Goal: Information Seeking & Learning: Learn about a topic

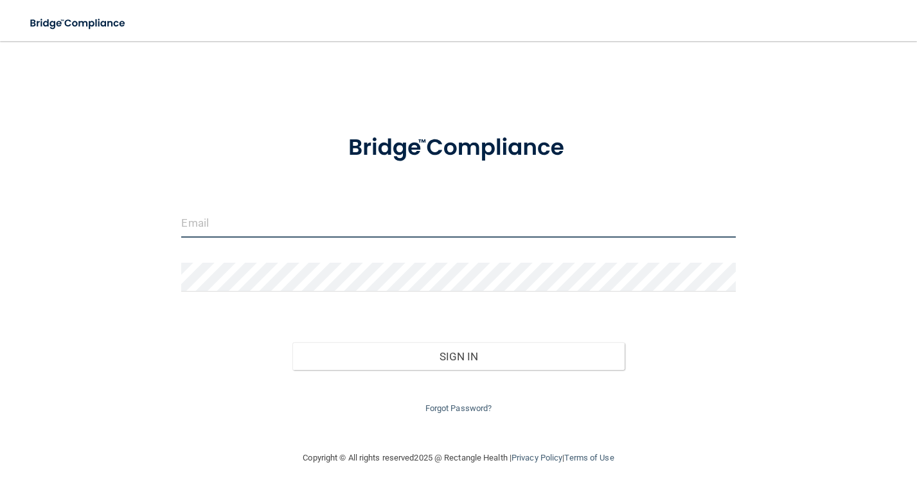
click at [426, 218] on input "email" at bounding box center [458, 223] width 554 height 29
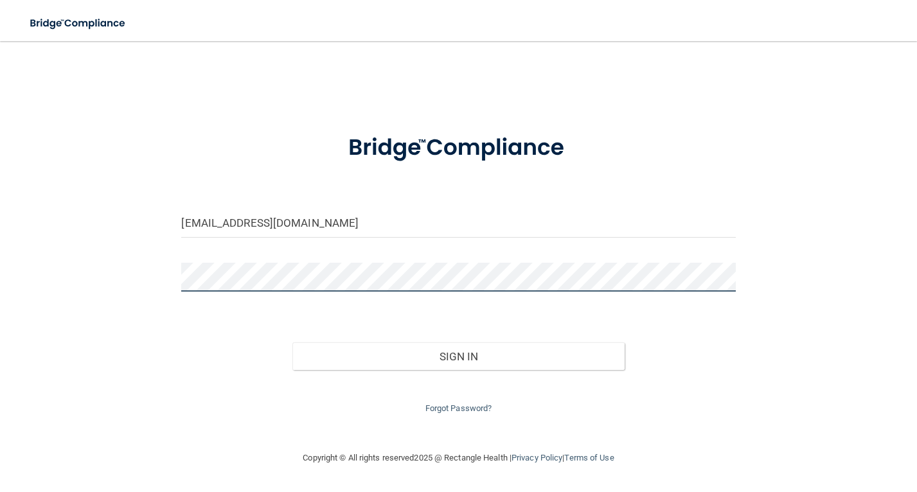
click at [292, 342] on button "Sign In" at bounding box center [458, 356] width 332 height 28
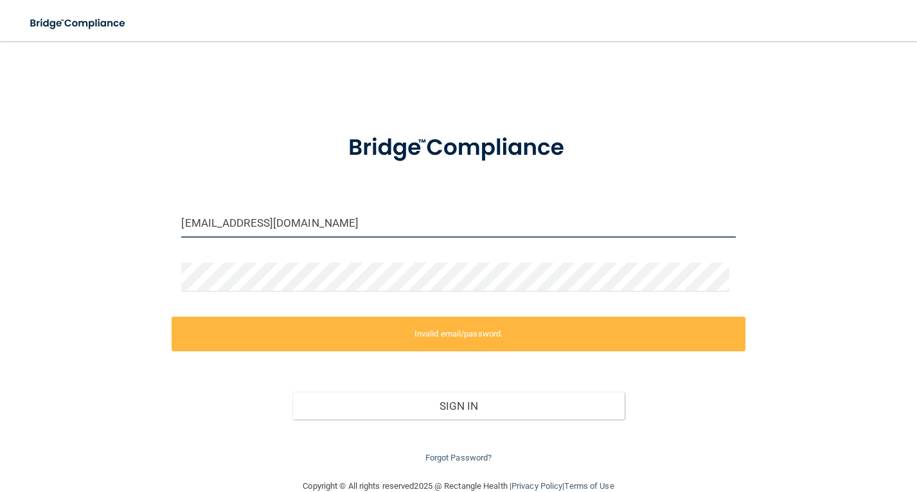
click at [439, 220] on input "kirsher1358@gmail.com" at bounding box center [458, 223] width 554 height 29
drag, startPoint x: 185, startPoint y: 218, endPoint x: 141, endPoint y: 218, distance: 44.3
click at [141, 218] on div "kirsher1358@gmail.com Invalid email/password. You don't have permission to acce…" at bounding box center [458, 260] width 865 height 412
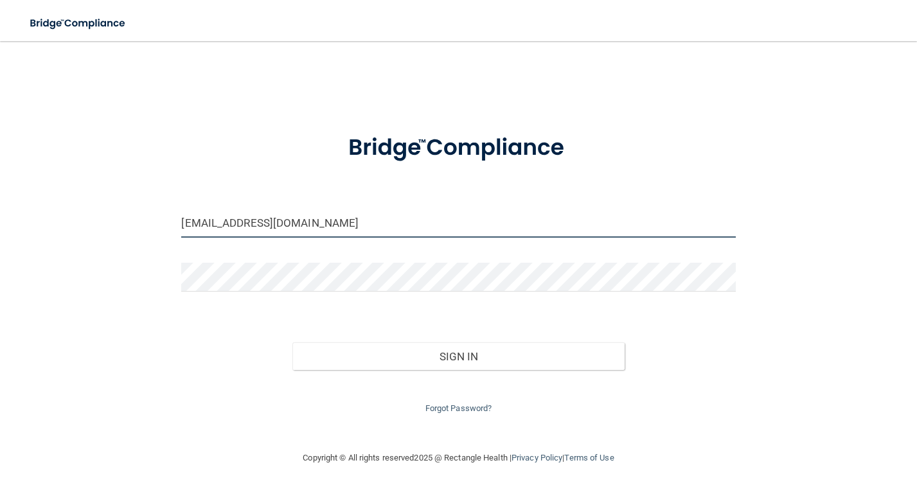
type input "[EMAIL_ADDRESS][DOMAIN_NAME]"
click at [292, 342] on button "Sign In" at bounding box center [458, 356] width 332 height 28
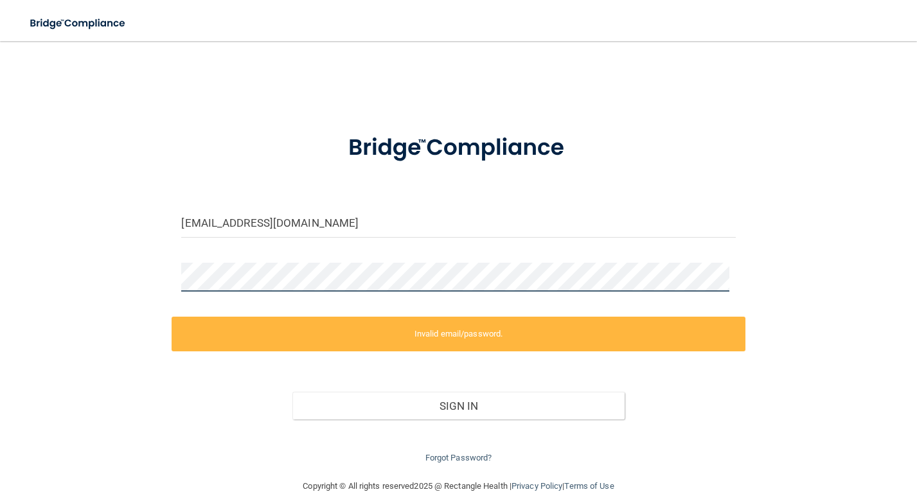
click at [162, 272] on div "ksherman@ofsi.org Invalid email/password. You don't have permission to access t…" at bounding box center [458, 260] width 865 height 412
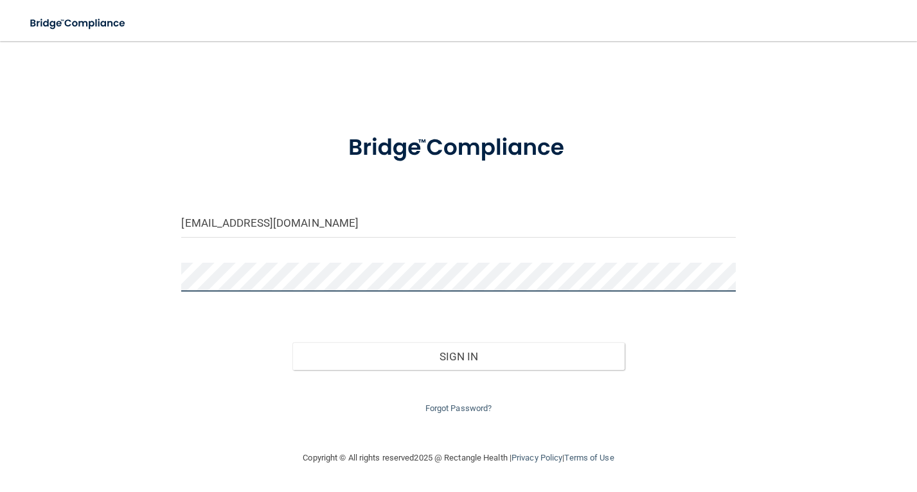
click at [292, 342] on button "Sign In" at bounding box center [458, 356] width 332 height 28
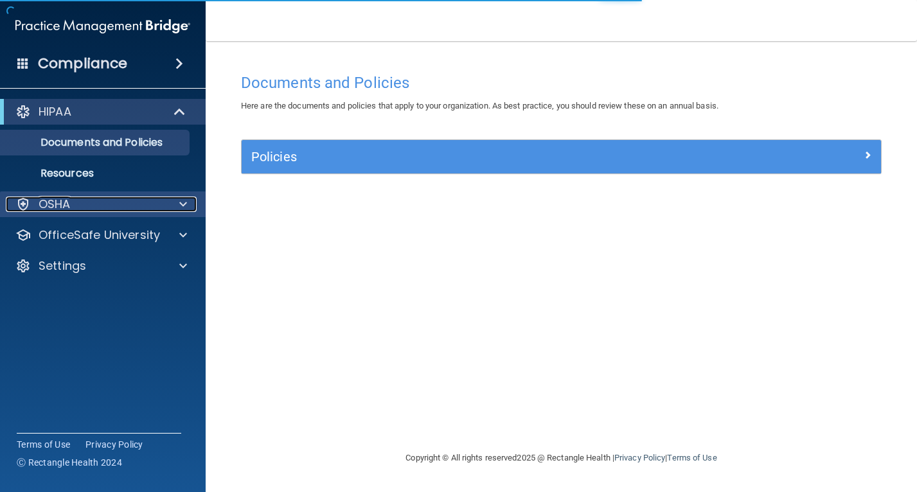
click at [141, 209] on div "OSHA" at bounding box center [85, 204] width 159 height 15
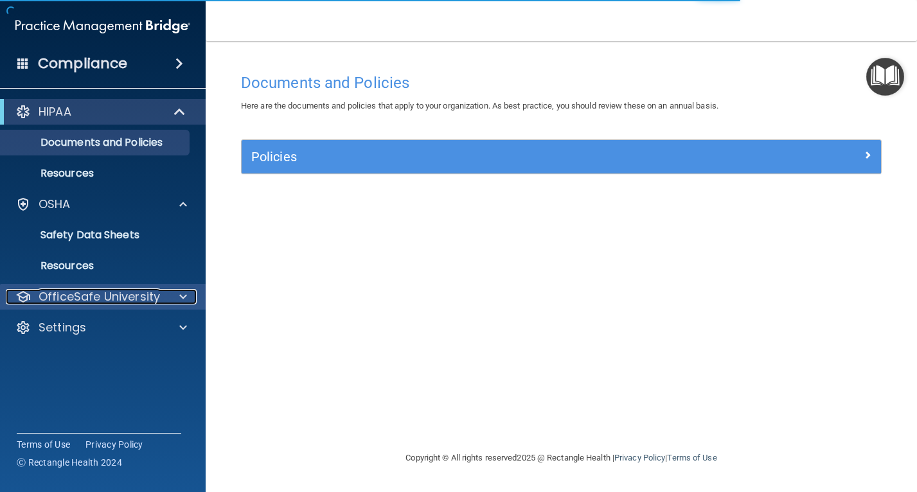
click at [161, 293] on div "OfficeSafe University" at bounding box center [85, 296] width 159 height 15
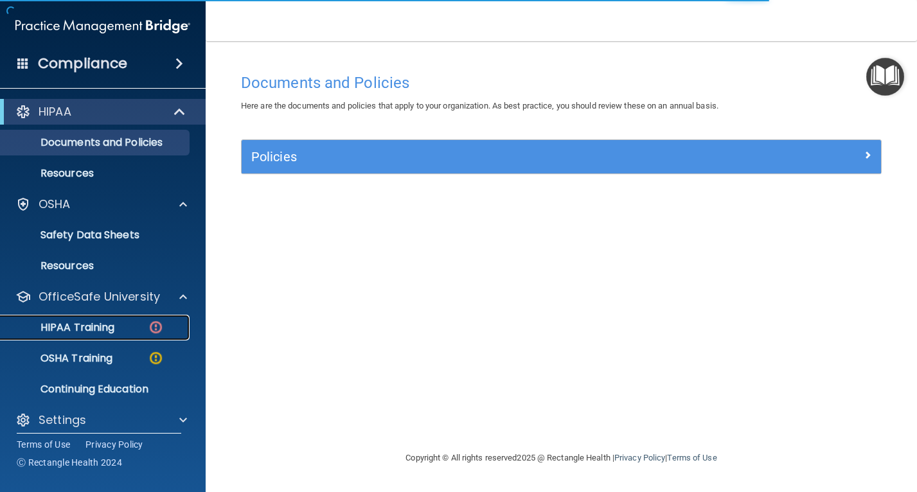
click at [136, 324] on div "HIPAA Training" at bounding box center [95, 327] width 175 height 13
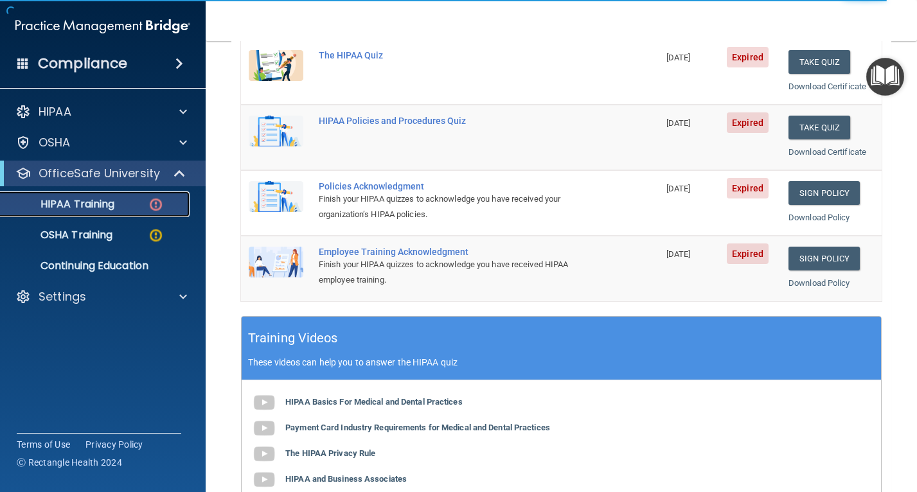
scroll to position [257, 0]
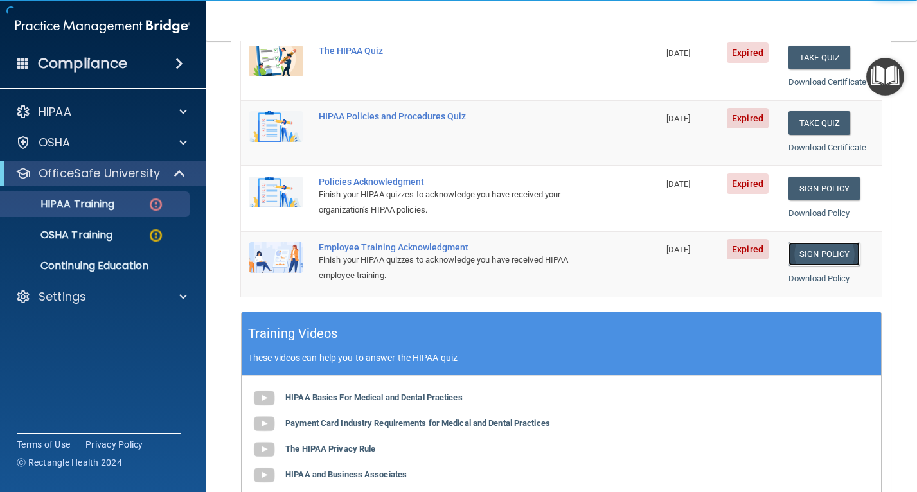
click at [806, 255] on link "Sign Policy" at bounding box center [823, 254] width 71 height 24
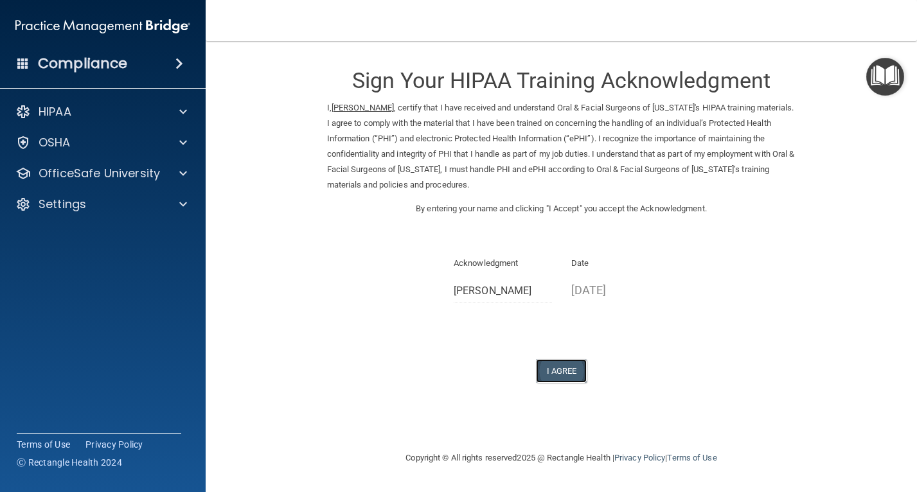
click at [558, 372] on button "I Agree" at bounding box center [561, 371] width 51 height 24
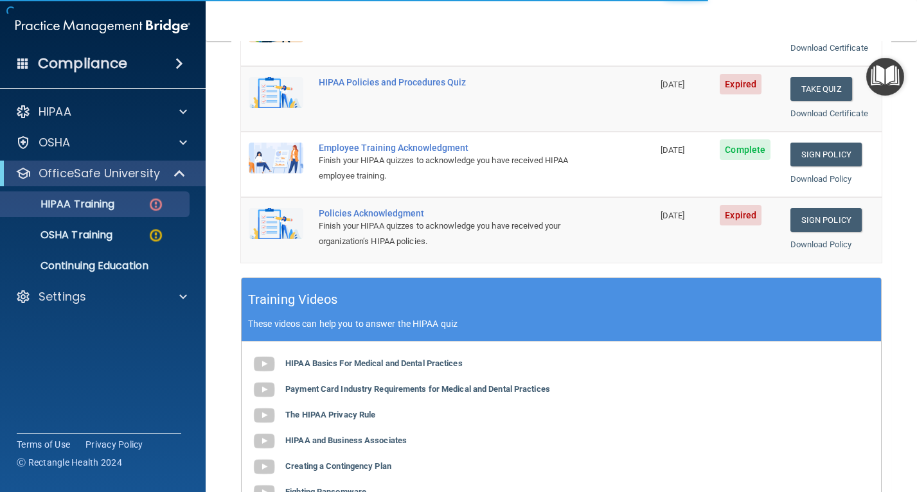
scroll to position [193, 0]
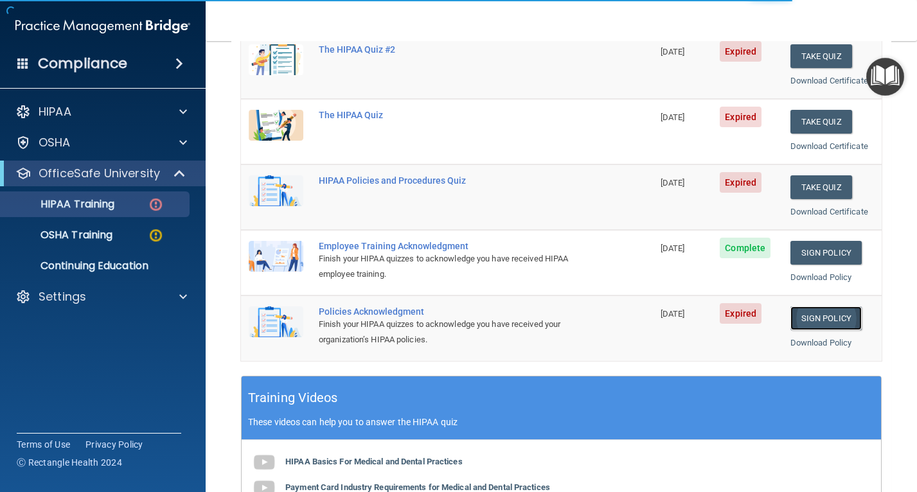
click at [802, 314] on link "Sign Policy" at bounding box center [825, 318] width 71 height 24
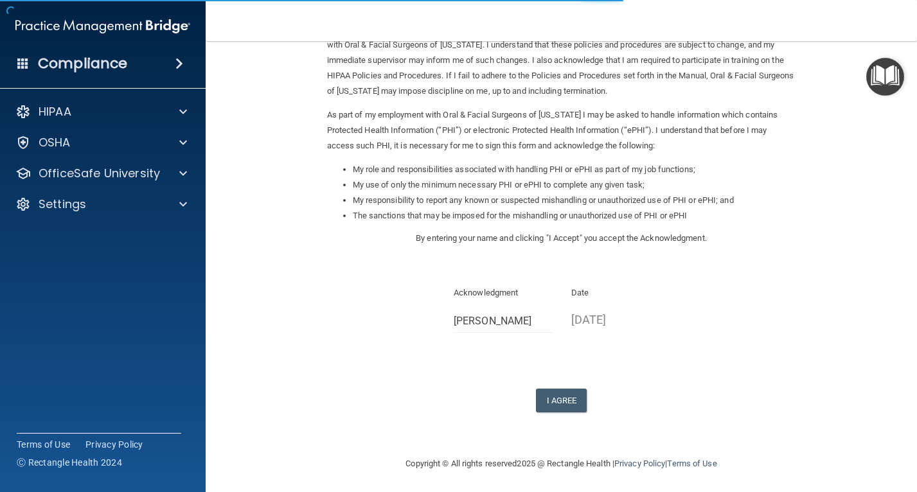
scroll to position [96, 0]
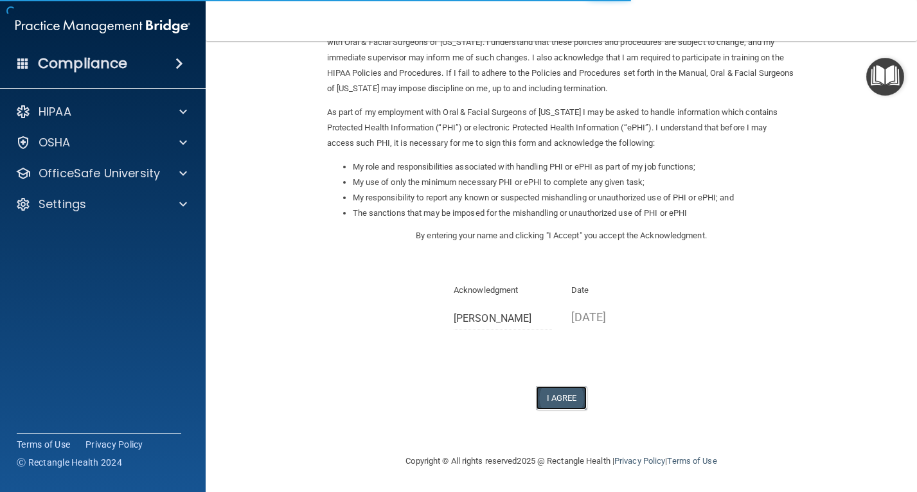
click at [556, 403] on button "I Agree" at bounding box center [561, 398] width 51 height 24
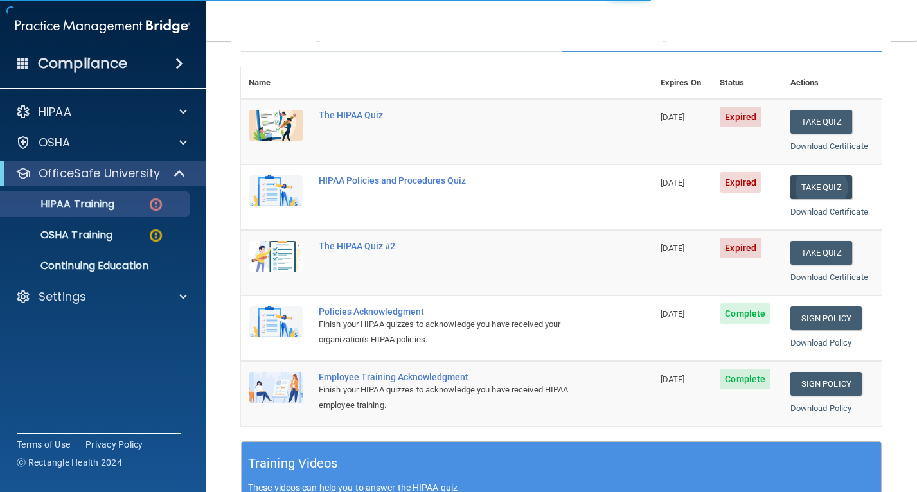
scroll to position [128, 0]
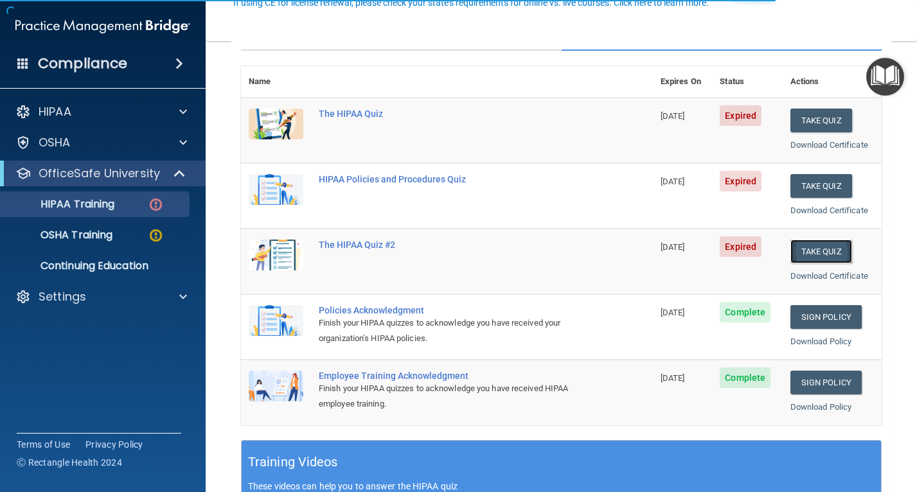
click at [813, 249] on button "Take Quiz" at bounding box center [821, 252] width 62 height 24
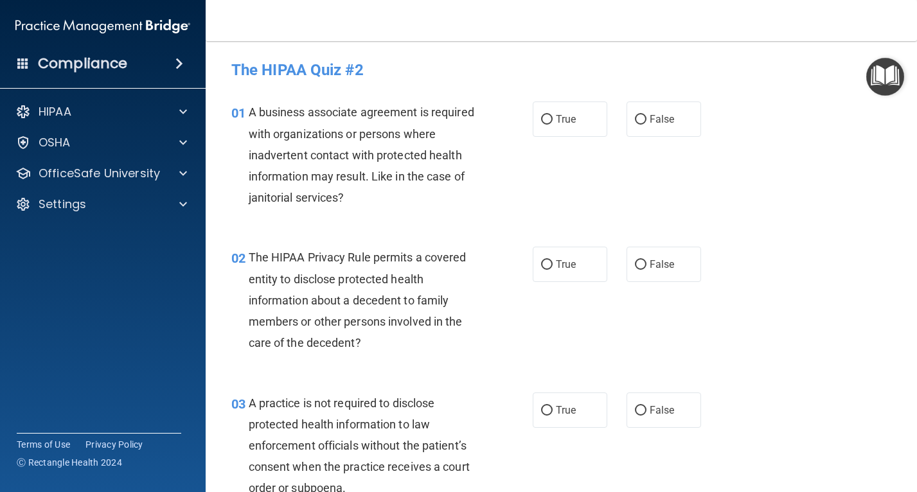
drag, startPoint x: 571, startPoint y: 124, endPoint x: 556, endPoint y: 153, distance: 32.2
click at [569, 124] on span "True" at bounding box center [566, 119] width 20 height 12
click at [553, 124] on input "True" at bounding box center [547, 120] width 12 height 10
radio input "true"
click at [642, 263] on label "False" at bounding box center [663, 264] width 75 height 35
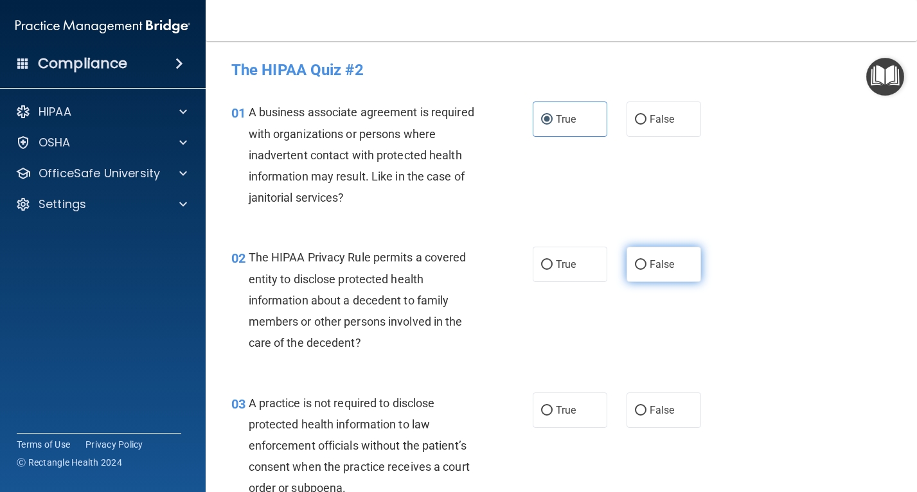
click at [642, 263] on input "False" at bounding box center [641, 265] width 12 height 10
radio input "true"
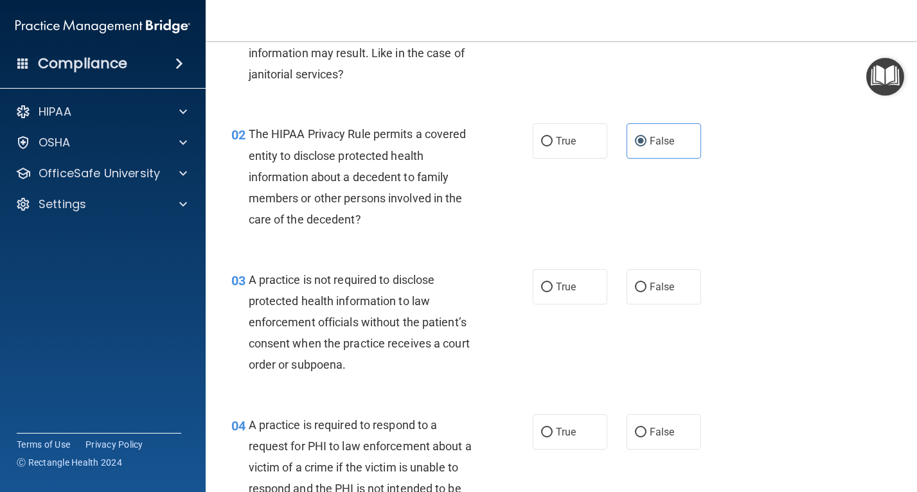
scroll to position [128, 0]
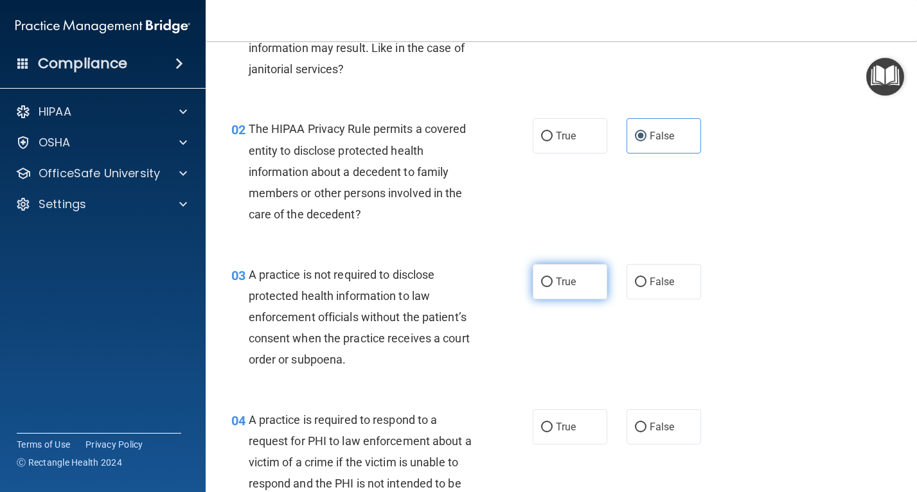
click at [558, 291] on label "True" at bounding box center [570, 281] width 75 height 35
click at [553, 287] on input "True" at bounding box center [547, 283] width 12 height 10
radio input "true"
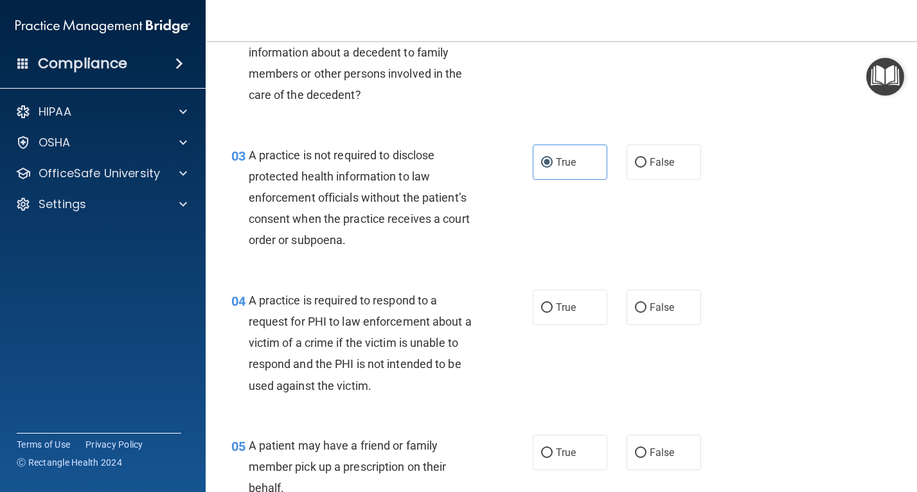
scroll to position [257, 0]
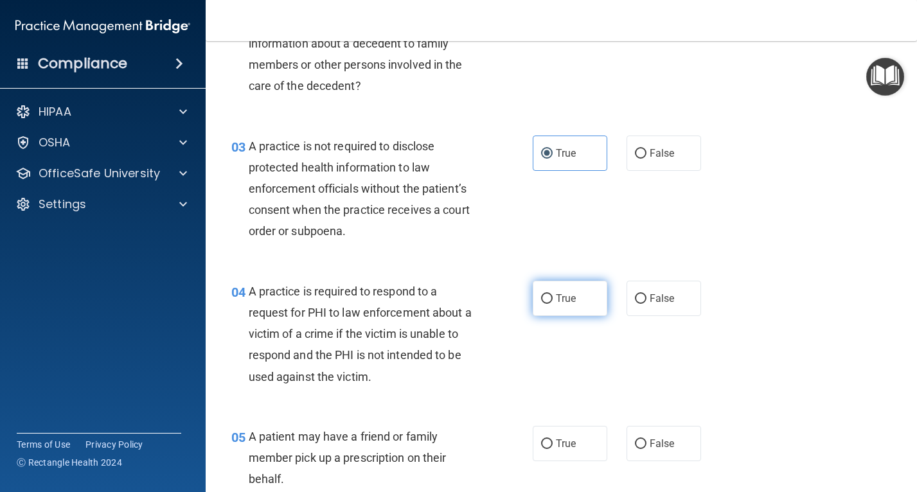
click at [552, 306] on label "True" at bounding box center [570, 298] width 75 height 35
click at [552, 304] on input "True" at bounding box center [547, 299] width 12 height 10
radio input "true"
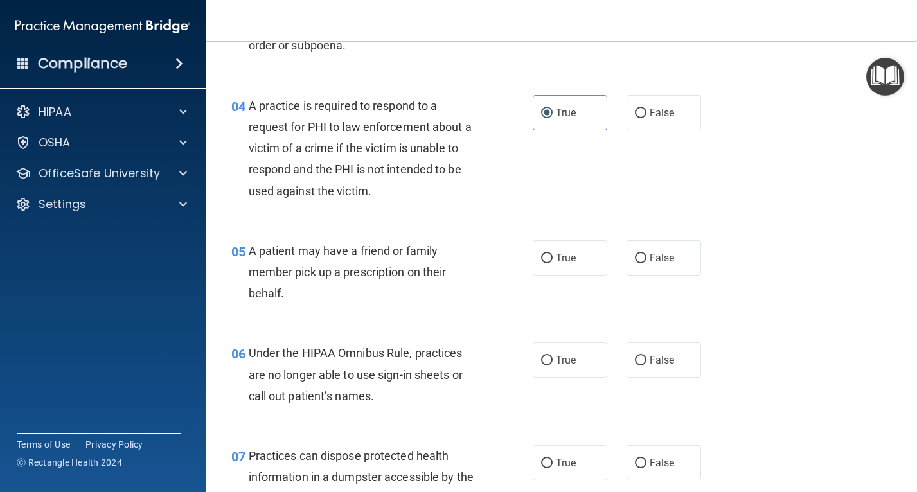
scroll to position [450, 0]
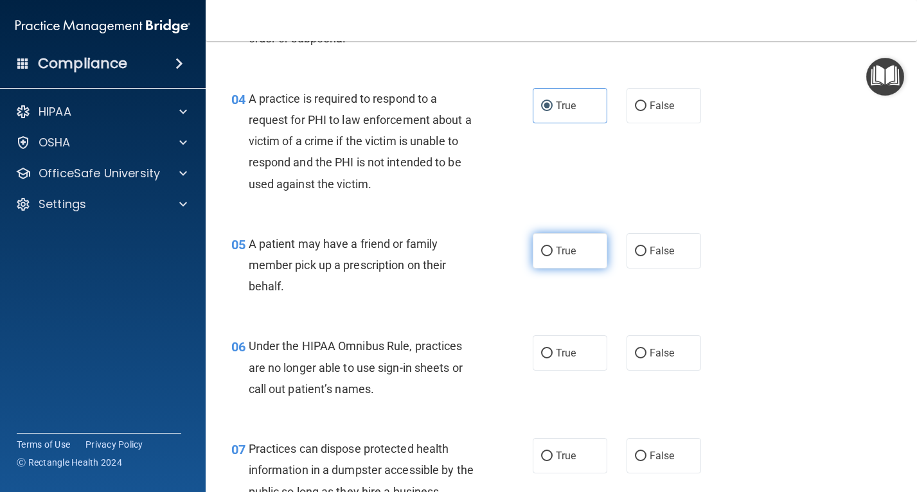
click at [581, 258] on label "True" at bounding box center [570, 250] width 75 height 35
click at [553, 256] on input "True" at bounding box center [547, 252] width 12 height 10
radio input "true"
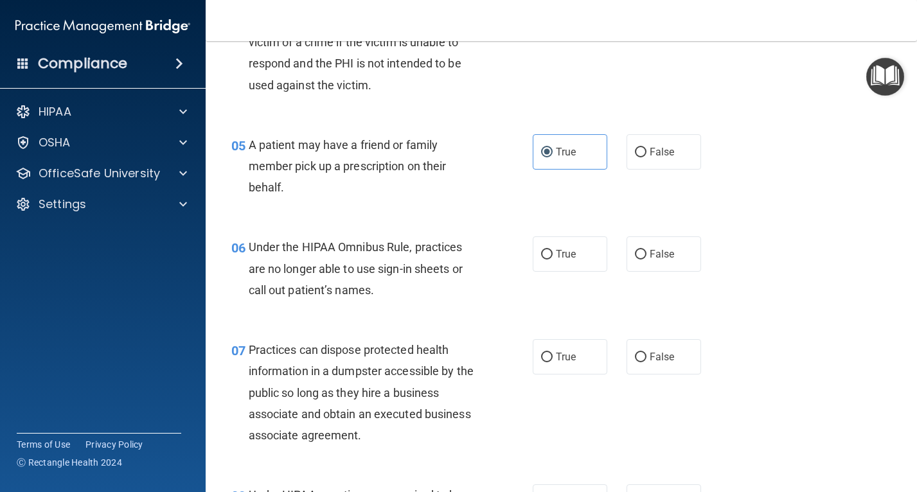
scroll to position [578, 0]
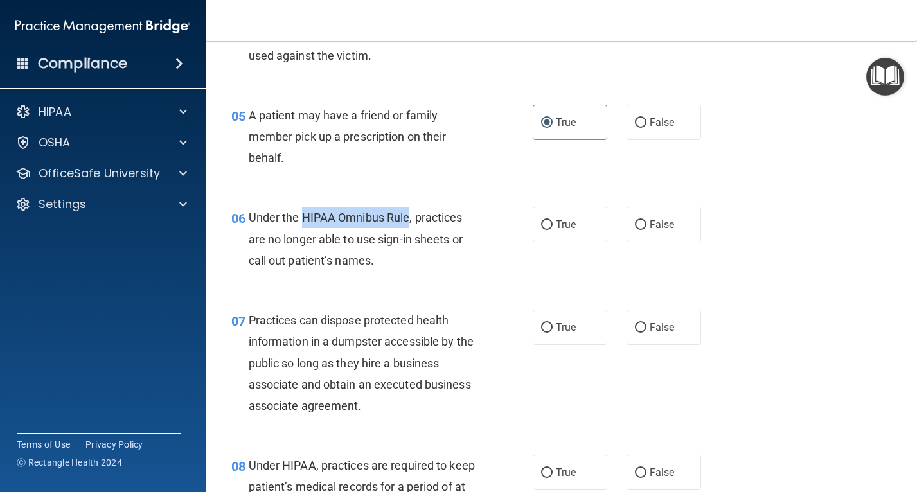
drag, startPoint x: 409, startPoint y: 218, endPoint x: 305, endPoint y: 212, distance: 104.9
click at [305, 212] on span "Under the HIPAA Omnibus Rule, practices are no longer able to use sign-in sheet…" at bounding box center [356, 239] width 214 height 56
copy span "HIPAA Omnibus Rule"
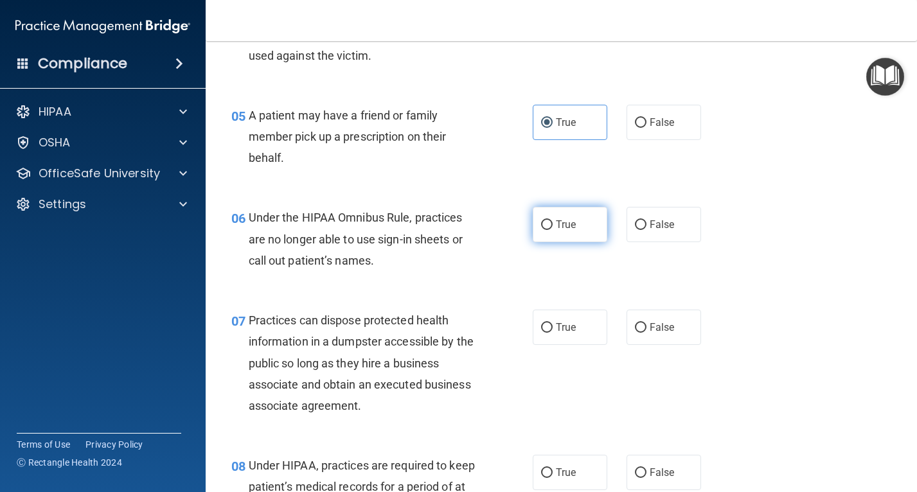
click at [575, 215] on label "True" at bounding box center [570, 224] width 75 height 35
click at [553, 220] on input "True" at bounding box center [547, 225] width 12 height 10
radio input "true"
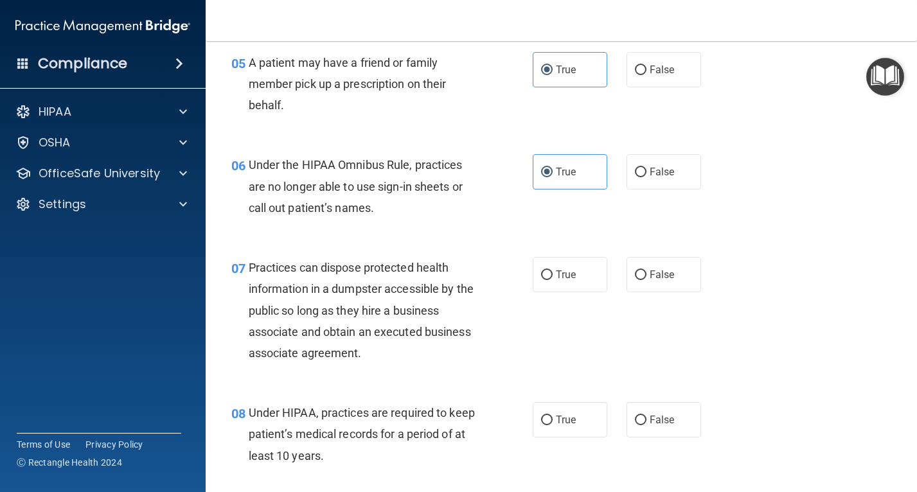
scroll to position [707, 0]
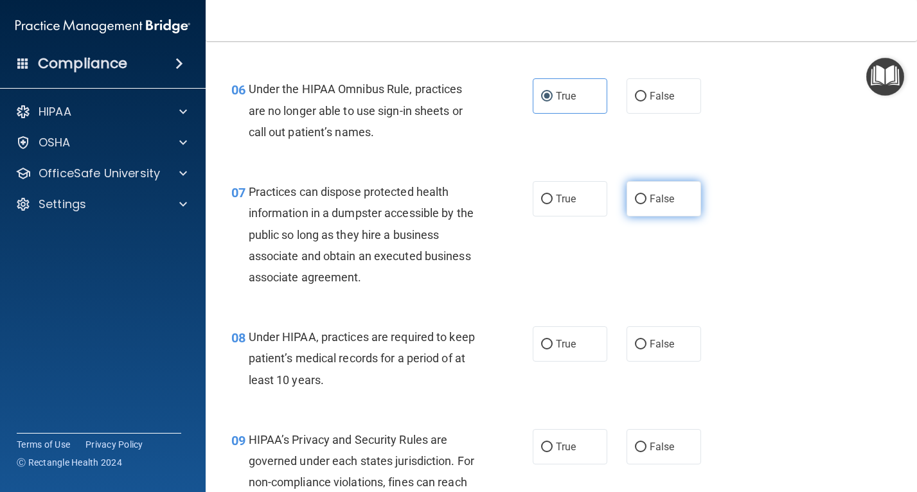
click at [680, 200] on label "False" at bounding box center [663, 198] width 75 height 35
click at [646, 200] on input "False" at bounding box center [641, 200] width 12 height 10
radio input "true"
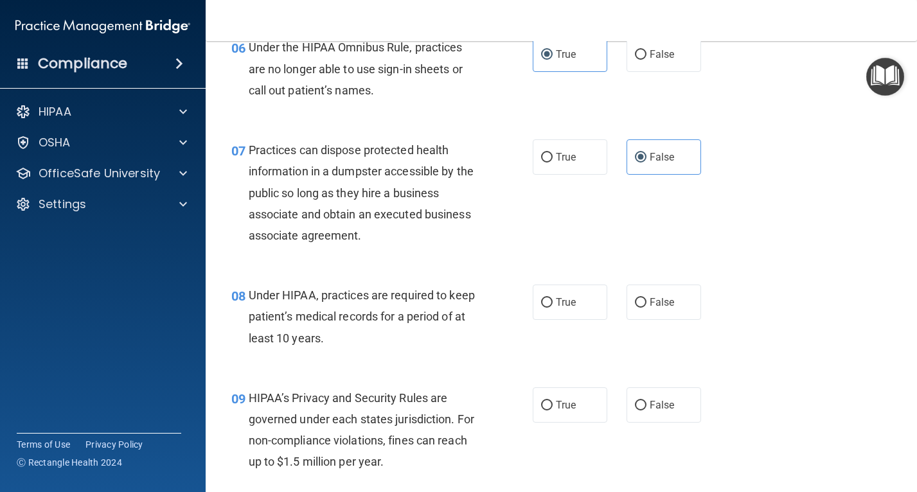
scroll to position [771, 0]
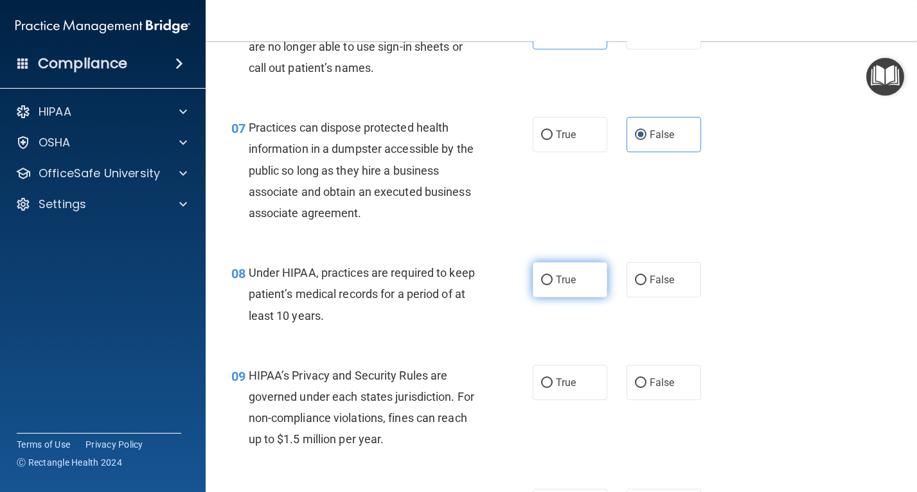
click at [586, 272] on label "True" at bounding box center [570, 279] width 75 height 35
click at [553, 276] on input "True" at bounding box center [547, 281] width 12 height 10
radio input "true"
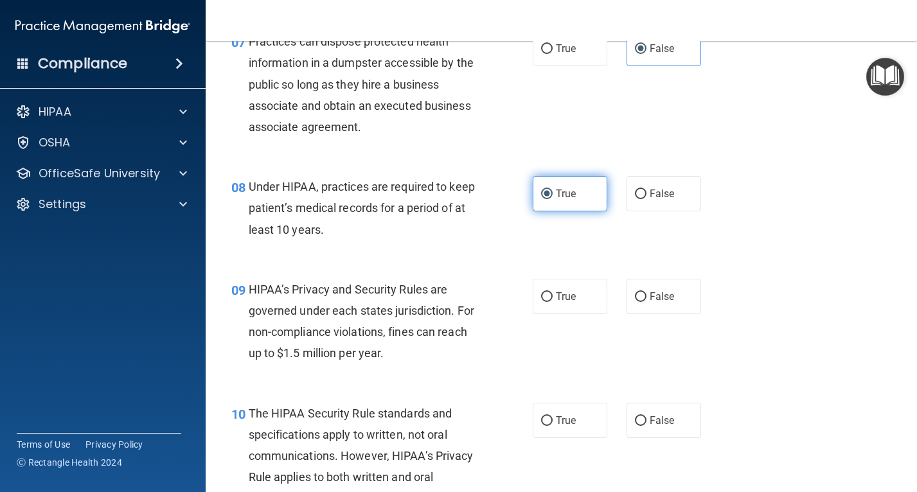
scroll to position [899, 0]
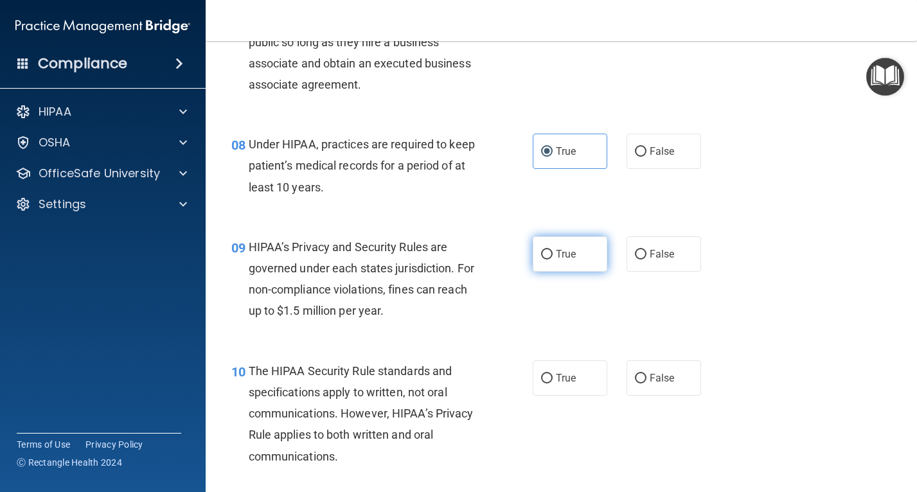
click at [574, 262] on label "True" at bounding box center [570, 253] width 75 height 35
click at [553, 260] on input "True" at bounding box center [547, 255] width 12 height 10
radio input "true"
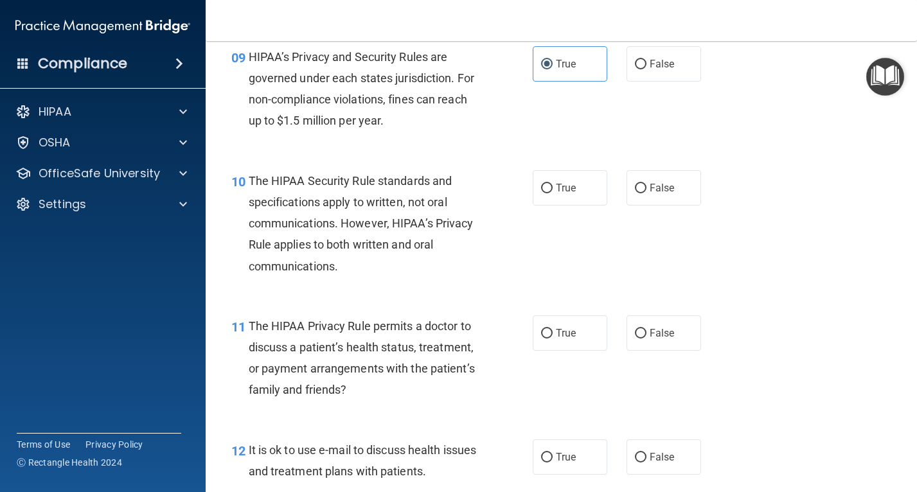
scroll to position [1092, 0]
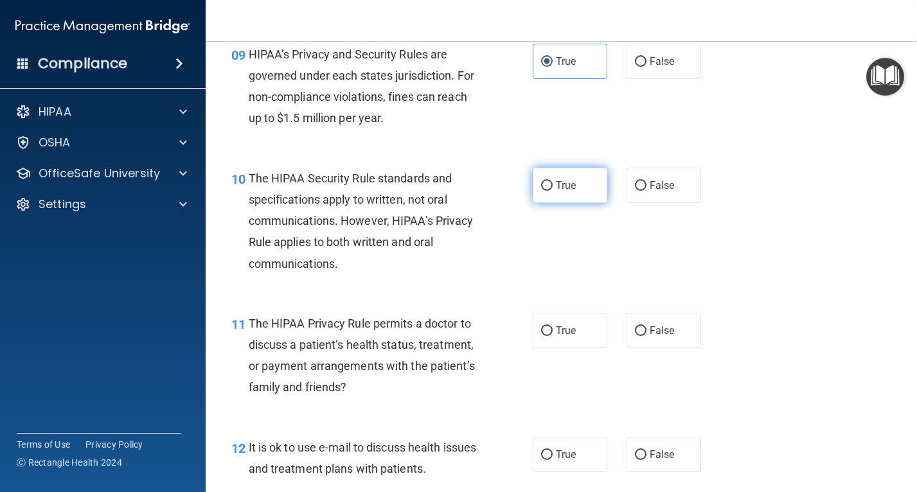
click at [580, 191] on label "True" at bounding box center [570, 185] width 75 height 35
click at [553, 191] on input "True" at bounding box center [547, 186] width 12 height 10
radio input "true"
click at [588, 326] on label "True" at bounding box center [570, 330] width 75 height 35
click at [553, 326] on input "True" at bounding box center [547, 331] width 12 height 10
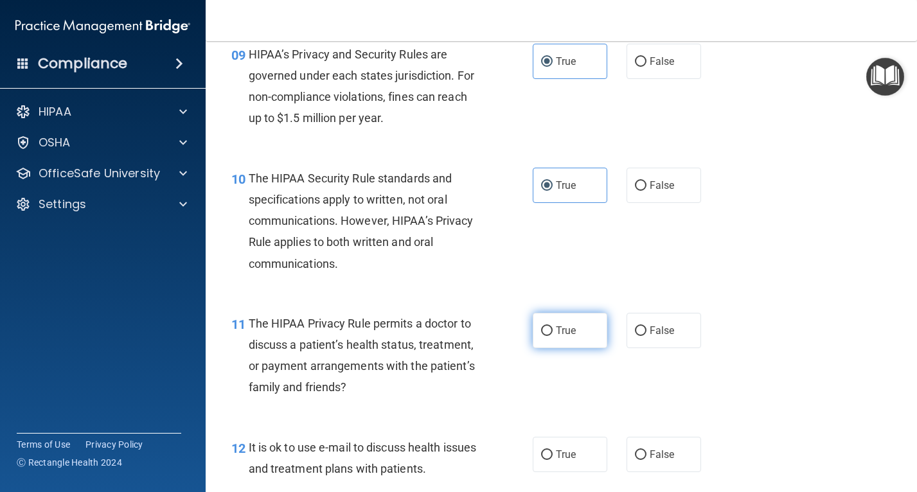
radio input "true"
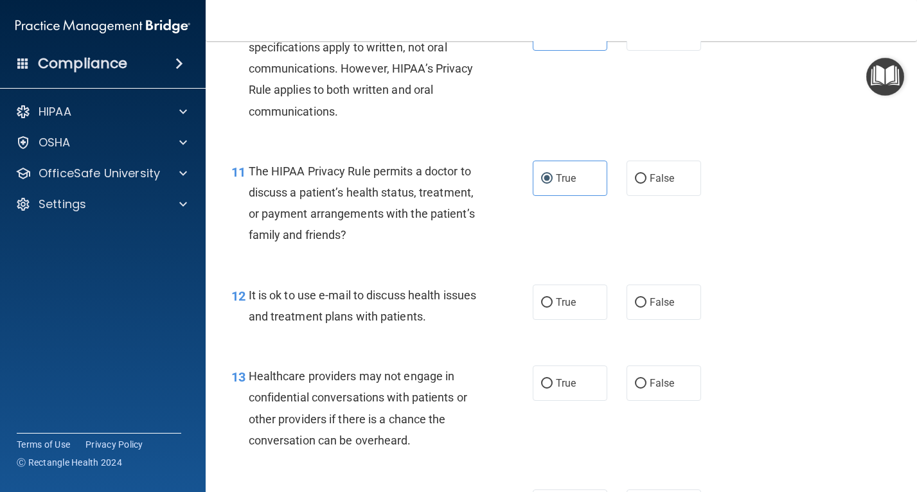
scroll to position [1285, 0]
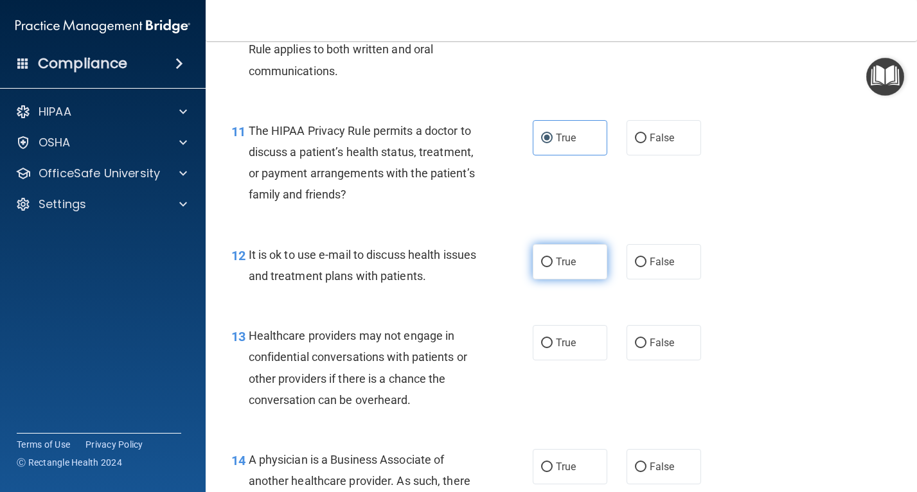
click at [555, 267] on label "True" at bounding box center [570, 261] width 75 height 35
click at [553, 267] on input "True" at bounding box center [547, 263] width 12 height 10
radio input "true"
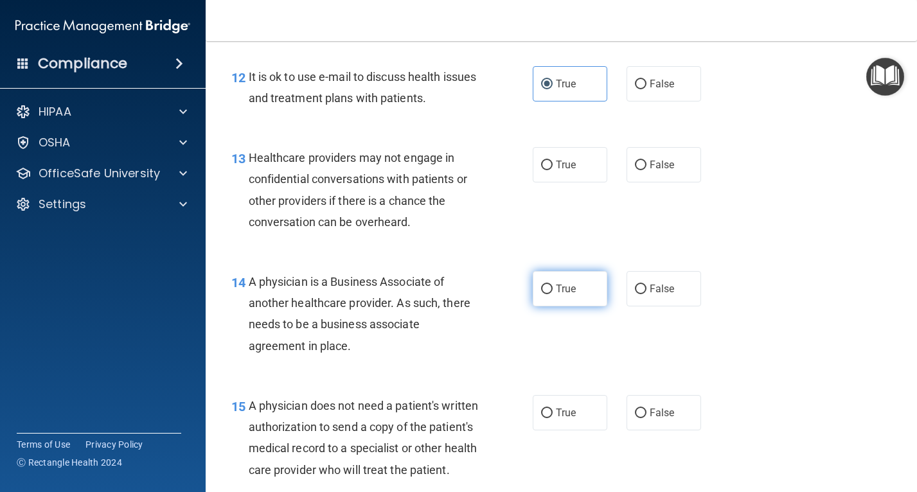
scroll to position [1478, 0]
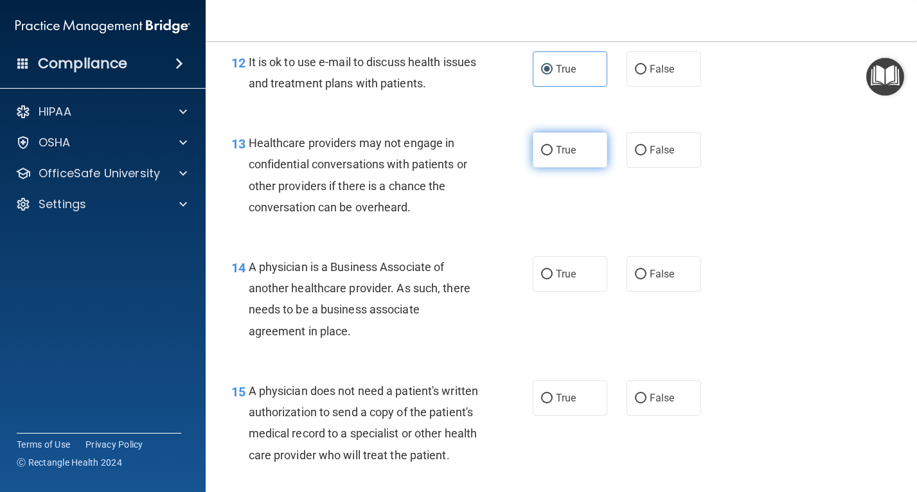
click at [576, 150] on label "True" at bounding box center [570, 149] width 75 height 35
click at [553, 150] on input "True" at bounding box center [547, 151] width 12 height 10
radio input "true"
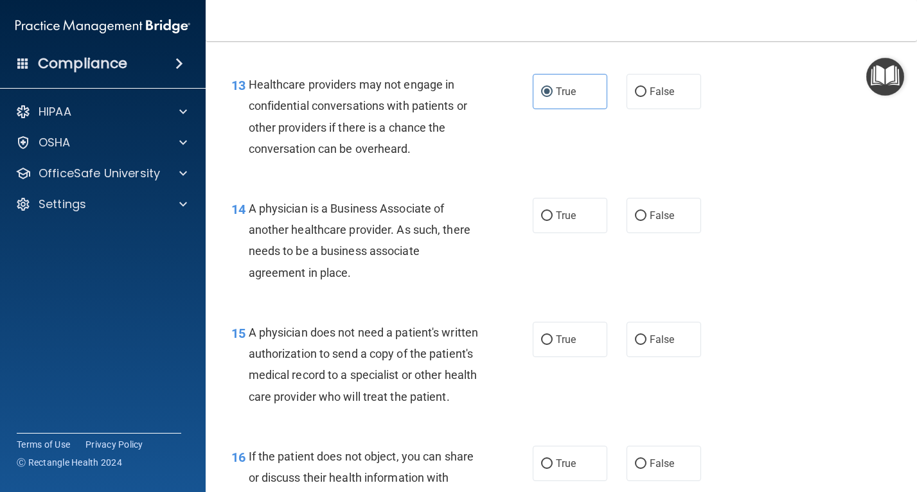
scroll to position [1542, 0]
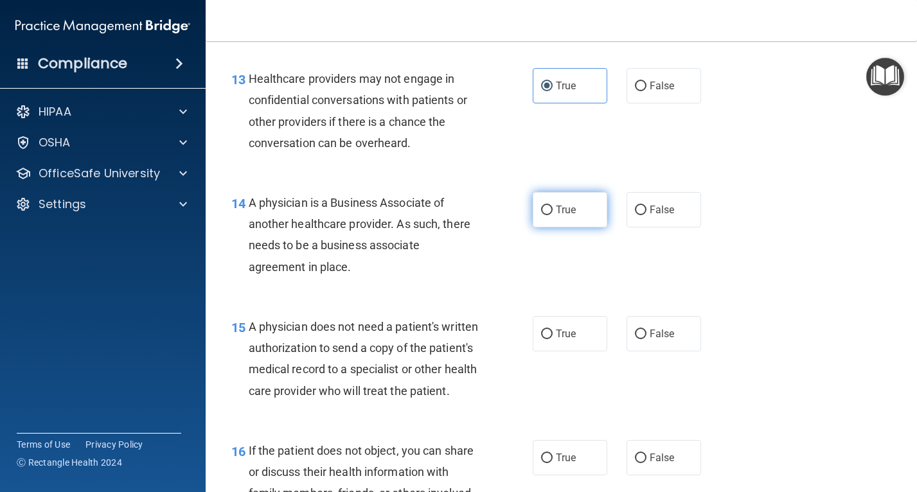
click at [569, 215] on span "True" at bounding box center [566, 210] width 20 height 12
click at [553, 215] on input "True" at bounding box center [547, 211] width 12 height 10
radio input "true"
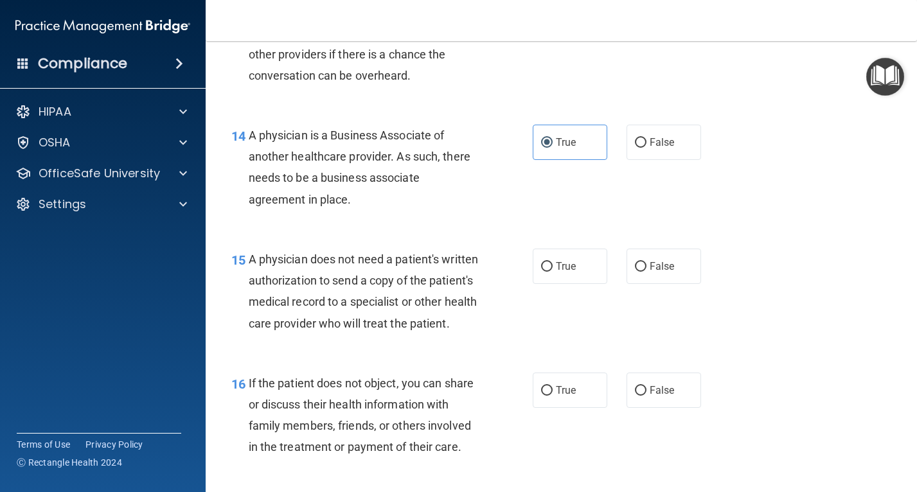
scroll to position [1606, 0]
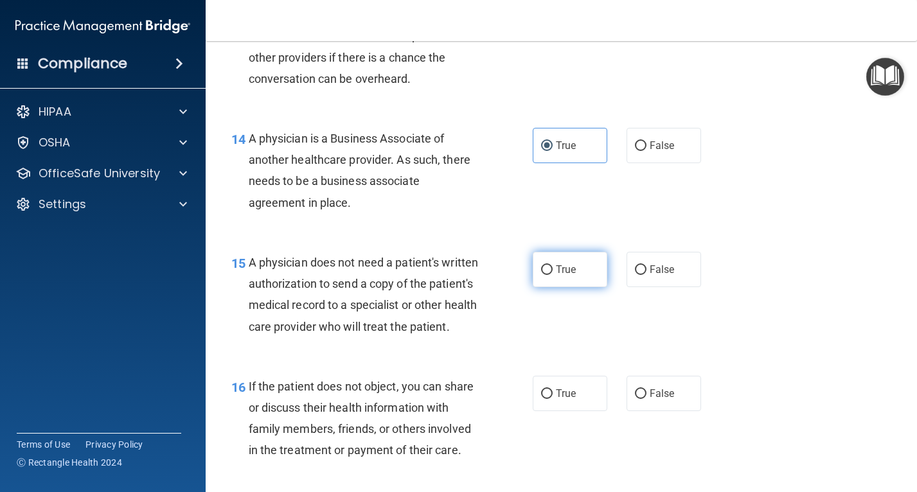
click at [587, 275] on label "True" at bounding box center [570, 269] width 75 height 35
click at [553, 275] on input "True" at bounding box center [547, 270] width 12 height 10
radio input "true"
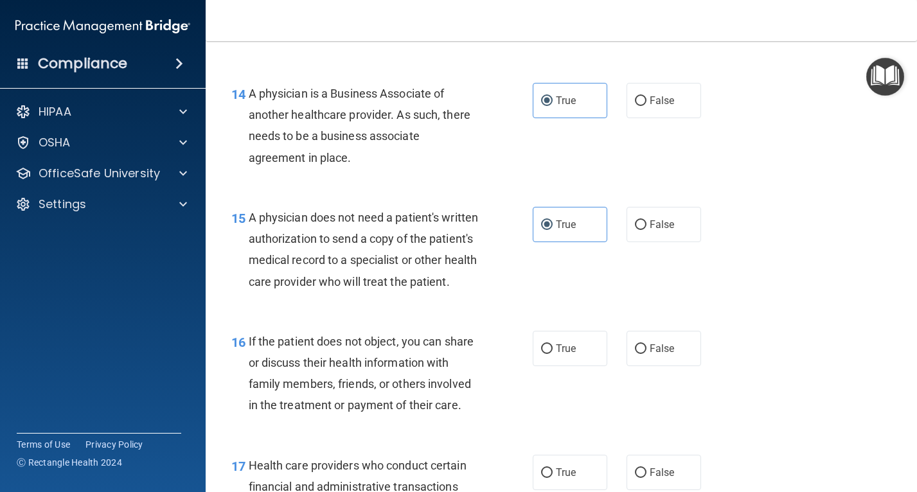
scroll to position [1735, 0]
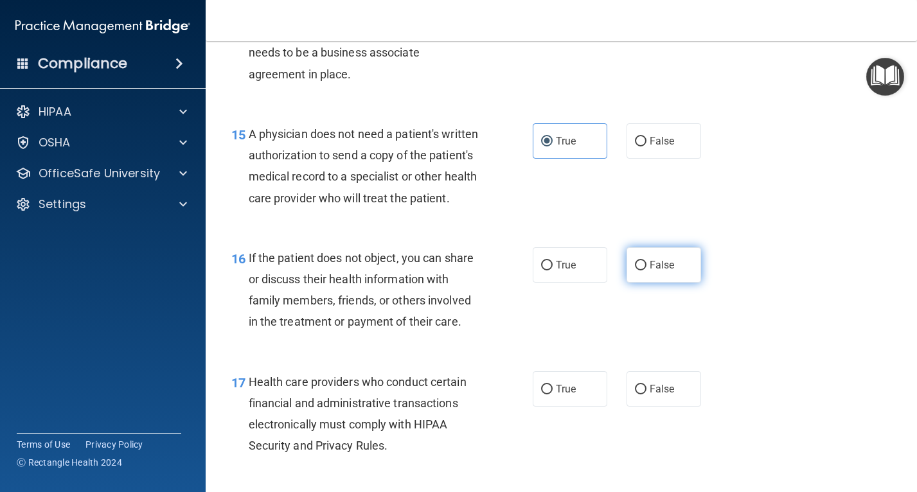
click at [666, 271] on span "False" at bounding box center [662, 265] width 25 height 12
click at [646, 270] on input "False" at bounding box center [641, 266] width 12 height 10
radio input "true"
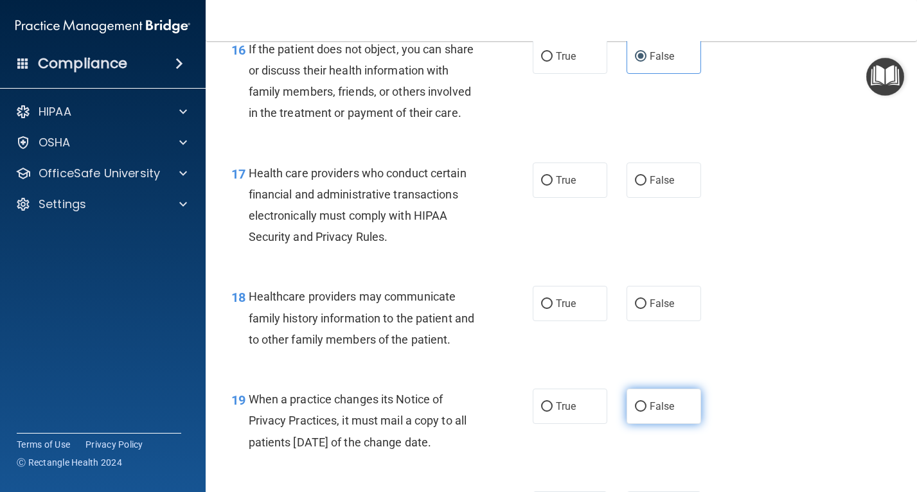
scroll to position [1992, 0]
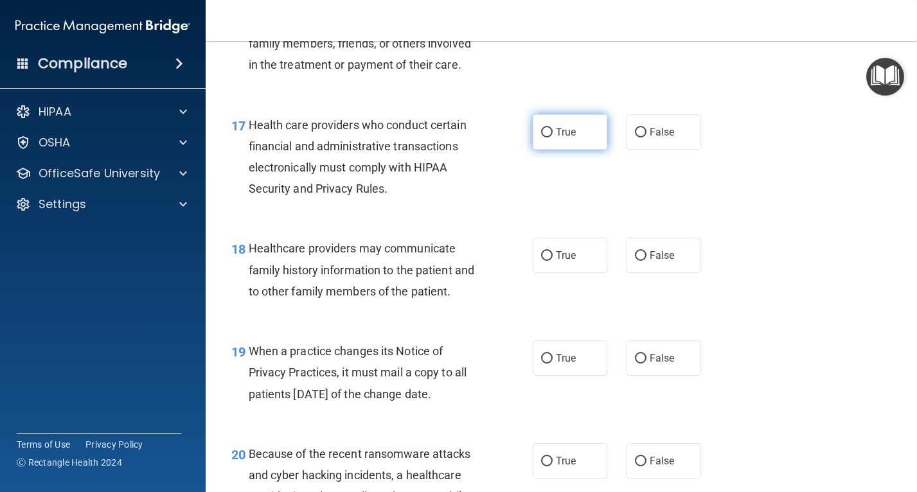
click at [544, 137] on input "True" at bounding box center [547, 133] width 12 height 10
radio input "true"
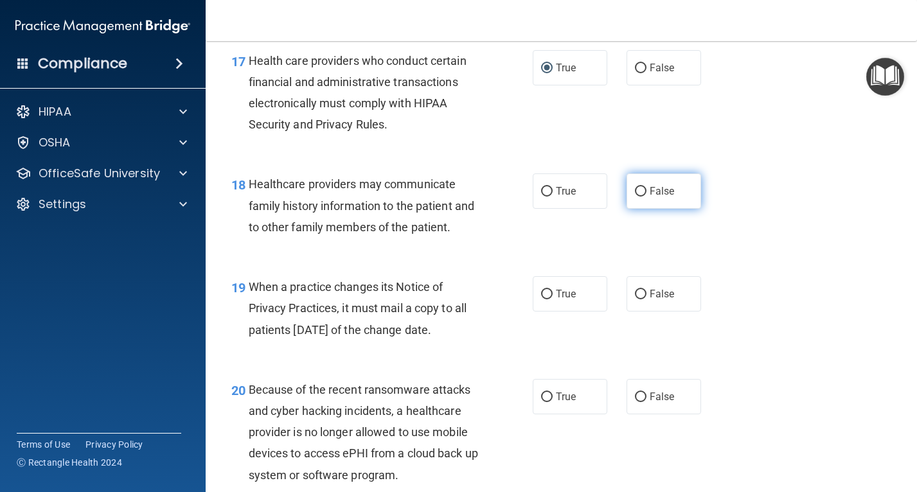
click at [635, 197] on input "False" at bounding box center [641, 192] width 12 height 10
radio input "true"
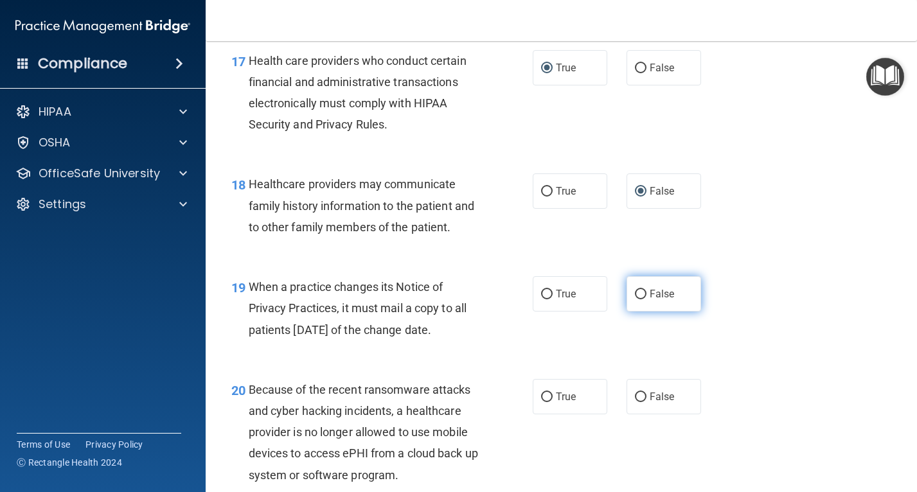
click at [671, 300] on label "False" at bounding box center [663, 293] width 75 height 35
click at [646, 299] on input "False" at bounding box center [641, 295] width 12 height 10
radio input "true"
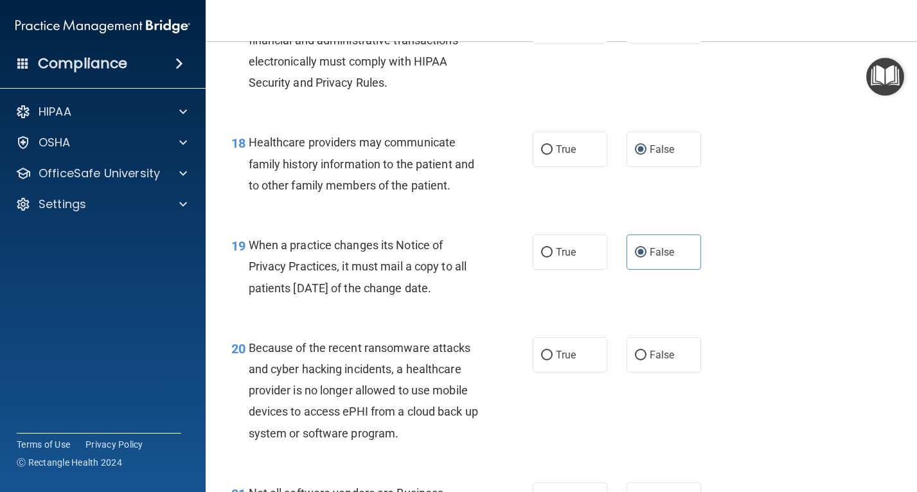
scroll to position [2120, 0]
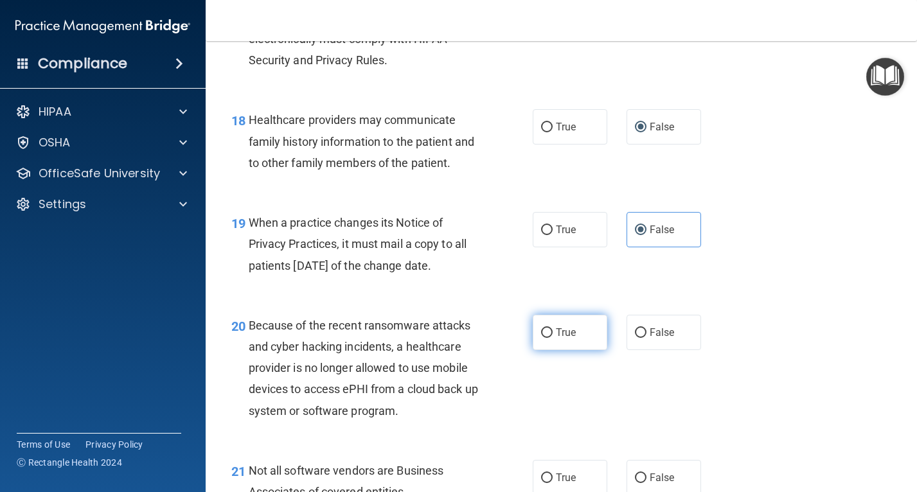
click at [576, 350] on label "True" at bounding box center [570, 332] width 75 height 35
click at [553, 338] on input "True" at bounding box center [547, 333] width 12 height 10
radio input "true"
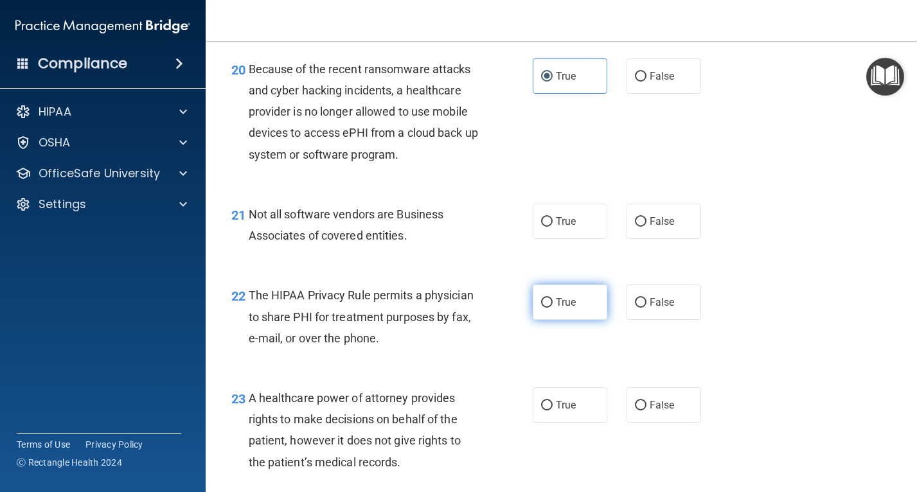
scroll to position [2377, 0]
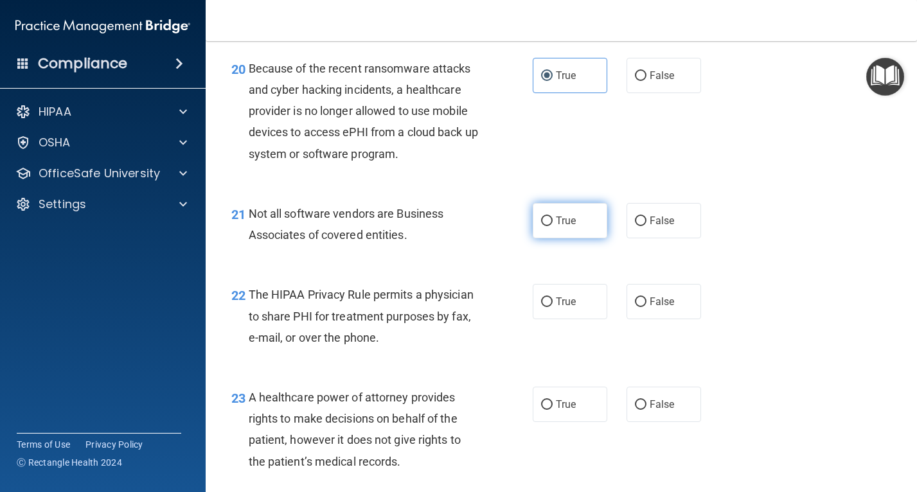
click at [563, 238] on label "True" at bounding box center [570, 220] width 75 height 35
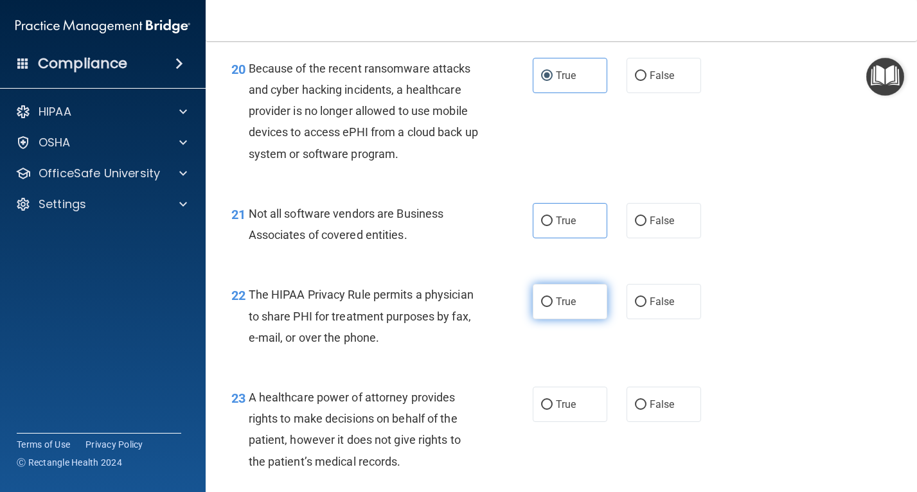
drag, startPoint x: 563, startPoint y: 252, endPoint x: 569, endPoint y: 317, distance: 65.7
click at [569, 308] on span "True" at bounding box center [566, 302] width 20 height 12
click at [553, 307] on input "True" at bounding box center [547, 302] width 12 height 10
radio input "true"
click at [569, 308] on span "True" at bounding box center [566, 302] width 20 height 12
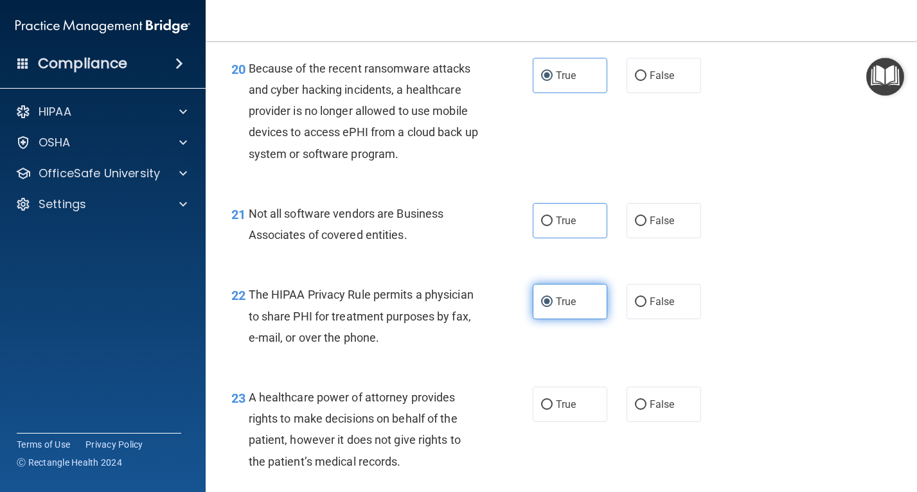
click at [553, 307] on input "True" at bounding box center [547, 302] width 12 height 10
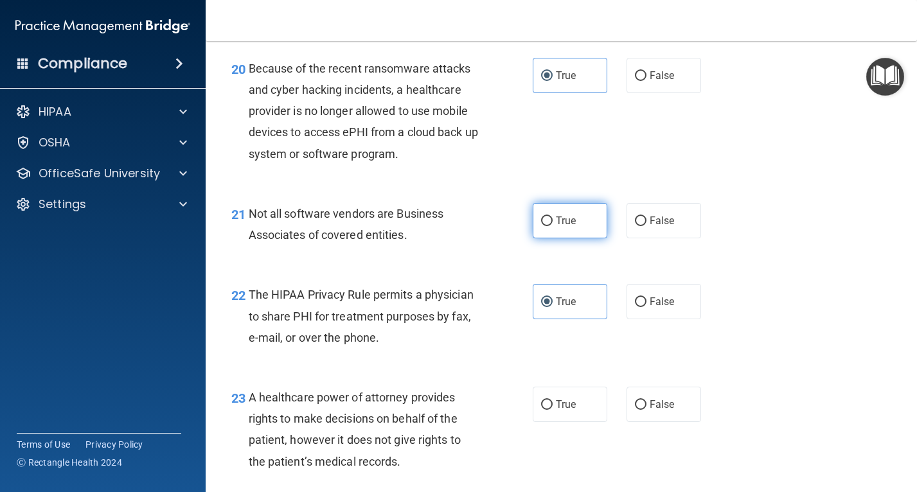
click at [590, 238] on label "True" at bounding box center [570, 220] width 75 height 35
click at [553, 226] on input "True" at bounding box center [547, 222] width 12 height 10
radio input "true"
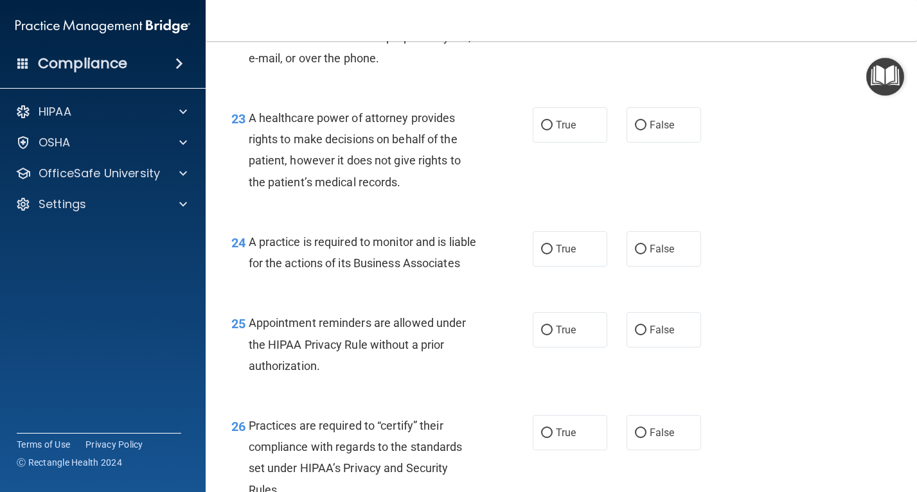
scroll to position [2634, 0]
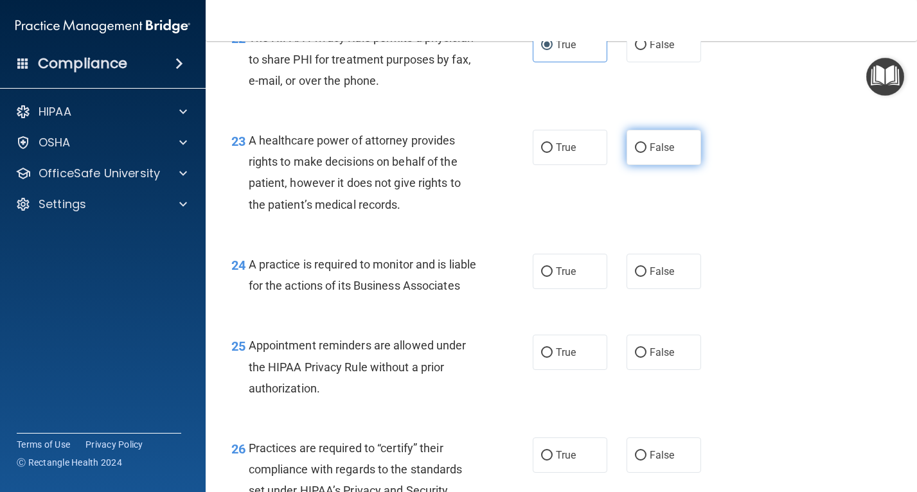
click at [653, 154] on span "False" at bounding box center [662, 147] width 25 height 12
click at [646, 153] on input "False" at bounding box center [641, 148] width 12 height 10
radio input "true"
click at [599, 289] on label "True" at bounding box center [570, 271] width 75 height 35
click at [553, 277] on input "True" at bounding box center [547, 272] width 12 height 10
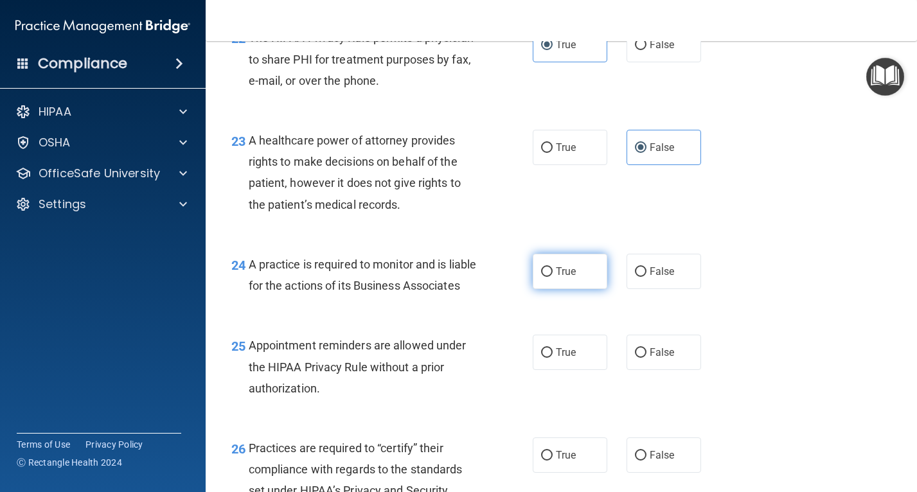
radio input "true"
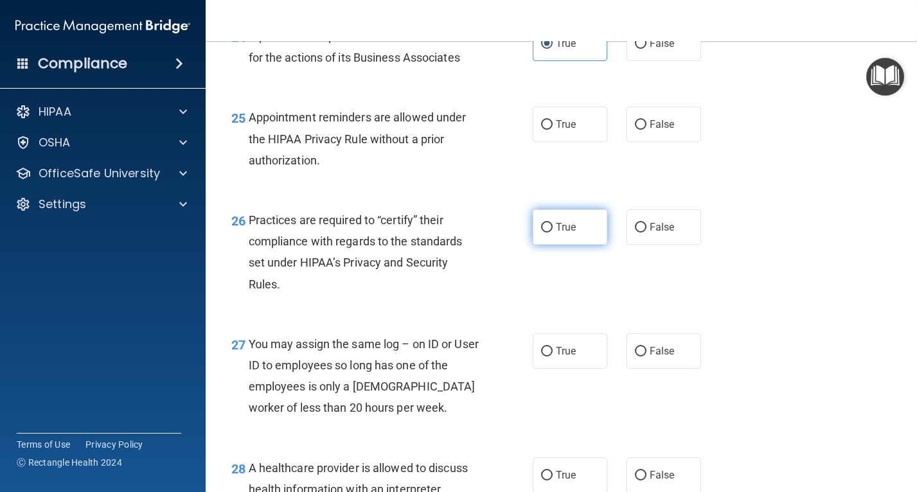
scroll to position [2891, 0]
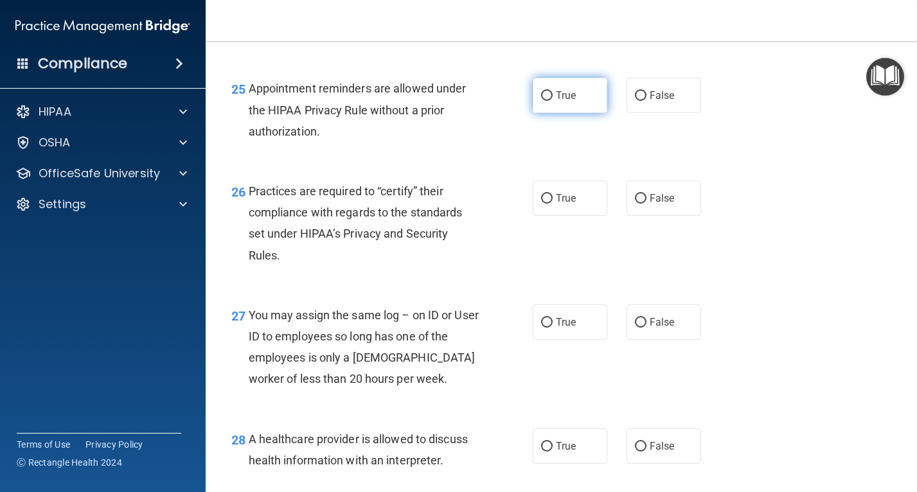
click at [567, 113] on label "True" at bounding box center [570, 95] width 75 height 35
click at [553, 101] on input "True" at bounding box center [547, 96] width 12 height 10
radio input "true"
click at [578, 216] on label "True" at bounding box center [570, 198] width 75 height 35
click at [553, 204] on input "True" at bounding box center [547, 199] width 12 height 10
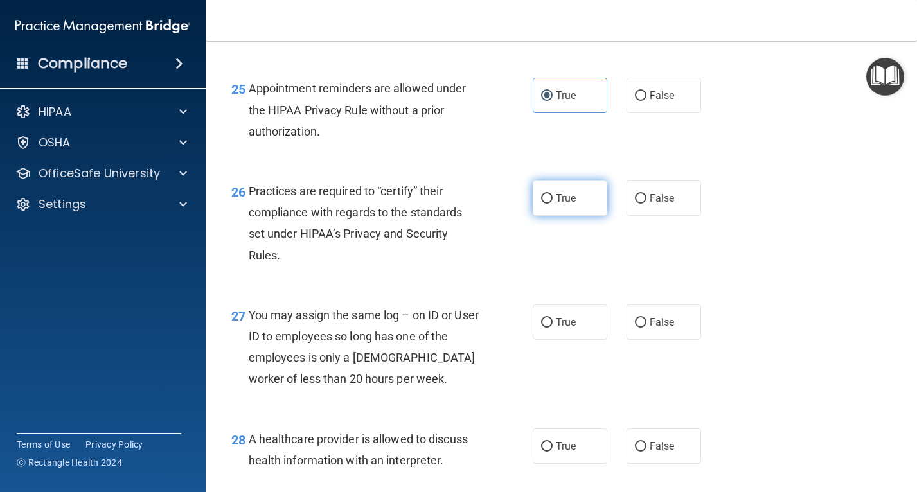
radio input "true"
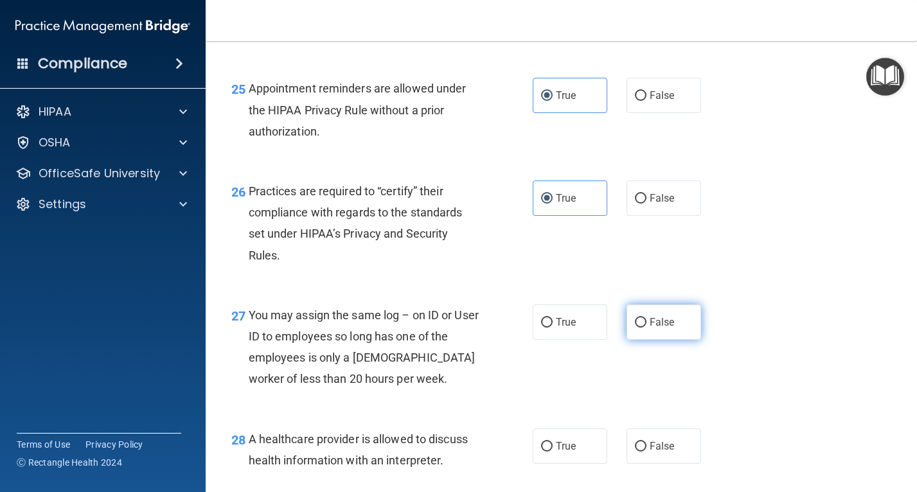
click at [669, 340] on label "False" at bounding box center [663, 322] width 75 height 35
click at [646, 328] on input "False" at bounding box center [641, 323] width 12 height 10
radio input "true"
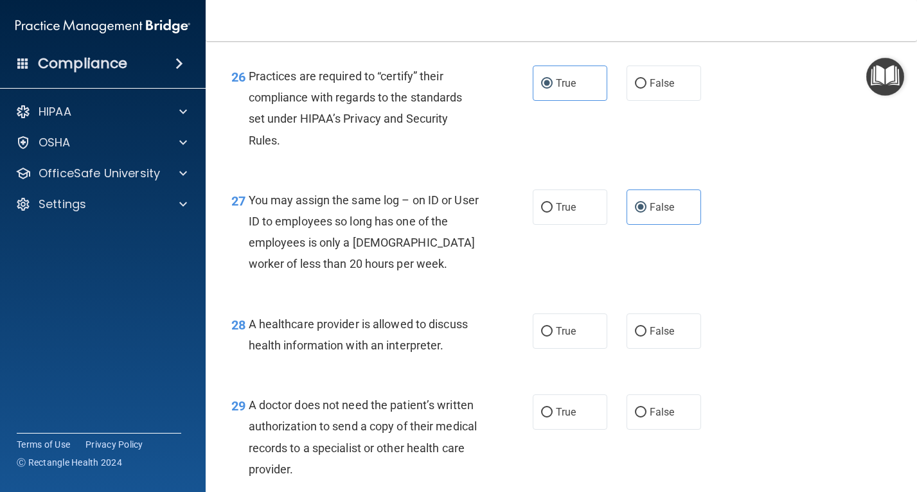
scroll to position [3020, 0]
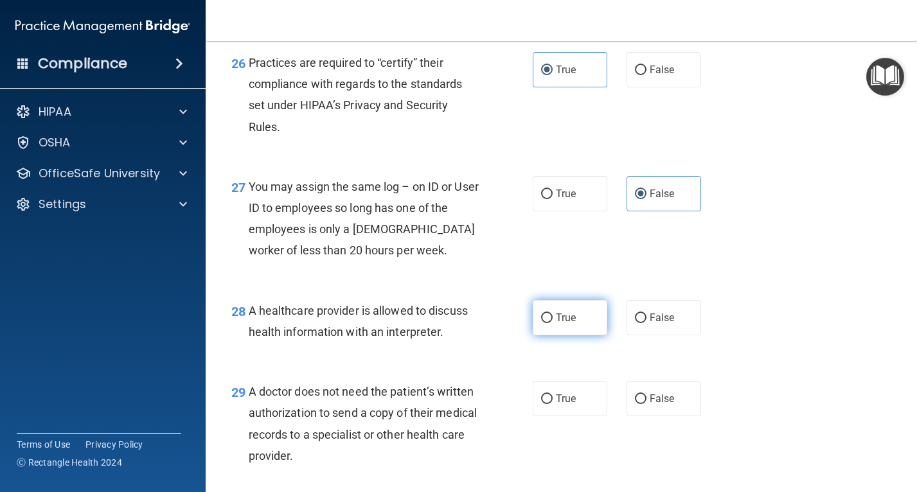
click at [592, 335] on label "True" at bounding box center [570, 317] width 75 height 35
click at [553, 323] on input "True" at bounding box center [547, 319] width 12 height 10
radio input "true"
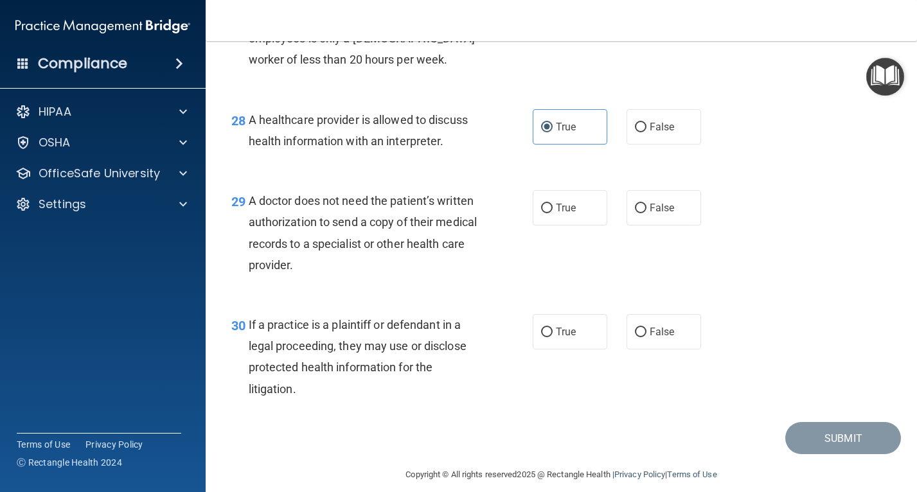
scroll to position [3212, 0]
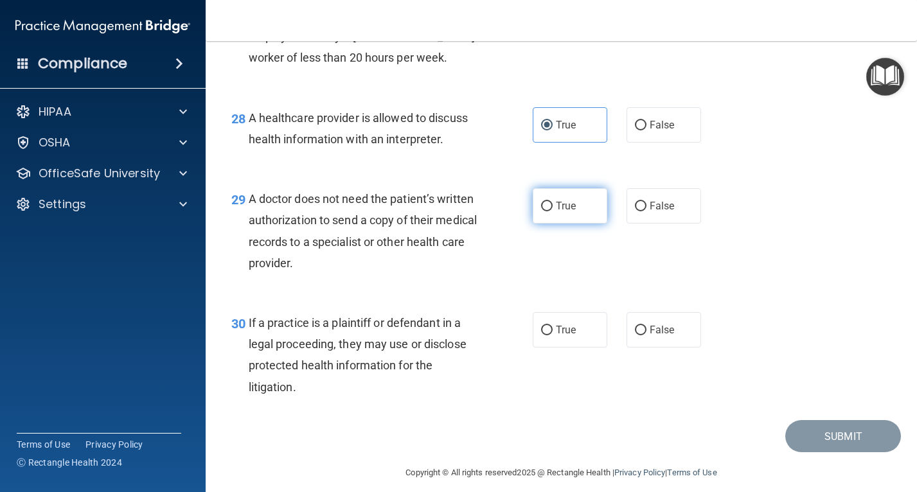
click at [556, 212] on span "True" at bounding box center [566, 206] width 20 height 12
click at [553, 211] on input "True" at bounding box center [547, 207] width 12 height 10
radio input "true"
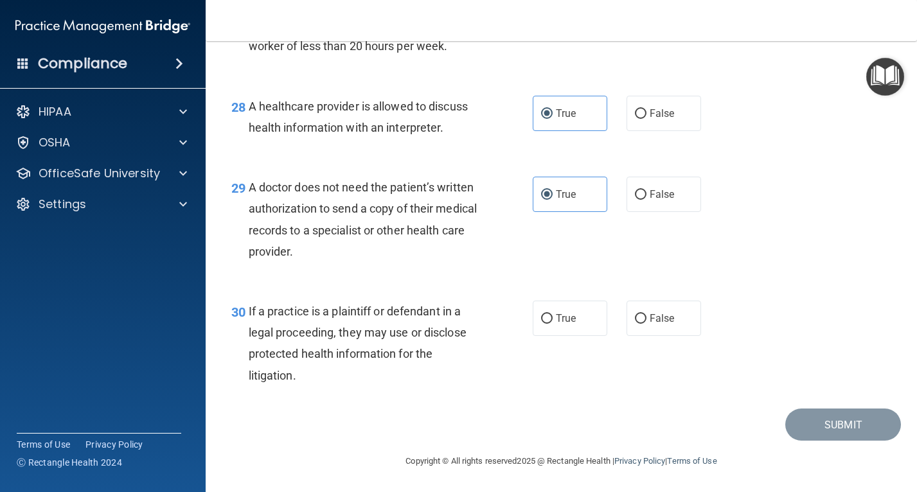
scroll to position [3267, 0]
click at [563, 322] on span "True" at bounding box center [566, 318] width 20 height 12
click at [553, 322] on input "True" at bounding box center [547, 319] width 12 height 10
radio input "true"
click at [795, 421] on button "Submit" at bounding box center [843, 425] width 116 height 33
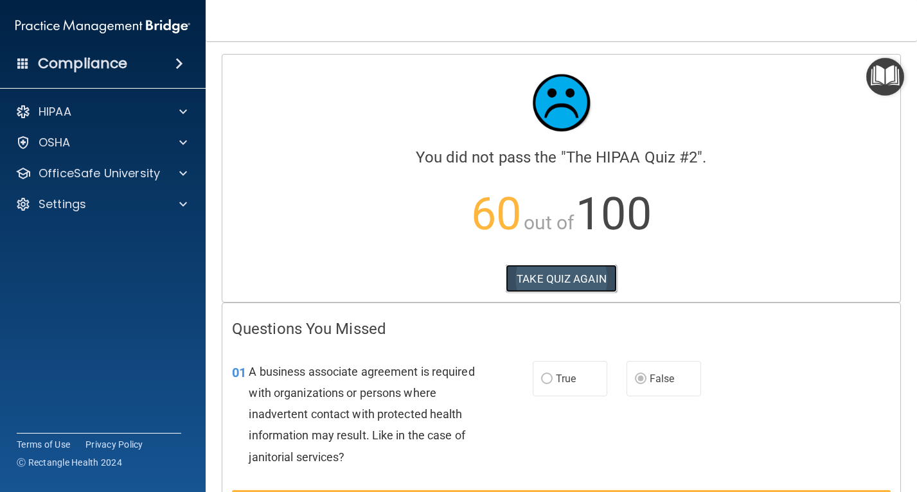
click at [598, 278] on button "TAKE QUIZ AGAIN" at bounding box center [561, 279] width 111 height 28
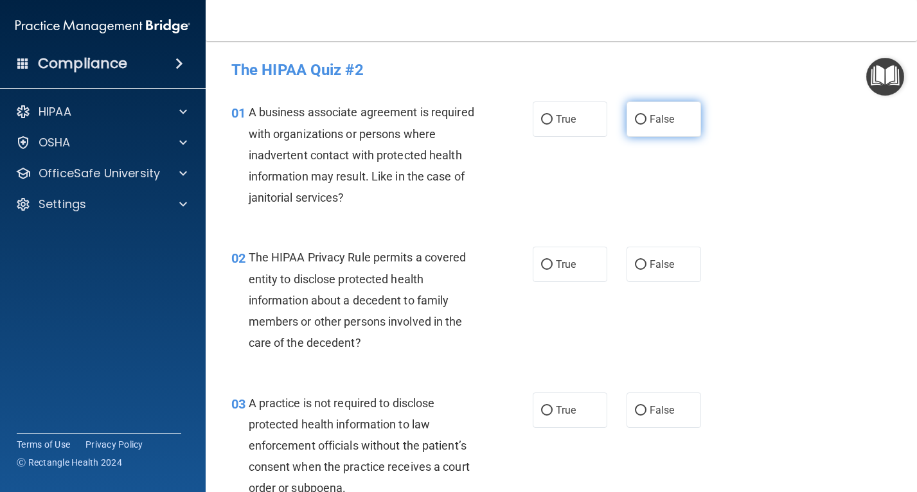
click at [653, 127] on label "False" at bounding box center [663, 119] width 75 height 35
click at [646, 125] on input "False" at bounding box center [641, 120] width 12 height 10
radio input "true"
click at [553, 256] on label "True" at bounding box center [570, 264] width 75 height 35
click at [553, 260] on input "True" at bounding box center [547, 265] width 12 height 10
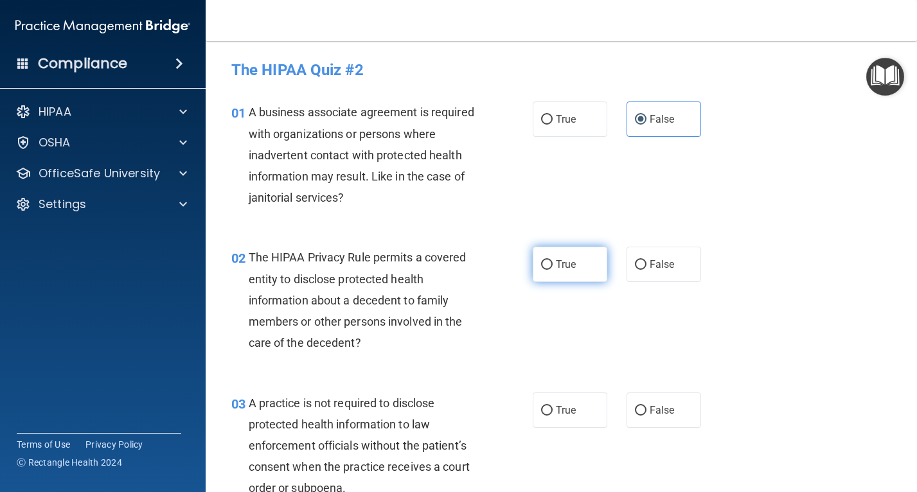
radio input "true"
click at [650, 404] on span "False" at bounding box center [662, 410] width 25 height 12
click at [646, 406] on input "False" at bounding box center [641, 411] width 12 height 10
radio input "true"
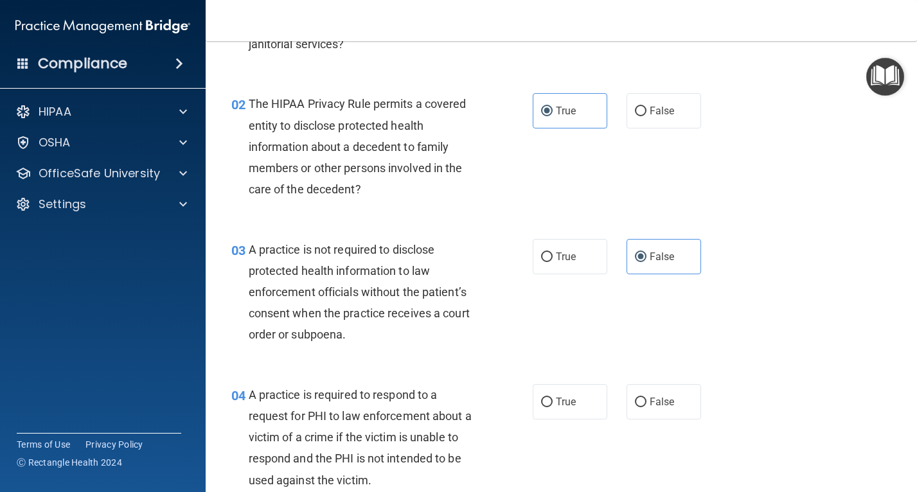
scroll to position [193, 0]
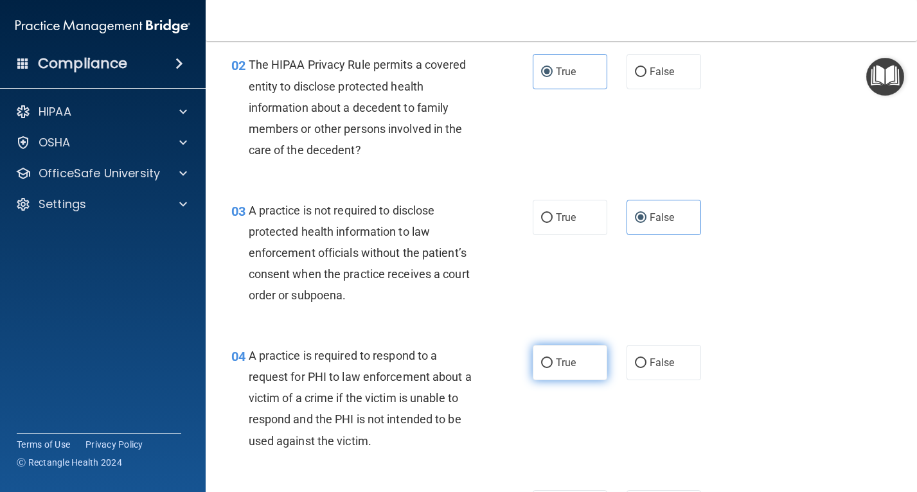
click at [560, 357] on span "True" at bounding box center [566, 363] width 20 height 12
click at [553, 359] on input "True" at bounding box center [547, 364] width 12 height 10
radio input "true"
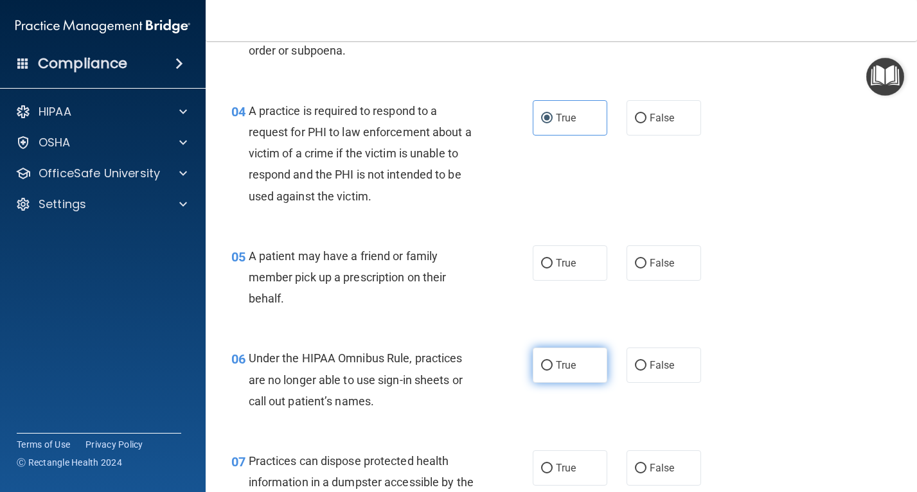
scroll to position [450, 0]
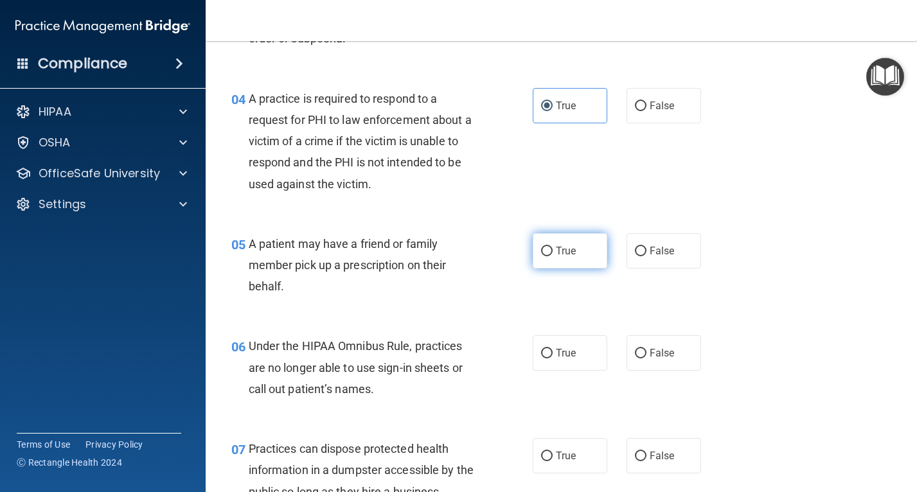
click at [561, 262] on label "True" at bounding box center [570, 250] width 75 height 35
click at [553, 256] on input "True" at bounding box center [547, 252] width 12 height 10
radio input "true"
click at [563, 346] on label "True" at bounding box center [570, 352] width 75 height 35
drag, startPoint x: 563, startPoint y: 346, endPoint x: 658, endPoint y: 356, distance: 95.0
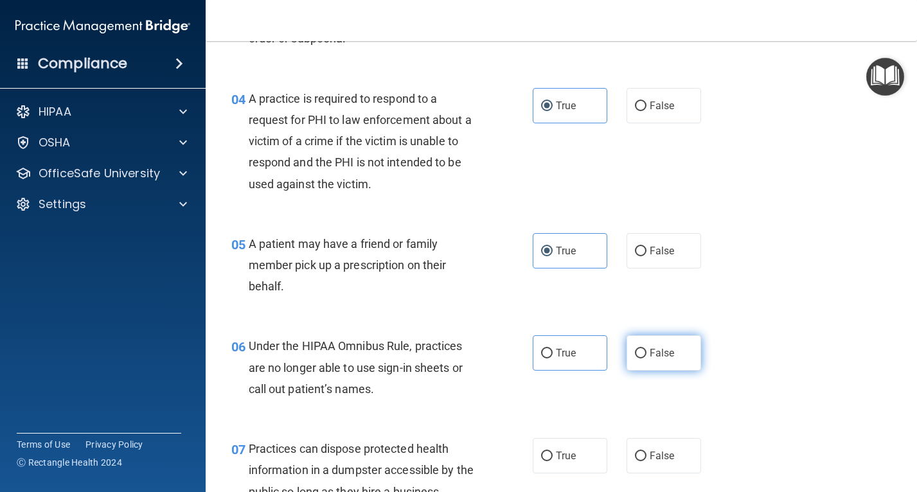
click at [658, 356] on span "False" at bounding box center [662, 353] width 25 height 12
click at [646, 356] on input "False" at bounding box center [641, 354] width 12 height 10
radio input "true"
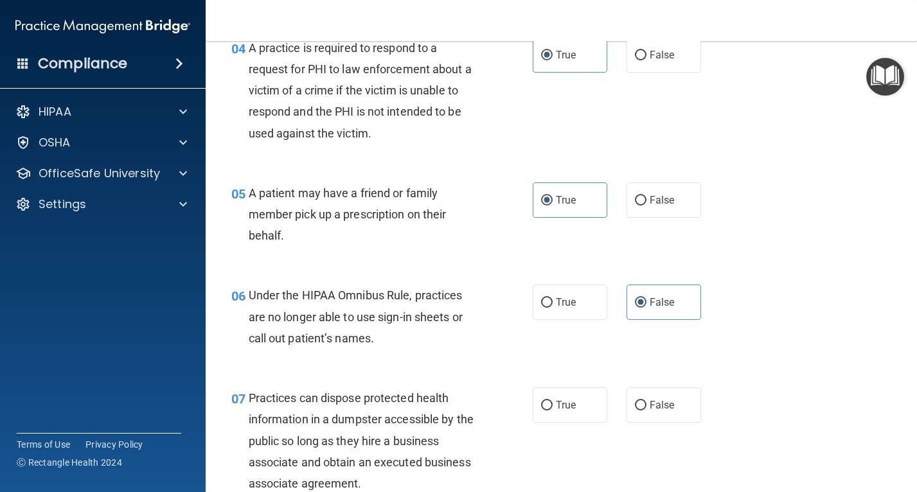
scroll to position [578, 0]
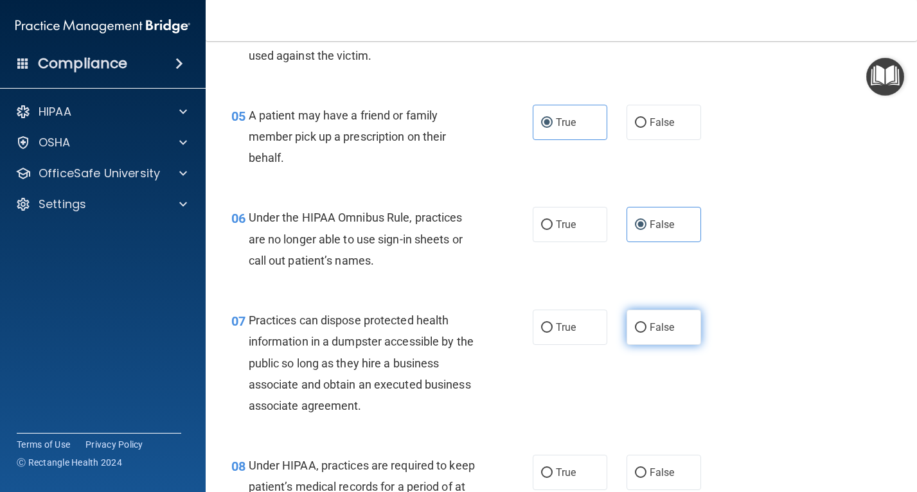
click at [636, 327] on input "False" at bounding box center [641, 328] width 12 height 10
radio input "true"
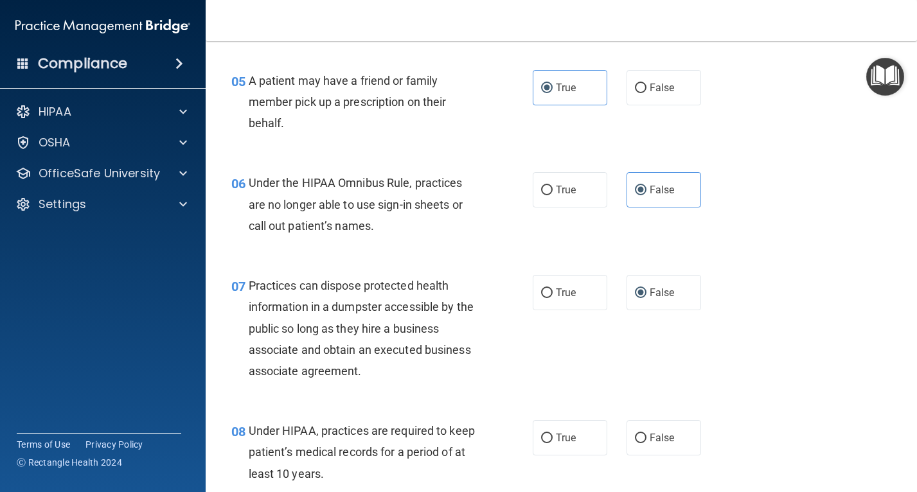
scroll to position [707, 0]
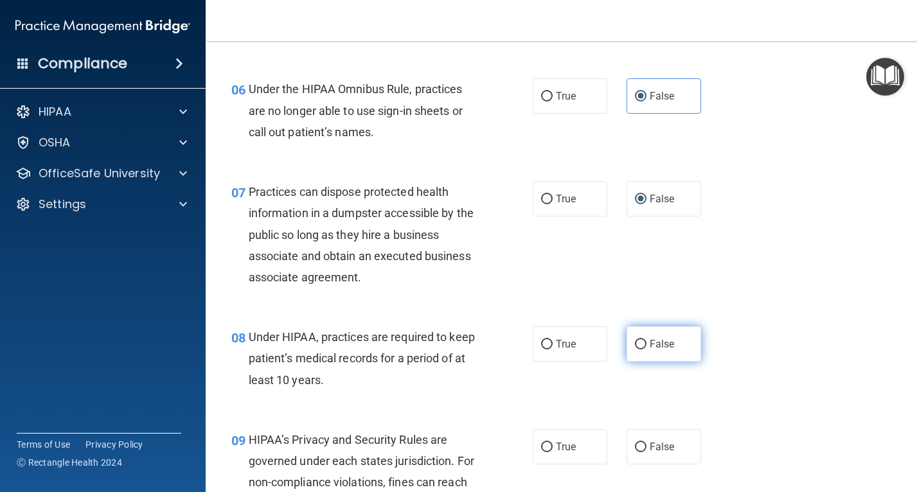
click at [635, 348] on input "False" at bounding box center [641, 345] width 12 height 10
radio input "true"
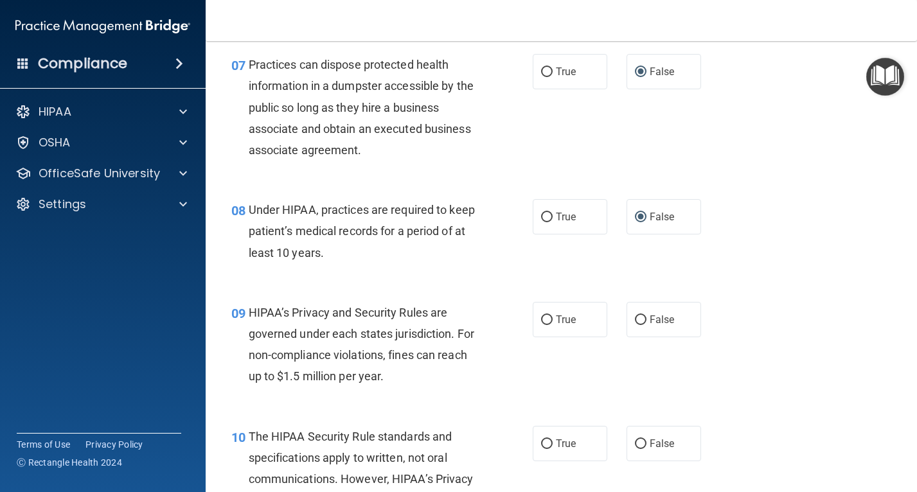
scroll to position [835, 0]
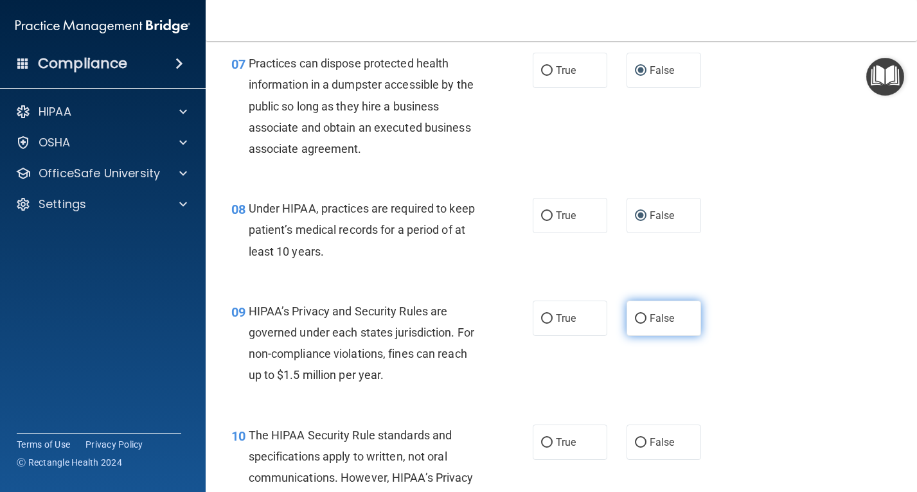
click at [642, 313] on label "False" at bounding box center [663, 318] width 75 height 35
click at [642, 314] on input "False" at bounding box center [641, 319] width 12 height 10
radio input "true"
click at [551, 430] on label "True" at bounding box center [570, 442] width 75 height 35
click at [551, 438] on input "True" at bounding box center [547, 443] width 12 height 10
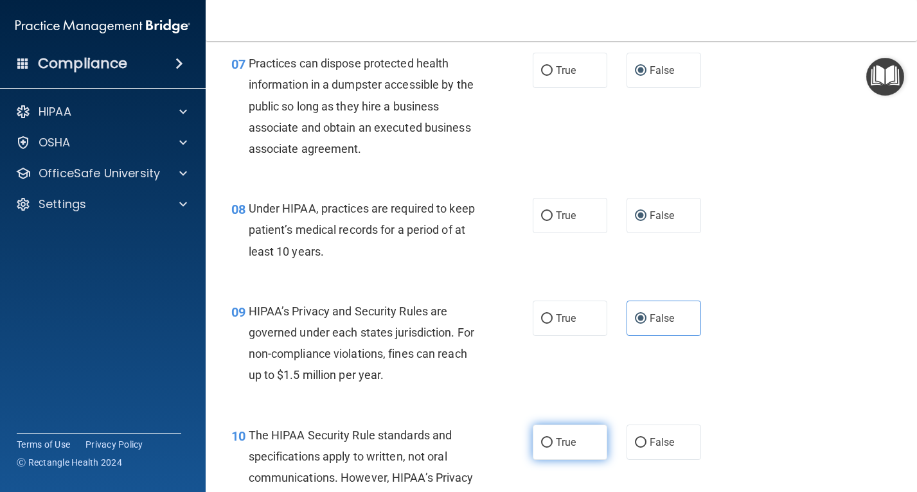
radio input "true"
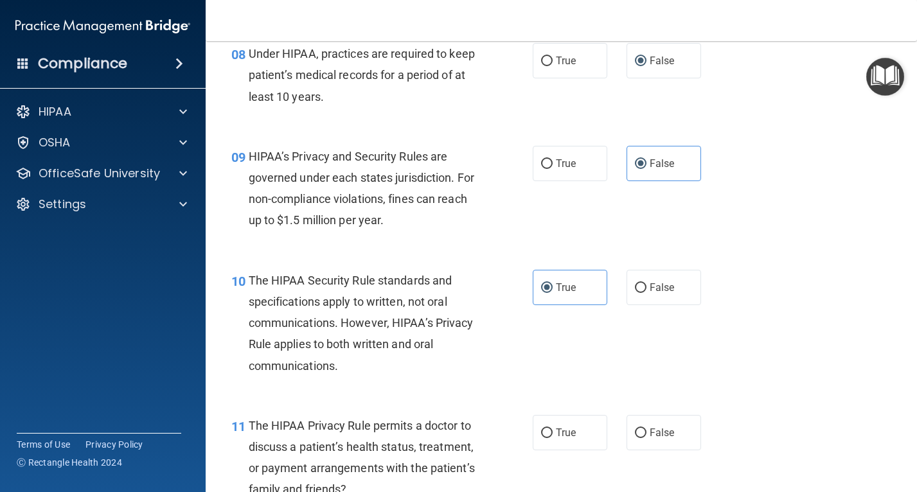
scroll to position [1028, 0]
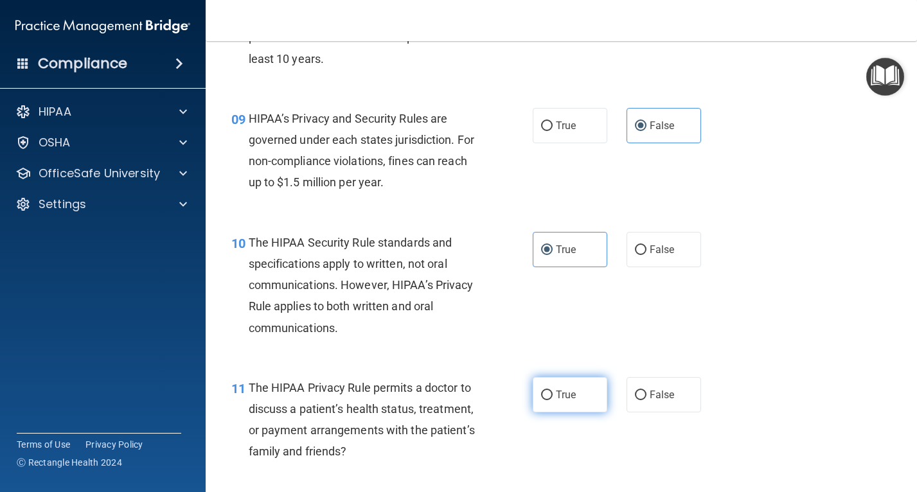
click at [549, 400] on label "True" at bounding box center [570, 394] width 75 height 35
click at [549, 400] on input "True" at bounding box center [547, 396] width 12 height 10
radio input "true"
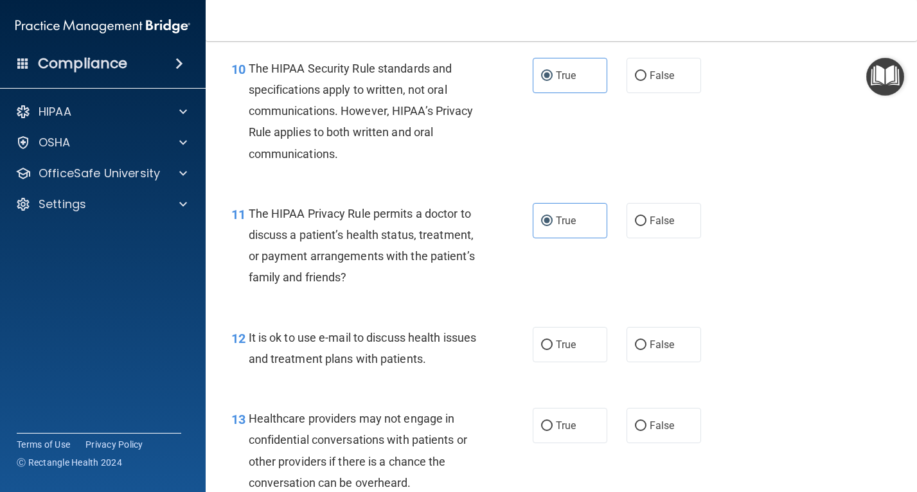
scroll to position [1221, 0]
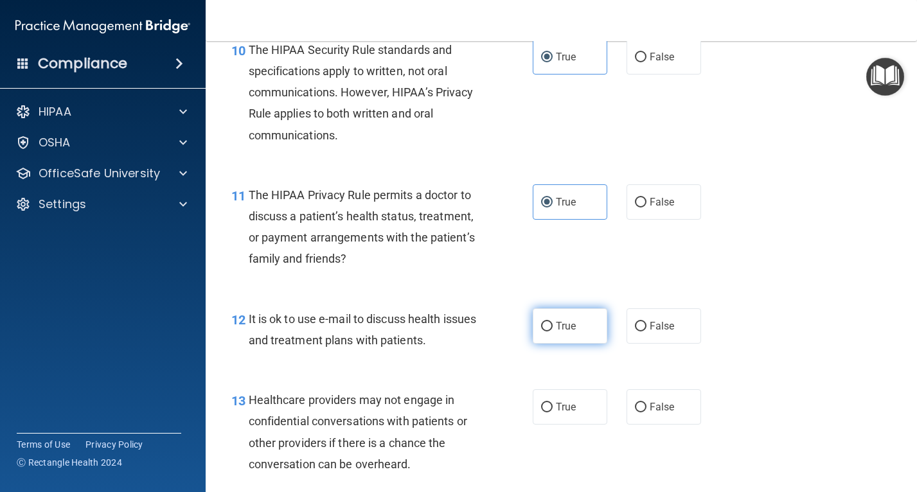
click at [556, 331] on span "True" at bounding box center [566, 326] width 20 height 12
click at [553, 331] on input "True" at bounding box center [547, 327] width 12 height 10
radio input "true"
click at [635, 410] on input "False" at bounding box center [641, 408] width 12 height 10
radio input "true"
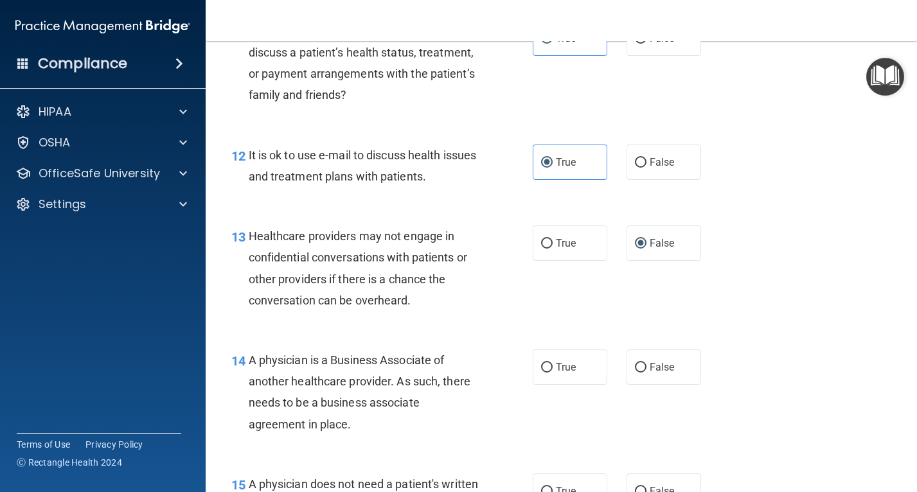
scroll to position [1413, 0]
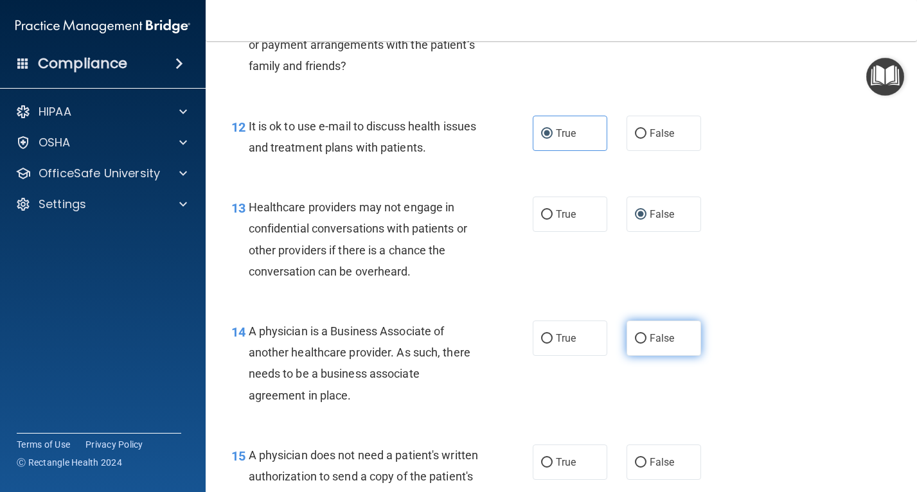
click at [635, 337] on input "False" at bounding box center [641, 339] width 12 height 10
radio input "true"
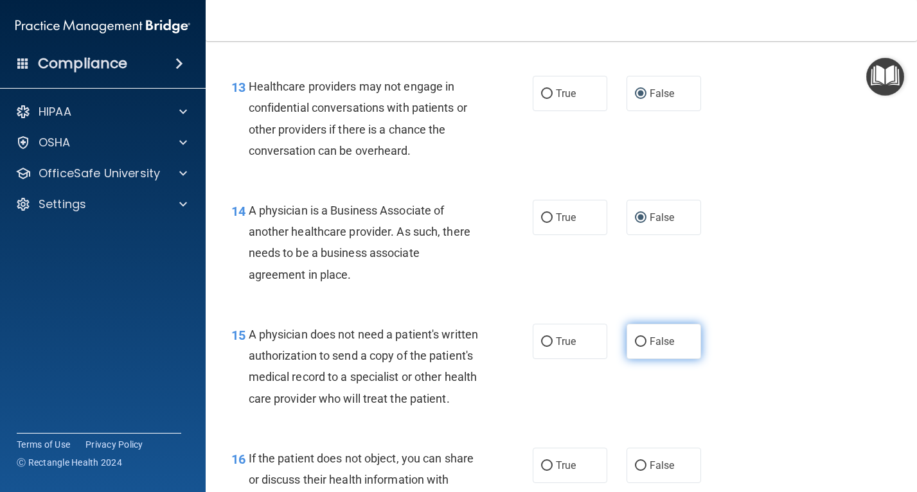
scroll to position [1542, 0]
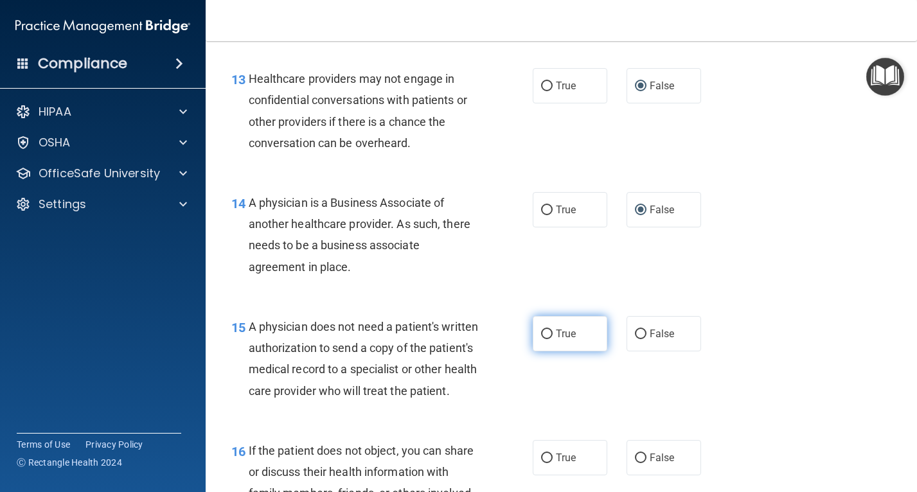
click at [564, 333] on span "True" at bounding box center [566, 334] width 20 height 12
click at [553, 333] on input "True" at bounding box center [547, 335] width 12 height 10
radio input "true"
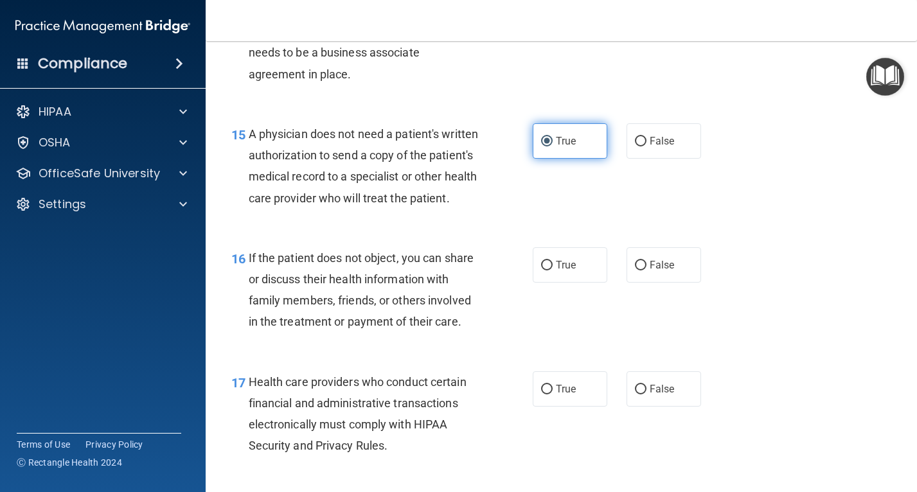
scroll to position [1799, 0]
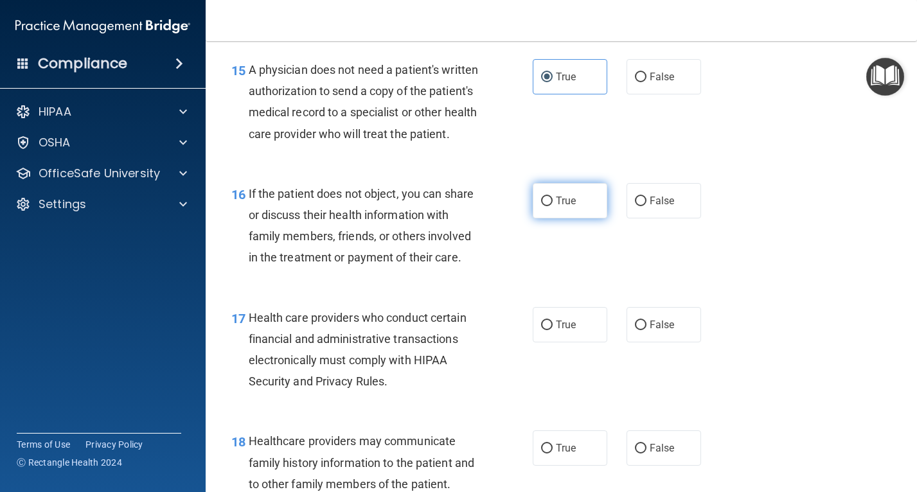
click at [558, 207] on span "True" at bounding box center [566, 201] width 20 height 12
click at [553, 206] on input "True" at bounding box center [547, 202] width 12 height 10
radio input "true"
click at [558, 331] on span "True" at bounding box center [566, 325] width 20 height 12
click at [553, 330] on input "True" at bounding box center [547, 326] width 12 height 10
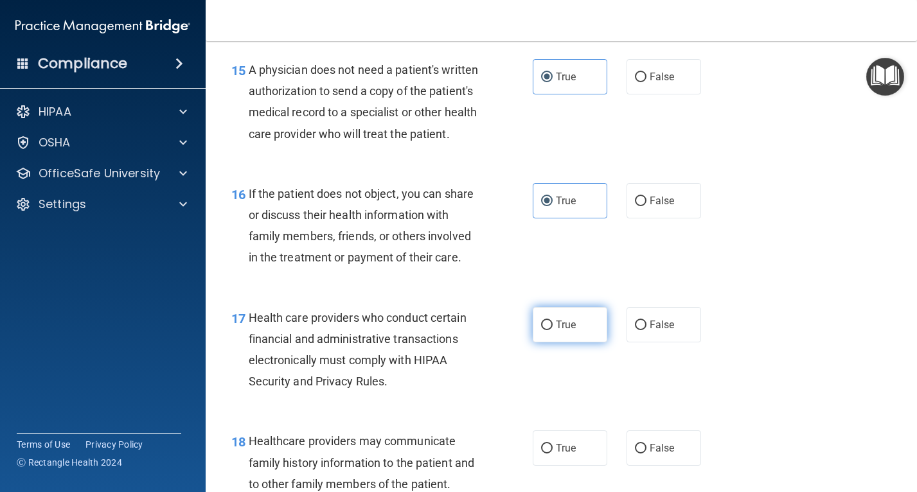
radio input "true"
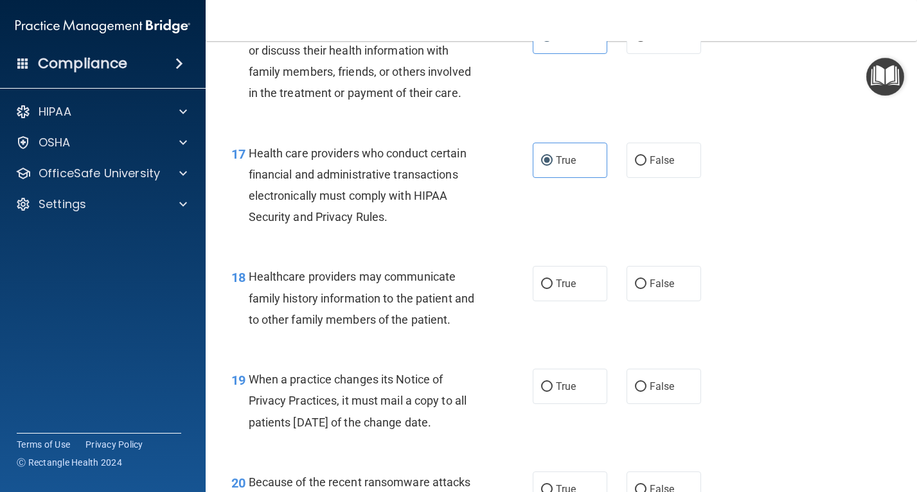
scroll to position [1992, 0]
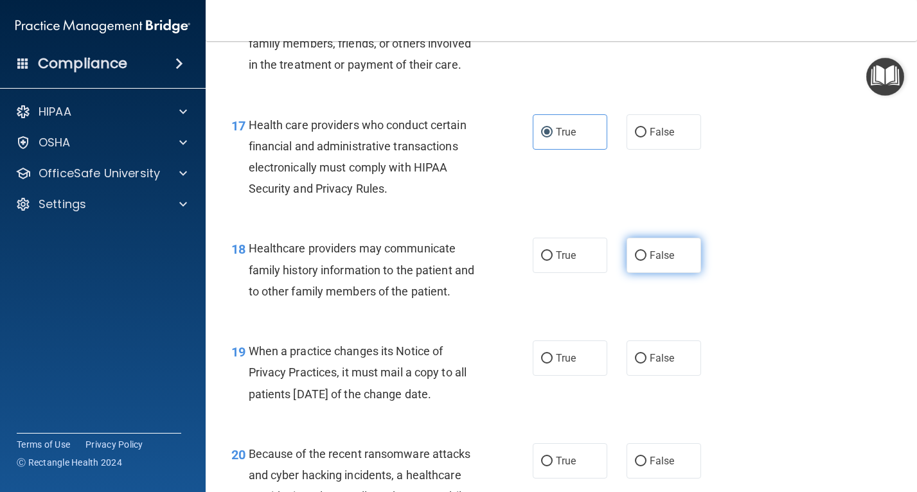
click at [650, 261] on span "False" at bounding box center [662, 255] width 25 height 12
click at [644, 261] on input "False" at bounding box center [641, 256] width 12 height 10
radio input "true"
click at [637, 373] on label "False" at bounding box center [663, 358] width 75 height 35
click at [637, 364] on input "False" at bounding box center [641, 359] width 12 height 10
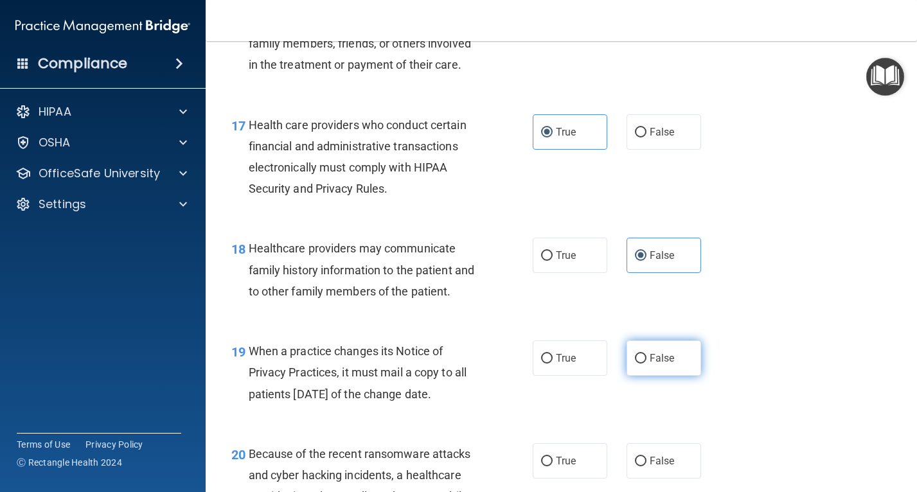
radio input "true"
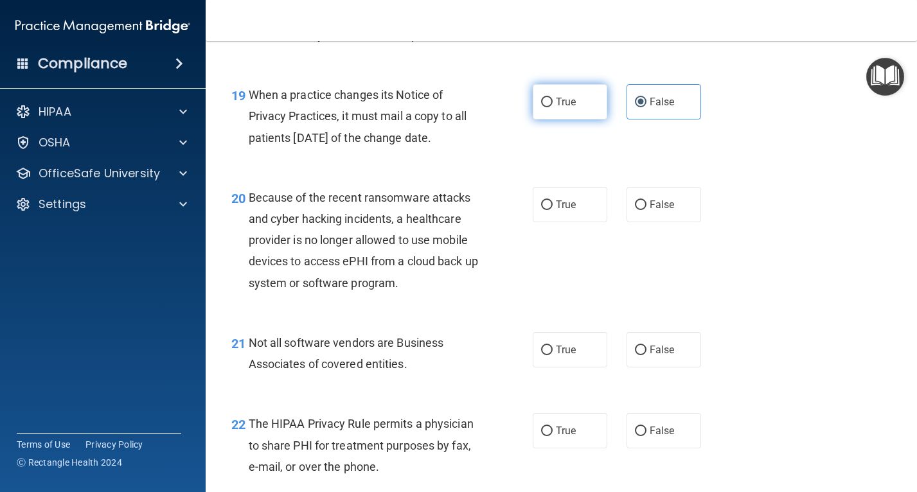
scroll to position [2249, 0]
click at [637, 218] on label "False" at bounding box center [663, 203] width 75 height 35
click at [637, 209] on input "False" at bounding box center [641, 205] width 12 height 10
radio input "true"
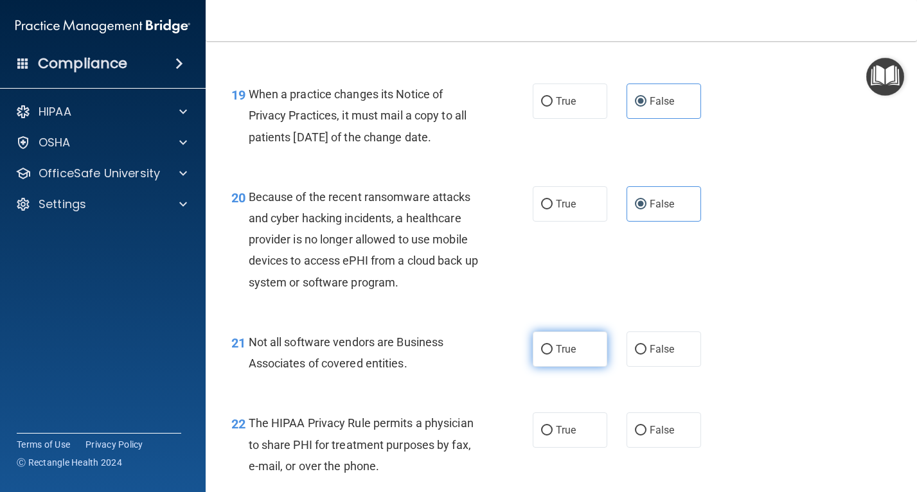
click at [562, 367] on label "True" at bounding box center [570, 349] width 75 height 35
click at [553, 355] on input "True" at bounding box center [547, 350] width 12 height 10
radio input "true"
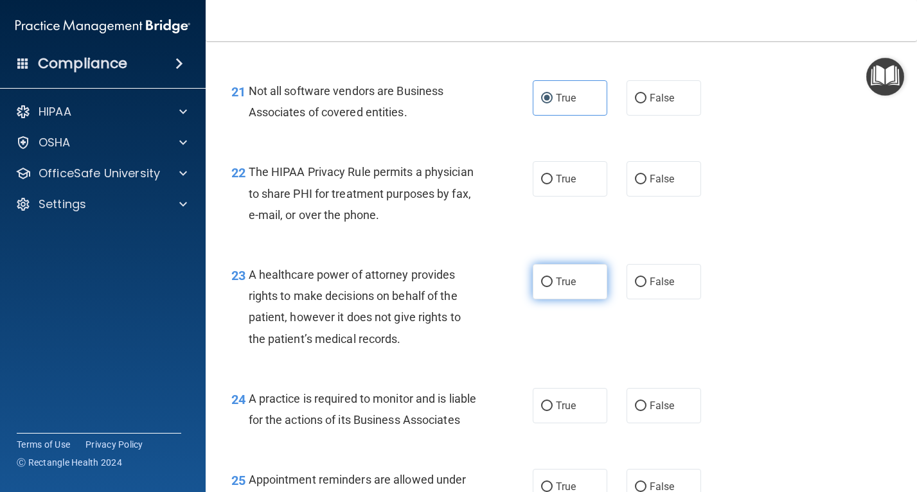
scroll to position [2506, 0]
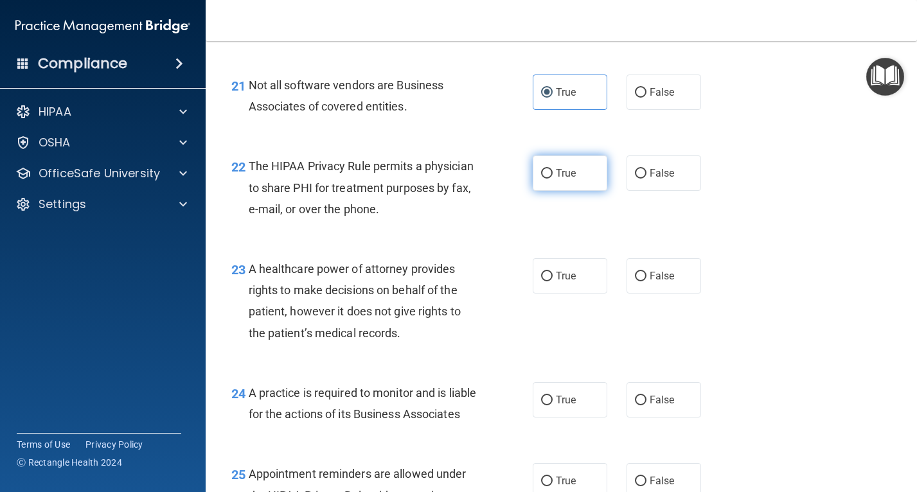
click at [562, 179] on span "True" at bounding box center [566, 173] width 20 height 12
click at [553, 179] on input "True" at bounding box center [547, 174] width 12 height 10
radio input "true"
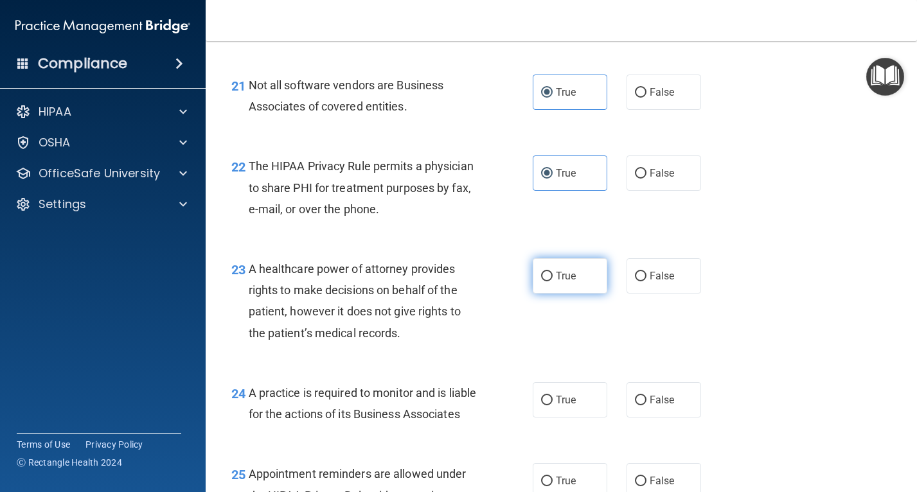
click at [548, 294] on label "True" at bounding box center [570, 275] width 75 height 35
click at [548, 281] on input "True" at bounding box center [547, 277] width 12 height 10
radio input "true"
click at [660, 406] on span "False" at bounding box center [662, 400] width 25 height 12
click at [646, 405] on input "False" at bounding box center [641, 401] width 12 height 10
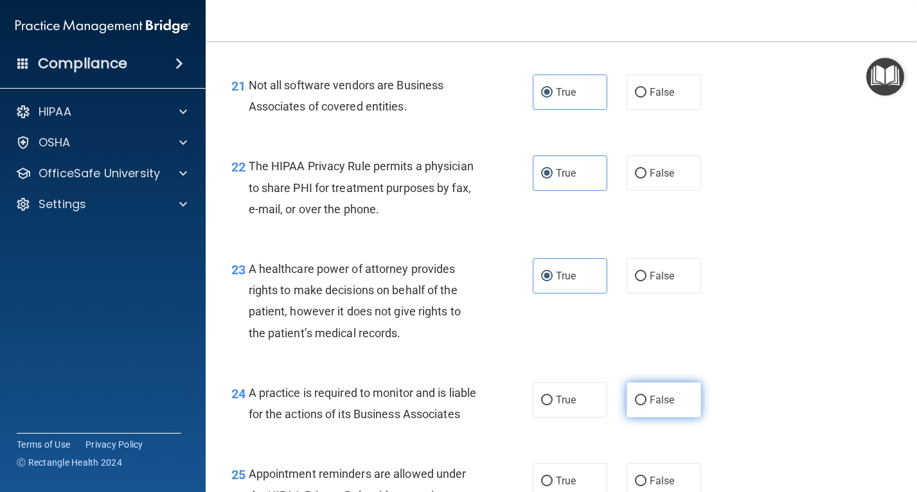
radio input "true"
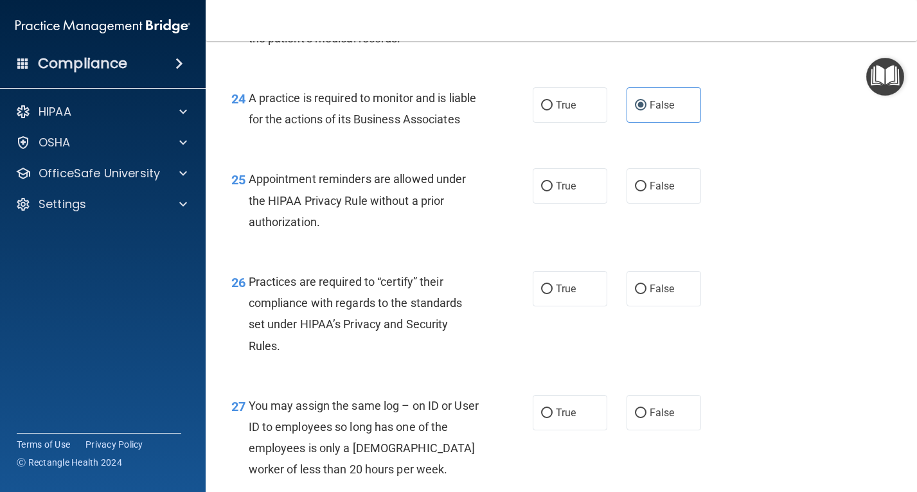
scroll to position [2827, 0]
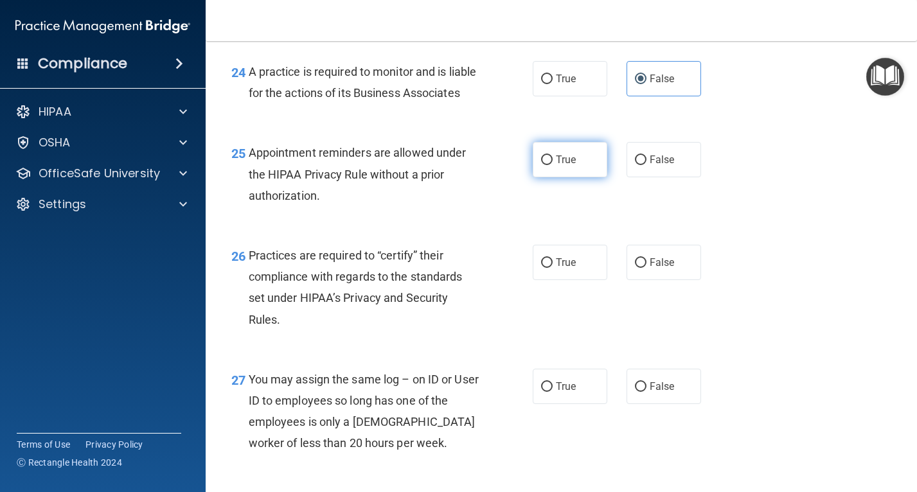
click at [569, 177] on label "True" at bounding box center [570, 159] width 75 height 35
click at [553, 165] on input "True" at bounding box center [547, 160] width 12 height 10
radio input "true"
click at [650, 269] on span "False" at bounding box center [662, 262] width 25 height 12
click at [645, 268] on input "False" at bounding box center [641, 263] width 12 height 10
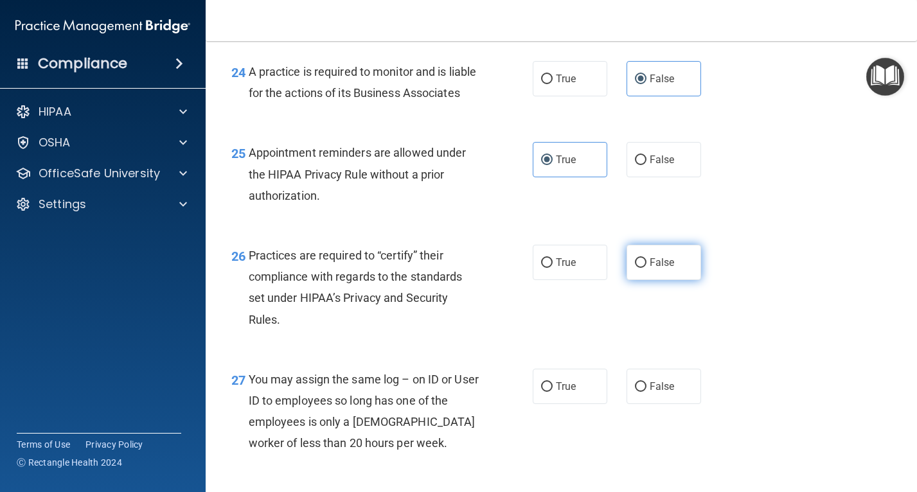
radio input "true"
click at [651, 393] on span "False" at bounding box center [662, 386] width 25 height 12
click at [646, 392] on input "False" at bounding box center [641, 387] width 12 height 10
radio input "true"
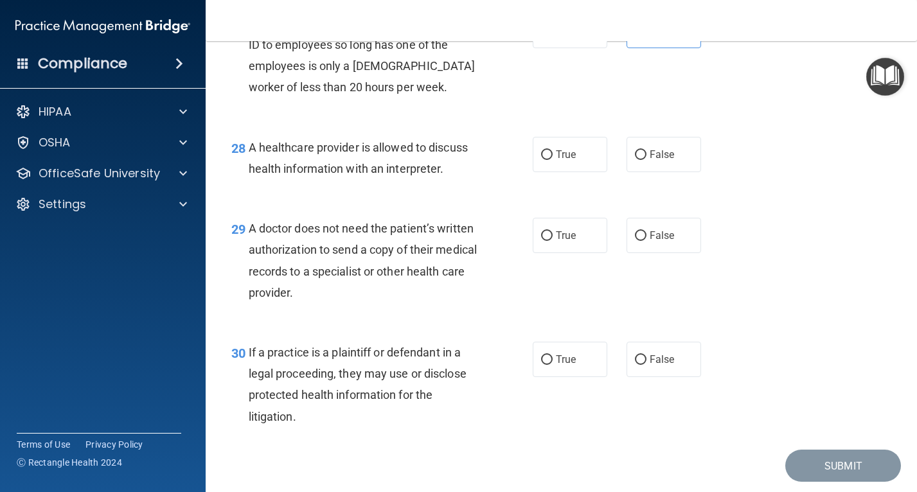
scroll to position [3212, 0]
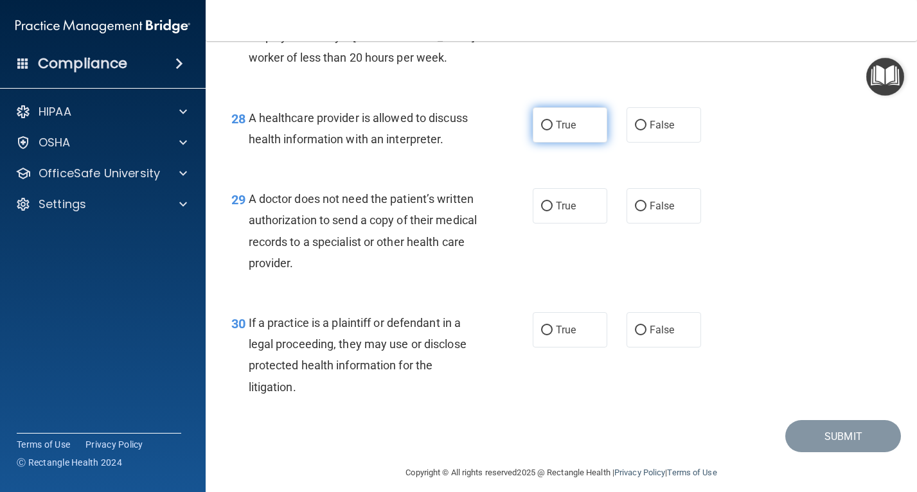
click at [580, 143] on label "True" at bounding box center [570, 124] width 75 height 35
click at [553, 130] on input "True" at bounding box center [547, 126] width 12 height 10
radio input "true"
click at [562, 224] on label "True" at bounding box center [570, 205] width 75 height 35
click at [553, 211] on input "True" at bounding box center [547, 207] width 12 height 10
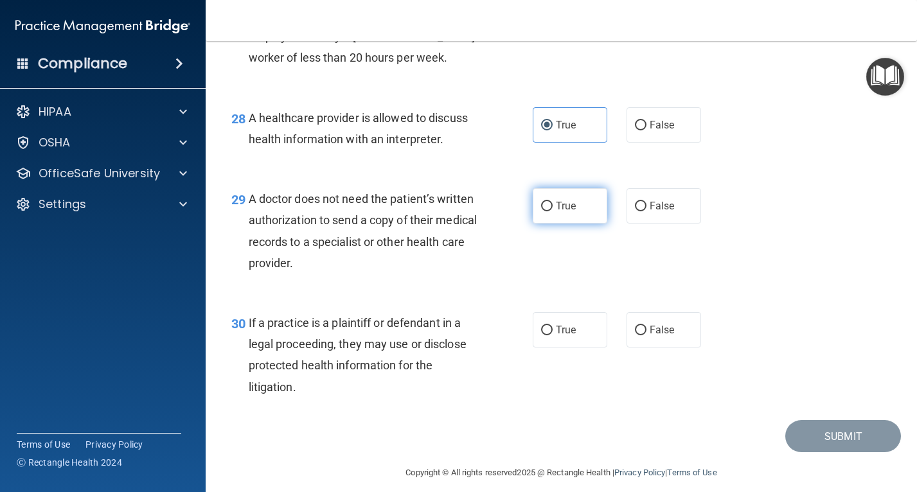
radio input "true"
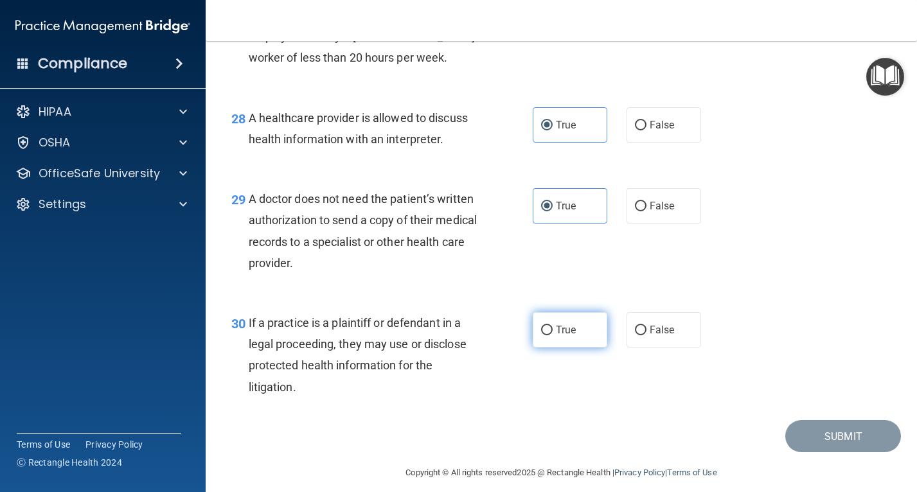
click at [567, 336] on span "True" at bounding box center [566, 330] width 20 height 12
click at [553, 335] on input "True" at bounding box center [547, 331] width 12 height 10
radio input "true"
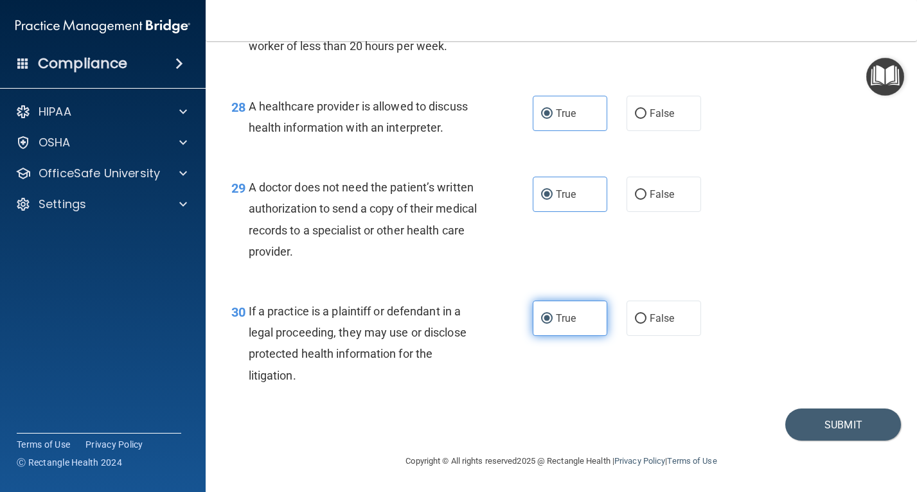
scroll to position [3267, 0]
click at [825, 417] on button "Submit" at bounding box center [843, 425] width 116 height 33
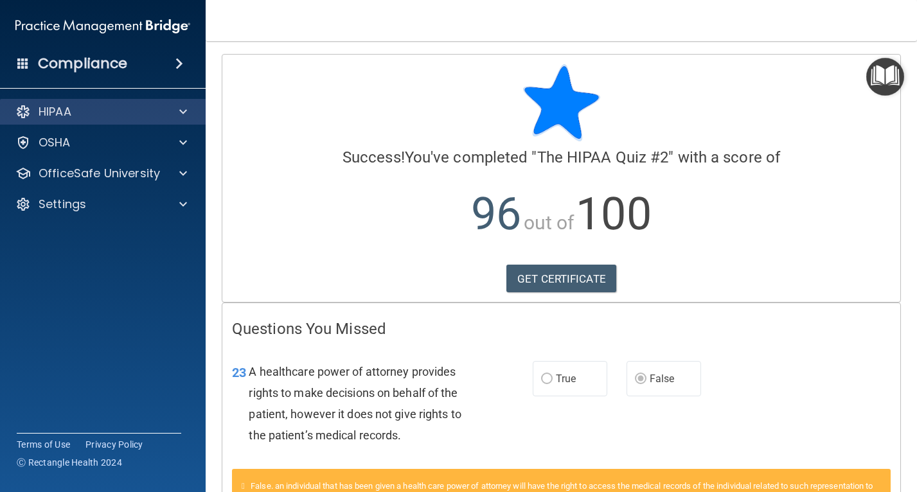
click at [154, 121] on div "HIPAA" at bounding box center [103, 112] width 206 height 26
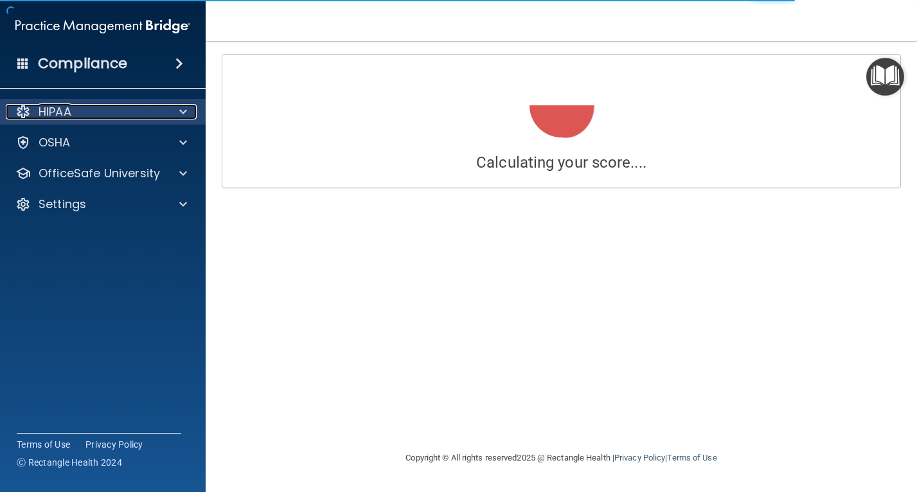
click at [109, 112] on div "HIPAA" at bounding box center [85, 111] width 159 height 15
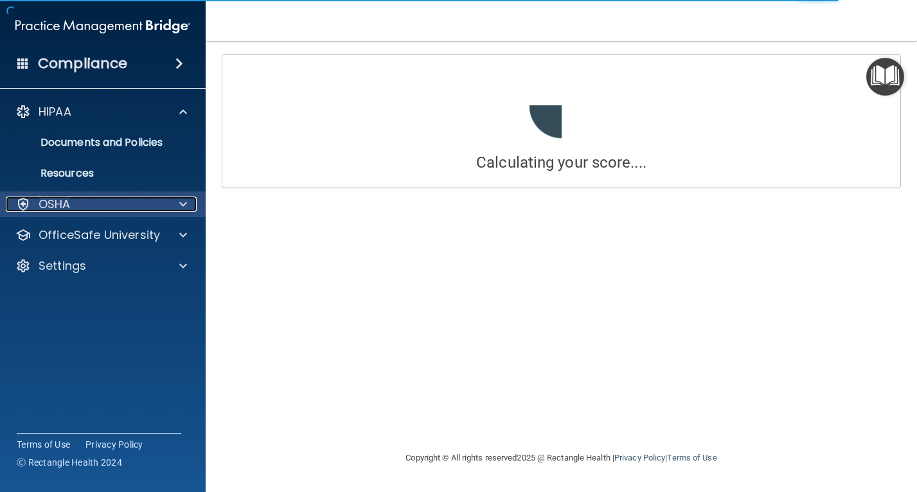
click at [160, 197] on div "OSHA" at bounding box center [85, 204] width 159 height 15
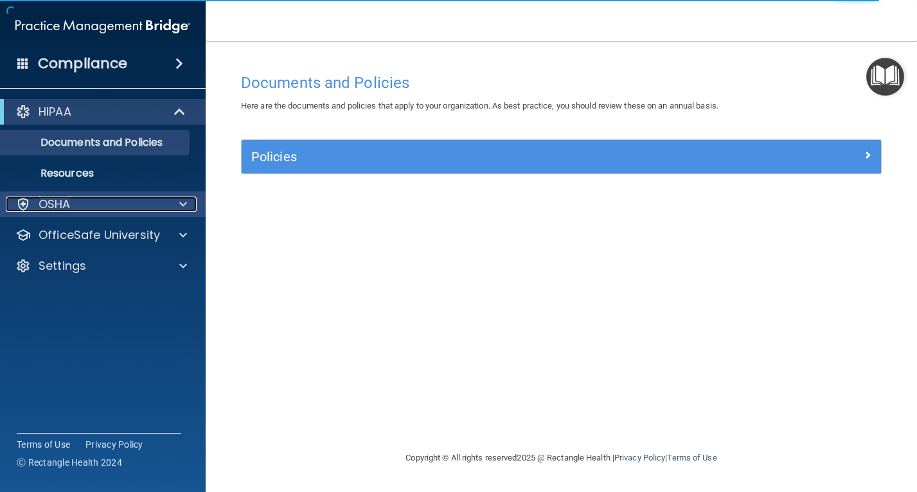
click at [180, 202] on span at bounding box center [183, 204] width 8 height 15
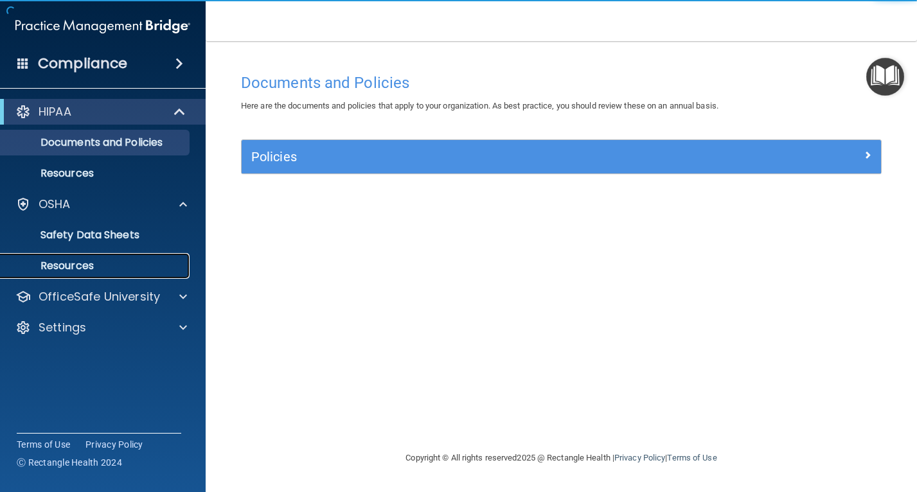
click at [117, 261] on p "Resources" at bounding box center [95, 266] width 175 height 13
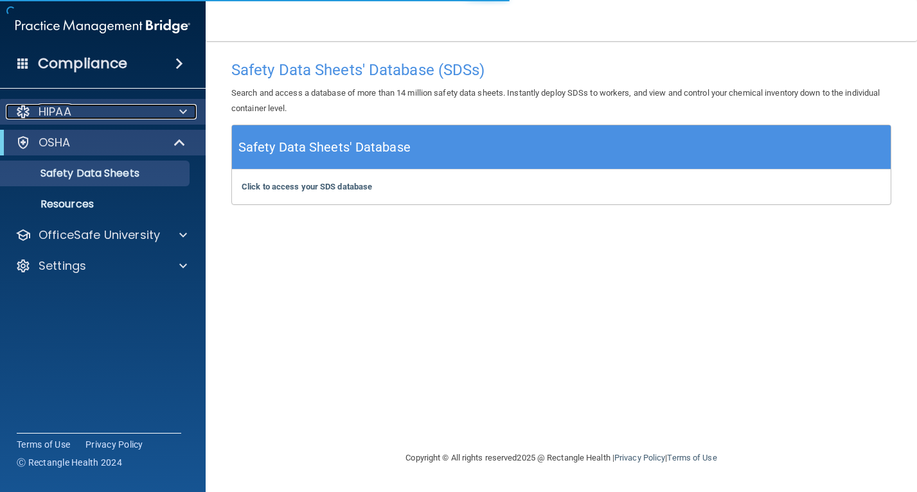
click at [137, 110] on div "HIPAA" at bounding box center [85, 111] width 159 height 15
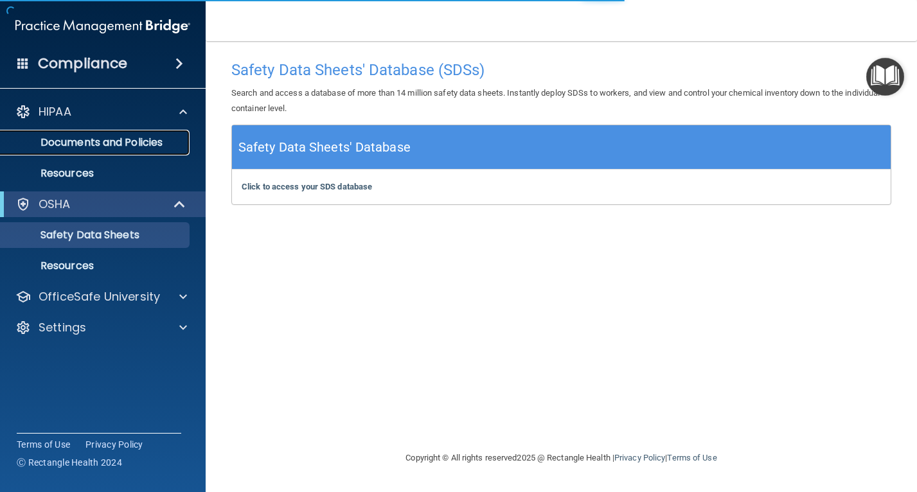
click at [105, 140] on p "Documents and Policies" at bounding box center [95, 142] width 175 height 13
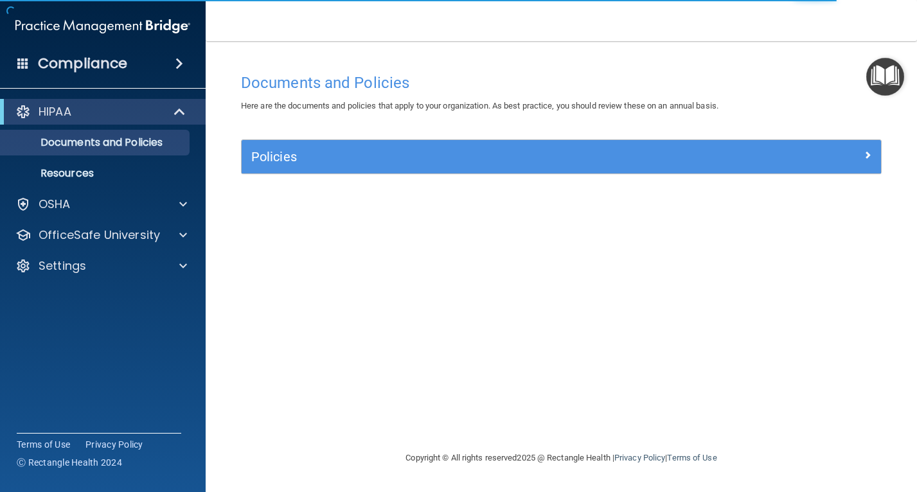
click at [88, 53] on div "Compliance" at bounding box center [103, 63] width 206 height 28
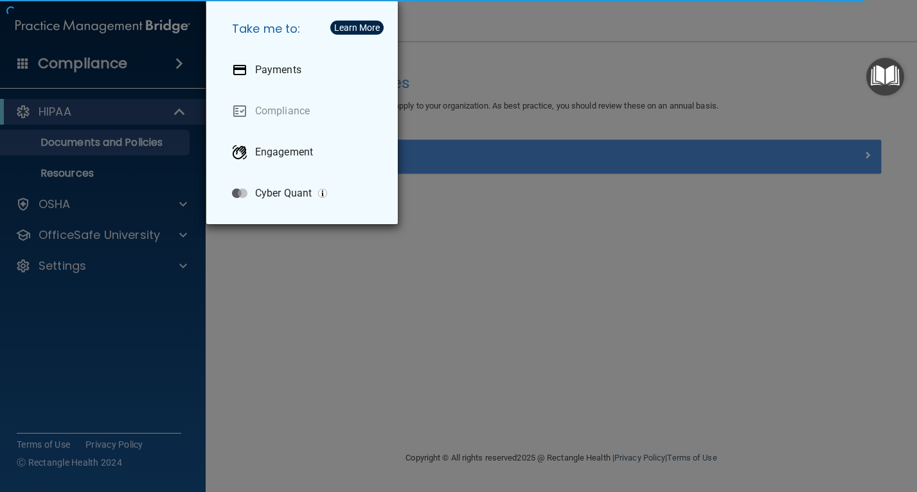
click at [109, 38] on div "Take me to: Payments Compliance Engagement Cyber Quant" at bounding box center [458, 246] width 917 height 492
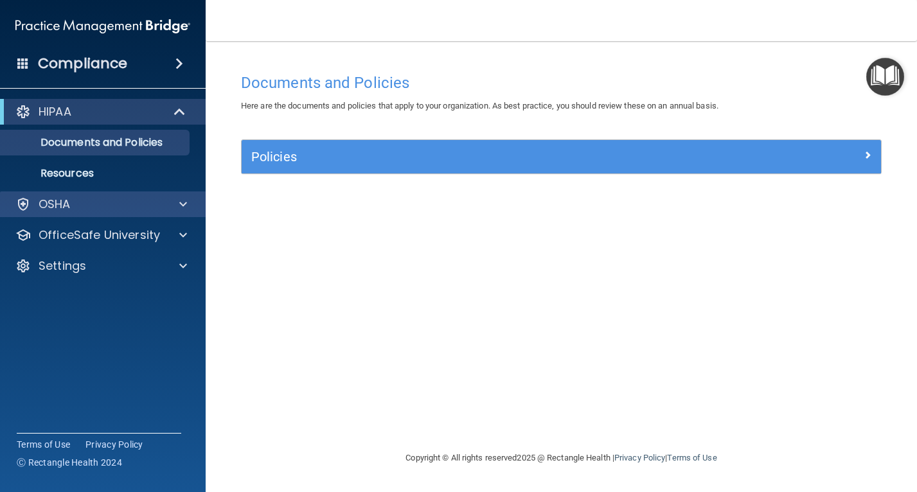
click at [163, 195] on div "OSHA" at bounding box center [103, 204] width 206 height 26
click at [177, 202] on div at bounding box center [181, 204] width 32 height 15
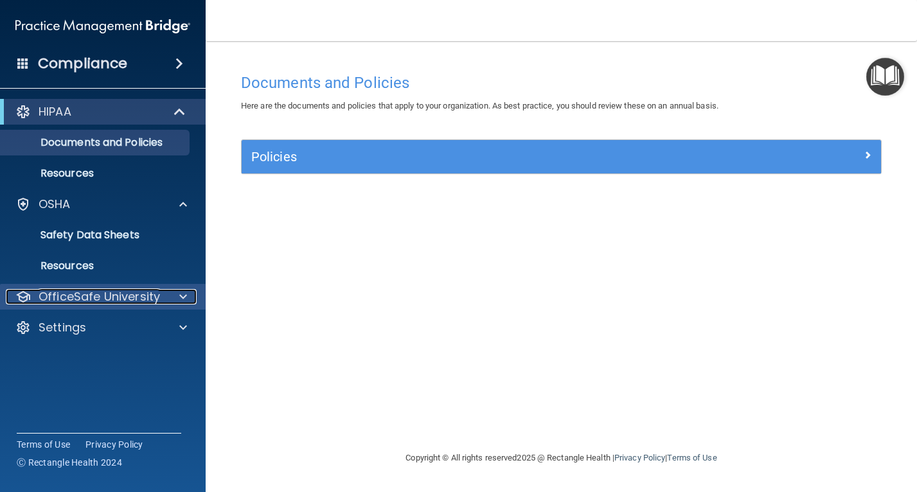
click at [175, 294] on div at bounding box center [181, 296] width 32 height 15
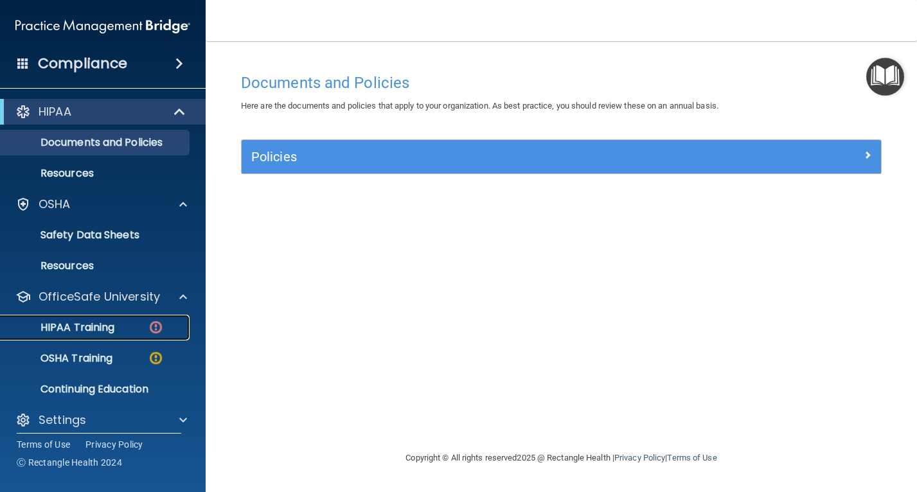
click at [138, 324] on div "HIPAA Training" at bounding box center [95, 327] width 175 height 13
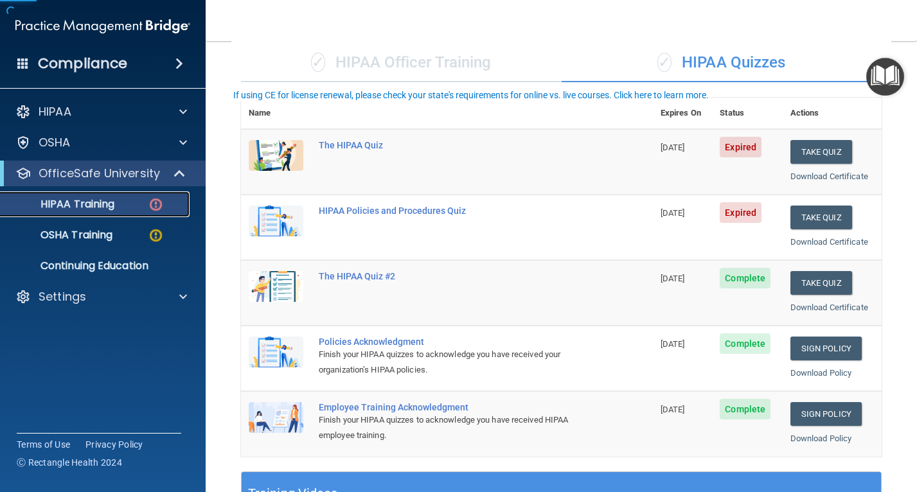
scroll to position [128, 0]
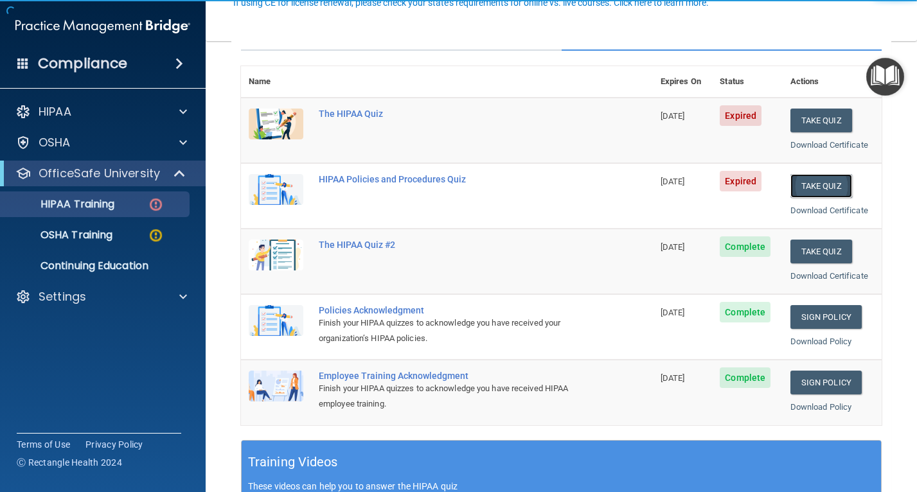
click at [809, 179] on button "Take Quiz" at bounding box center [821, 186] width 62 height 24
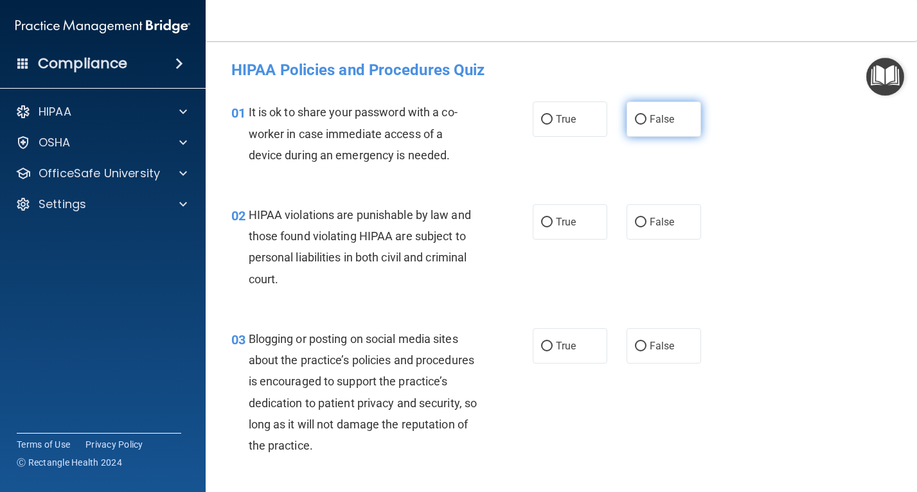
click at [650, 115] on span "False" at bounding box center [662, 119] width 25 height 12
click at [646, 115] on input "False" at bounding box center [641, 120] width 12 height 10
radio input "true"
click at [549, 226] on label "True" at bounding box center [570, 221] width 75 height 35
click at [549, 226] on input "True" at bounding box center [547, 223] width 12 height 10
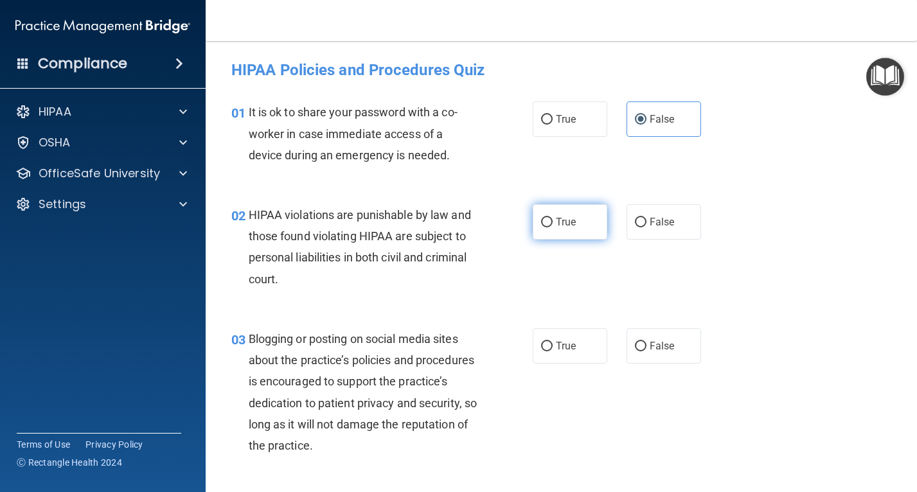
radio input "true"
click at [569, 348] on span "True" at bounding box center [566, 346] width 20 height 12
click at [553, 348] on input "True" at bounding box center [547, 347] width 12 height 10
radio input "true"
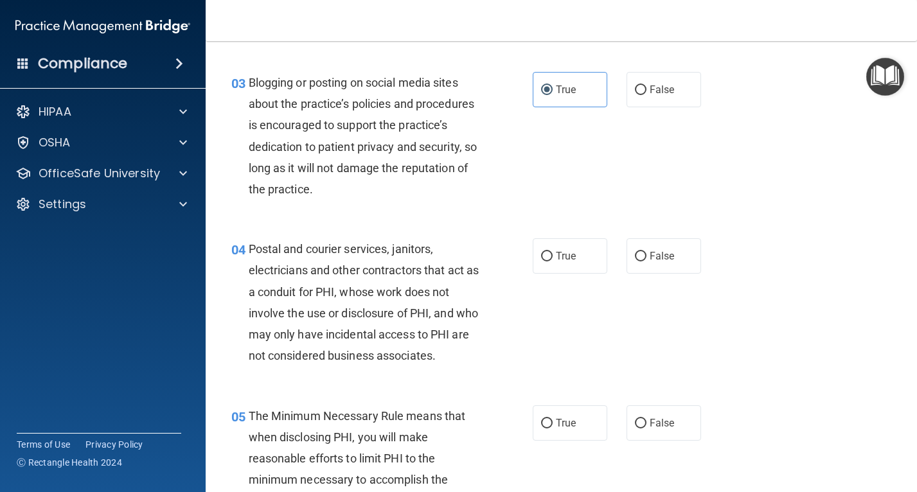
scroll to position [257, 0]
click at [641, 254] on label "False" at bounding box center [663, 255] width 75 height 35
click at [641, 254] on input "False" at bounding box center [641, 256] width 12 height 10
radio input "true"
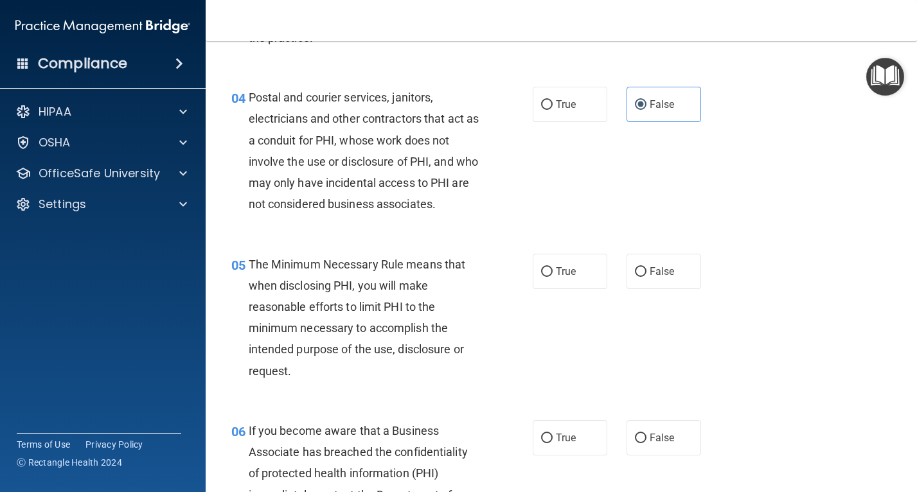
scroll to position [450, 0]
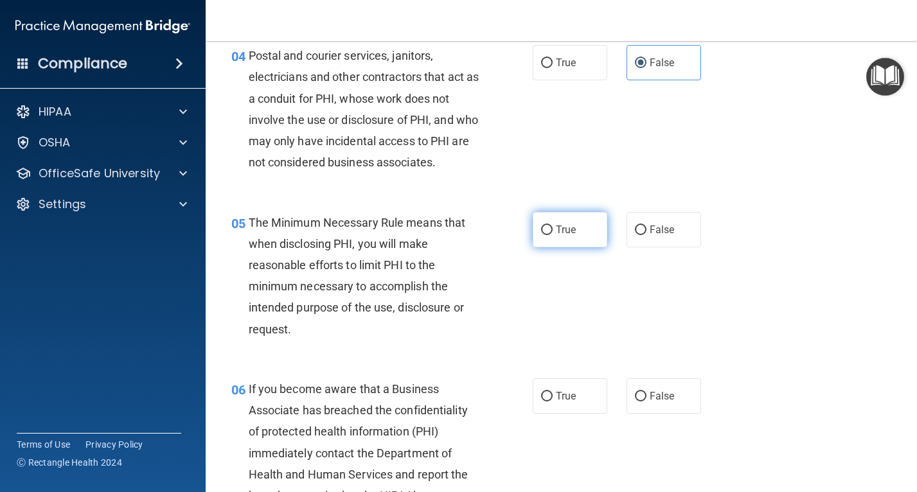
click at [534, 247] on label "True" at bounding box center [570, 229] width 75 height 35
click at [541, 235] on input "True" at bounding box center [547, 231] width 12 height 10
radio input "true"
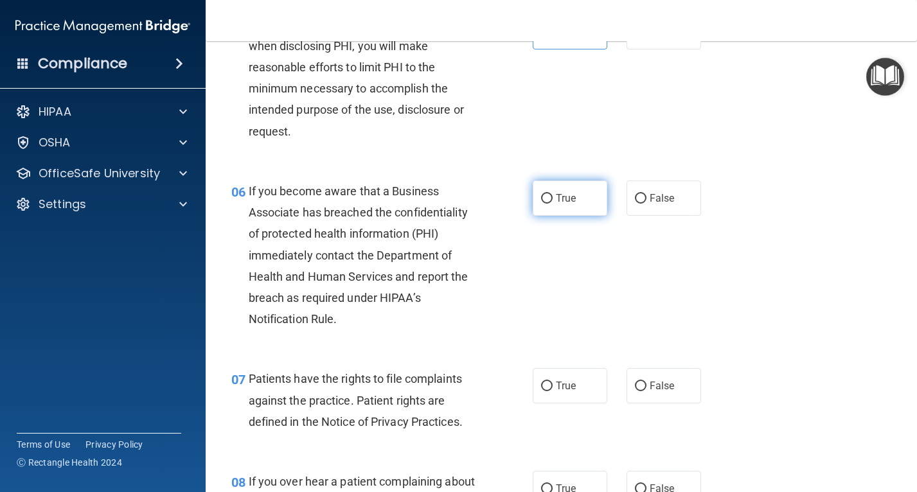
scroll to position [707, 0]
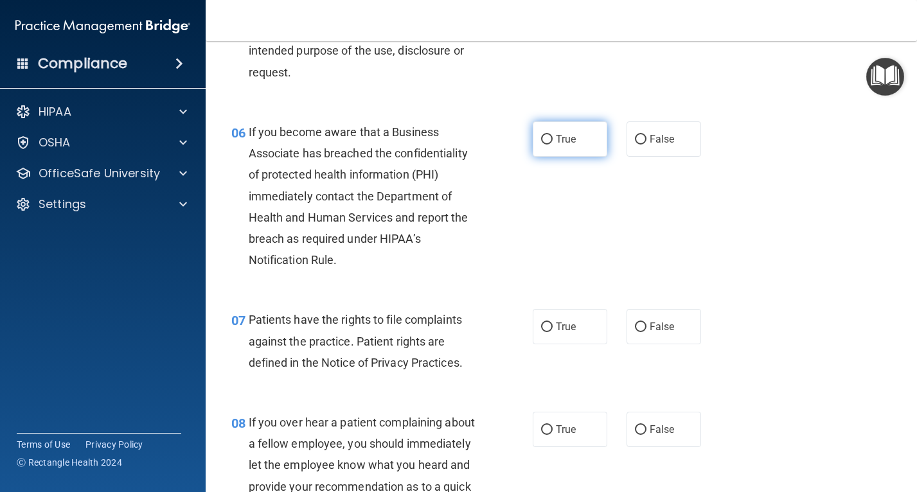
click at [556, 145] on span "True" at bounding box center [566, 139] width 20 height 12
click at [553, 145] on input "True" at bounding box center [547, 140] width 12 height 10
radio input "true"
click at [560, 333] on span "True" at bounding box center [566, 327] width 20 height 12
click at [553, 332] on input "True" at bounding box center [547, 328] width 12 height 10
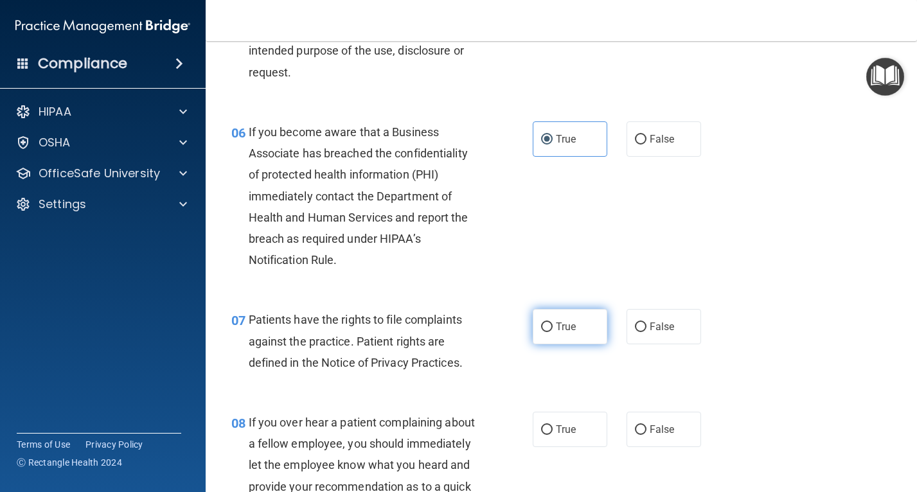
radio input "true"
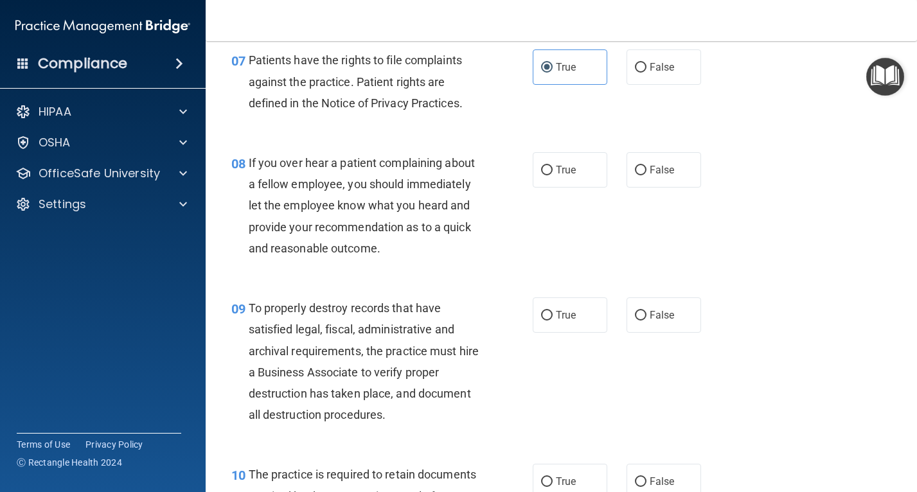
scroll to position [1028, 0]
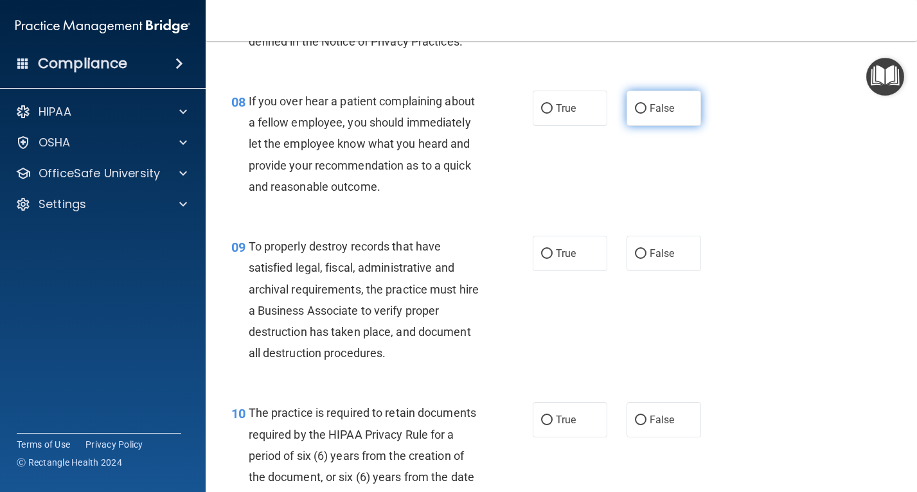
click at [671, 126] on label "False" at bounding box center [663, 108] width 75 height 35
click at [646, 114] on input "False" at bounding box center [641, 109] width 12 height 10
radio input "true"
click at [576, 271] on label "True" at bounding box center [570, 253] width 75 height 35
click at [553, 259] on input "True" at bounding box center [547, 254] width 12 height 10
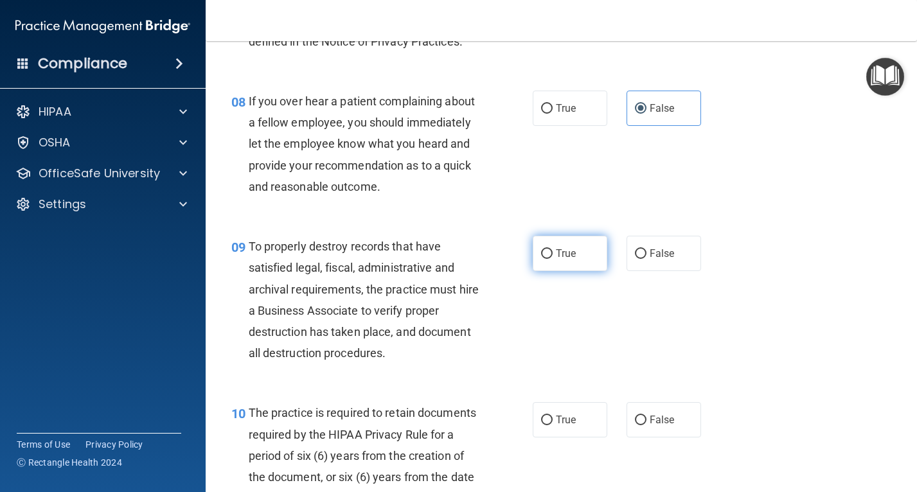
radio input "true"
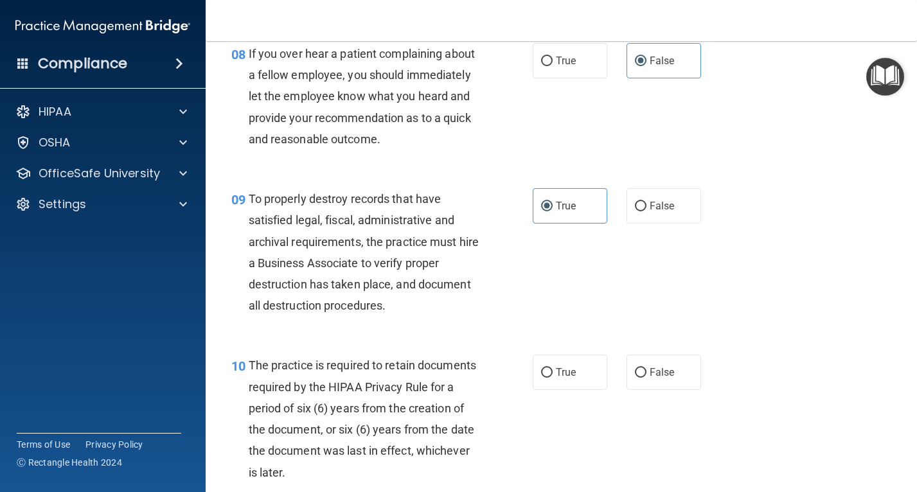
scroll to position [1156, 0]
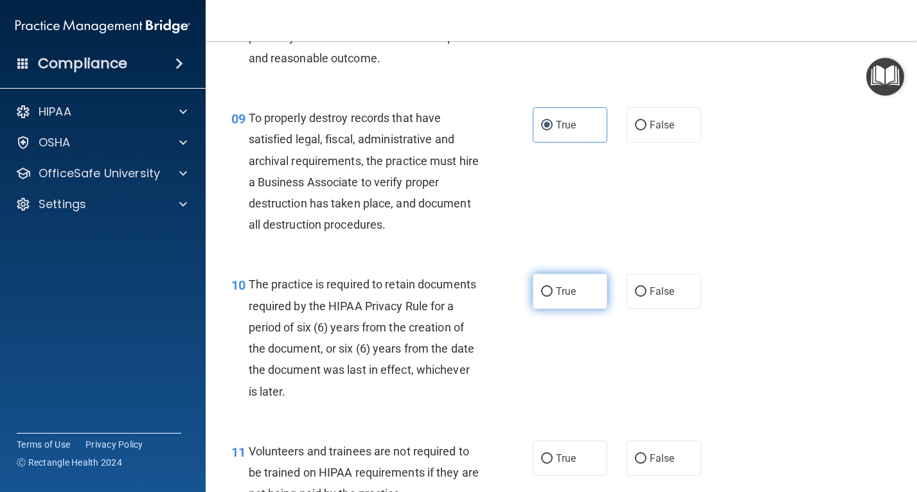
drag, startPoint x: 581, startPoint y: 333, endPoint x: 572, endPoint y: 332, distance: 9.0
click at [579, 309] on label "True" at bounding box center [570, 291] width 75 height 35
click at [553, 297] on input "True" at bounding box center [547, 292] width 12 height 10
radio input "true"
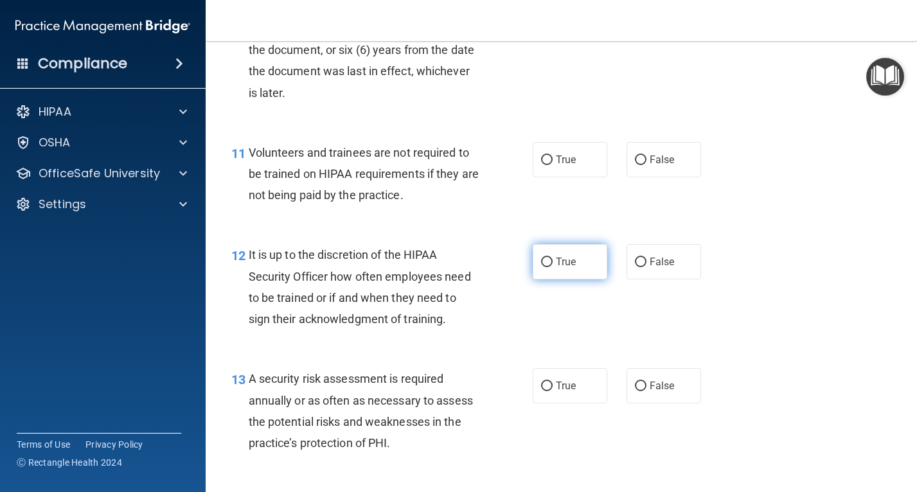
scroll to position [1478, 0]
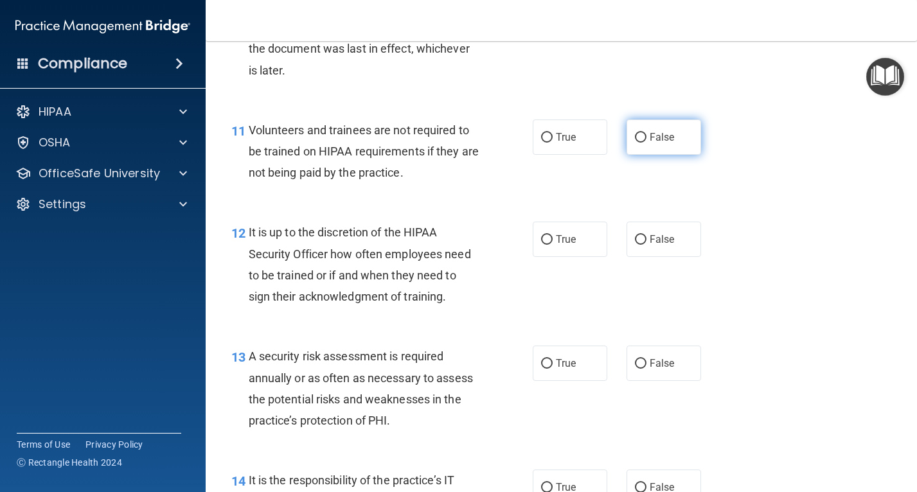
click at [643, 155] on label "False" at bounding box center [663, 137] width 75 height 35
click at [643, 143] on input "False" at bounding box center [641, 138] width 12 height 10
radio input "true"
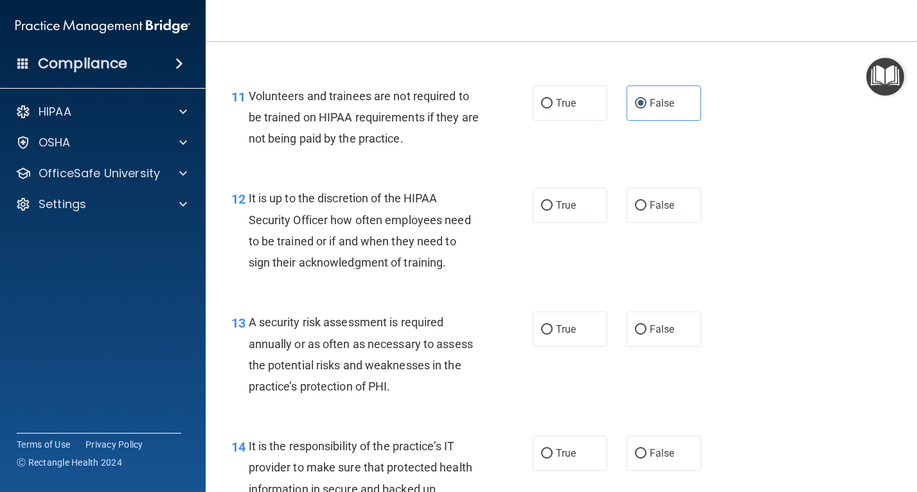
scroll to position [1542, 0]
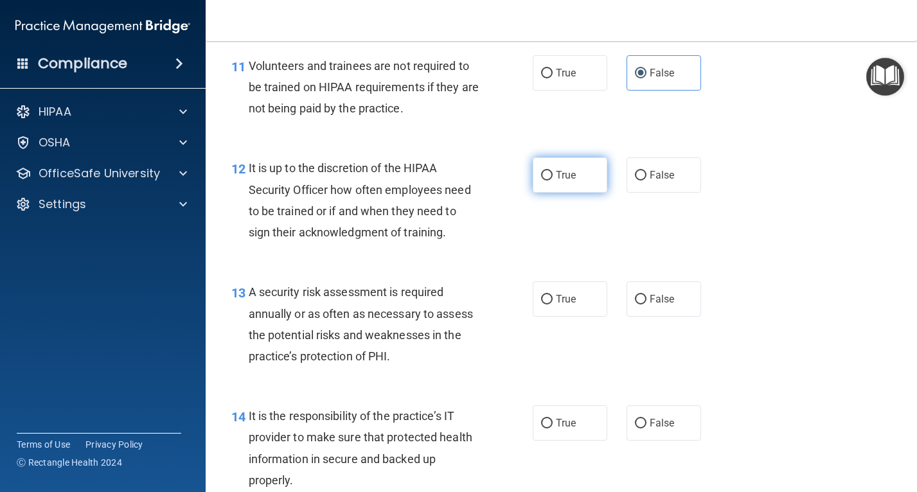
click at [541, 181] on input "True" at bounding box center [547, 176] width 12 height 10
radio input "true"
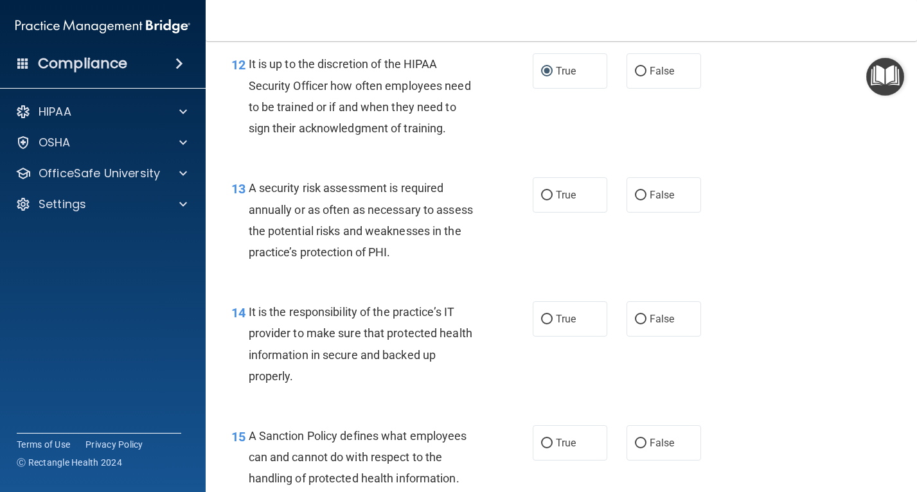
scroll to position [1670, 0]
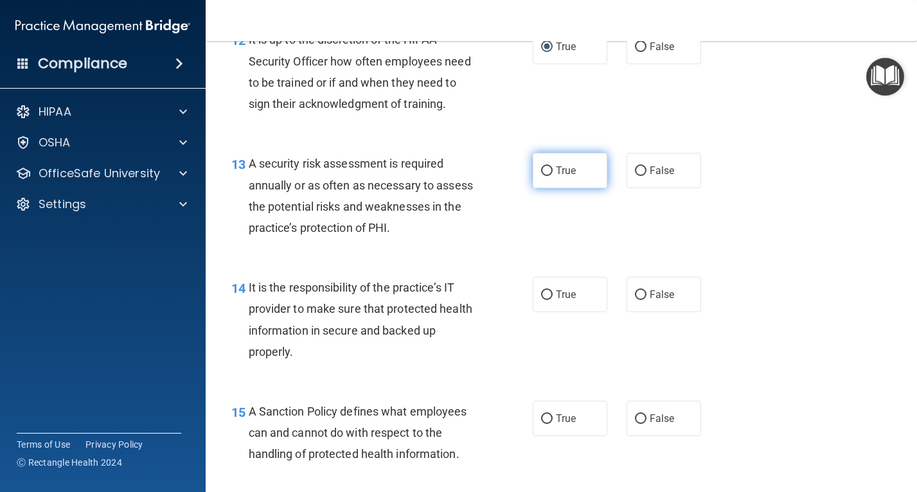
click at [568, 177] on span "True" at bounding box center [566, 170] width 20 height 12
click at [534, 188] on label "True" at bounding box center [570, 170] width 75 height 35
click at [541, 176] on input "True" at bounding box center [547, 171] width 12 height 10
radio input "true"
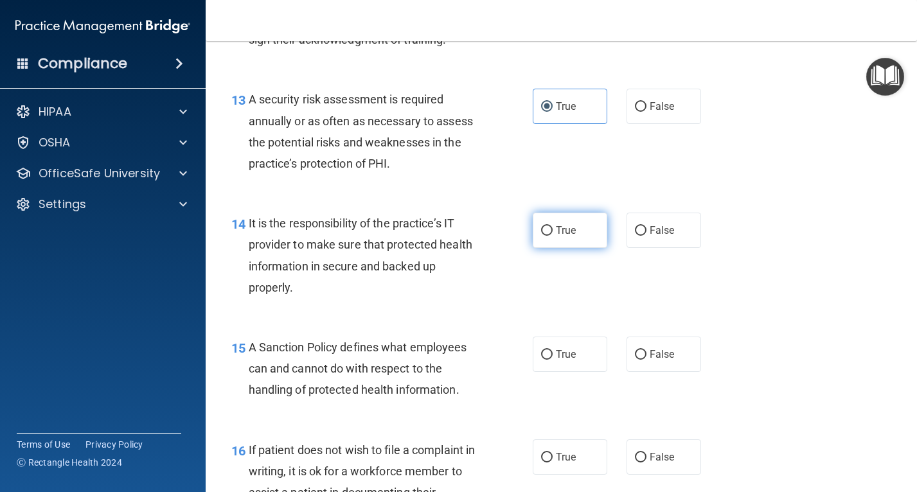
click at [566, 236] on span "True" at bounding box center [566, 230] width 20 height 12
click at [553, 236] on input "True" at bounding box center [547, 231] width 12 height 10
radio input "true"
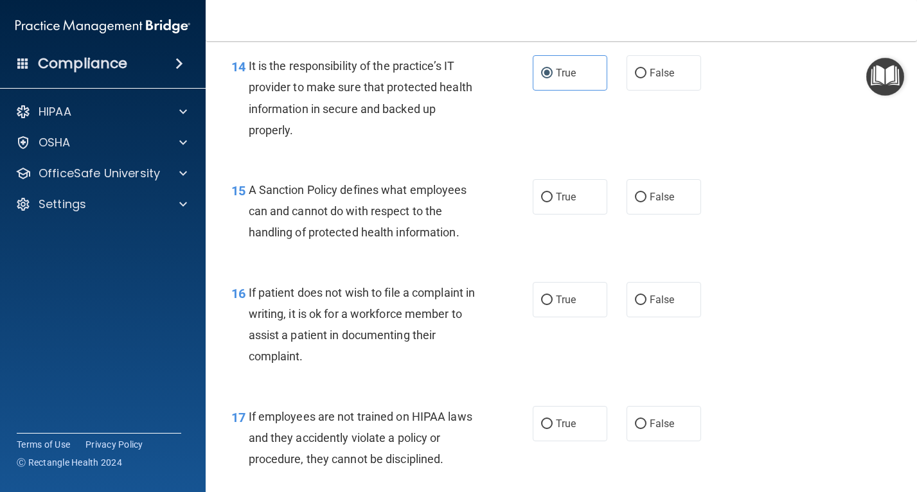
scroll to position [1927, 0]
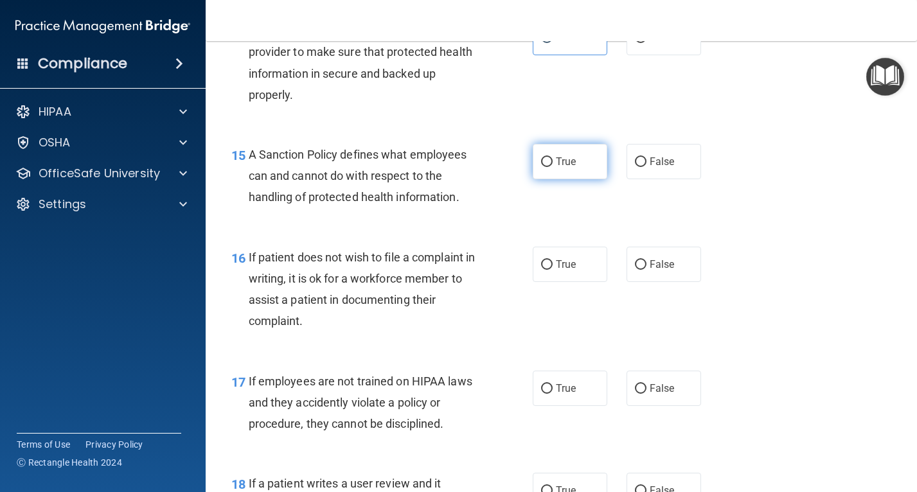
click at [570, 168] on span "True" at bounding box center [566, 161] width 20 height 12
click at [553, 167] on input "True" at bounding box center [547, 162] width 12 height 10
radio input "true"
click at [581, 282] on label "True" at bounding box center [570, 264] width 75 height 35
click at [553, 270] on input "True" at bounding box center [547, 265] width 12 height 10
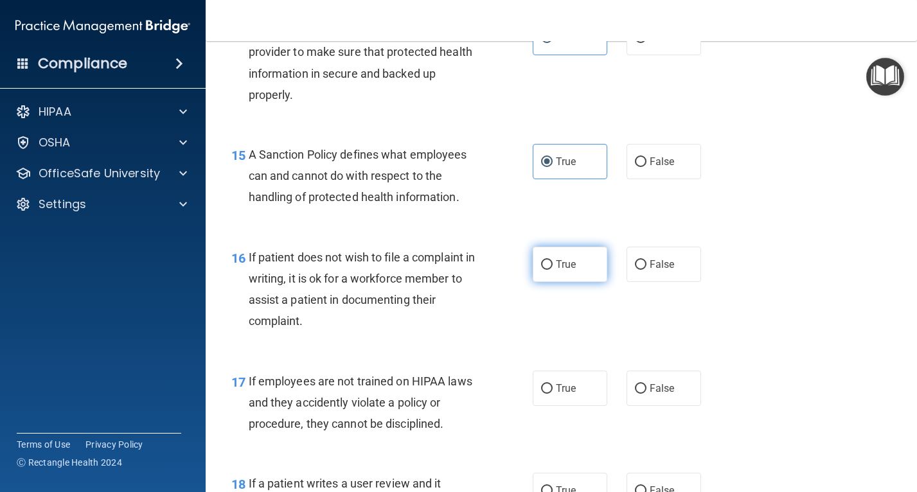
radio input "true"
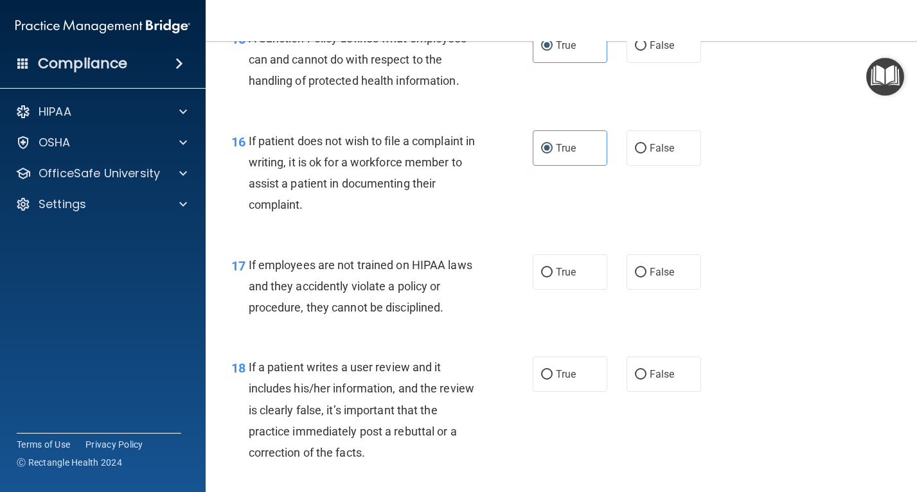
scroll to position [2120, 0]
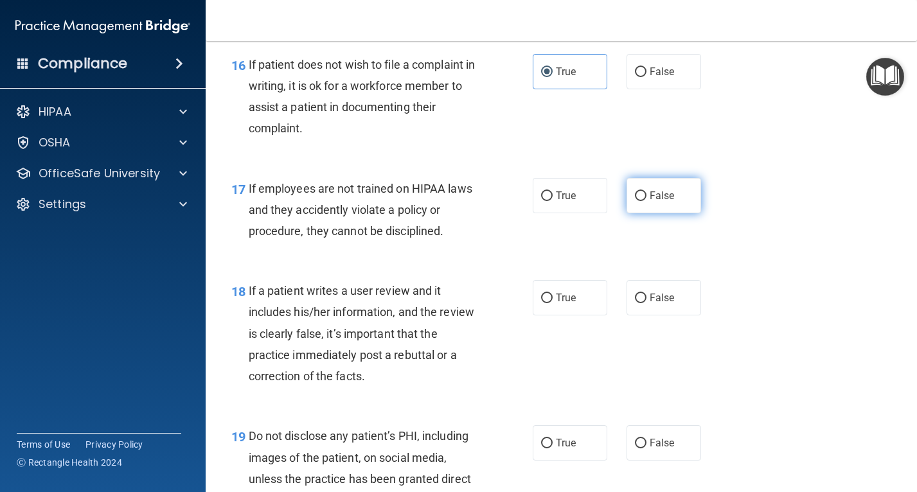
click at [626, 213] on label "False" at bounding box center [663, 195] width 75 height 35
click at [635, 201] on input "False" at bounding box center [641, 196] width 12 height 10
radio input "true"
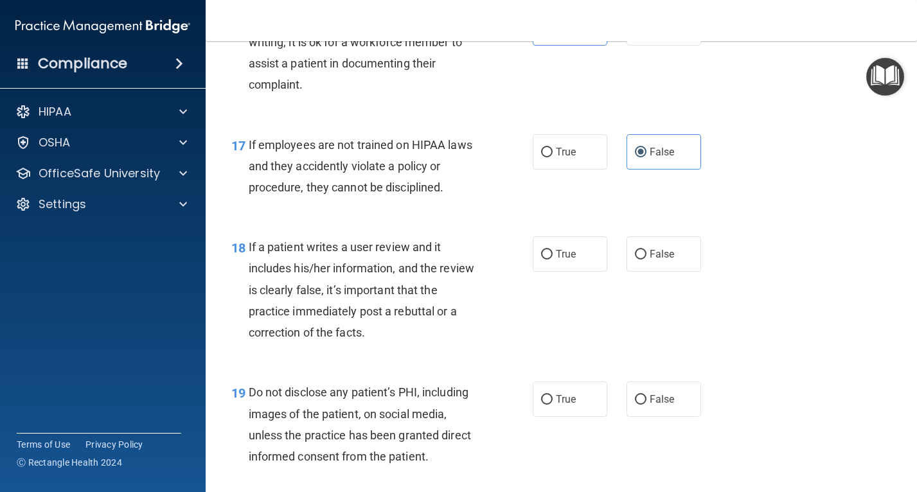
scroll to position [2184, 0]
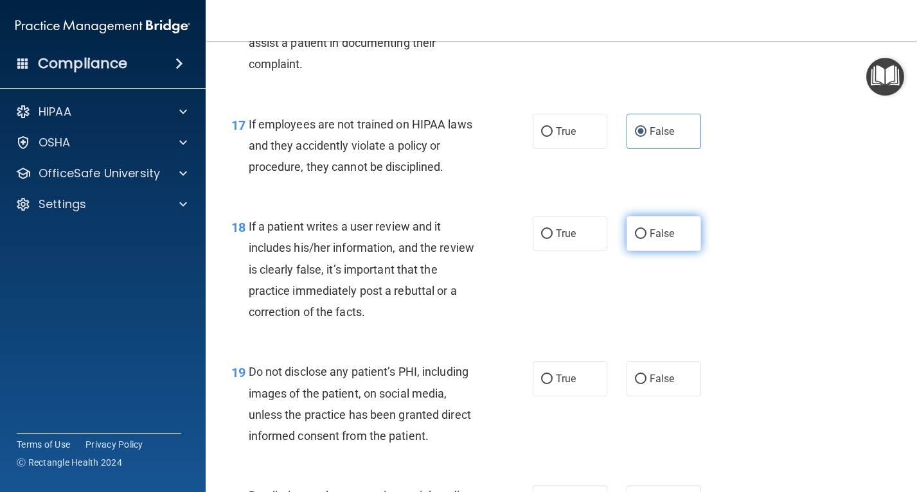
click at [650, 240] on span "False" at bounding box center [662, 233] width 25 height 12
click at [646, 239] on input "False" at bounding box center [641, 234] width 12 height 10
radio input "true"
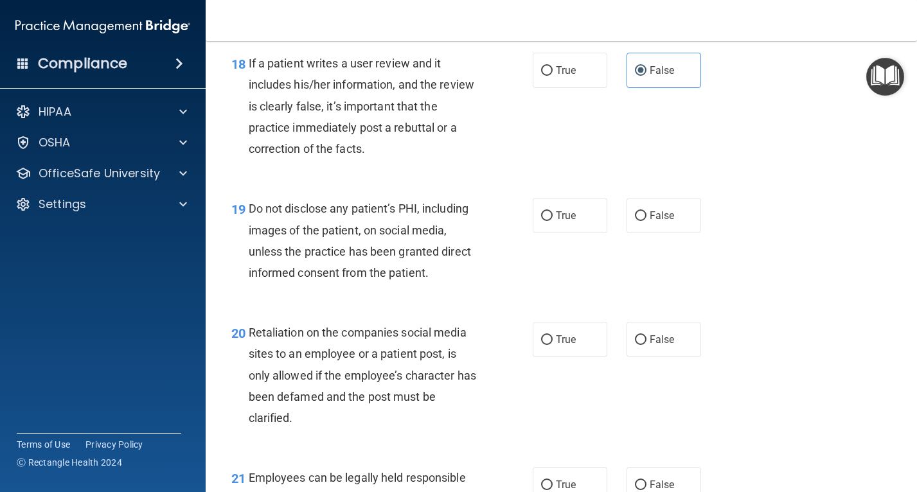
scroll to position [2377, 0]
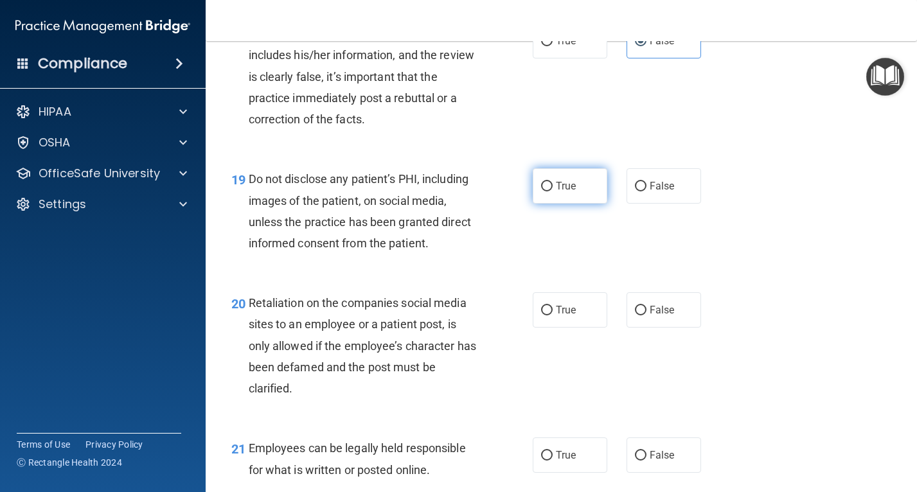
click at [569, 192] on span "True" at bounding box center [566, 186] width 20 height 12
click at [553, 191] on input "True" at bounding box center [547, 187] width 12 height 10
radio input "true"
click at [675, 328] on label "False" at bounding box center [663, 309] width 75 height 35
click at [646, 315] on input "False" at bounding box center [641, 311] width 12 height 10
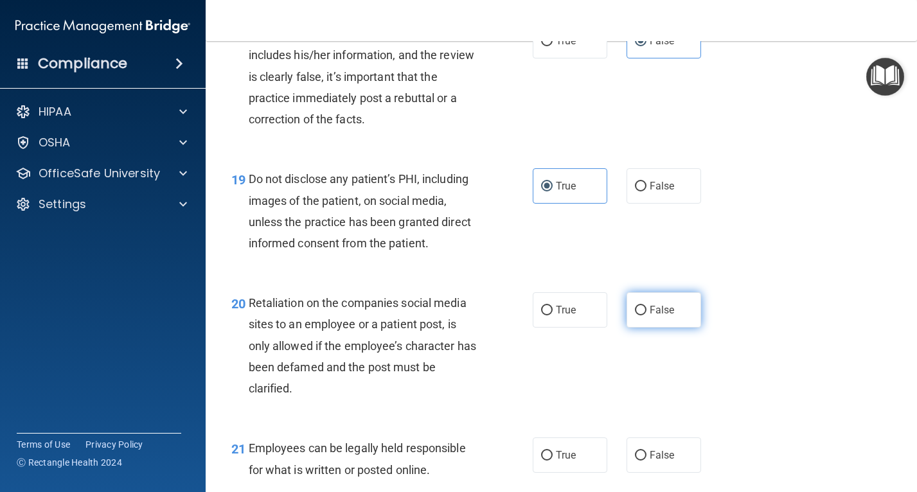
radio input "true"
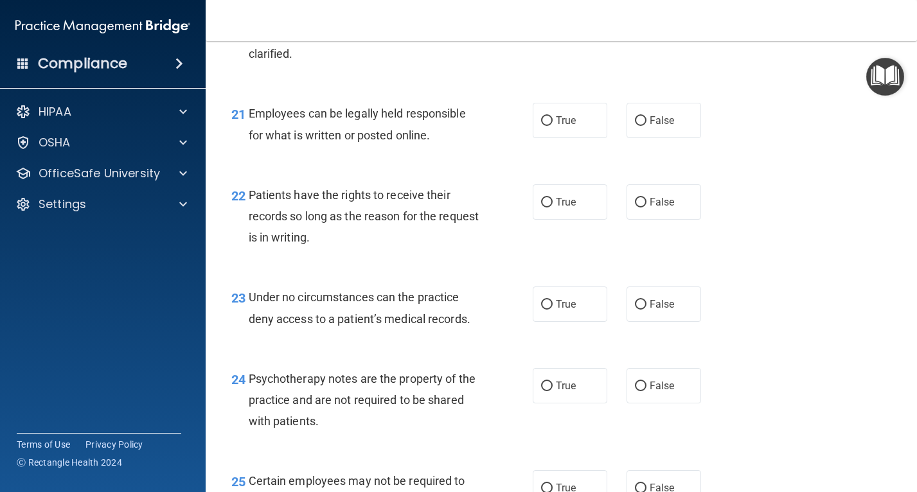
scroll to position [2763, 0]
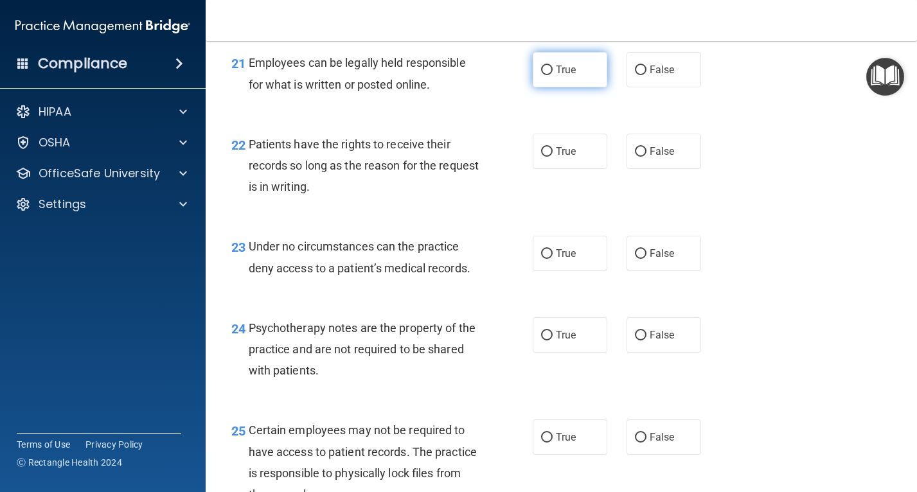
click at [571, 87] on label "True" at bounding box center [570, 69] width 75 height 35
click at [553, 75] on input "True" at bounding box center [547, 71] width 12 height 10
radio input "true"
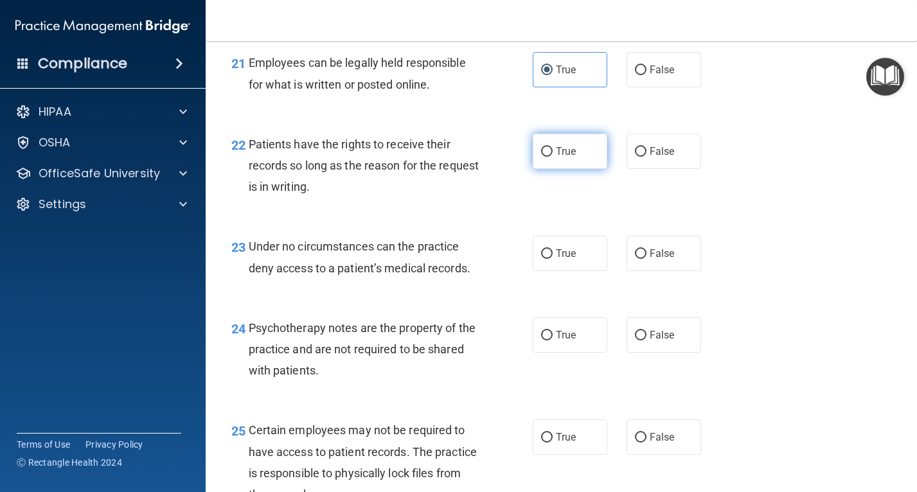
click at [542, 157] on input "True" at bounding box center [547, 152] width 12 height 10
radio input "true"
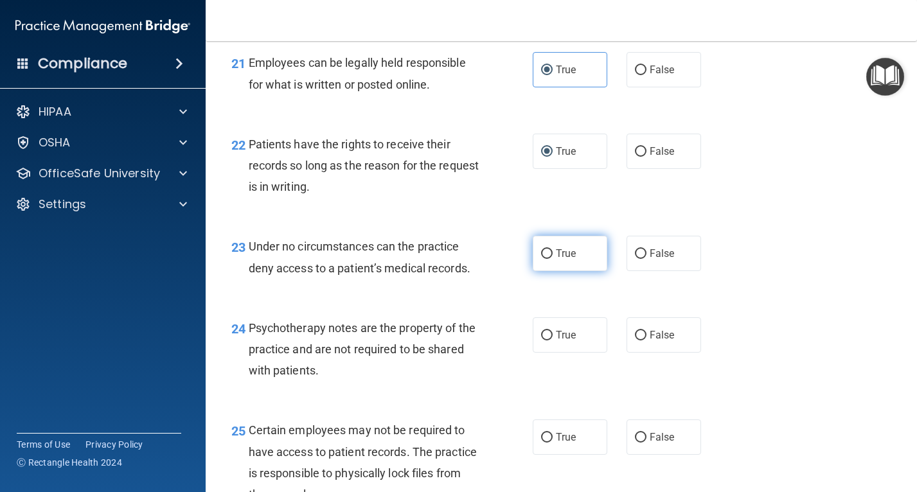
drag, startPoint x: 536, startPoint y: 293, endPoint x: 535, endPoint y: 281, distance: 11.6
click at [536, 271] on label "True" at bounding box center [570, 253] width 75 height 35
click at [541, 259] on input "True" at bounding box center [547, 254] width 12 height 10
radio input "true"
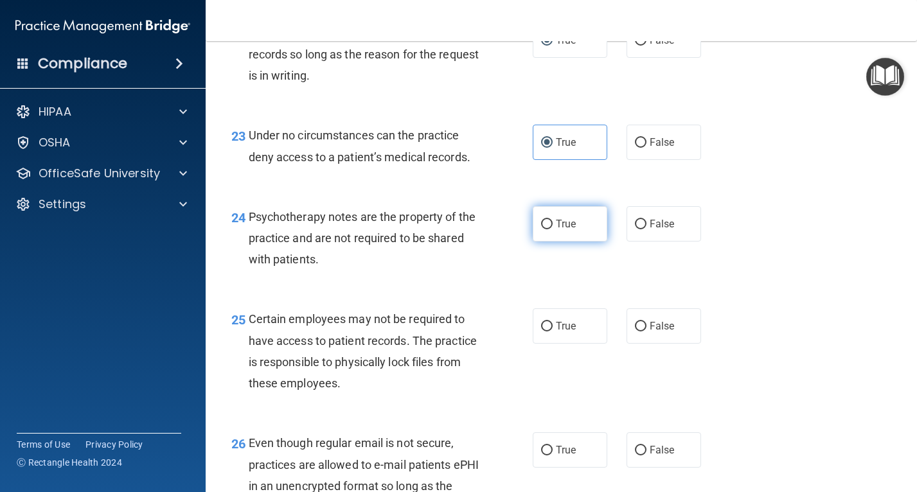
scroll to position [2891, 0]
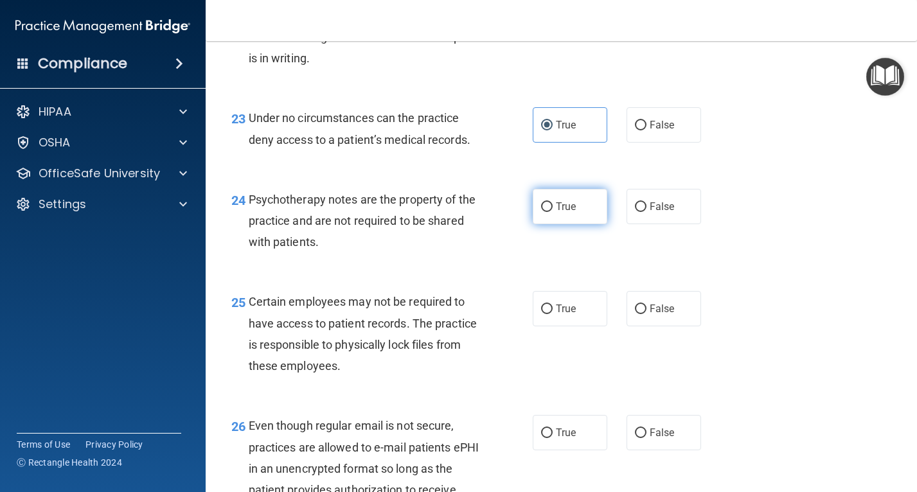
click at [585, 224] on label "True" at bounding box center [570, 206] width 75 height 35
click at [553, 212] on input "True" at bounding box center [547, 207] width 12 height 10
radio input "true"
click at [572, 326] on label "True" at bounding box center [570, 308] width 75 height 35
click at [553, 314] on input "True" at bounding box center [547, 310] width 12 height 10
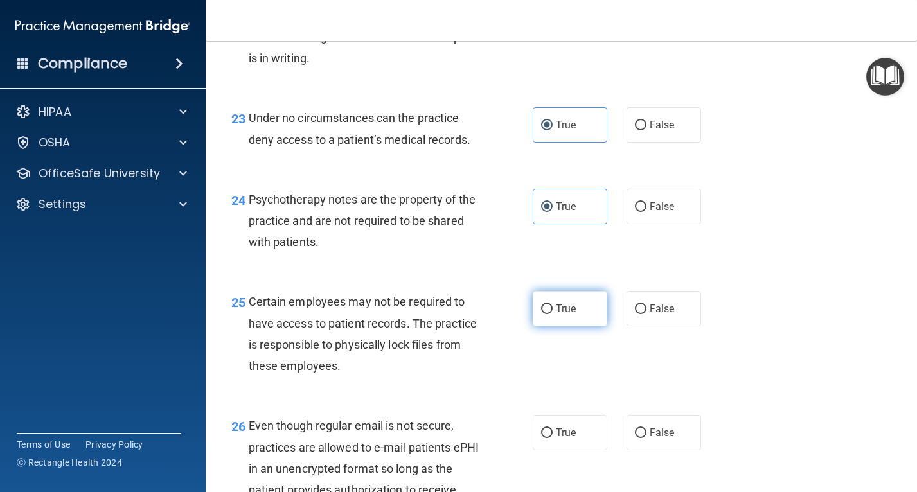
radio input "true"
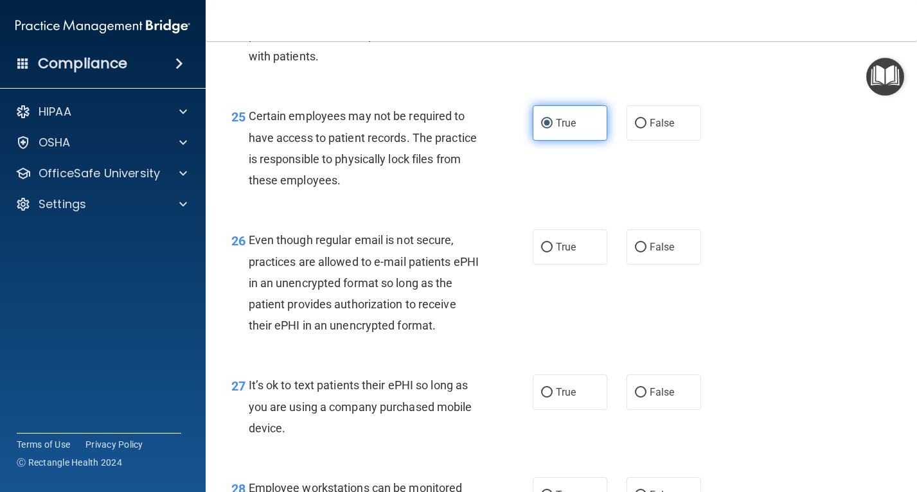
scroll to position [3084, 0]
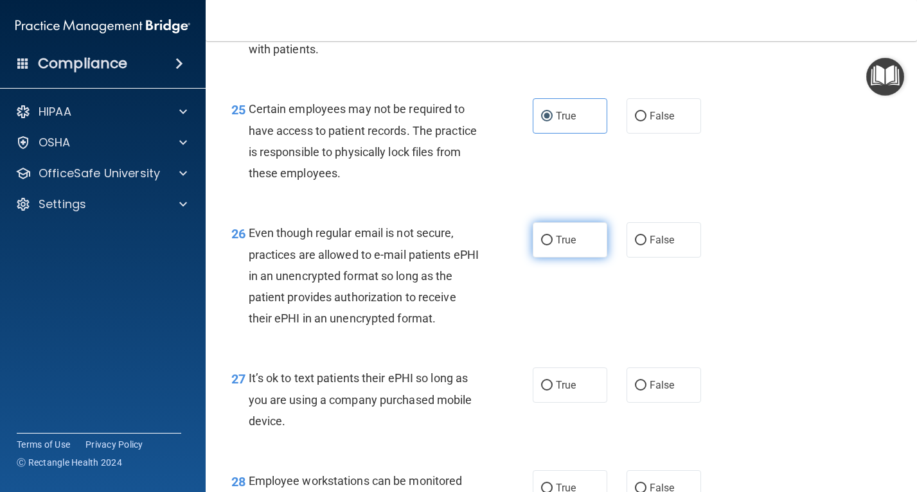
click at [592, 258] on label "True" at bounding box center [570, 239] width 75 height 35
click at [553, 245] on input "True" at bounding box center [547, 241] width 12 height 10
radio input "true"
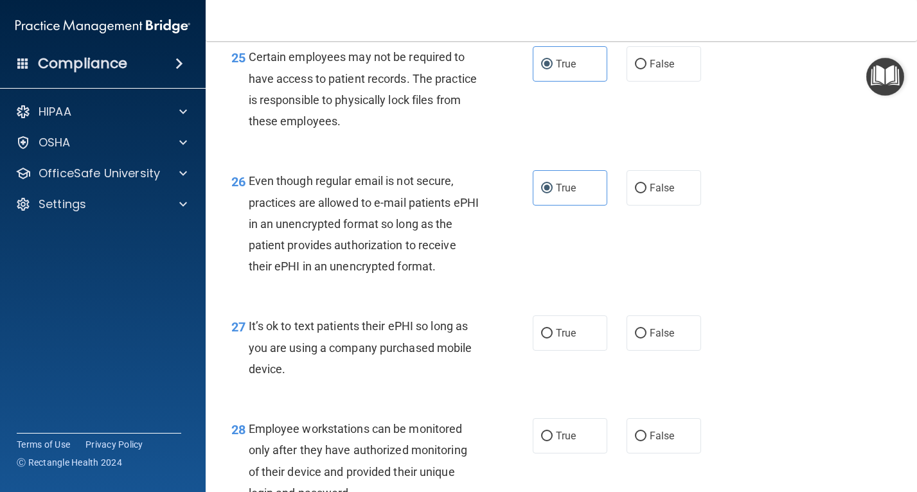
scroll to position [3277, 0]
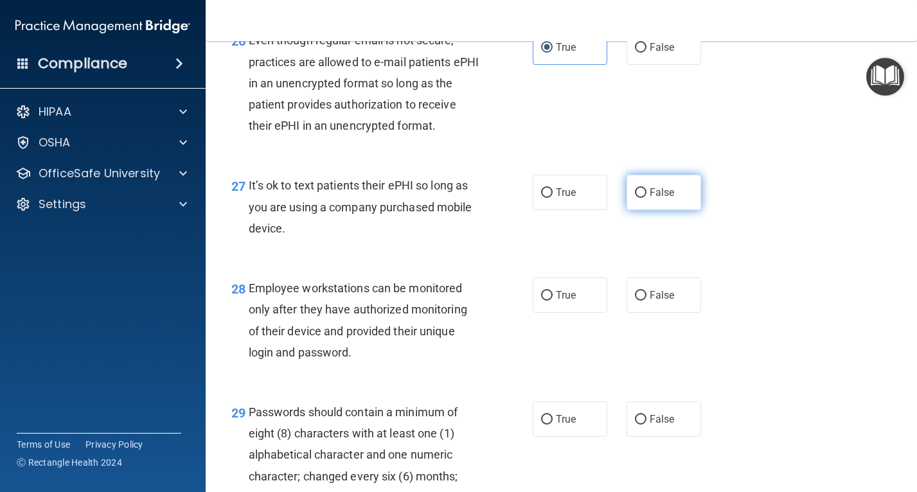
click at [640, 198] on input "False" at bounding box center [641, 193] width 12 height 10
radio input "true"
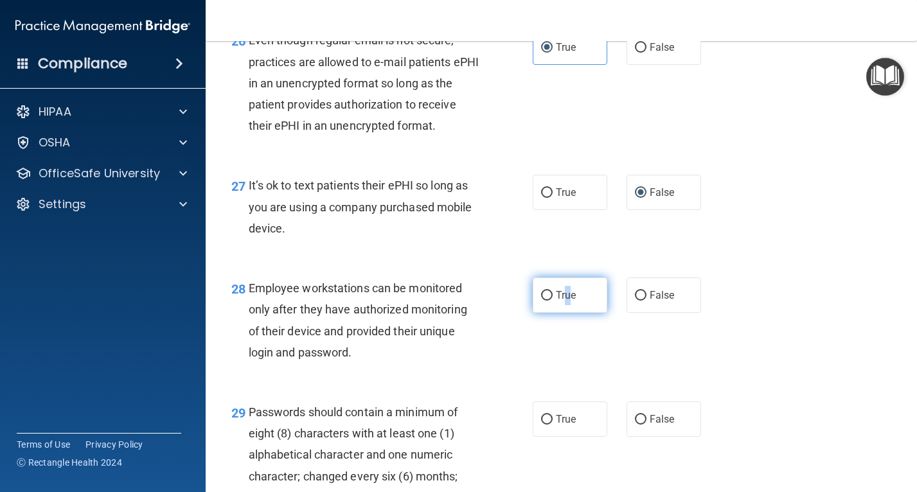
click at [565, 301] on span "True" at bounding box center [566, 295] width 20 height 12
drag, startPoint x: 565, startPoint y: 357, endPoint x: 548, endPoint y: 357, distance: 16.7
click at [548, 313] on label "True" at bounding box center [570, 295] width 75 height 35
click at [548, 301] on input "True" at bounding box center [547, 296] width 12 height 10
radio input "true"
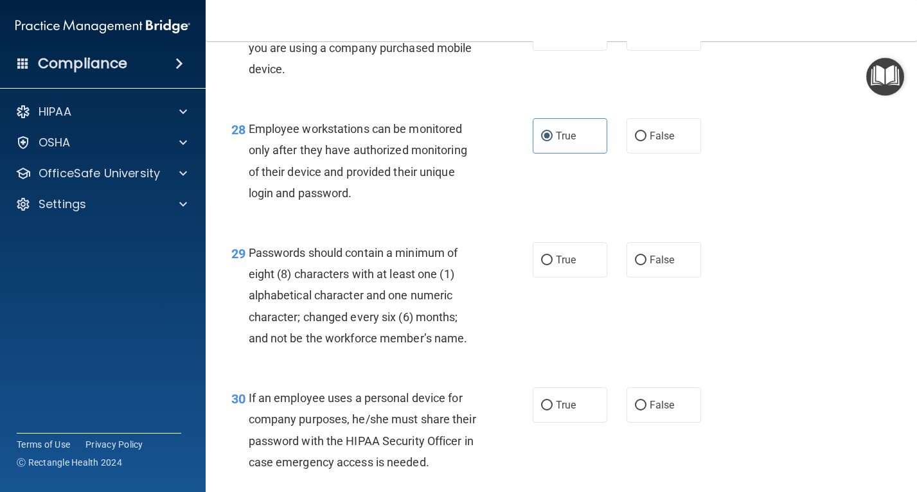
scroll to position [3469, 0]
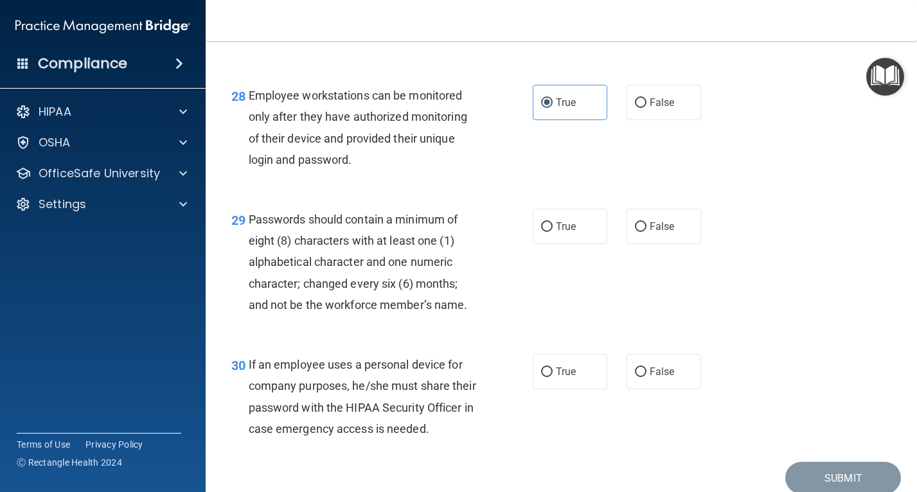
drag, startPoint x: 587, startPoint y: 301, endPoint x: 598, endPoint y: 310, distance: 14.1
click at [587, 244] on label "True" at bounding box center [570, 226] width 75 height 35
click at [553, 232] on input "True" at bounding box center [547, 227] width 12 height 10
radio input "true"
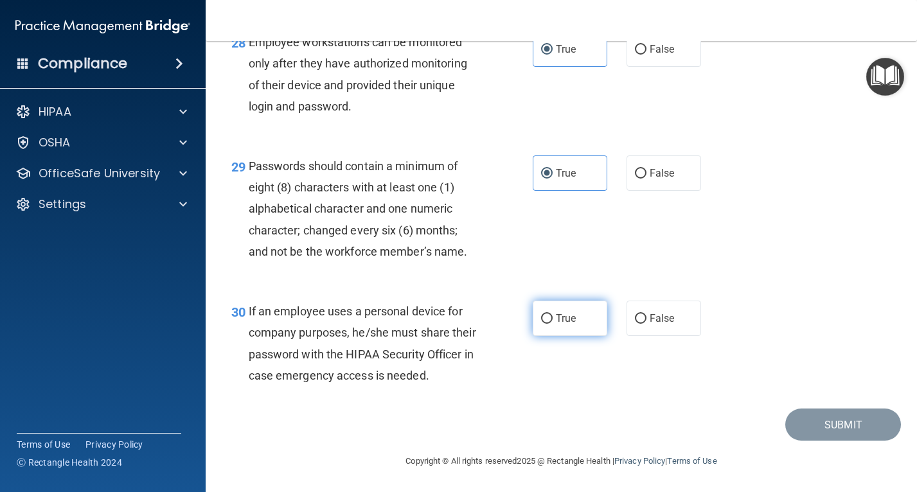
click at [593, 336] on label "True" at bounding box center [570, 318] width 75 height 35
click at [553, 324] on input "True" at bounding box center [547, 319] width 12 height 10
radio input "true"
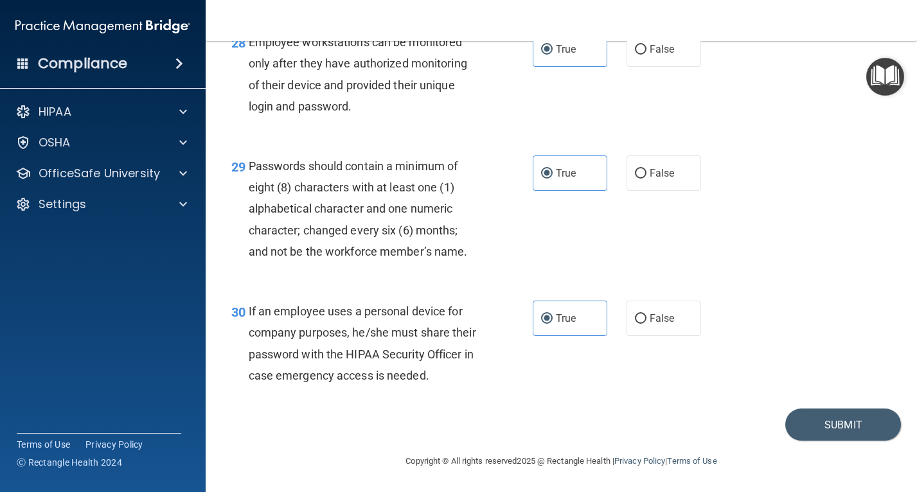
scroll to position [3608, 0]
click at [828, 428] on button "Submit" at bounding box center [843, 425] width 116 height 33
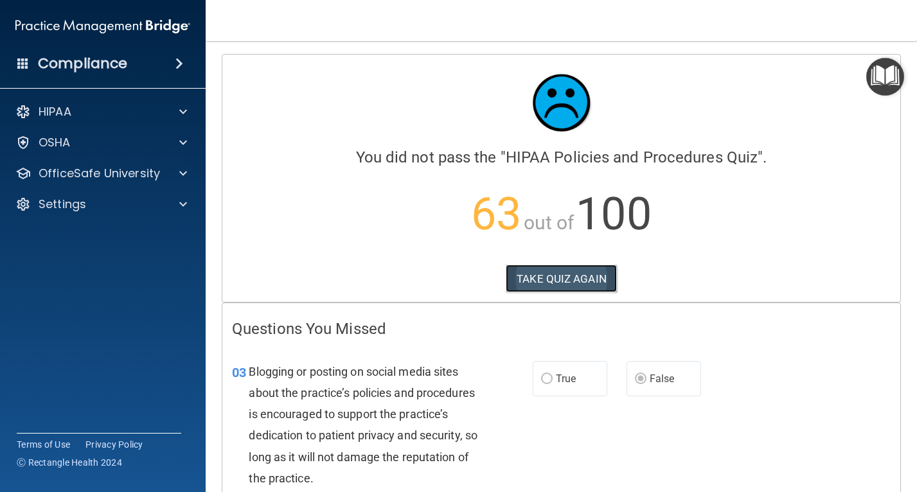
click at [537, 288] on button "TAKE QUIZ AGAIN" at bounding box center [561, 279] width 111 height 28
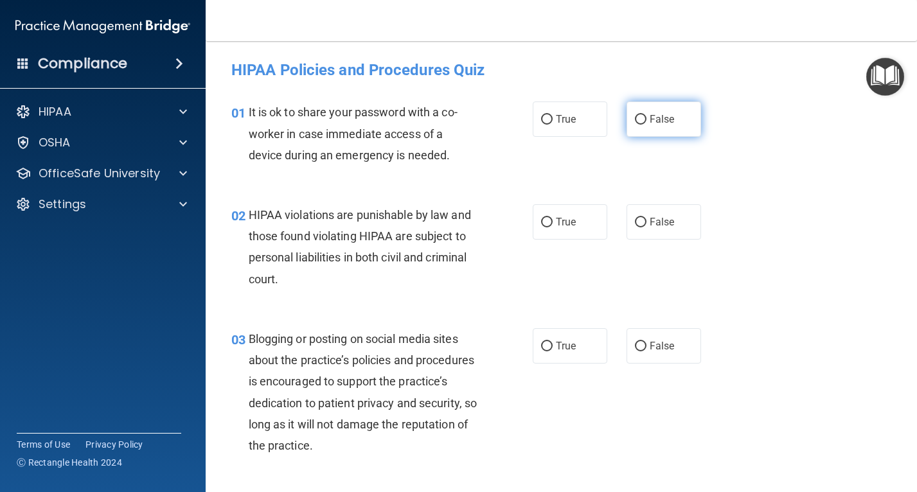
click at [640, 123] on input "False" at bounding box center [641, 120] width 12 height 10
radio input "true"
click at [556, 217] on span "True" at bounding box center [566, 222] width 20 height 12
click at [553, 218] on input "True" at bounding box center [547, 223] width 12 height 10
radio input "true"
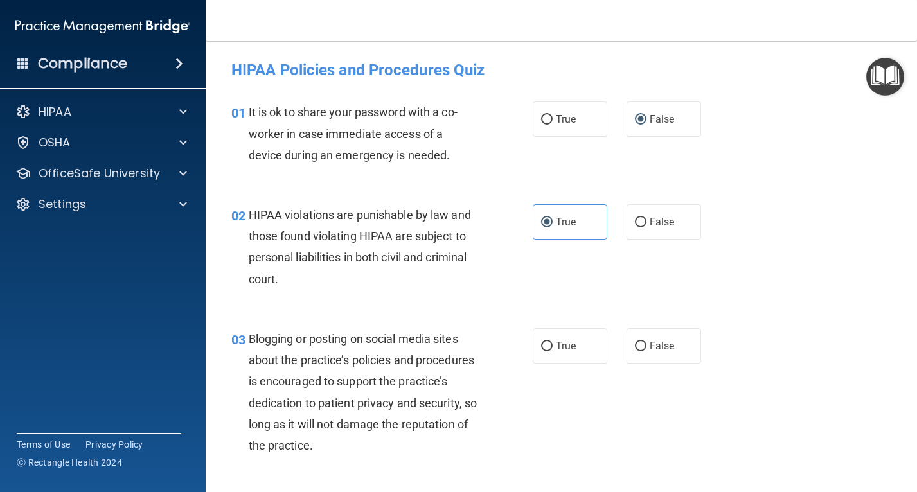
drag, startPoint x: 646, startPoint y: 336, endPoint x: 655, endPoint y: 316, distance: 21.6
click at [646, 337] on label "False" at bounding box center [663, 345] width 75 height 35
click at [646, 342] on input "False" at bounding box center [641, 347] width 12 height 10
radio input "true"
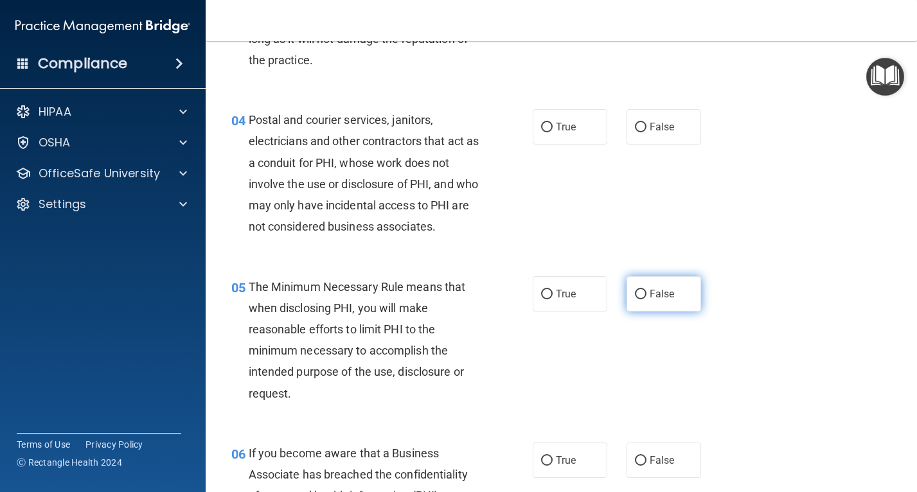
scroll to position [450, 0]
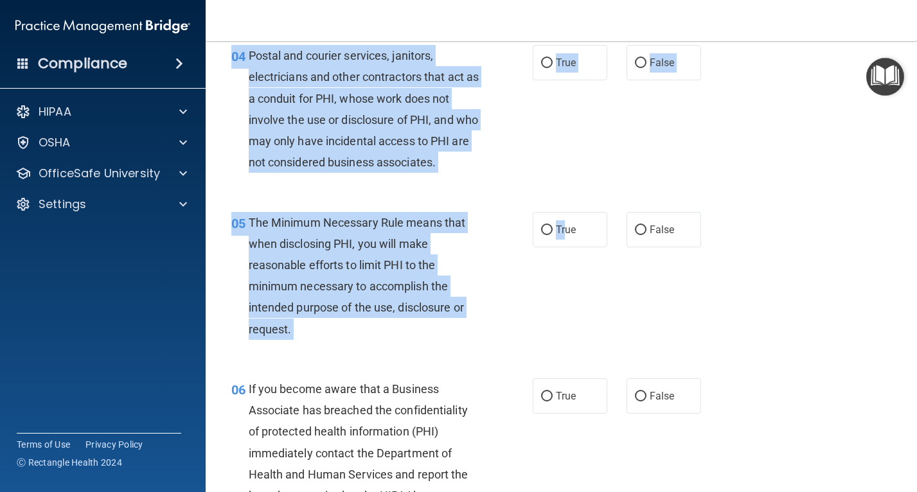
drag, startPoint x: 560, startPoint y: 251, endPoint x: 611, endPoint y: 121, distance: 139.6
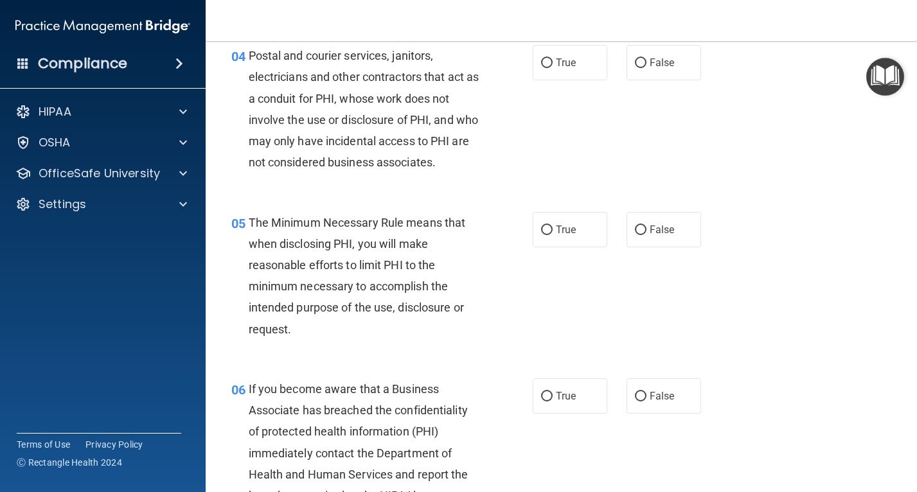
drag, startPoint x: 611, startPoint y: 121, endPoint x: 587, endPoint y: 137, distance: 28.9
click at [589, 154] on div "04 Postal and courier services, janitors, electricians and other contractors th…" at bounding box center [561, 112] width 679 height 166
click at [556, 58] on span "True" at bounding box center [566, 63] width 20 height 12
click at [553, 58] on input "True" at bounding box center [547, 63] width 12 height 10
radio input "true"
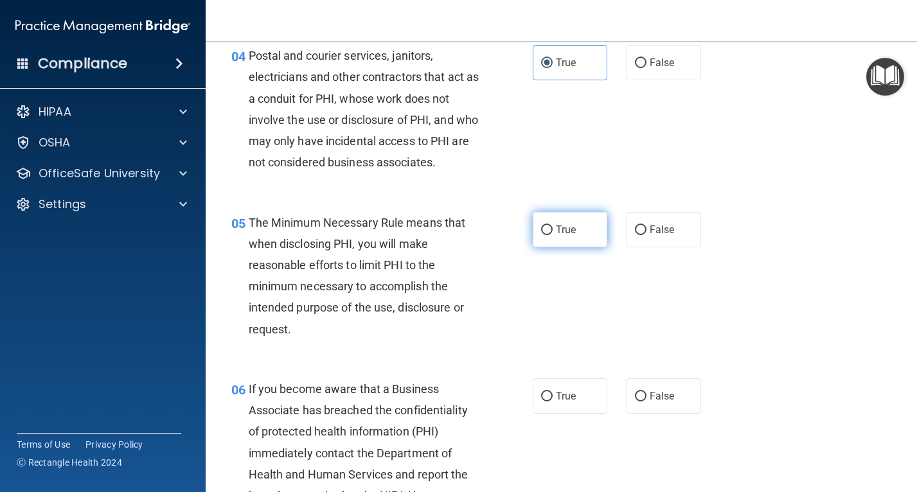
click at [547, 235] on input "True" at bounding box center [547, 231] width 12 height 10
radio input "true"
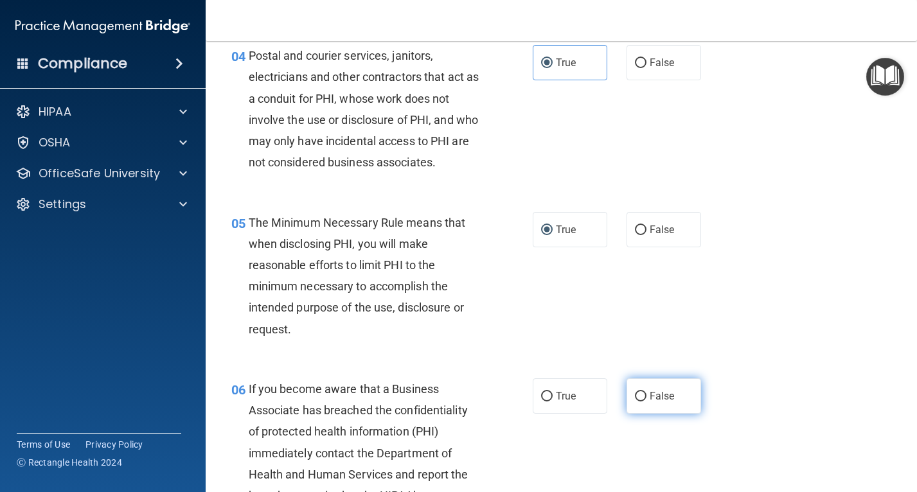
drag, startPoint x: 638, startPoint y: 427, endPoint x: 640, endPoint y: 416, distance: 11.1
click at [638, 414] on label "False" at bounding box center [663, 395] width 75 height 35
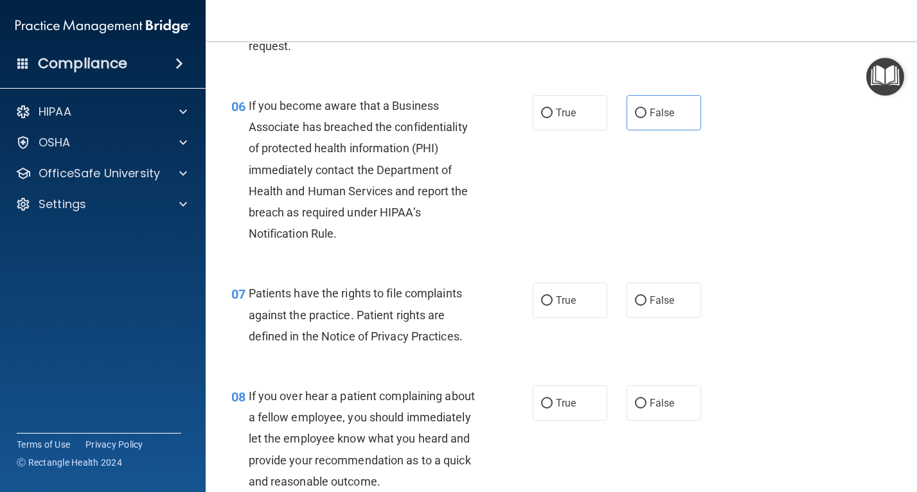
scroll to position [707, 0]
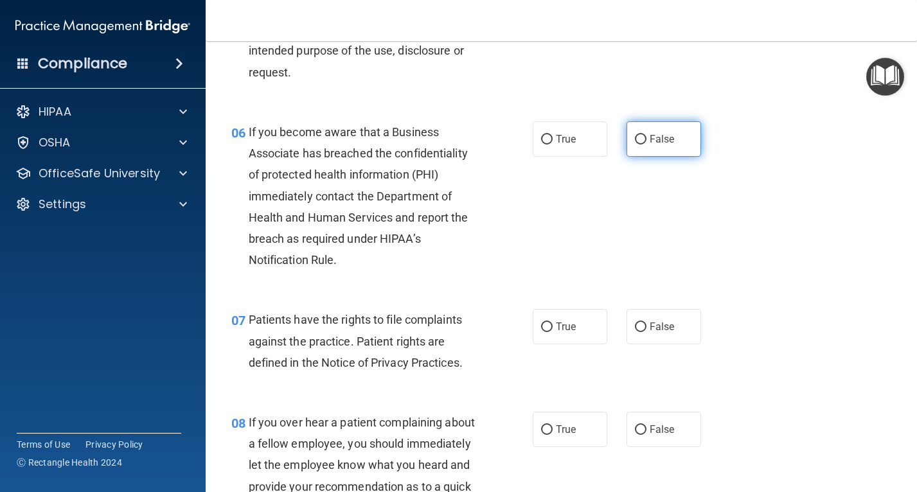
click at [641, 157] on label "False" at bounding box center [663, 138] width 75 height 35
click at [641, 145] on input "False" at bounding box center [641, 140] width 12 height 10
radio input "true"
click at [546, 332] on input "True" at bounding box center [547, 328] width 12 height 10
radio input "true"
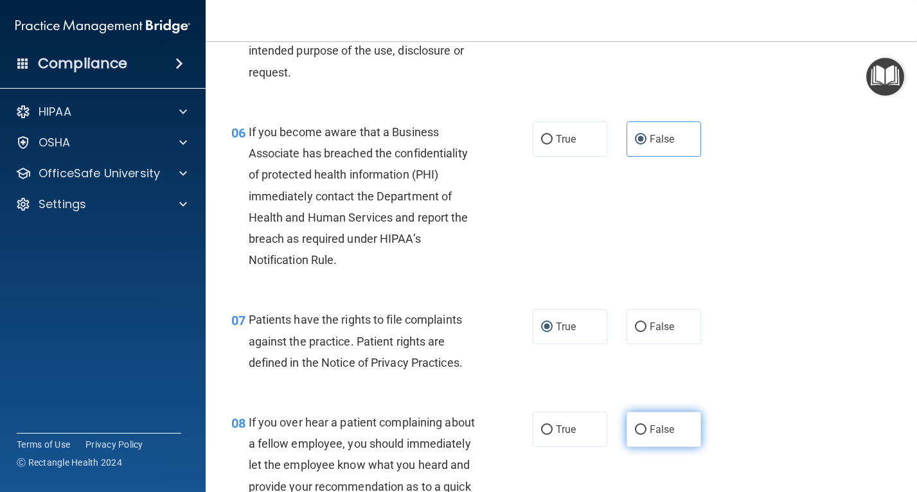
click at [641, 447] on label "False" at bounding box center [663, 429] width 75 height 35
click at [641, 435] on input "False" at bounding box center [641, 430] width 12 height 10
radio input "true"
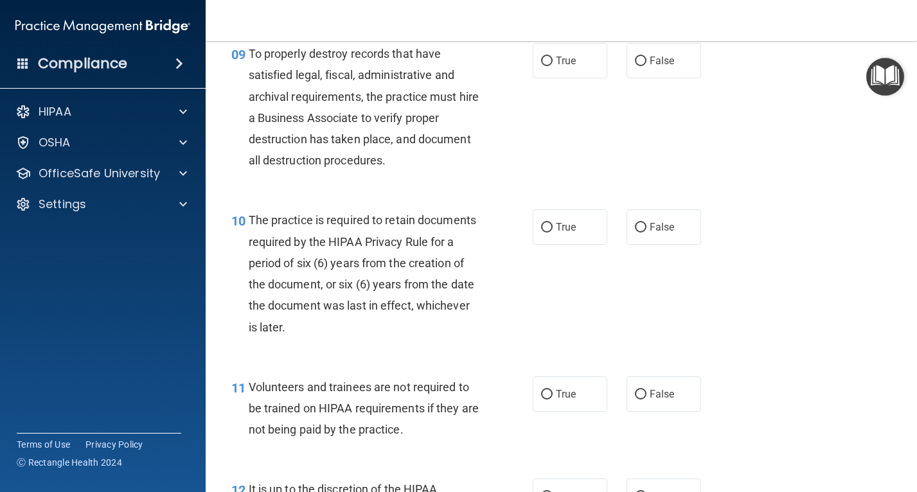
scroll to position [1156, 0]
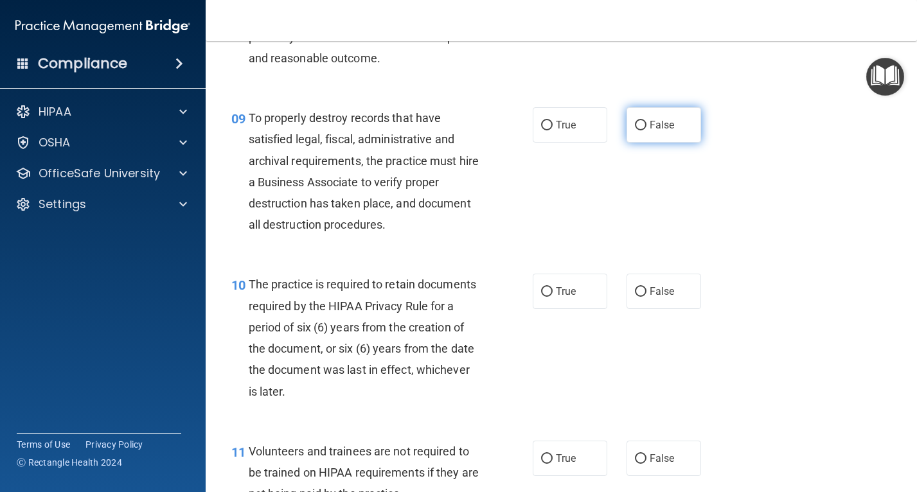
click at [630, 143] on label "False" at bounding box center [663, 124] width 75 height 35
click at [635, 130] on input "False" at bounding box center [641, 126] width 12 height 10
radio input "true"
click at [541, 297] on input "True" at bounding box center [547, 292] width 12 height 10
radio input "true"
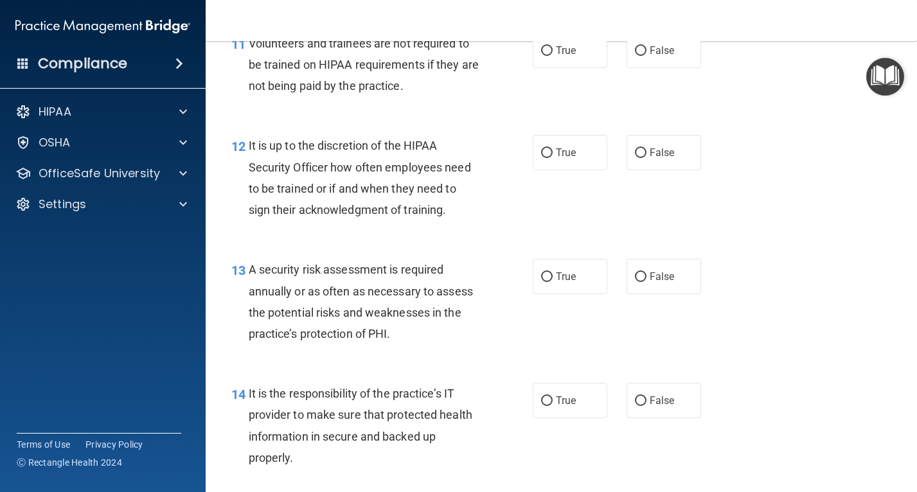
scroll to position [1542, 0]
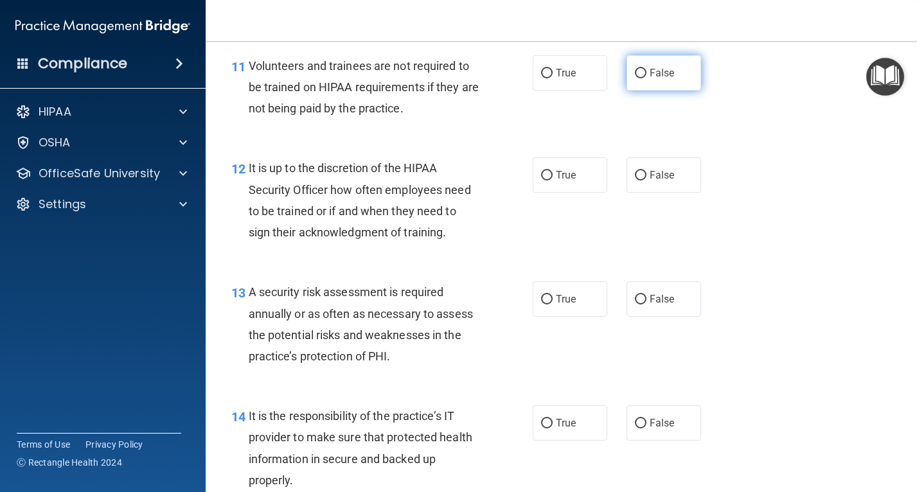
click at [635, 78] on input "False" at bounding box center [641, 74] width 12 height 10
radio input "true"
click at [650, 181] on span "False" at bounding box center [662, 175] width 25 height 12
click at [646, 181] on input "False" at bounding box center [641, 176] width 12 height 10
radio input "true"
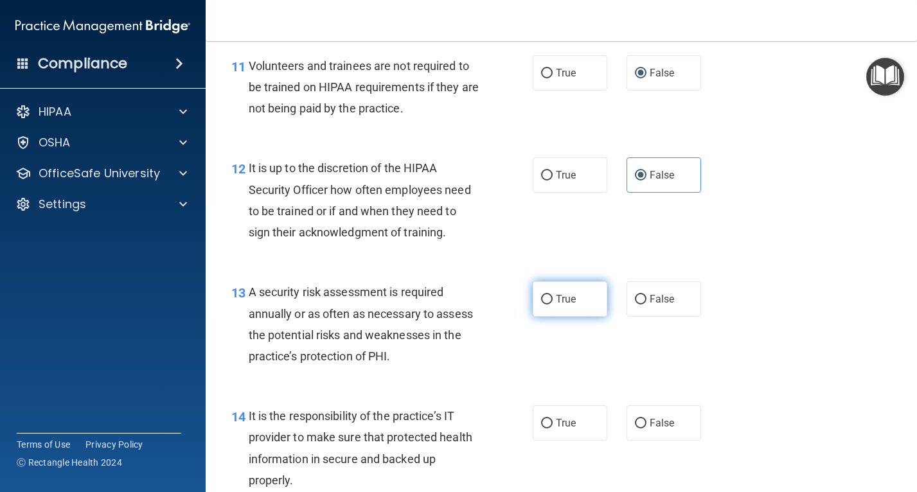
click at [545, 317] on label "True" at bounding box center [570, 298] width 75 height 35
click at [545, 305] on input "True" at bounding box center [547, 300] width 12 height 10
radio input "true"
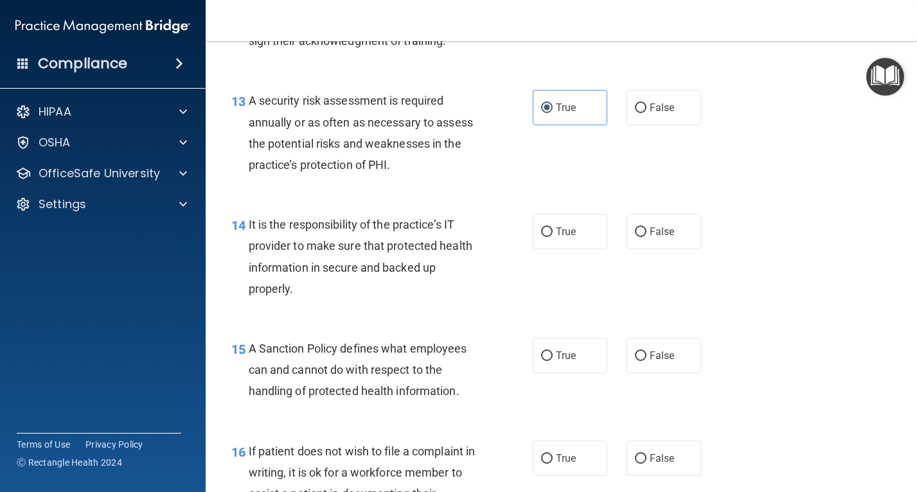
scroll to position [1735, 0]
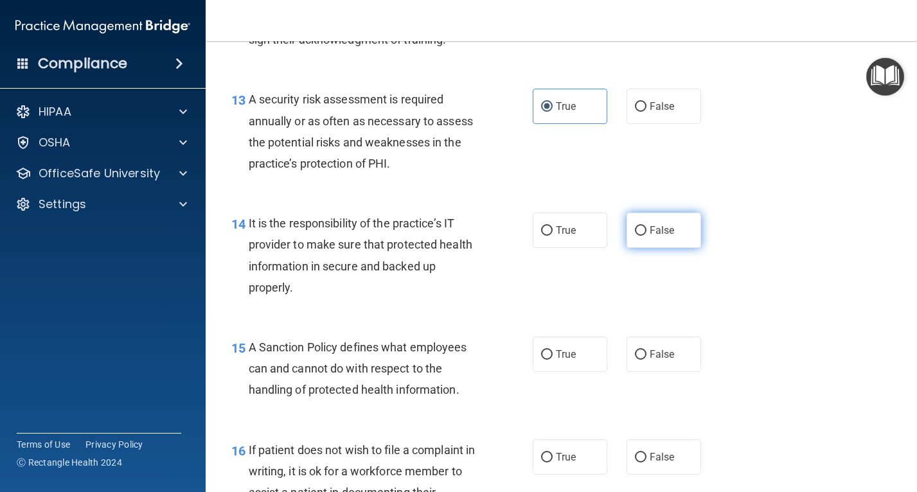
click at [637, 236] on input "False" at bounding box center [641, 231] width 12 height 10
radio input "true"
click at [635, 360] on input "False" at bounding box center [641, 355] width 12 height 10
radio input "true"
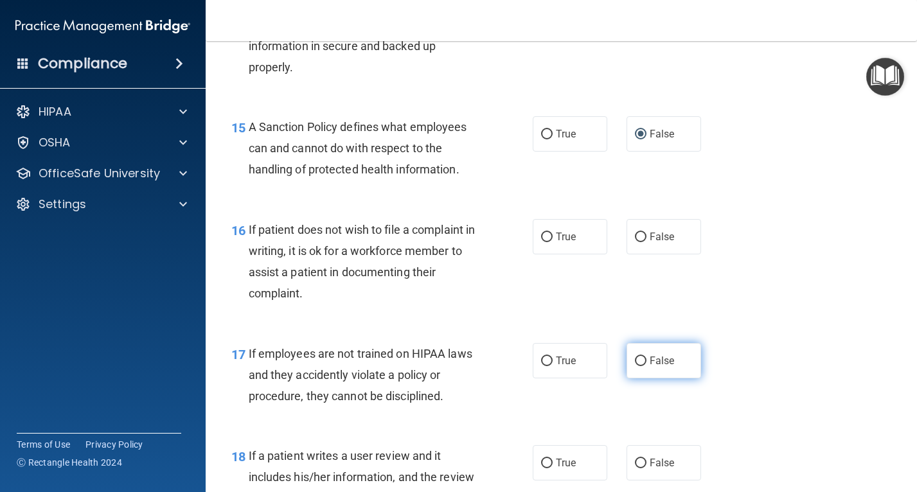
scroll to position [1992, 0]
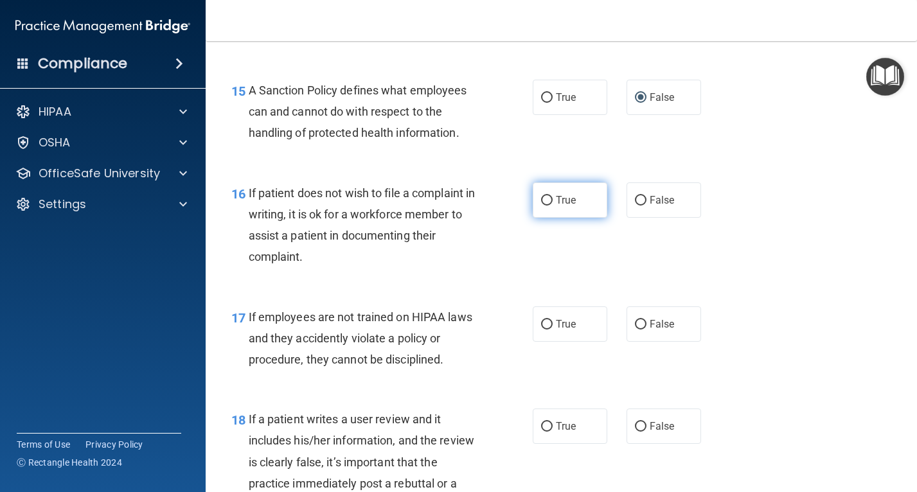
click at [576, 218] on label "True" at bounding box center [570, 199] width 75 height 35
click at [553, 206] on input "True" at bounding box center [547, 201] width 12 height 10
radio input "true"
click at [642, 342] on label "False" at bounding box center [663, 323] width 75 height 35
click at [642, 330] on input "False" at bounding box center [641, 325] width 12 height 10
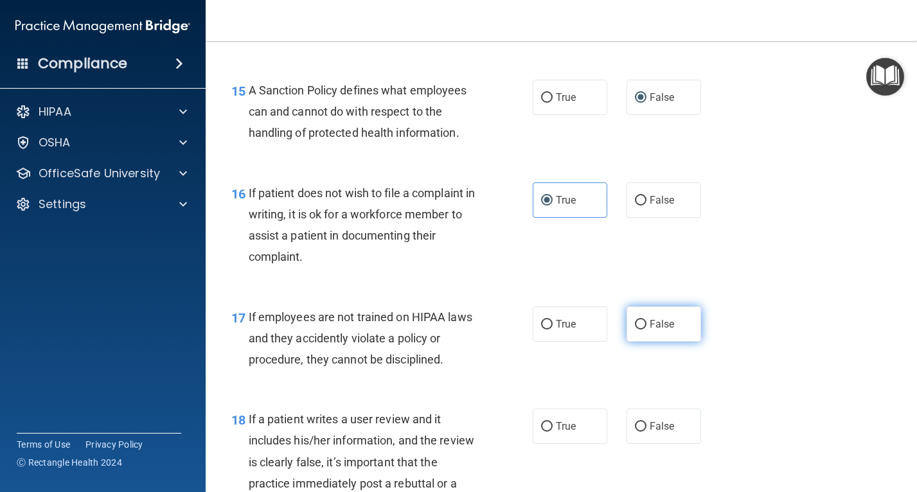
radio input "true"
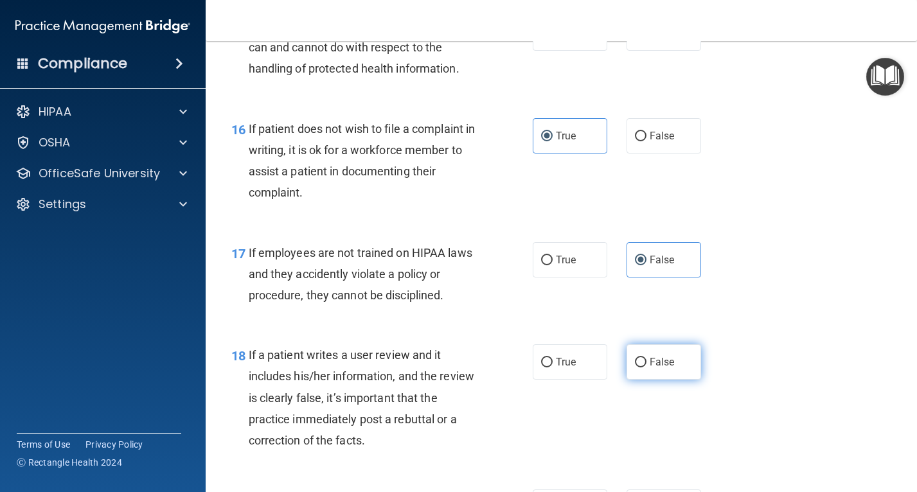
click at [636, 367] on input "False" at bounding box center [641, 363] width 12 height 10
radio input "true"
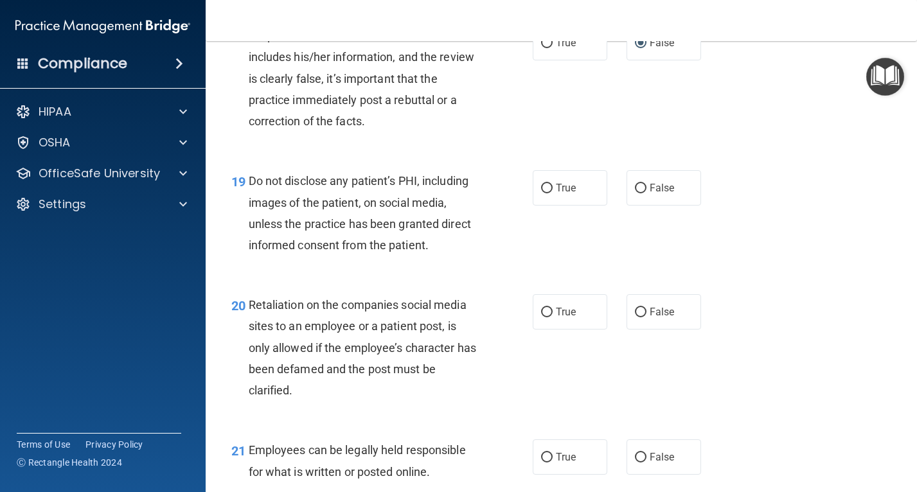
scroll to position [2377, 0]
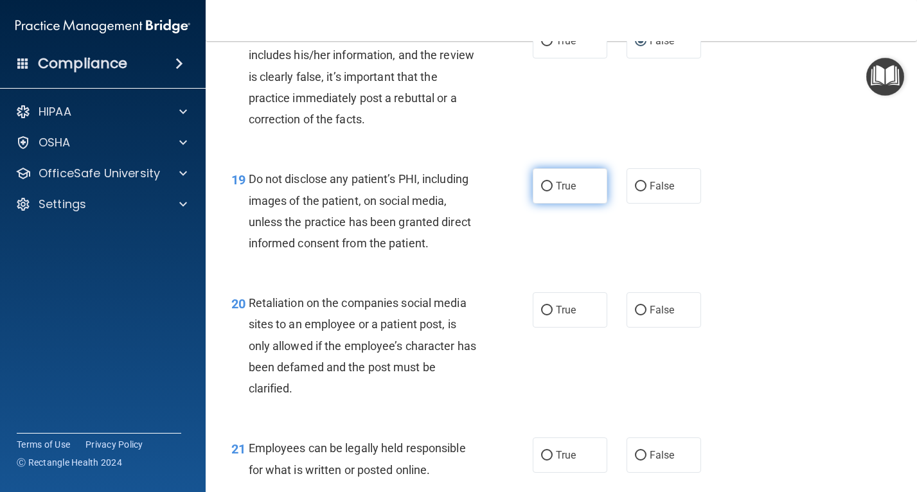
click at [538, 204] on label "True" at bounding box center [570, 185] width 75 height 35
click at [541, 191] on input "True" at bounding box center [547, 187] width 12 height 10
radio input "true"
click at [635, 315] on input "False" at bounding box center [641, 311] width 12 height 10
radio input "true"
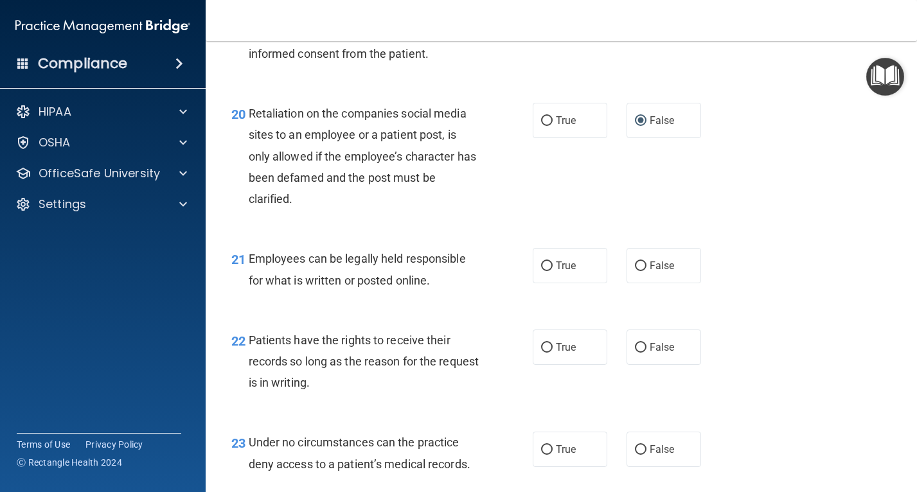
scroll to position [2570, 0]
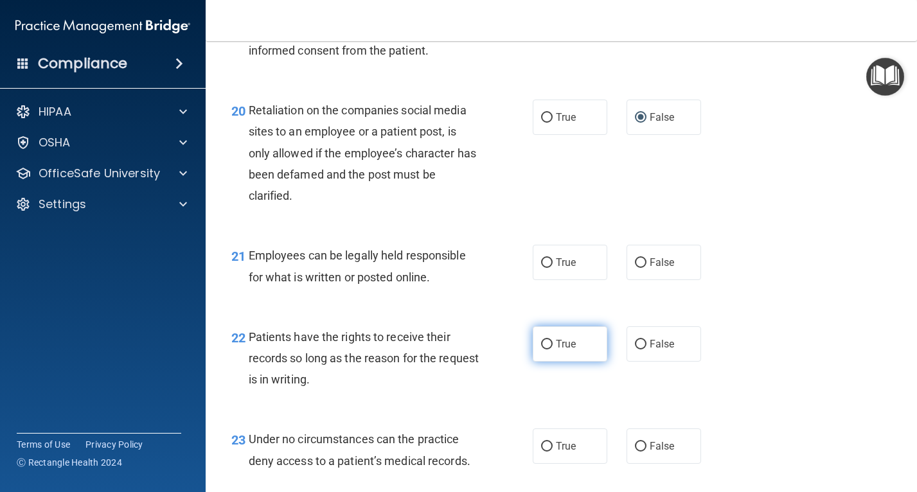
click at [556, 350] on span "True" at bounding box center [566, 344] width 20 height 12
click at [553, 350] on input "True" at bounding box center [547, 345] width 12 height 10
radio input "true"
click at [556, 269] on span "True" at bounding box center [566, 262] width 20 height 12
click at [553, 268] on input "True" at bounding box center [547, 263] width 12 height 10
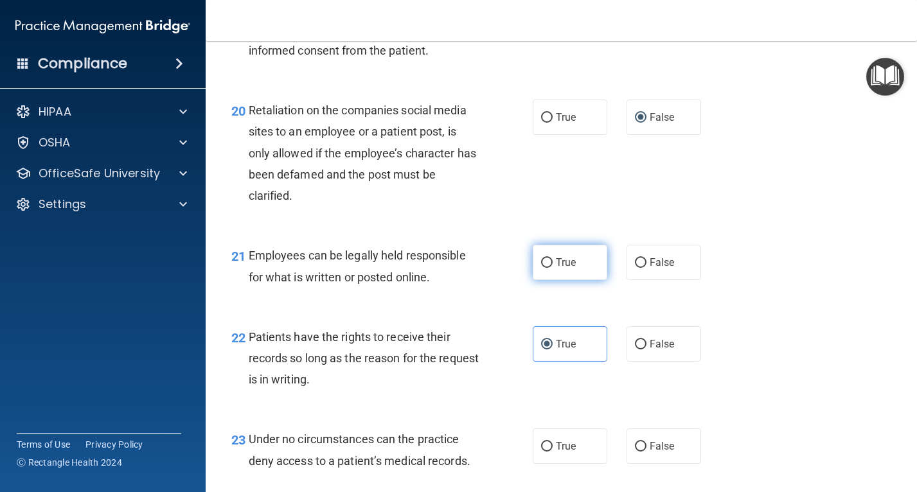
radio input "true"
click at [628, 362] on label "False" at bounding box center [663, 343] width 75 height 35
click at [635, 350] on input "False" at bounding box center [641, 345] width 12 height 10
radio input "true"
radio input "false"
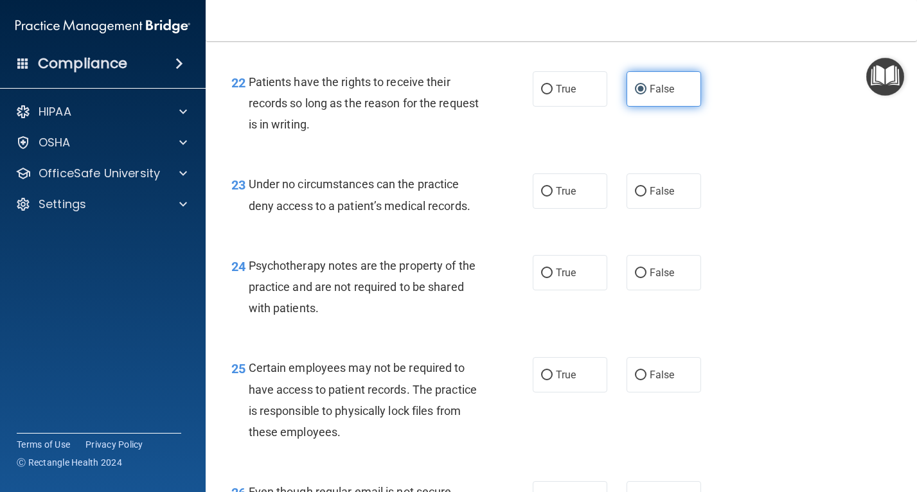
scroll to position [2827, 0]
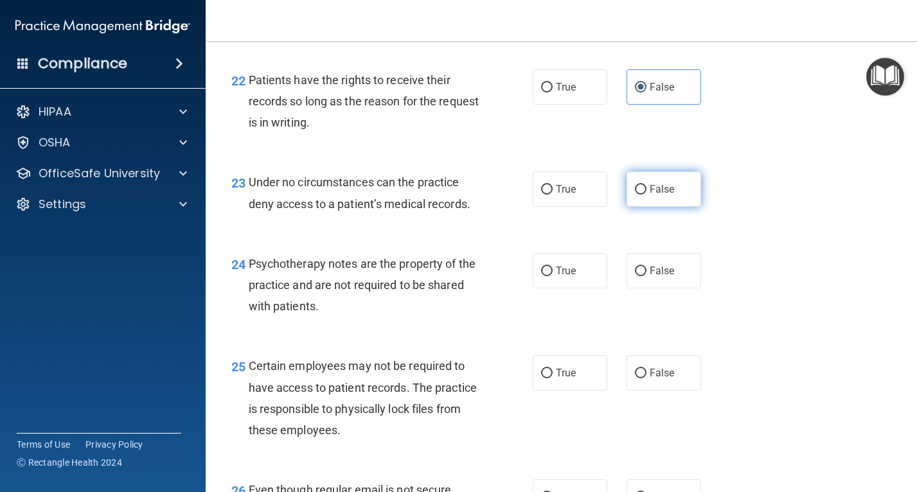
click at [635, 195] on input "False" at bounding box center [641, 190] width 12 height 10
radio input "true"
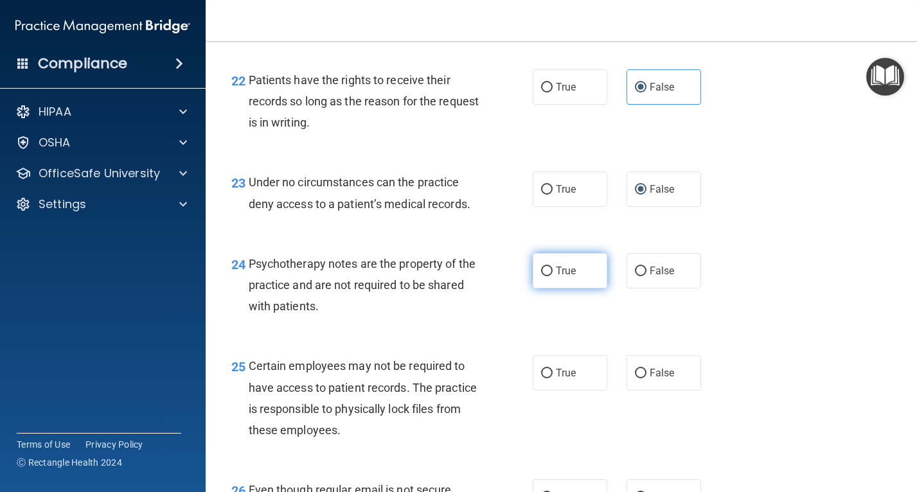
click at [556, 277] on span "True" at bounding box center [566, 271] width 20 height 12
click at [551, 276] on input "True" at bounding box center [547, 272] width 12 height 10
radio input "true"
click at [541, 378] on input "True" at bounding box center [547, 374] width 12 height 10
radio input "true"
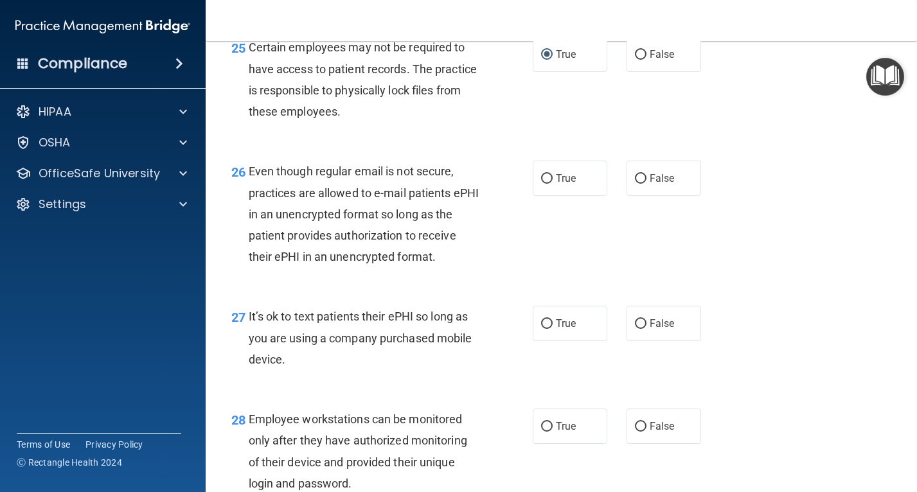
scroll to position [3148, 0]
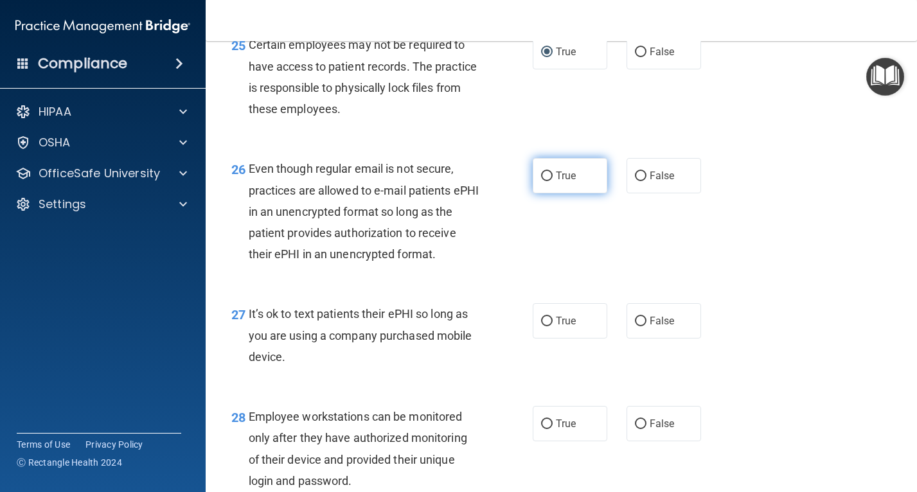
click at [550, 193] on label "True" at bounding box center [570, 175] width 75 height 35
click at [550, 181] on input "True" at bounding box center [547, 177] width 12 height 10
radio input "true"
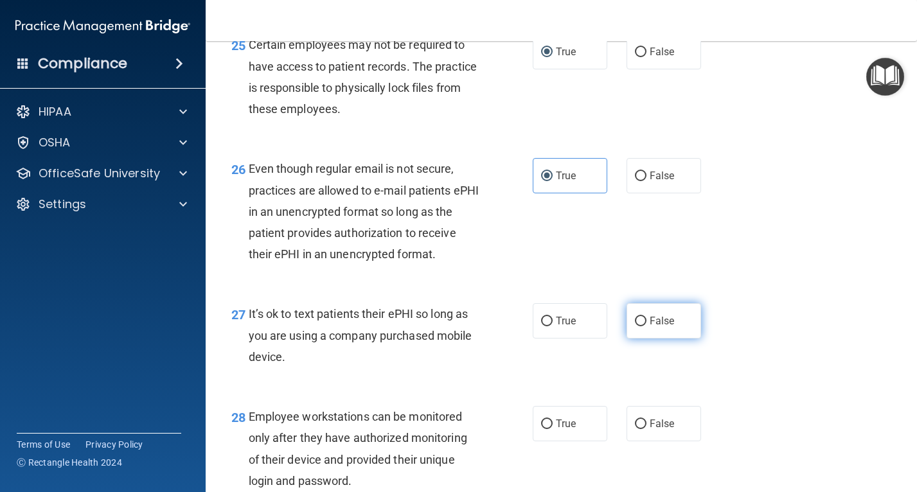
click at [639, 326] on input "False" at bounding box center [641, 322] width 12 height 10
radio input "true"
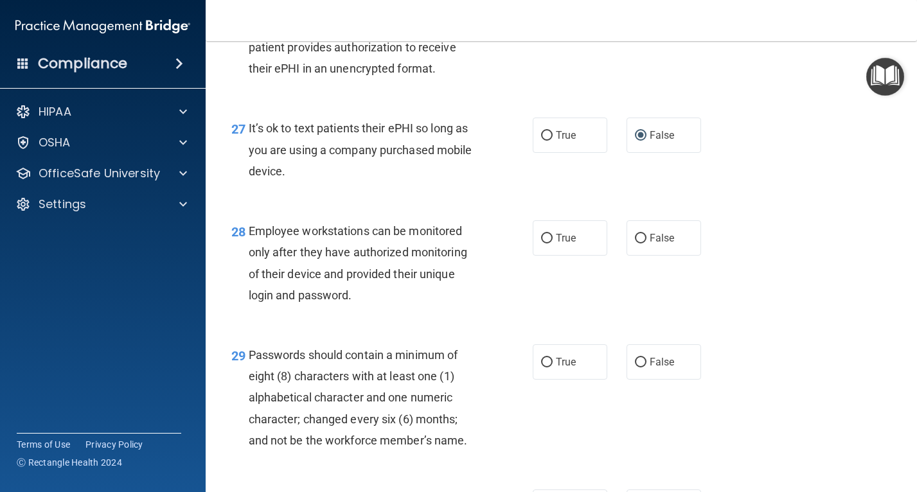
scroll to position [3341, 0]
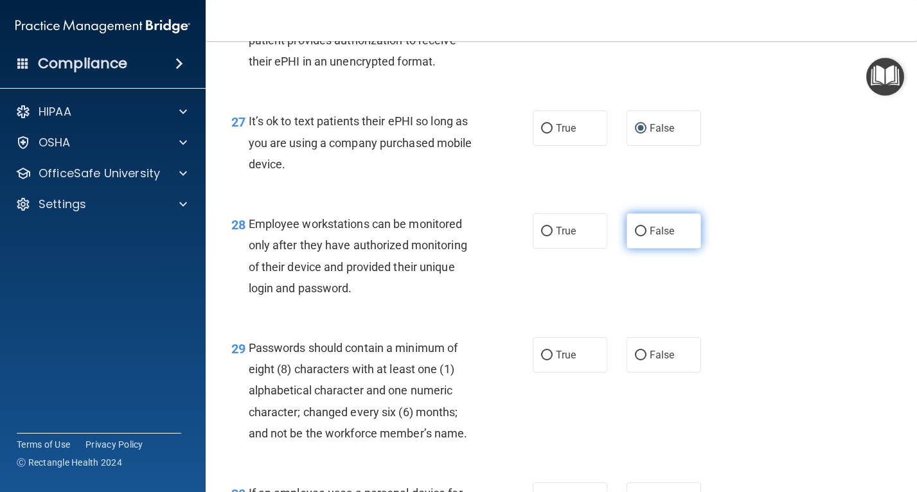
click at [637, 249] on label "False" at bounding box center [663, 230] width 75 height 35
click at [637, 236] on input "False" at bounding box center [641, 232] width 12 height 10
radio input "true"
click at [549, 373] on label "True" at bounding box center [570, 354] width 75 height 35
click at [549, 360] on input "True" at bounding box center [547, 356] width 12 height 10
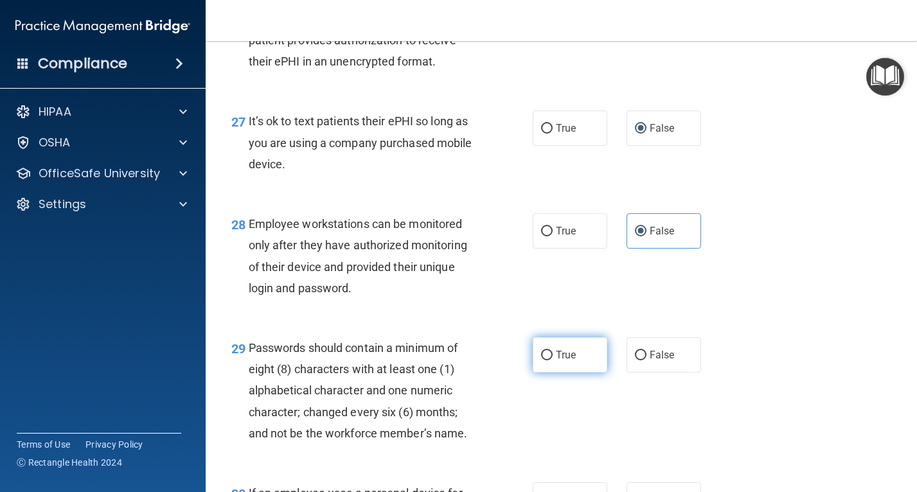
radio input "true"
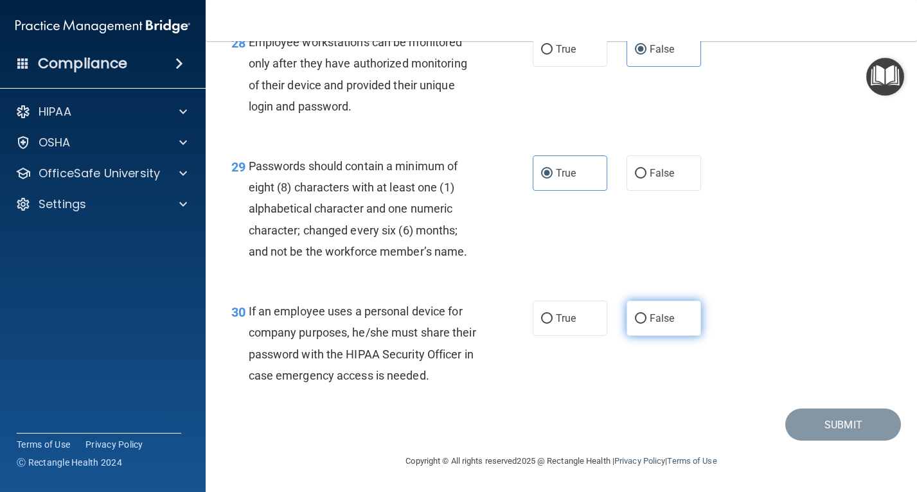
drag, startPoint x: 633, startPoint y: 373, endPoint x: 701, endPoint y: 367, distance: 68.3
click at [635, 324] on input "False" at bounding box center [641, 319] width 12 height 10
radio input "true"
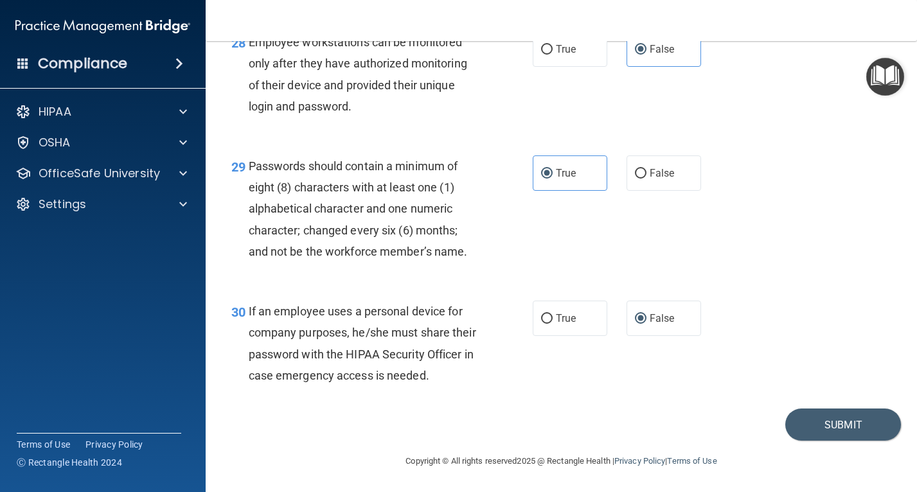
scroll to position [3608, 0]
drag, startPoint x: 846, startPoint y: 443, endPoint x: 842, endPoint y: 434, distance: 10.2
click at [842, 434] on main "- HIPAA Policies and Procedures Quiz This quiz doesn’t expire until 08/21/2025.…" at bounding box center [561, 266] width 711 height 451
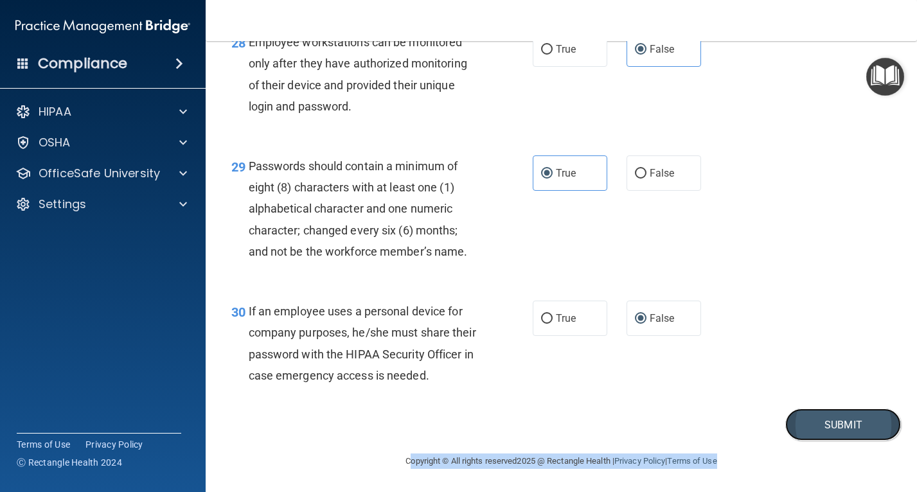
drag, startPoint x: 842, startPoint y: 434, endPoint x: 844, endPoint y: 416, distance: 17.5
click at [844, 416] on button "Submit" at bounding box center [843, 425] width 116 height 33
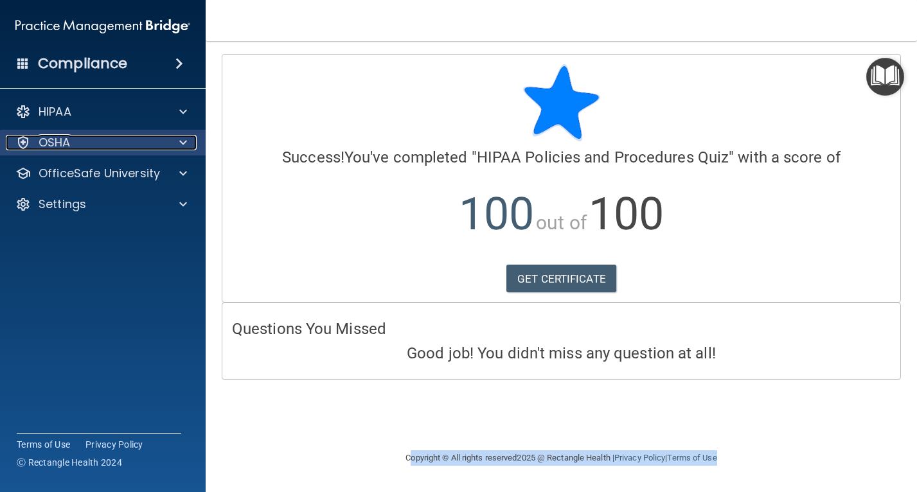
click at [135, 140] on div "OSHA" at bounding box center [85, 142] width 159 height 15
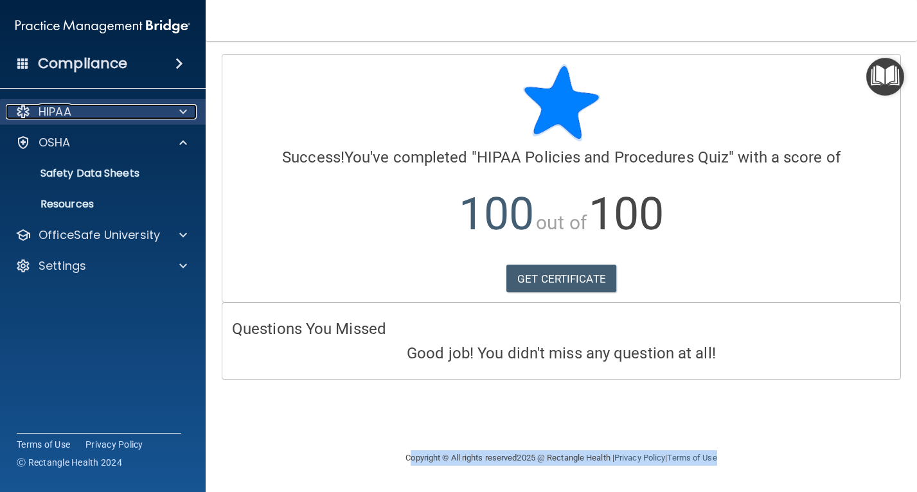
click at [61, 114] on p "HIPAA" at bounding box center [55, 111] width 33 height 15
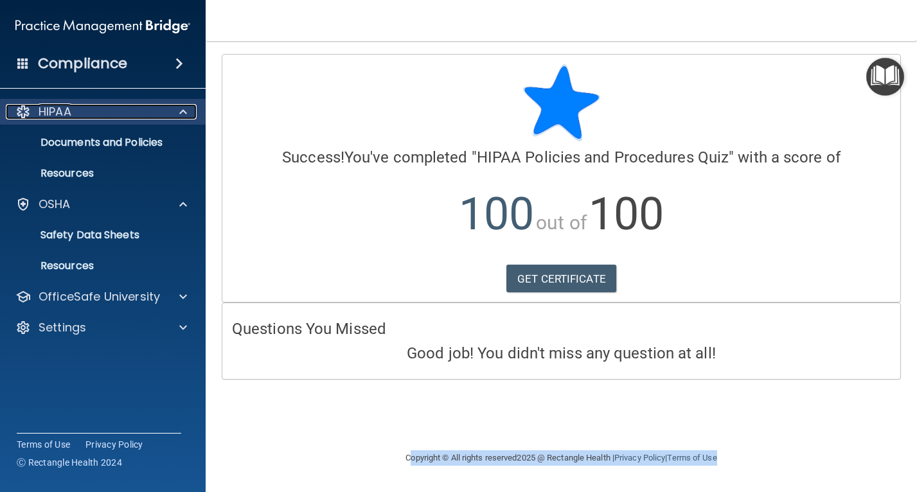
click at [24, 112] on div at bounding box center [22, 111] width 15 height 15
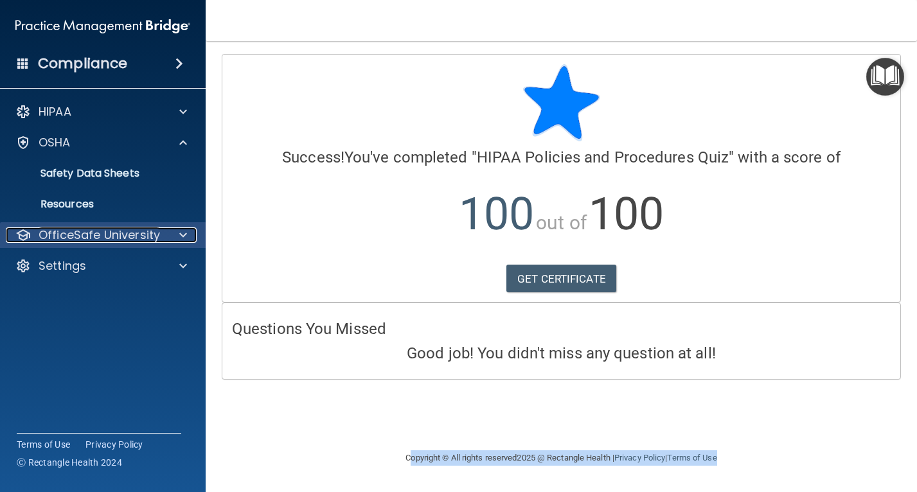
click at [64, 235] on p "OfficeSafe University" at bounding box center [99, 234] width 121 height 15
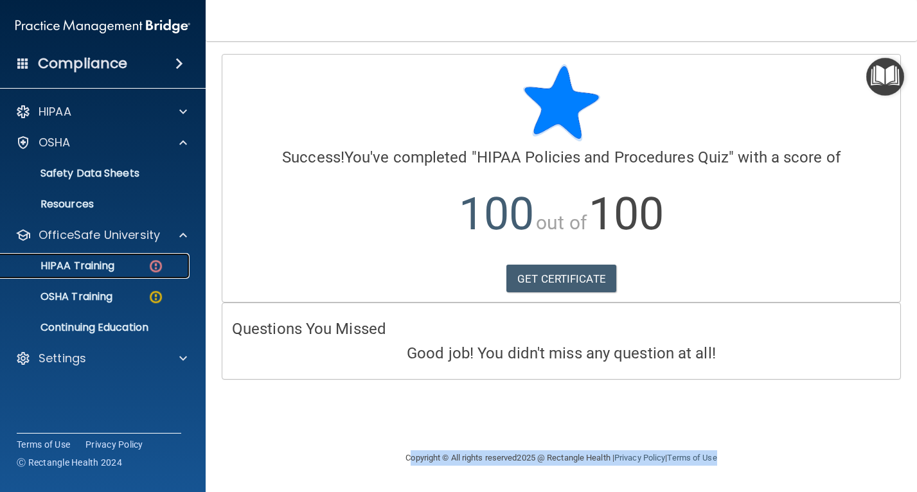
click at [97, 270] on p "HIPAA Training" at bounding box center [61, 266] width 106 height 13
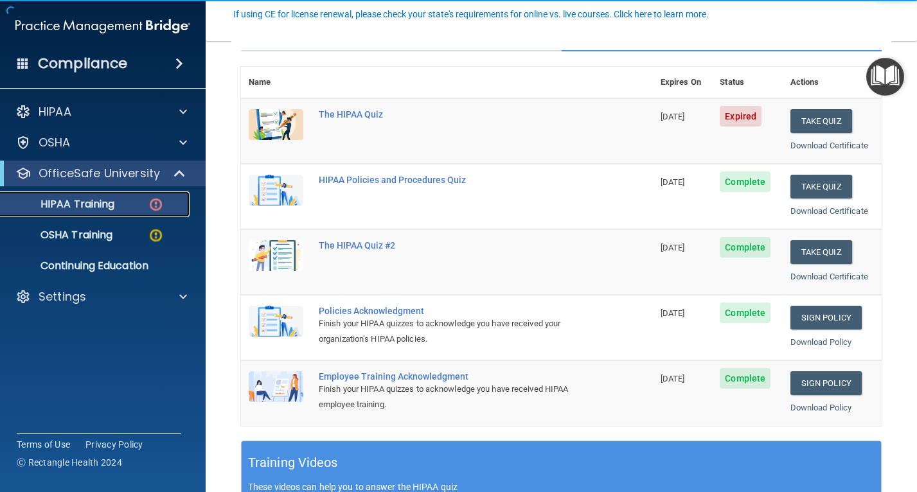
scroll to position [128, 0]
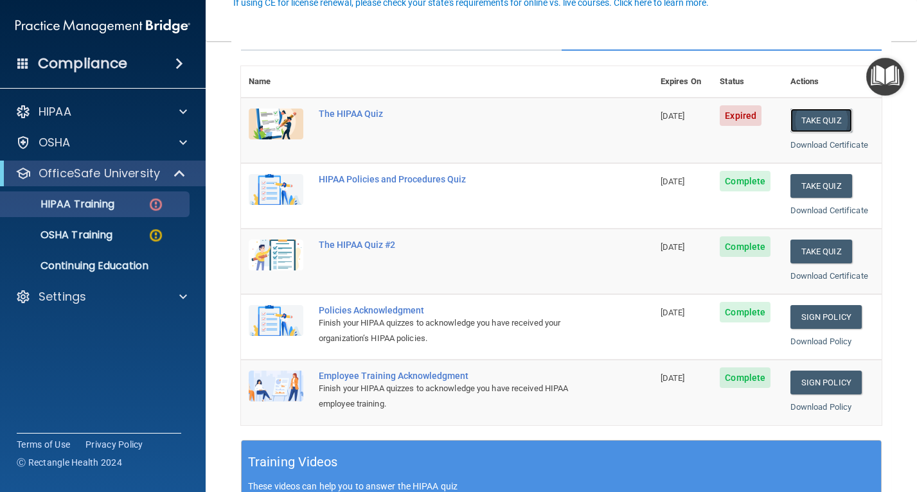
click at [834, 115] on button "Take Quiz" at bounding box center [821, 121] width 62 height 24
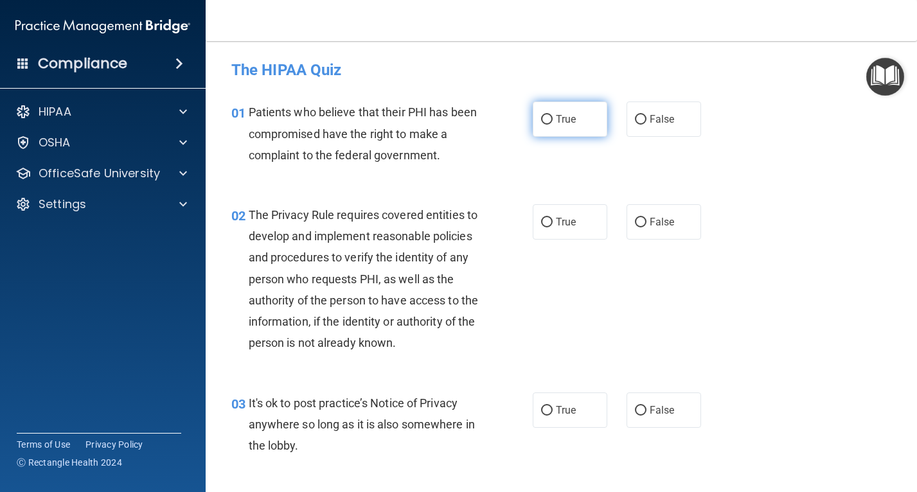
click at [571, 115] on label "True" at bounding box center [570, 119] width 75 height 35
click at [553, 115] on input "True" at bounding box center [547, 120] width 12 height 10
radio input "true"
click at [596, 231] on label "True" at bounding box center [570, 221] width 75 height 35
click at [553, 227] on input "True" at bounding box center [547, 223] width 12 height 10
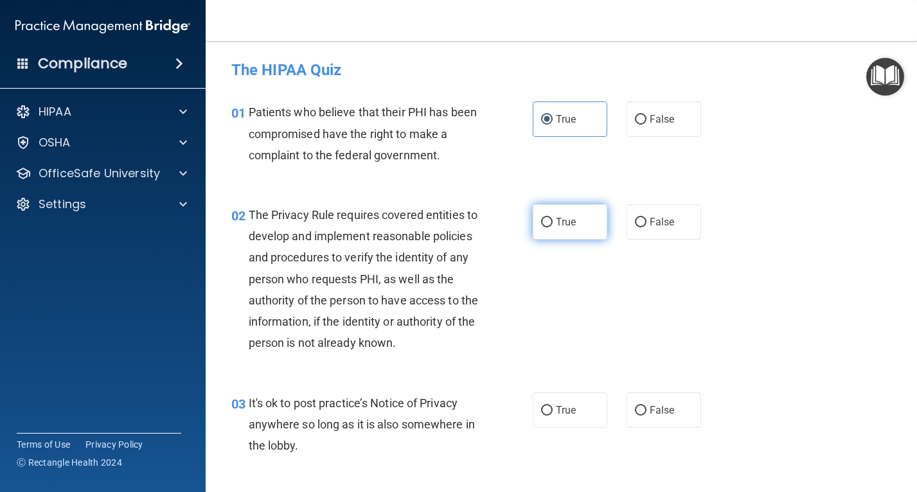
radio input "true"
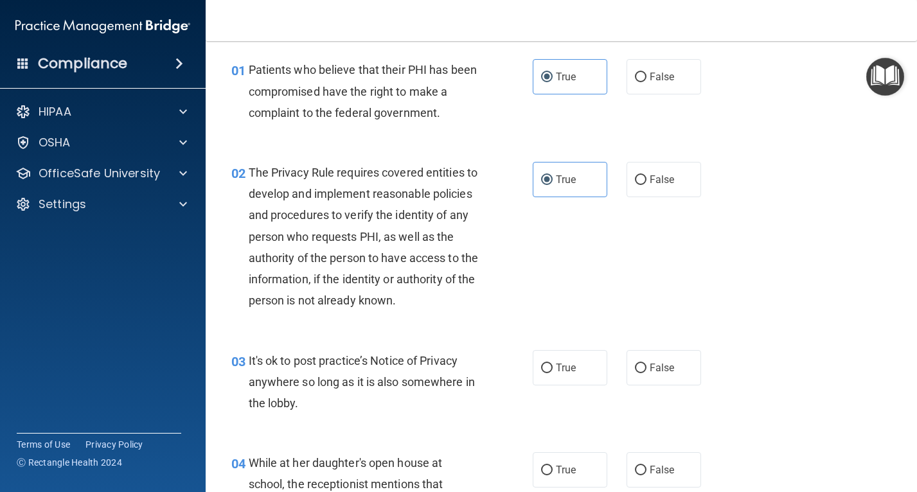
scroll to position [128, 0]
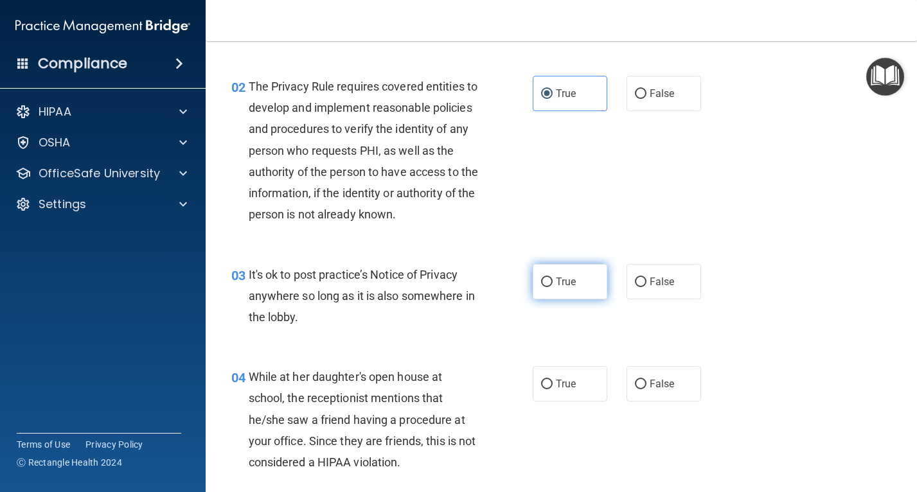
click at [582, 299] on label "True" at bounding box center [570, 281] width 75 height 35
click at [553, 287] on input "True" at bounding box center [547, 283] width 12 height 10
radio input "true"
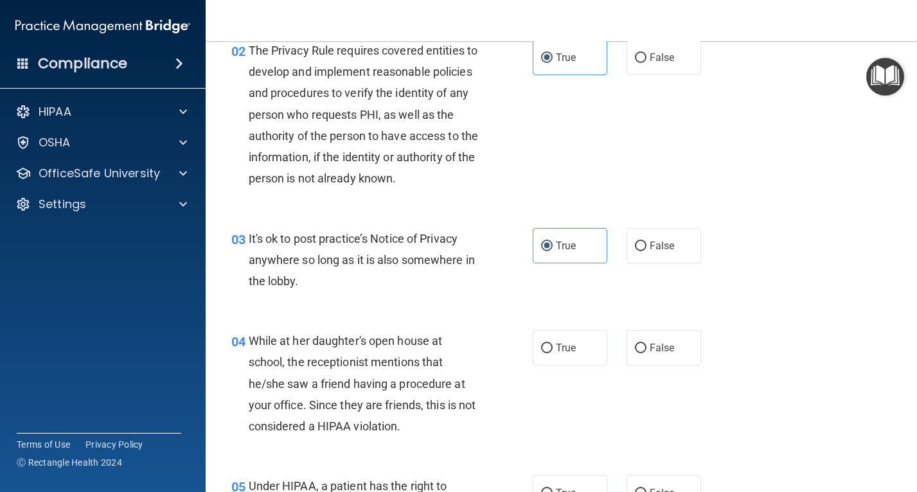
scroll to position [193, 0]
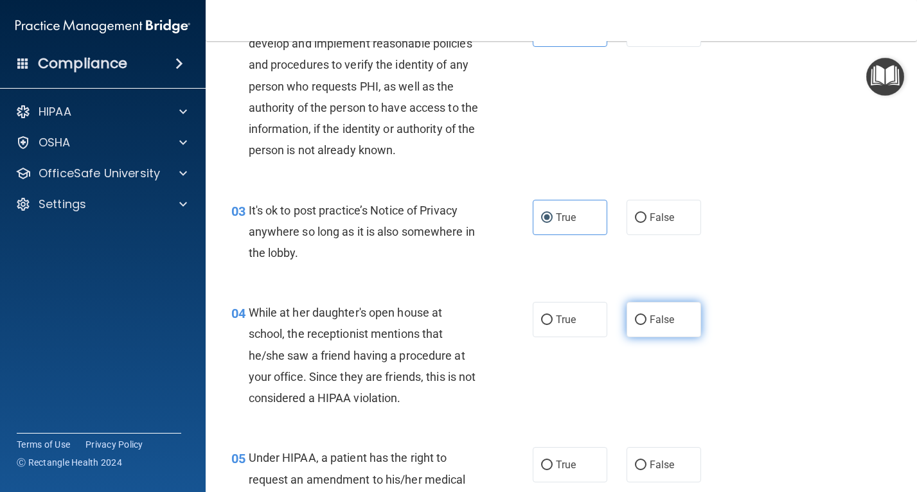
drag, startPoint x: 635, startPoint y: 341, endPoint x: 648, endPoint y: 346, distance: 13.6
click at [640, 325] on input "False" at bounding box center [641, 320] width 12 height 10
radio input "true"
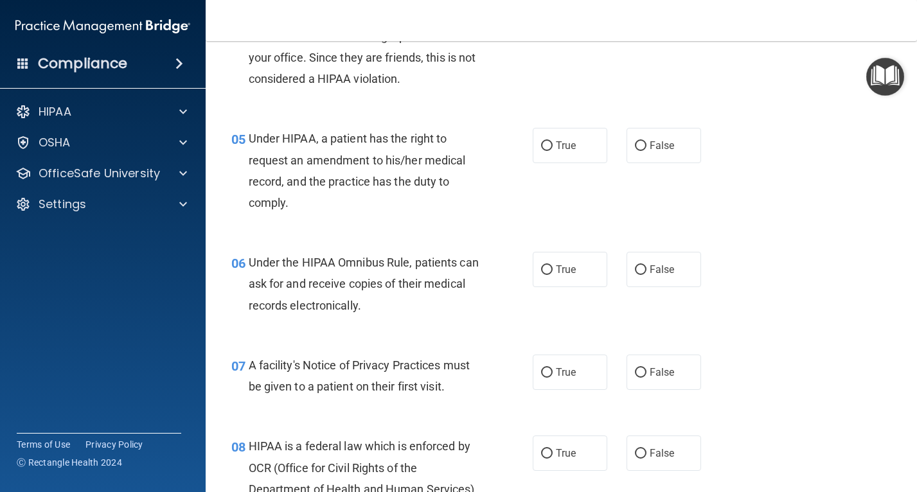
scroll to position [514, 0]
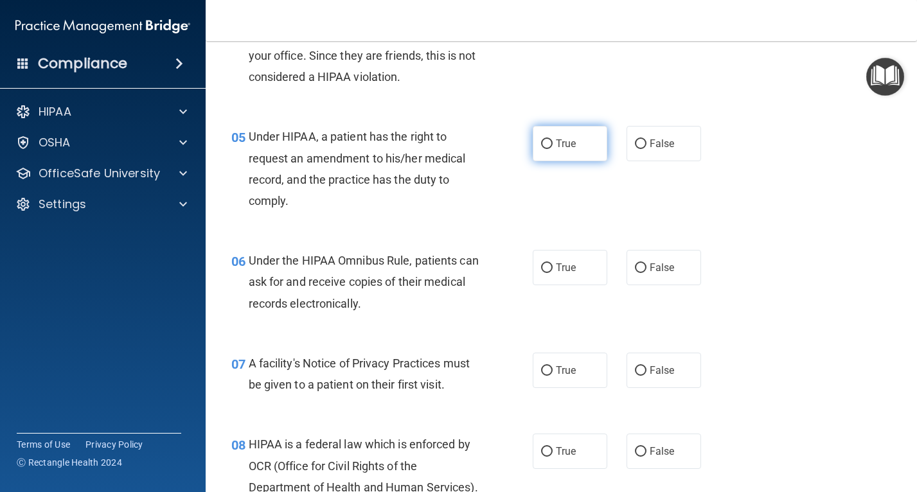
click at [539, 161] on label "True" at bounding box center [570, 143] width 75 height 35
click at [541, 149] on input "True" at bounding box center [547, 144] width 12 height 10
radio input "true"
click at [556, 274] on span "True" at bounding box center [566, 267] width 20 height 12
click at [553, 273] on input "True" at bounding box center [547, 268] width 12 height 10
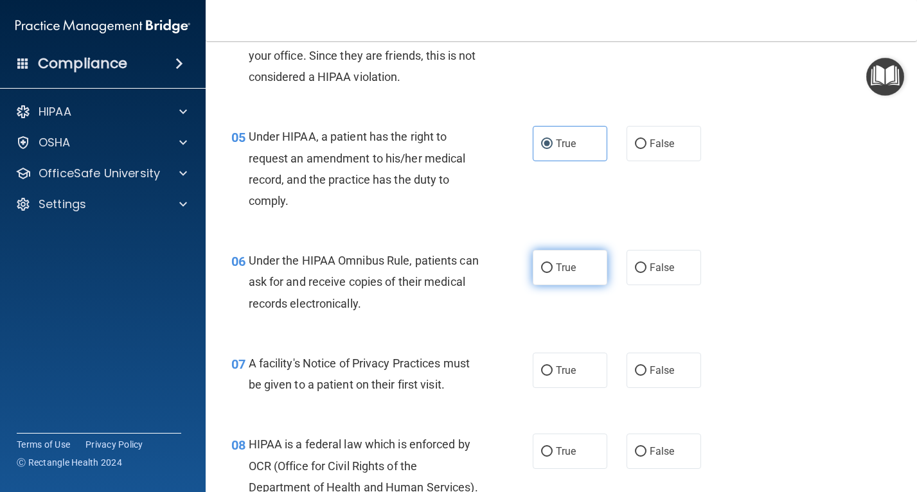
radio input "true"
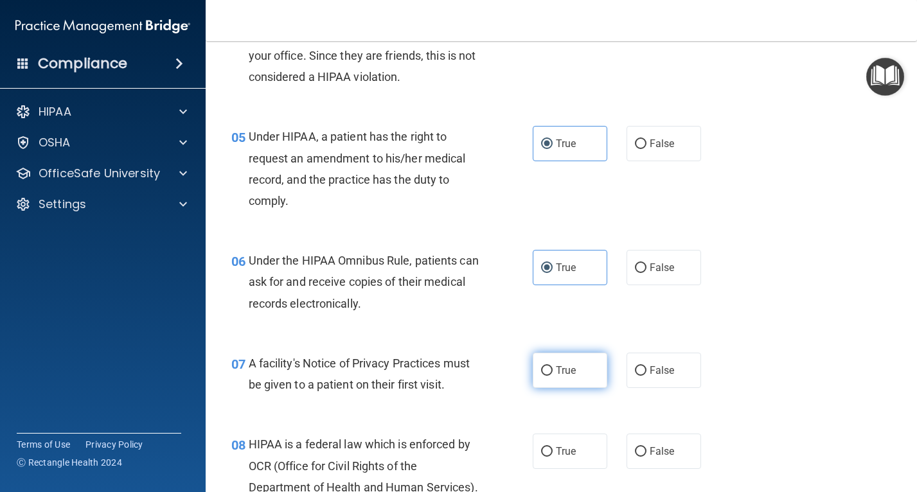
click at [569, 376] on span "True" at bounding box center [566, 370] width 20 height 12
click at [553, 376] on input "True" at bounding box center [547, 371] width 12 height 10
radio input "true"
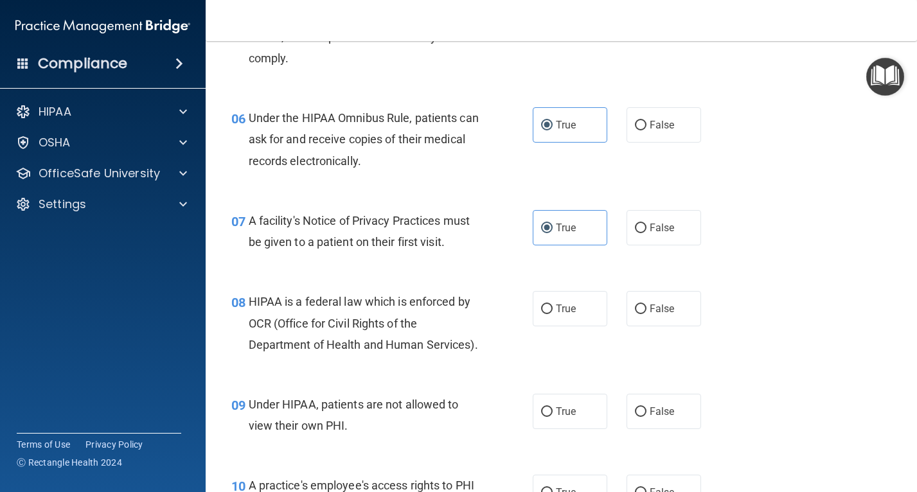
scroll to position [771, 0]
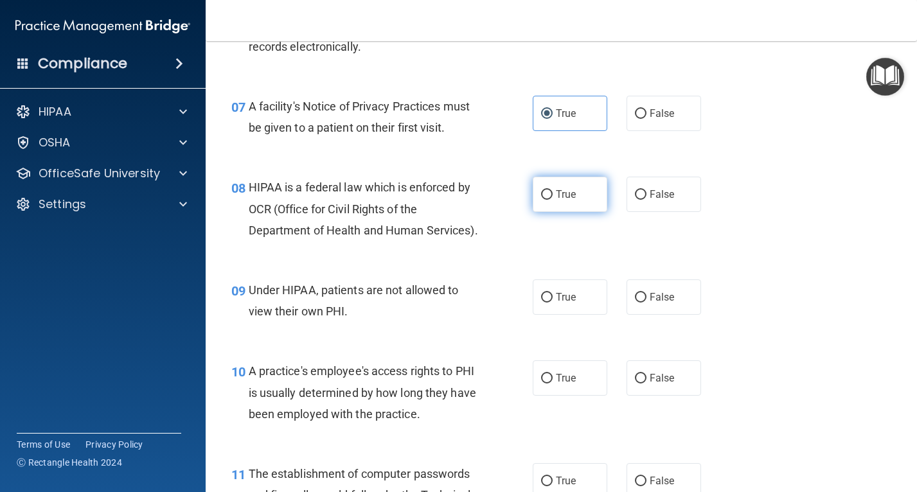
click at [548, 212] on label "True" at bounding box center [570, 194] width 75 height 35
click at [548, 200] on input "True" at bounding box center [547, 195] width 12 height 10
radio input "true"
click at [569, 303] on span "True" at bounding box center [566, 297] width 20 height 12
drag, startPoint x: 570, startPoint y: 340, endPoint x: 660, endPoint y: 340, distance: 89.9
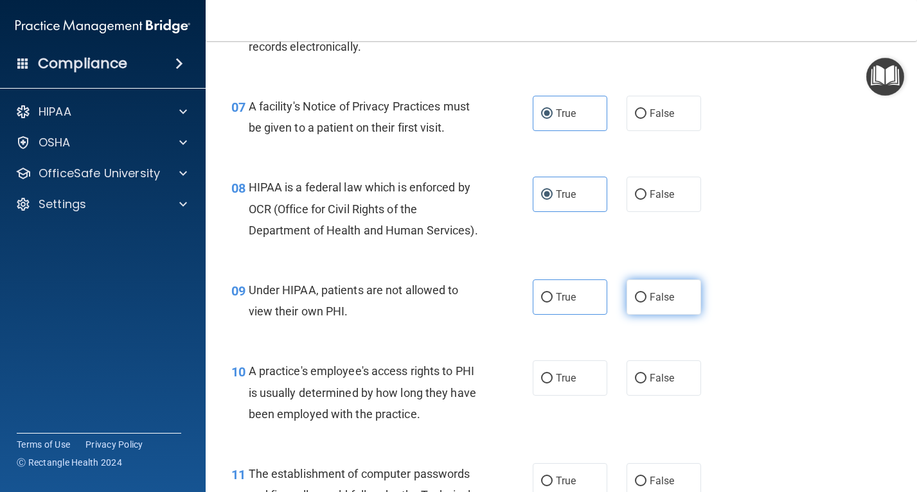
click at [660, 303] on span "False" at bounding box center [662, 297] width 25 height 12
click at [646, 303] on input "False" at bounding box center [641, 298] width 12 height 10
radio input "true"
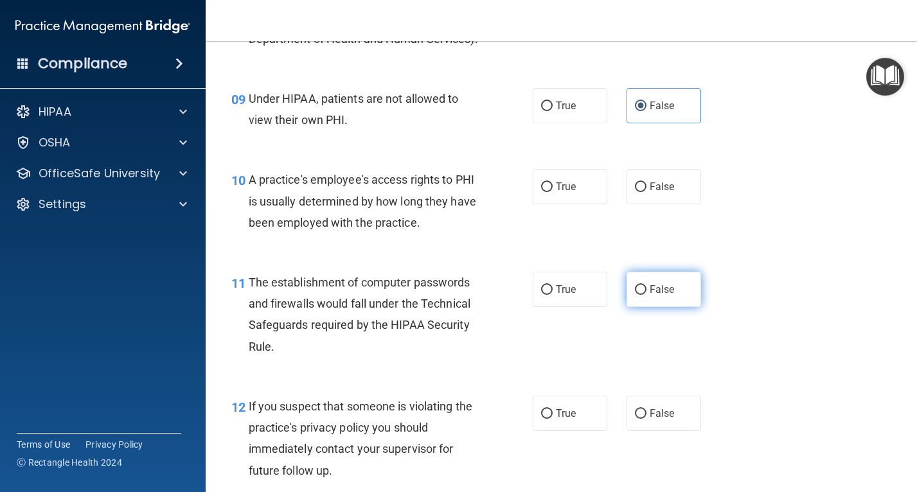
scroll to position [964, 0]
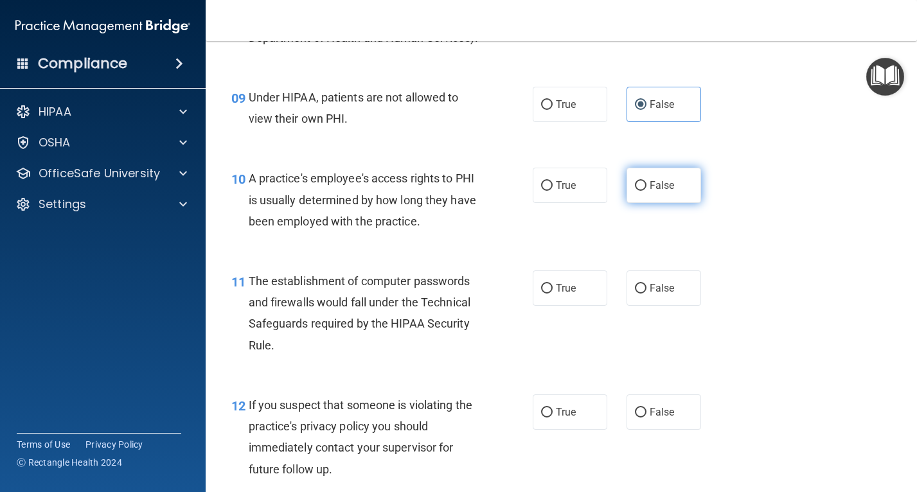
click at [659, 203] on label "False" at bounding box center [663, 185] width 75 height 35
click at [646, 191] on input "False" at bounding box center [641, 186] width 12 height 10
radio input "true"
click at [578, 306] on label "True" at bounding box center [570, 287] width 75 height 35
click at [553, 294] on input "True" at bounding box center [547, 289] width 12 height 10
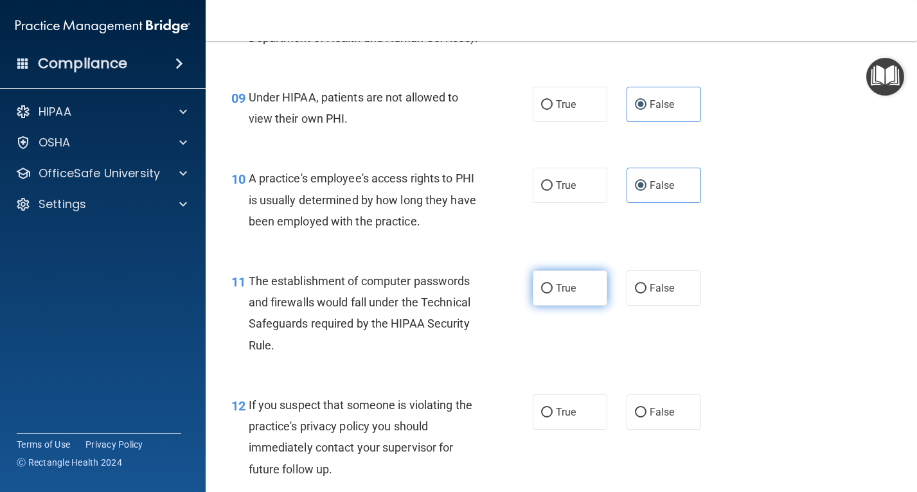
radio input "true"
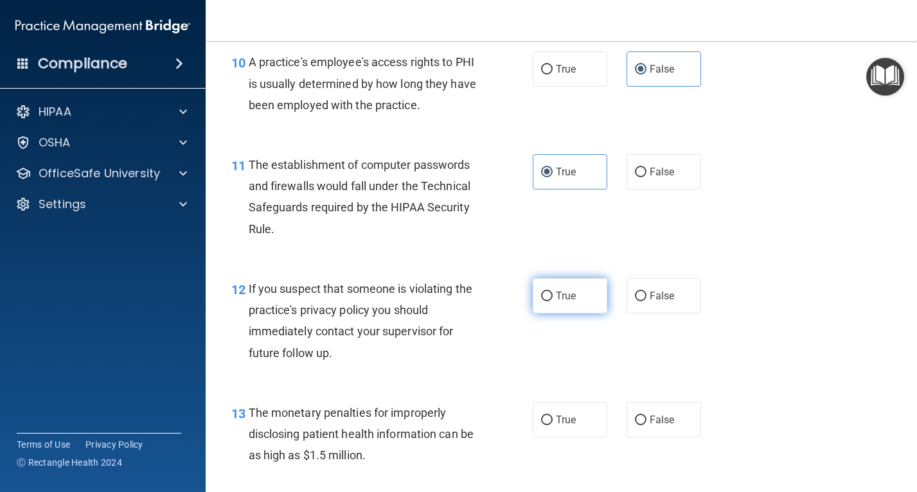
scroll to position [1092, 0]
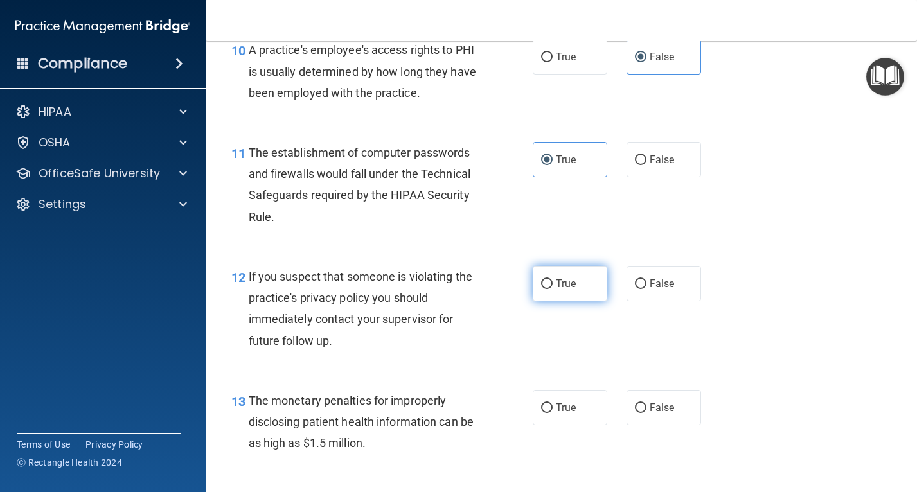
click at [565, 301] on label "True" at bounding box center [570, 283] width 75 height 35
click at [553, 289] on input "True" at bounding box center [547, 284] width 12 height 10
radio input "true"
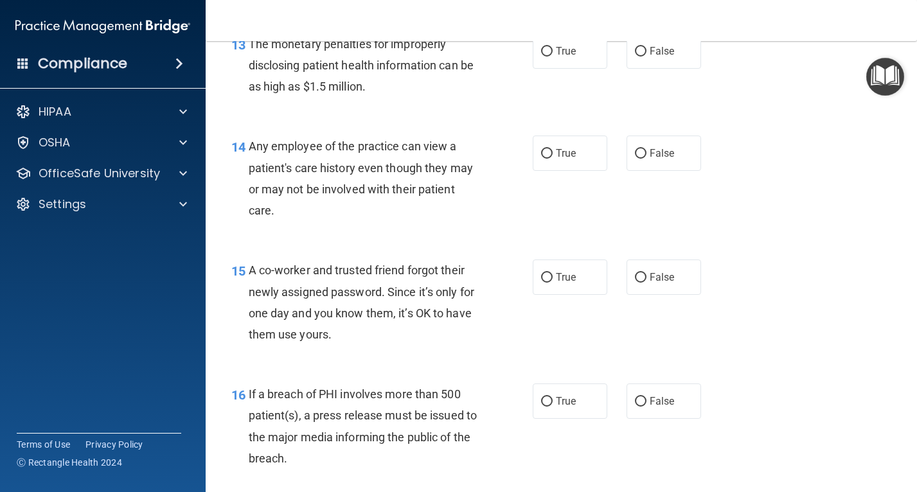
scroll to position [1478, 0]
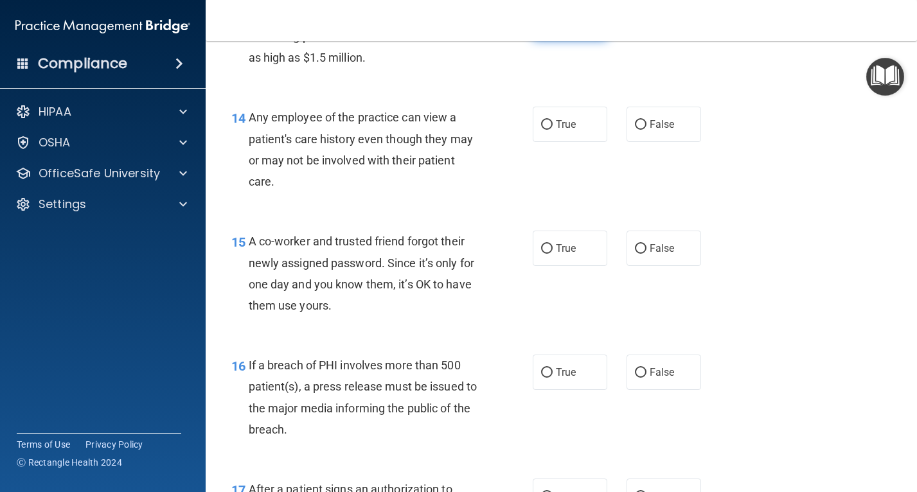
click at [541, 28] on input "True" at bounding box center [547, 23] width 12 height 10
radio input "true"
click at [635, 130] on input "False" at bounding box center [641, 125] width 12 height 10
radio input "true"
drag, startPoint x: 657, startPoint y: 293, endPoint x: 665, endPoint y: 287, distance: 10.5
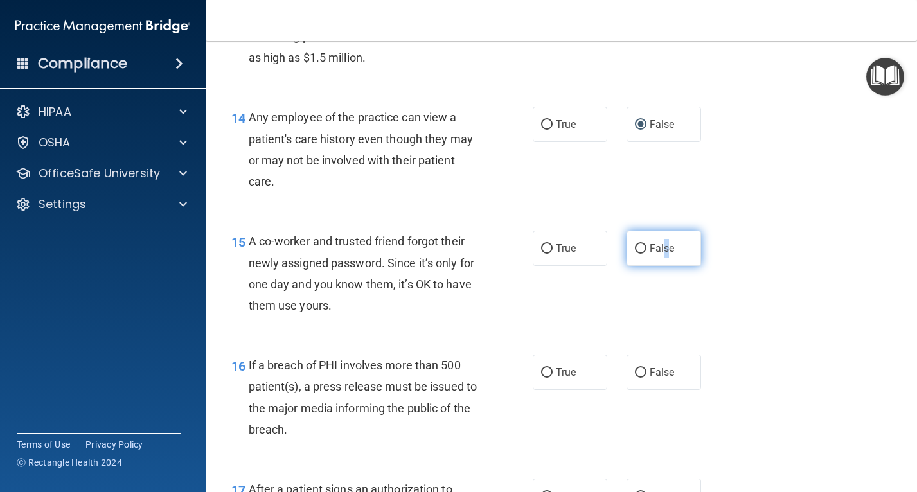
click at [665, 254] on span "False" at bounding box center [662, 248] width 25 height 12
drag, startPoint x: 665, startPoint y: 287, endPoint x: 630, endPoint y: 289, distance: 34.8
click at [635, 254] on input "False" at bounding box center [641, 249] width 12 height 10
radio input "true"
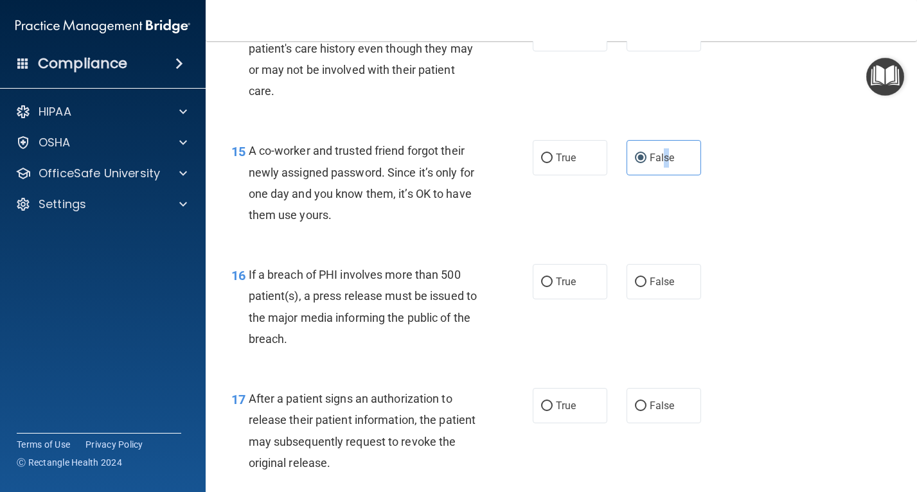
scroll to position [1606, 0]
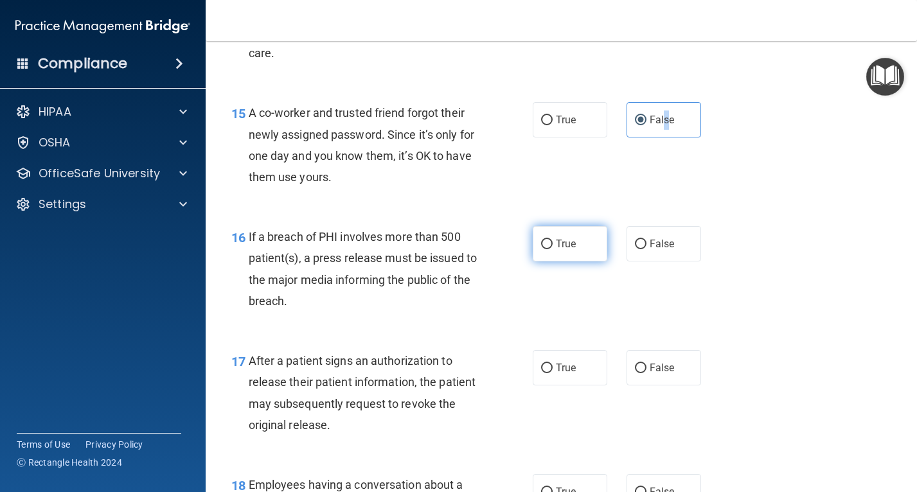
click at [542, 249] on input "True" at bounding box center [547, 245] width 12 height 10
radio input "true"
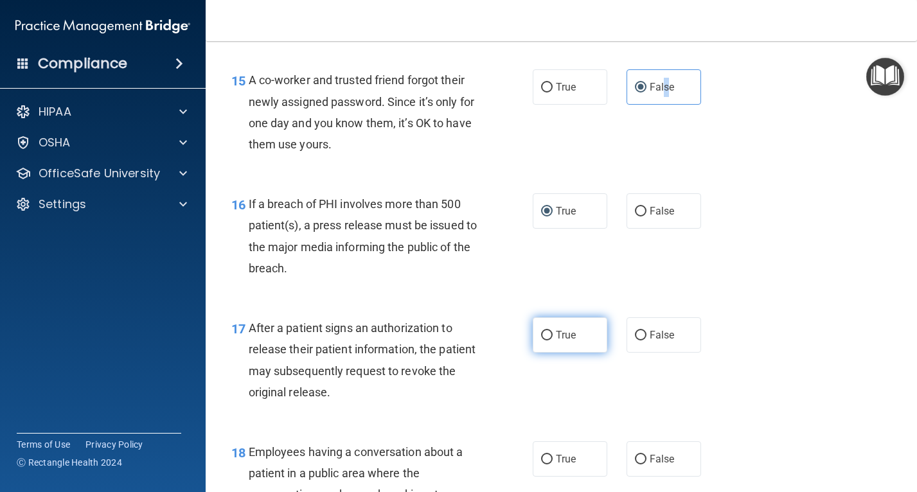
scroll to position [1670, 0]
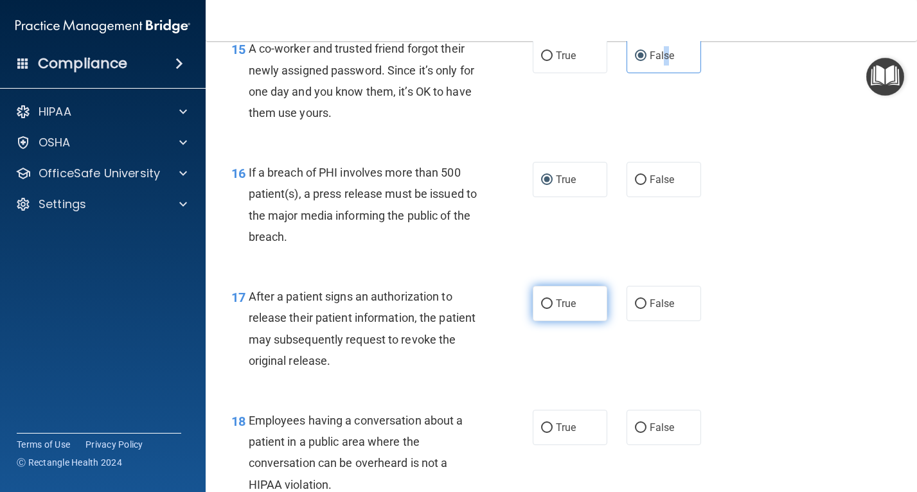
click at [548, 321] on label "True" at bounding box center [570, 303] width 75 height 35
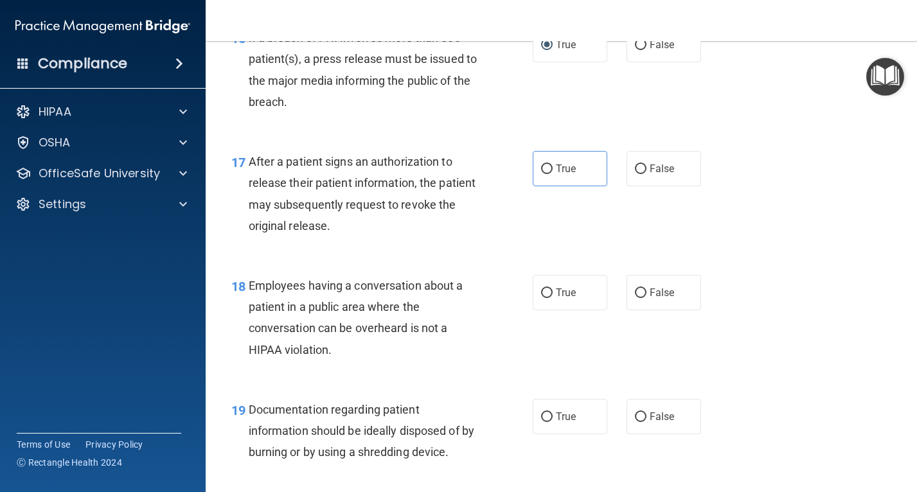
scroll to position [1799, 0]
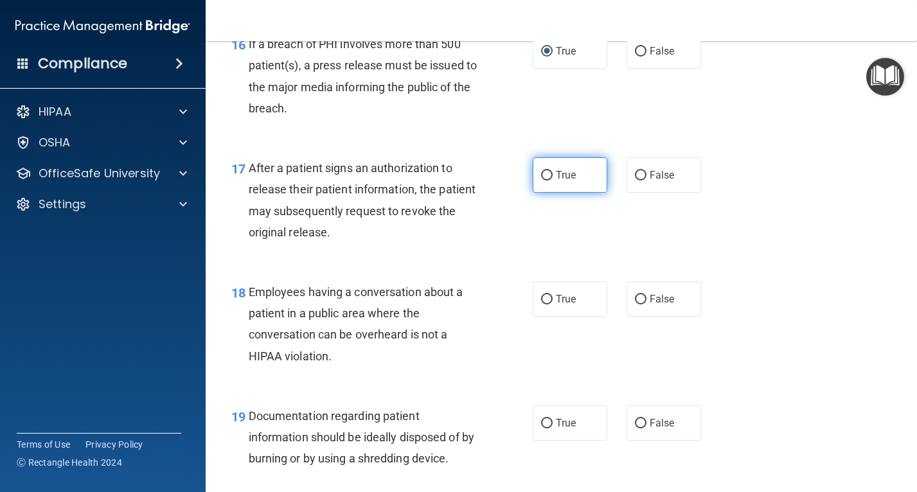
click at [552, 193] on label "True" at bounding box center [570, 174] width 75 height 35
click at [552, 181] on input "True" at bounding box center [547, 176] width 12 height 10
radio input "true"
drag, startPoint x: 576, startPoint y: 344, endPoint x: 636, endPoint y: 332, distance: 60.9
click at [636, 317] on div "True False" at bounding box center [622, 298] width 179 height 35
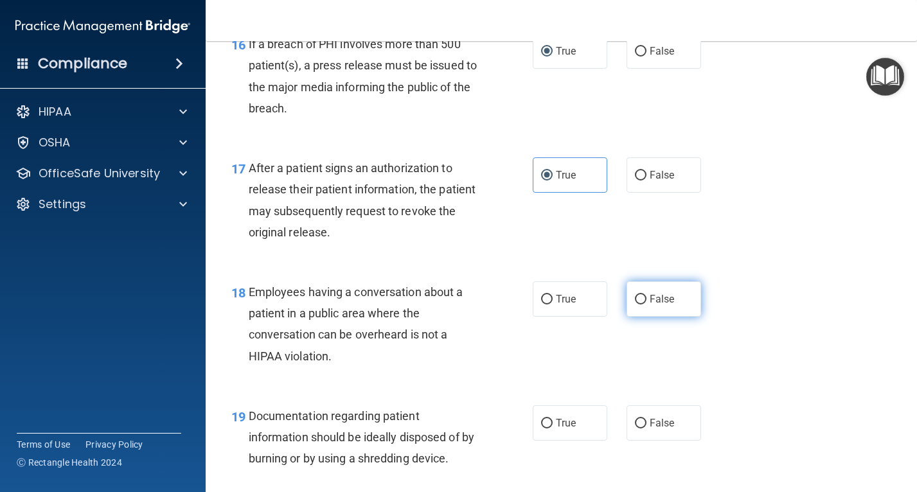
drag, startPoint x: 636, startPoint y: 332, endPoint x: 639, endPoint y: 341, distance: 8.9
click at [639, 305] on input "False" at bounding box center [641, 300] width 12 height 10
radio input "true"
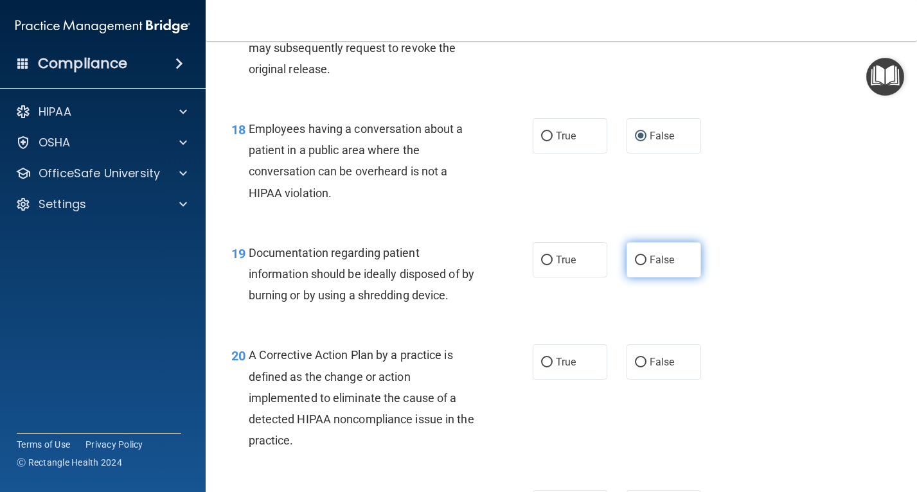
scroll to position [1992, 0]
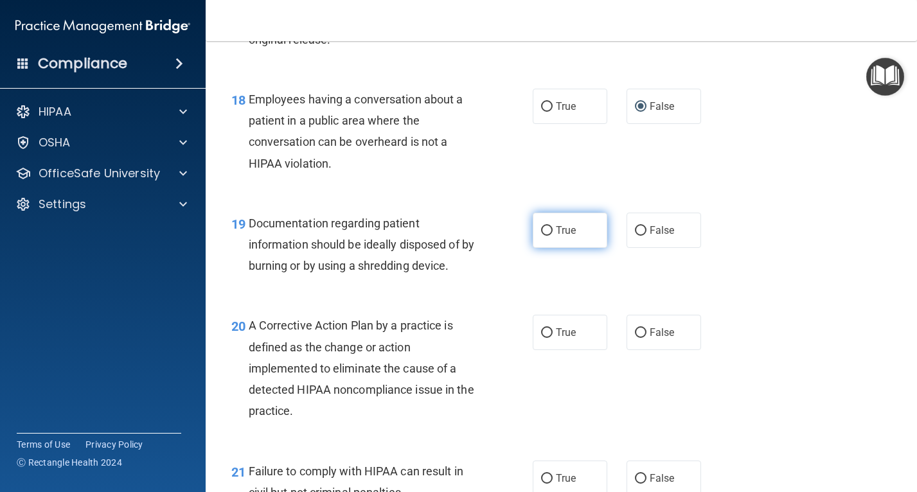
click at [566, 236] on span "True" at bounding box center [566, 230] width 20 height 12
click at [553, 236] on input "True" at bounding box center [547, 231] width 12 height 10
radio input "true"
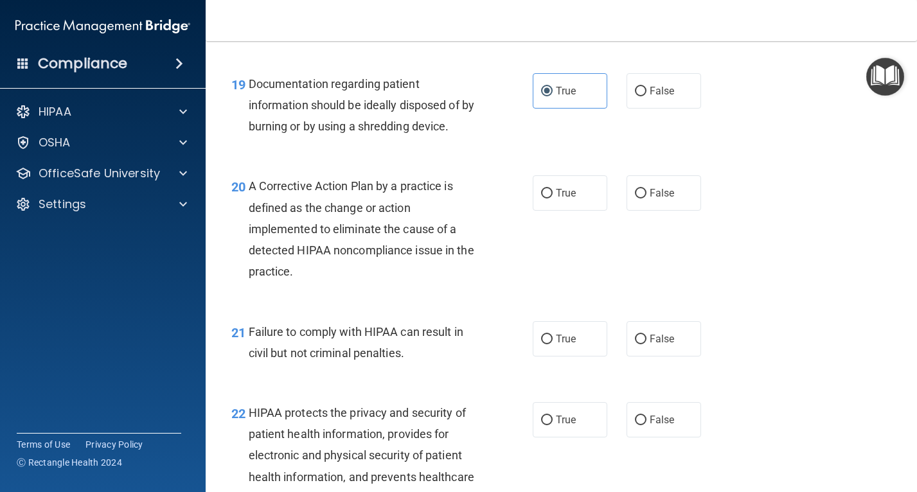
scroll to position [2184, 0]
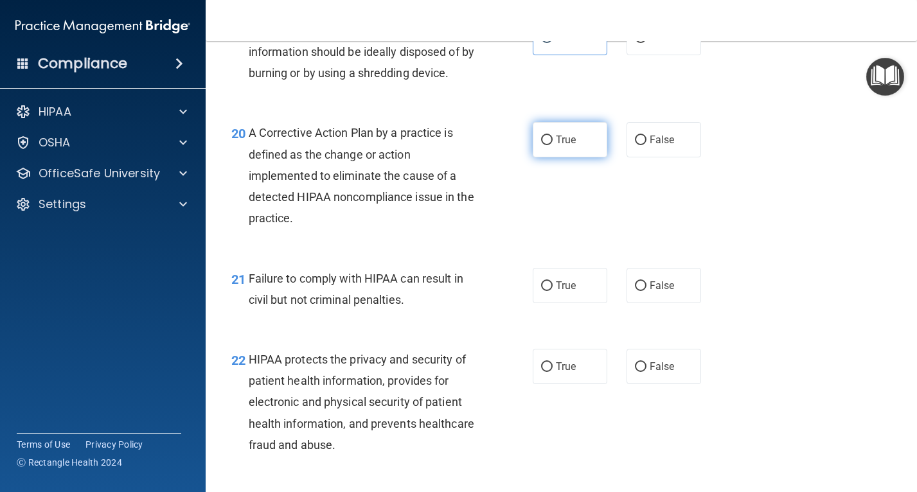
click at [550, 157] on label "True" at bounding box center [570, 139] width 75 height 35
click at [550, 145] on input "True" at bounding box center [547, 141] width 12 height 10
radio input "true"
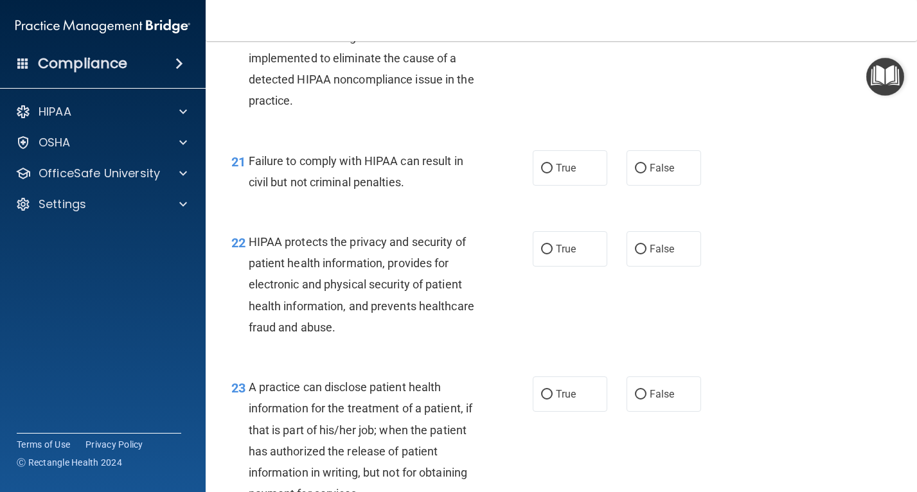
scroll to position [2313, 0]
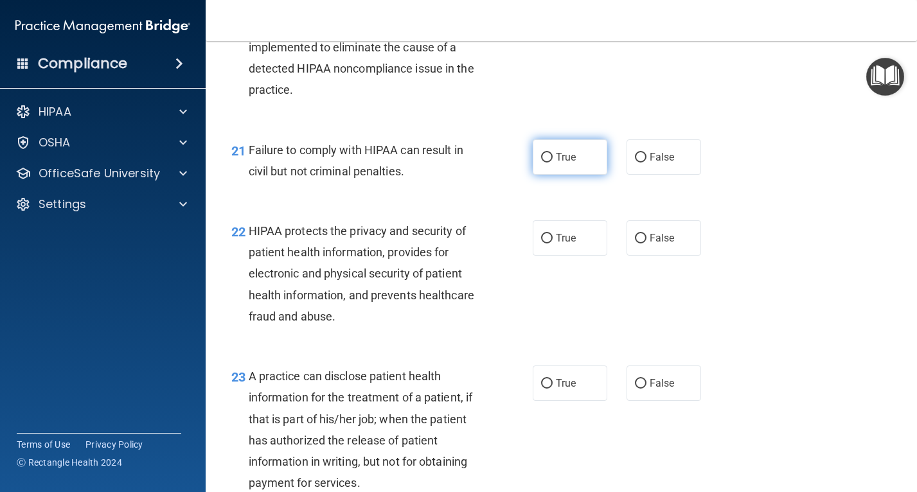
click at [556, 175] on label "True" at bounding box center [570, 156] width 75 height 35
click at [553, 163] on input "True" at bounding box center [547, 158] width 12 height 10
radio input "true"
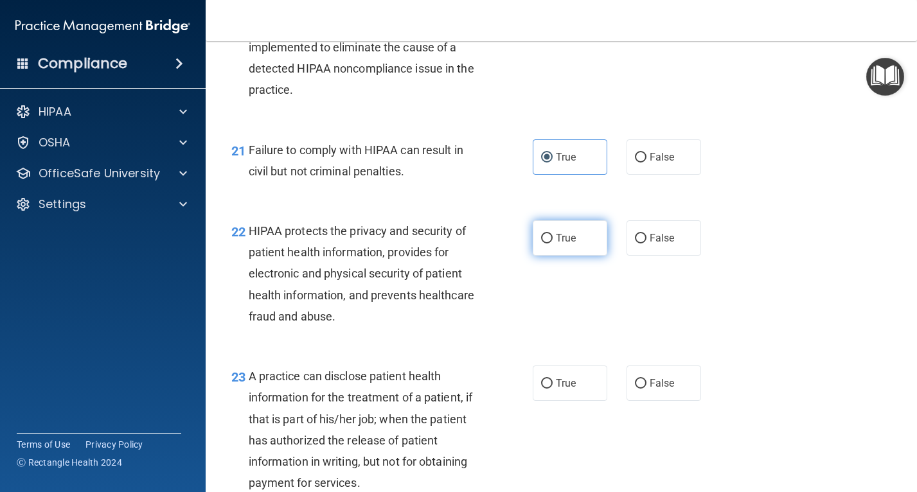
click at [587, 256] on label "True" at bounding box center [570, 237] width 75 height 35
click at [553, 244] on input "True" at bounding box center [547, 239] width 12 height 10
radio input "true"
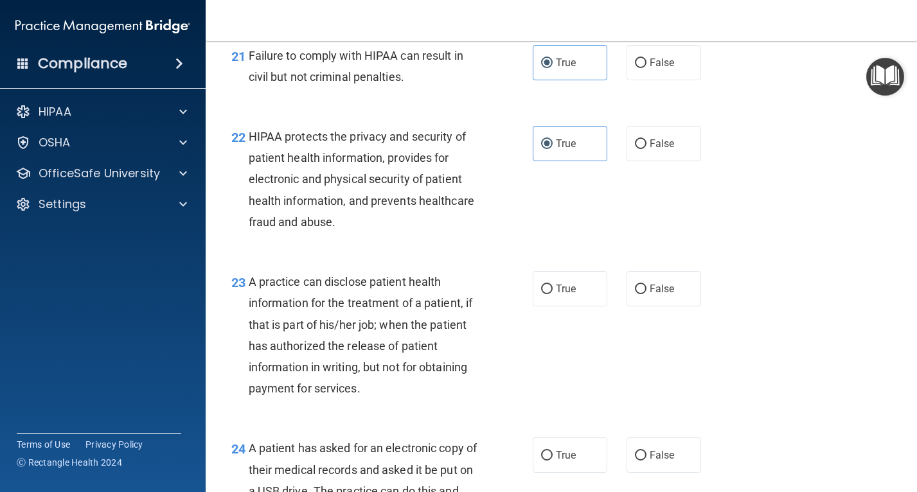
scroll to position [2441, 0]
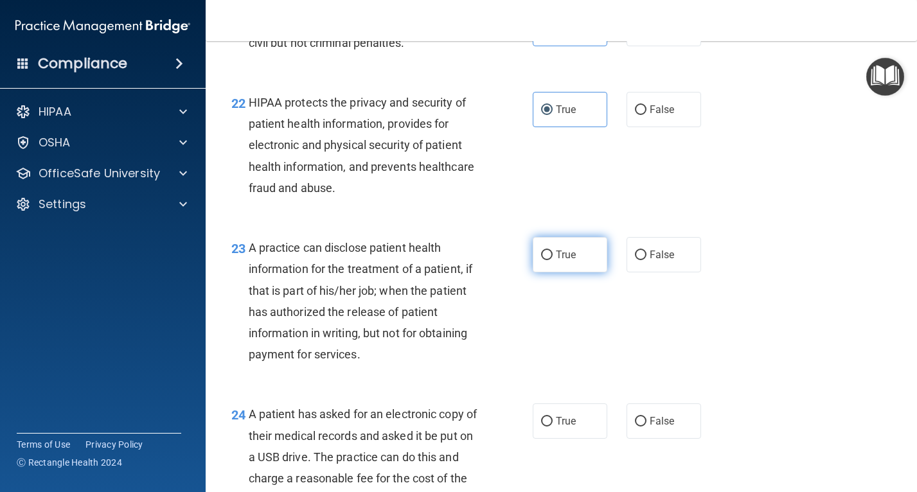
click at [581, 272] on label "True" at bounding box center [570, 254] width 75 height 35
click at [553, 260] on input "True" at bounding box center [547, 256] width 12 height 10
radio input "true"
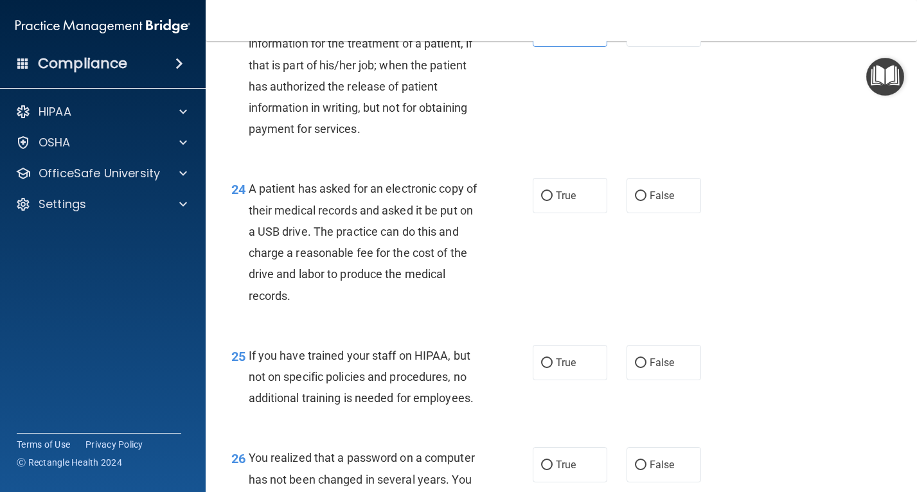
scroll to position [2698, 0]
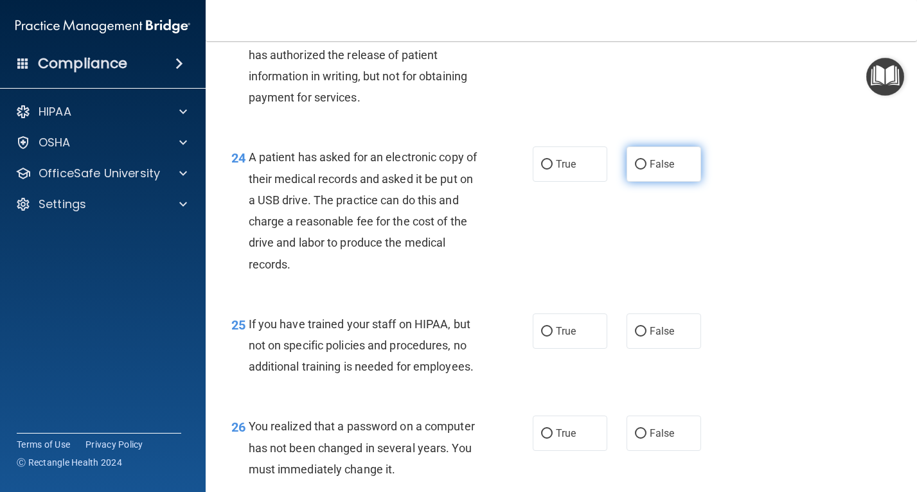
click at [628, 182] on label "False" at bounding box center [663, 163] width 75 height 35
click at [635, 170] on input "False" at bounding box center [641, 165] width 12 height 10
radio input "true"
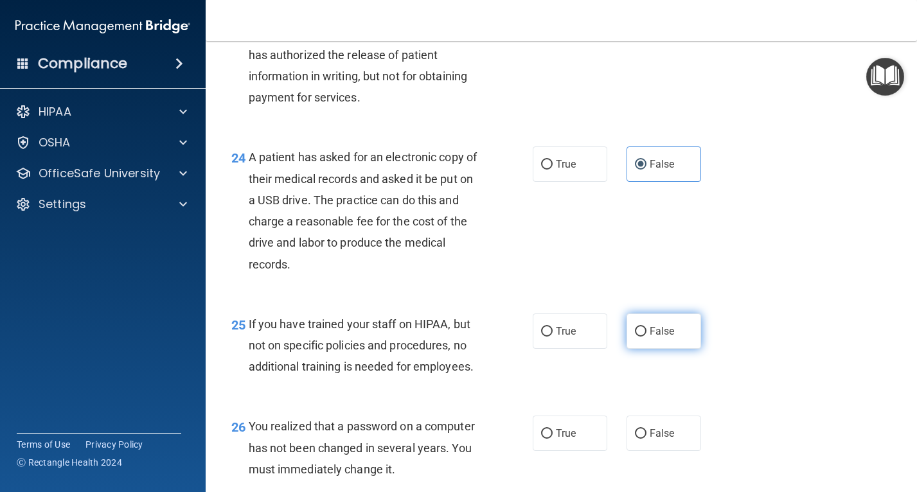
click at [656, 337] on span "False" at bounding box center [662, 331] width 25 height 12
click at [646, 337] on input "False" at bounding box center [641, 332] width 12 height 10
radio input "true"
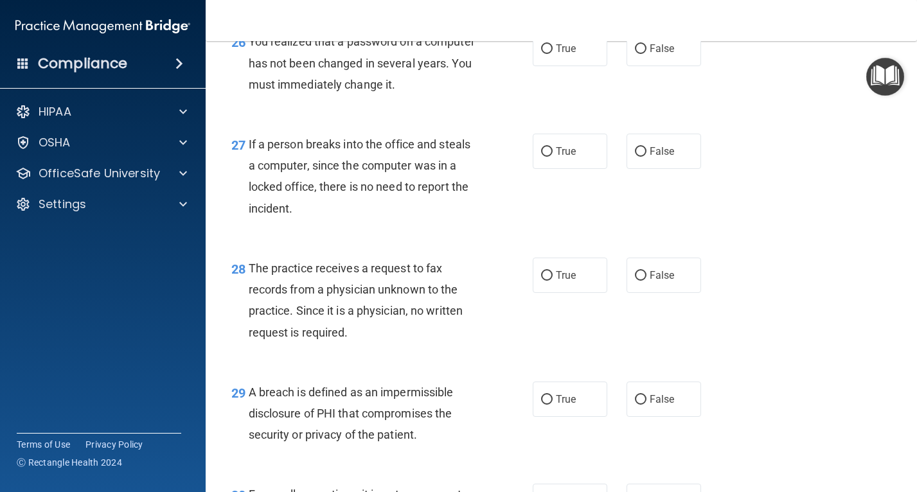
scroll to position [3084, 0]
click at [644, 66] on label "False" at bounding box center [663, 47] width 75 height 35
click at [644, 53] on input "False" at bounding box center [641, 49] width 12 height 10
radio input "true"
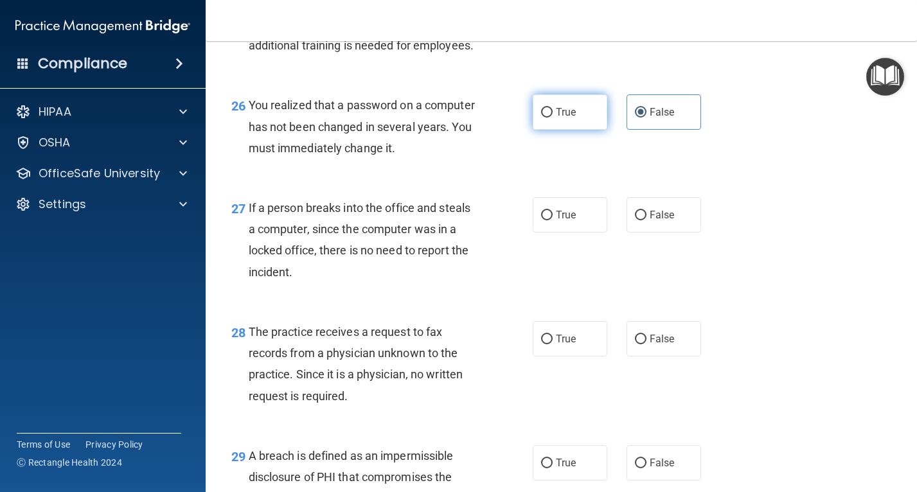
click at [558, 118] on span "True" at bounding box center [566, 112] width 20 height 12
click at [553, 118] on input "True" at bounding box center [547, 113] width 12 height 10
radio input "true"
radio input "false"
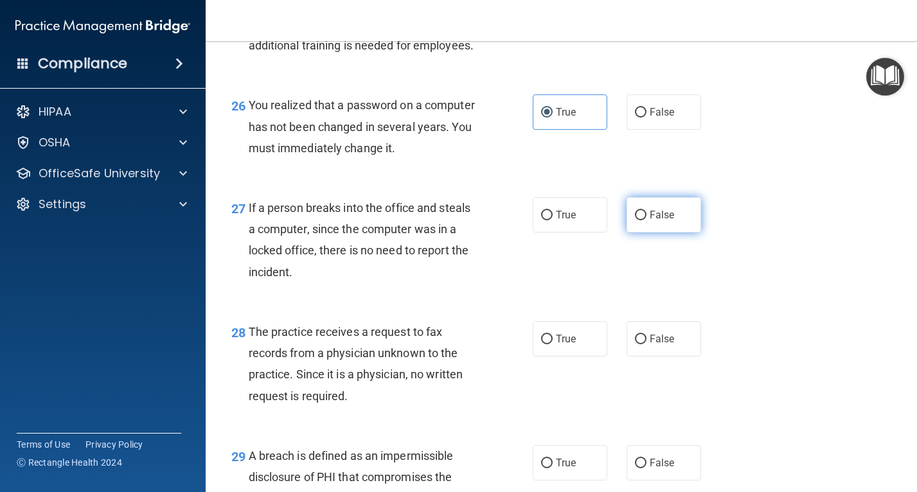
click at [650, 221] on span "False" at bounding box center [662, 215] width 25 height 12
click at [646, 220] on input "False" at bounding box center [641, 216] width 12 height 10
radio input "true"
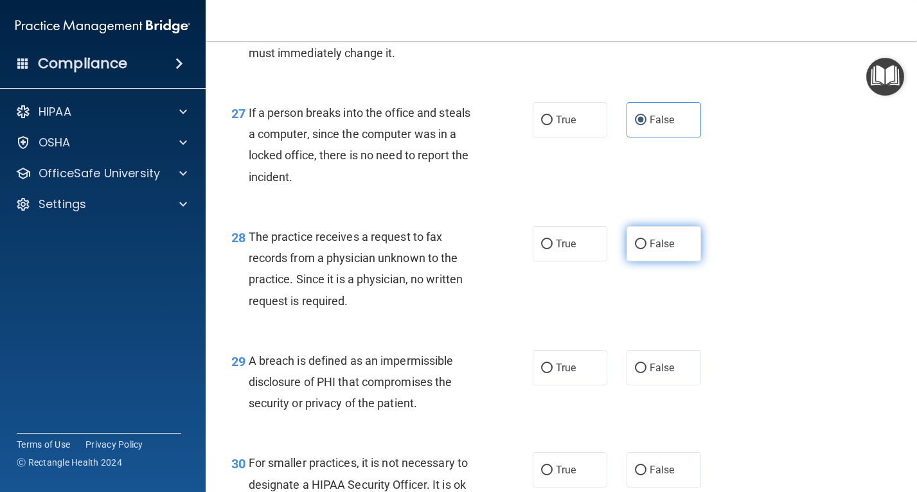
scroll to position [3148, 0]
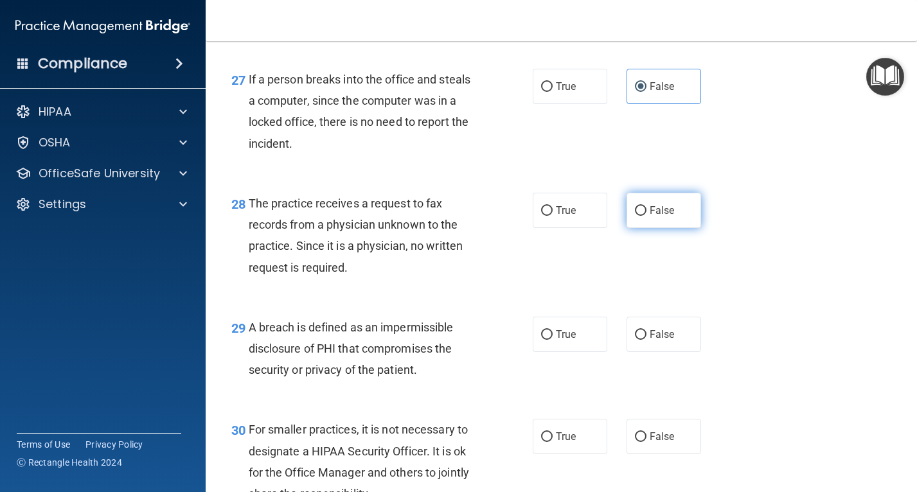
click at [673, 228] on label "False" at bounding box center [663, 210] width 75 height 35
click at [646, 216] on input "False" at bounding box center [641, 211] width 12 height 10
radio input "true"
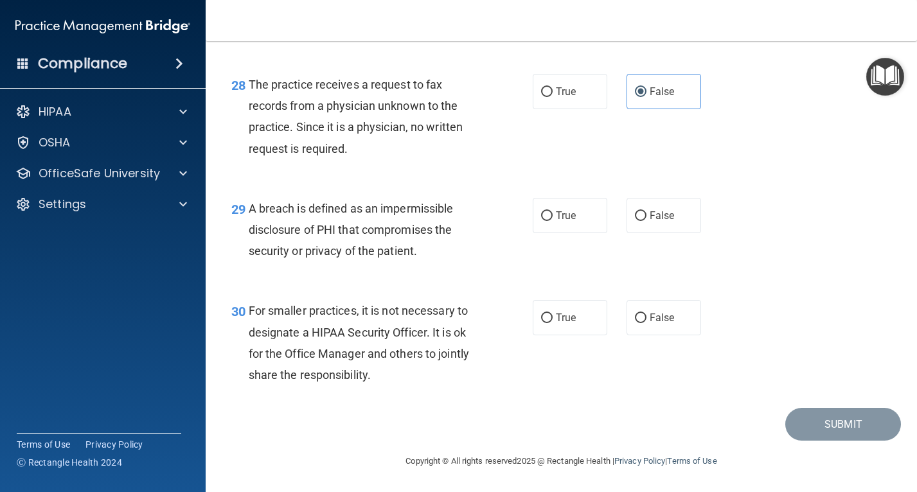
scroll to position [3245, 0]
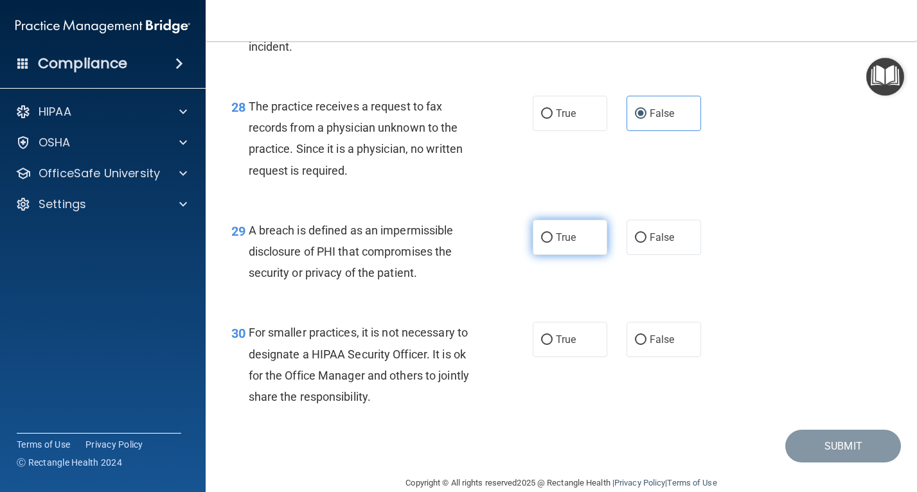
click at [581, 255] on label "True" at bounding box center [570, 237] width 75 height 35
click at [553, 243] on input "True" at bounding box center [547, 238] width 12 height 10
radio input "true"
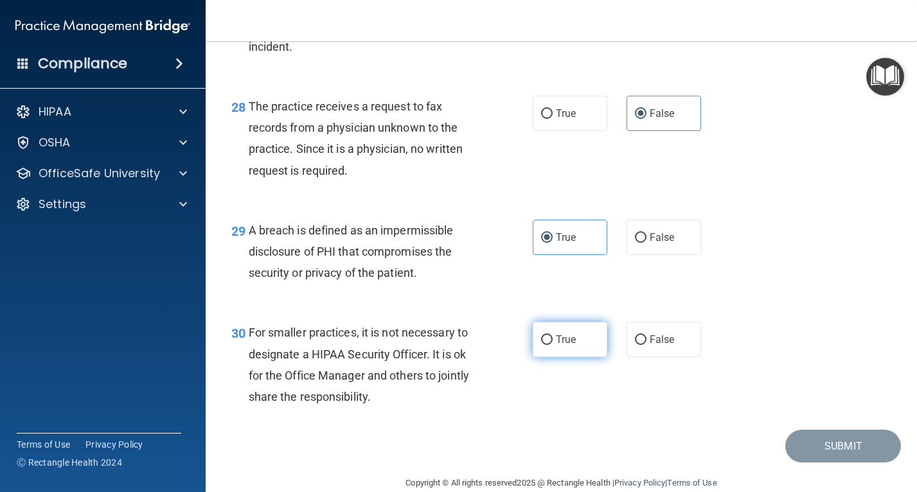
click at [572, 357] on label "True" at bounding box center [570, 339] width 75 height 35
click at [553, 345] on input "True" at bounding box center [547, 340] width 12 height 10
radio input "true"
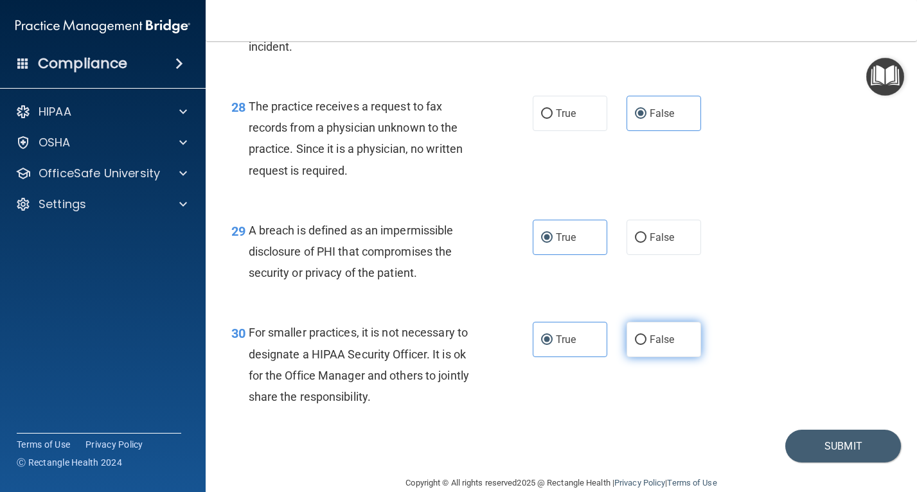
click at [626, 357] on label "False" at bounding box center [663, 339] width 75 height 35
click at [635, 345] on input "False" at bounding box center [641, 340] width 12 height 10
radio input "true"
radio input "false"
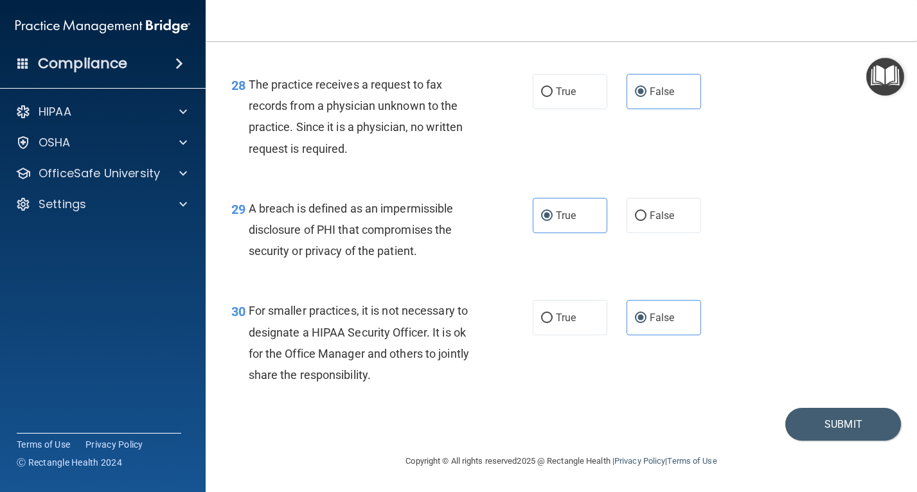
scroll to position [3309, 0]
click at [847, 415] on button "Submit" at bounding box center [843, 424] width 116 height 33
click at [834, 427] on button "Submit" at bounding box center [843, 424] width 116 height 33
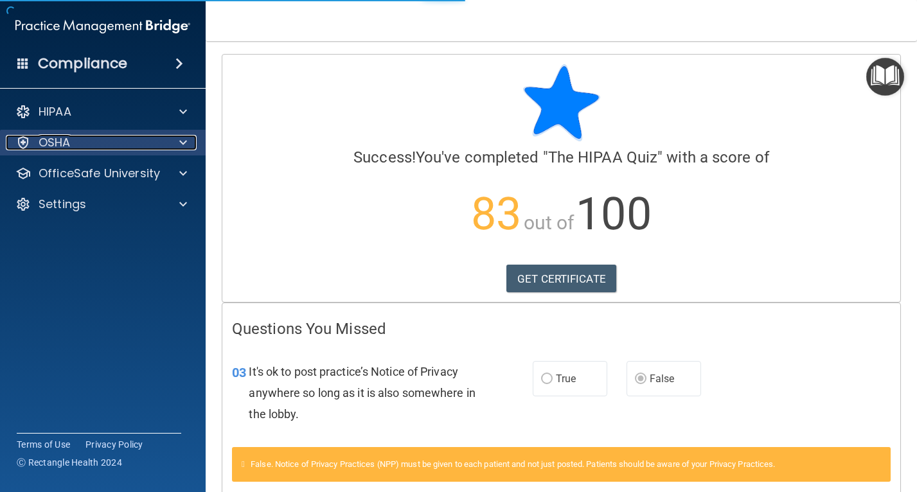
click at [131, 150] on div "OSHA" at bounding box center [85, 142] width 159 height 15
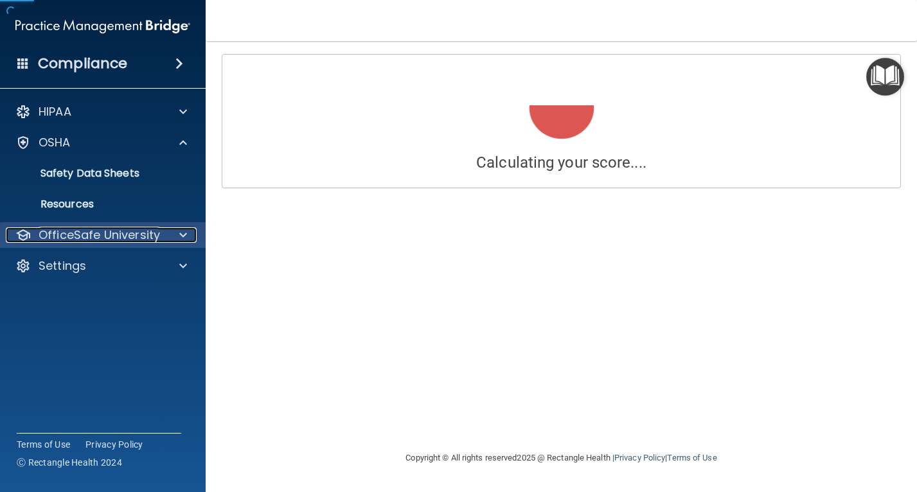
click at [159, 235] on div "OfficeSafe University" at bounding box center [85, 234] width 159 height 15
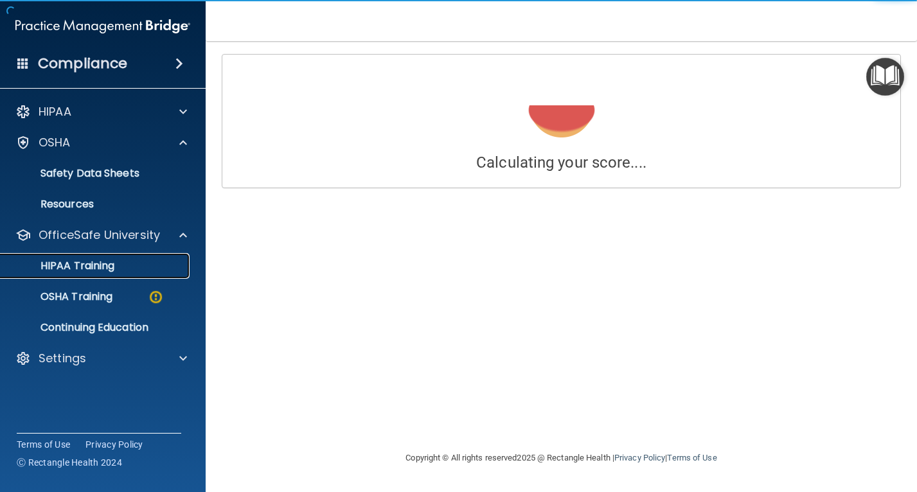
click at [123, 273] on link "HIPAA Training" at bounding box center [88, 266] width 202 height 26
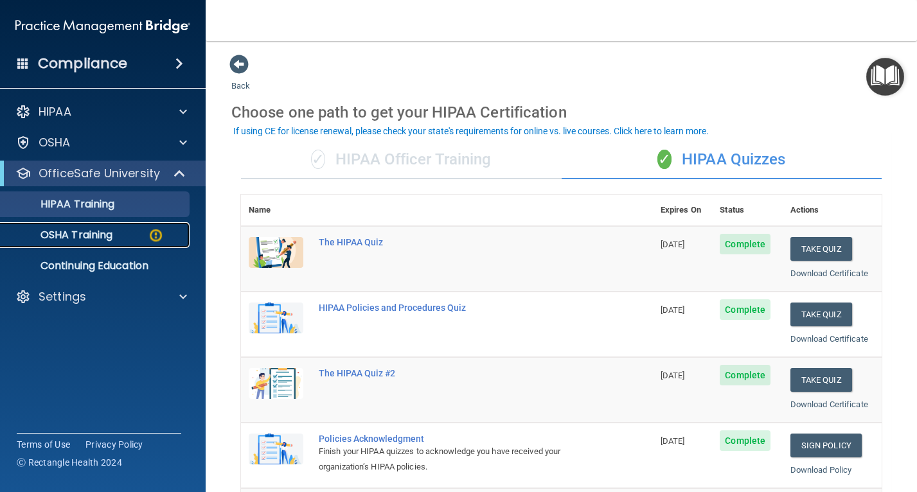
click at [123, 230] on div "OSHA Training" at bounding box center [95, 235] width 175 height 13
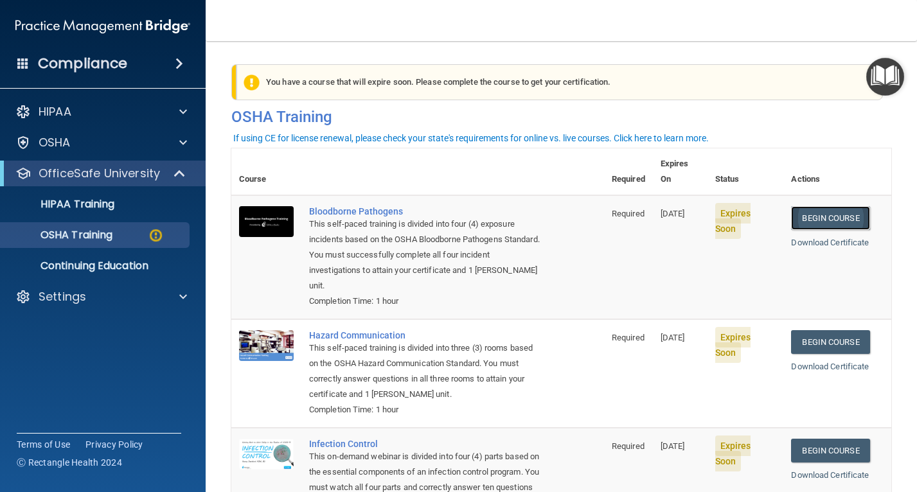
click at [840, 206] on link "Begin Course" at bounding box center [830, 218] width 78 height 24
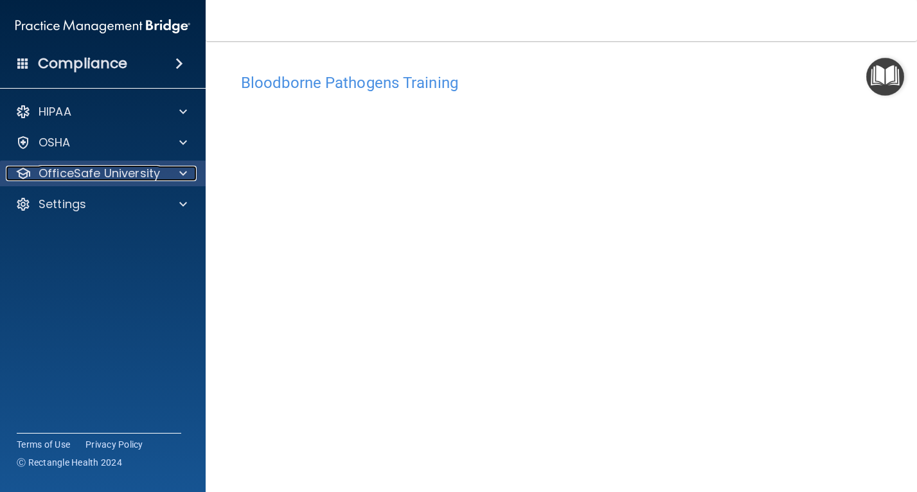
click at [184, 166] on span at bounding box center [183, 173] width 8 height 15
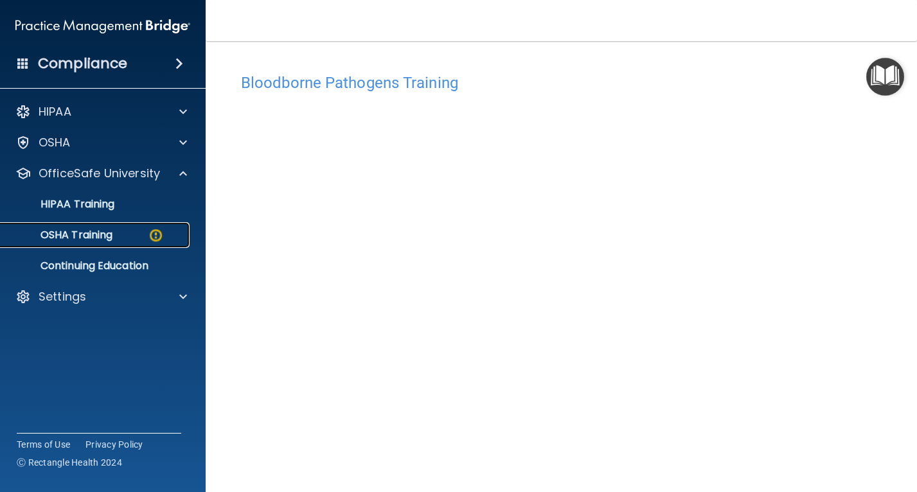
click at [152, 229] on img at bounding box center [156, 235] width 16 height 16
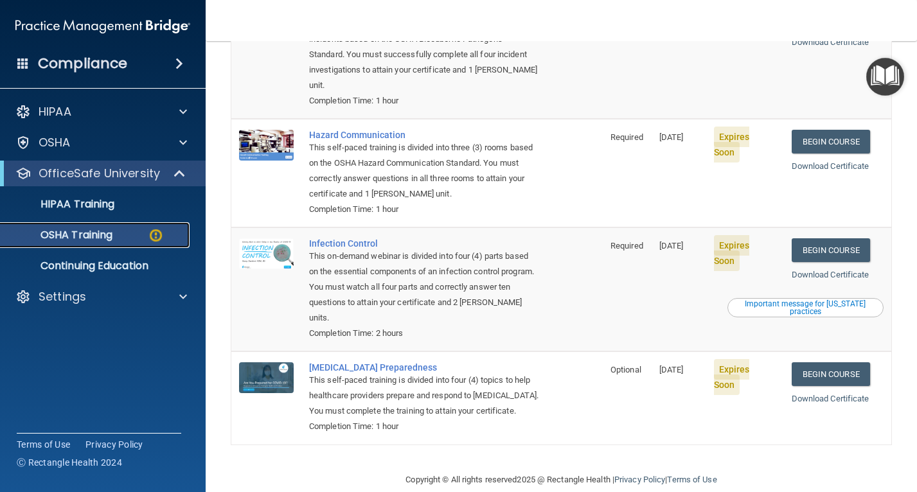
scroll to position [222, 0]
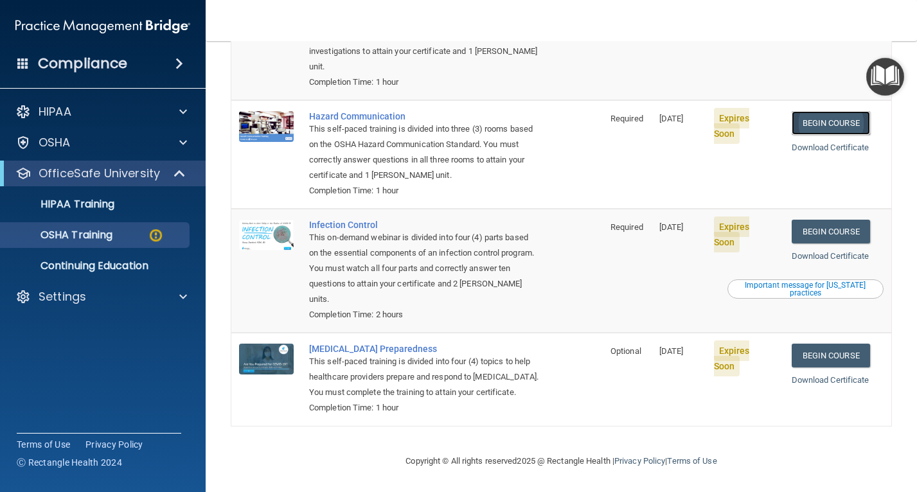
click at [851, 111] on link "Begin Course" at bounding box center [831, 123] width 78 height 24
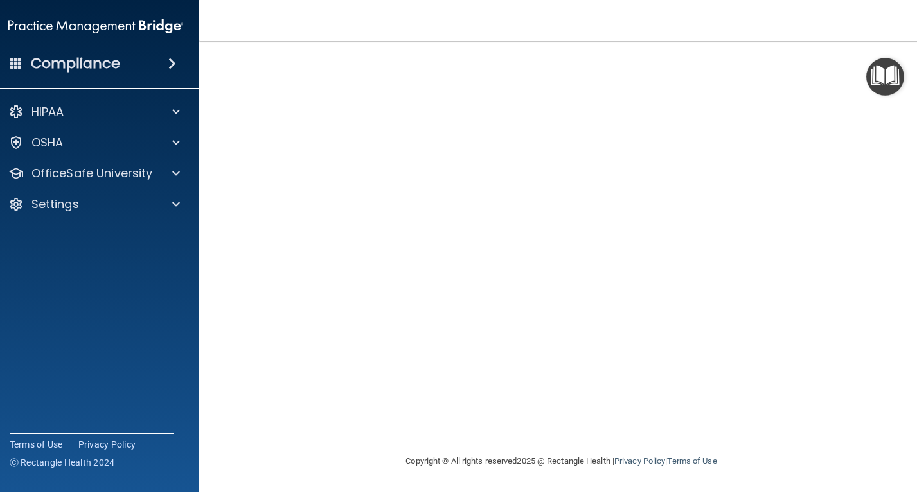
scroll to position [22, 0]
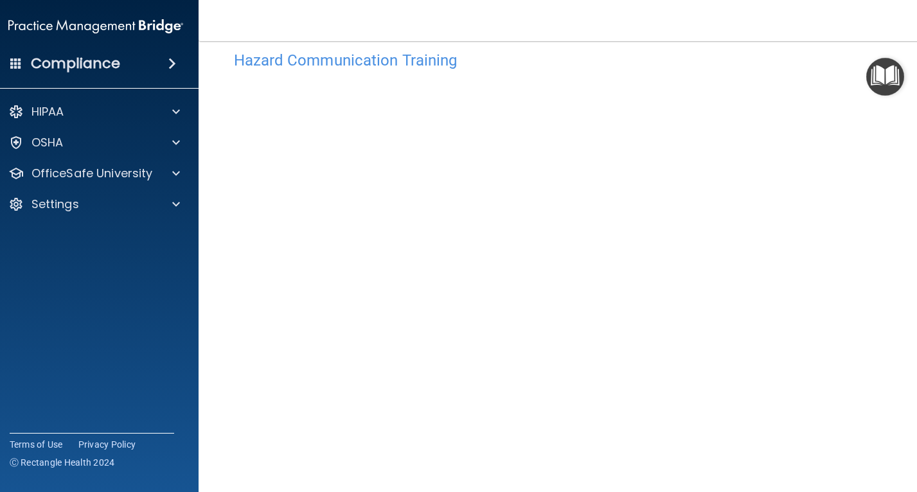
click at [898, 79] on img "Open Resource Center" at bounding box center [885, 77] width 38 height 38
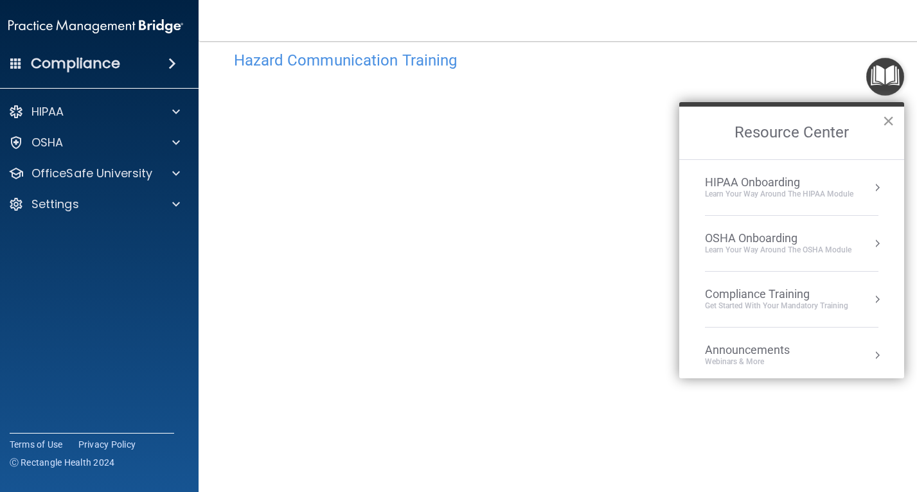
click at [888, 123] on button "×" at bounding box center [888, 121] width 12 height 21
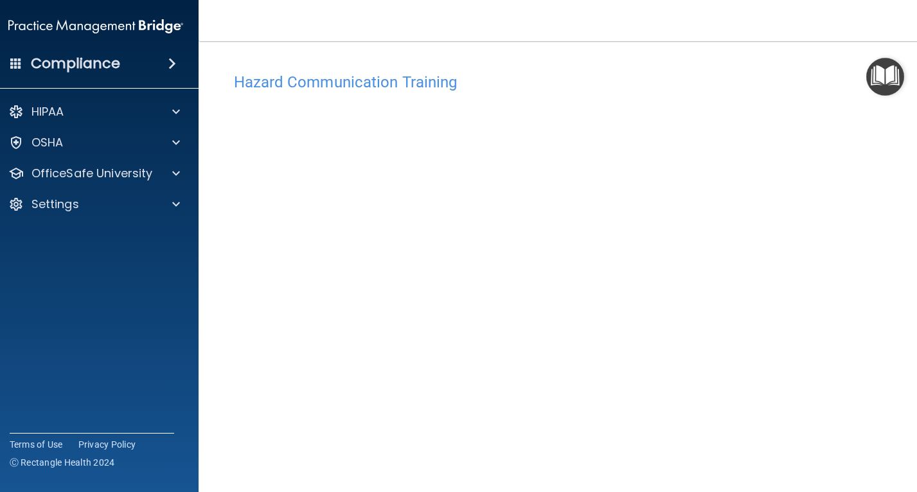
scroll to position [0, 0]
click at [365, 89] on h4 "Hazard Communication Training" at bounding box center [561, 83] width 655 height 17
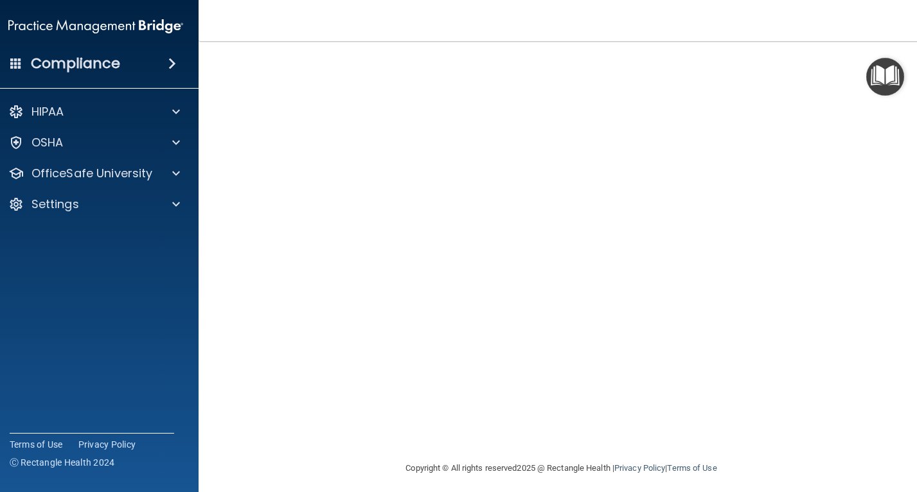
scroll to position [87, 0]
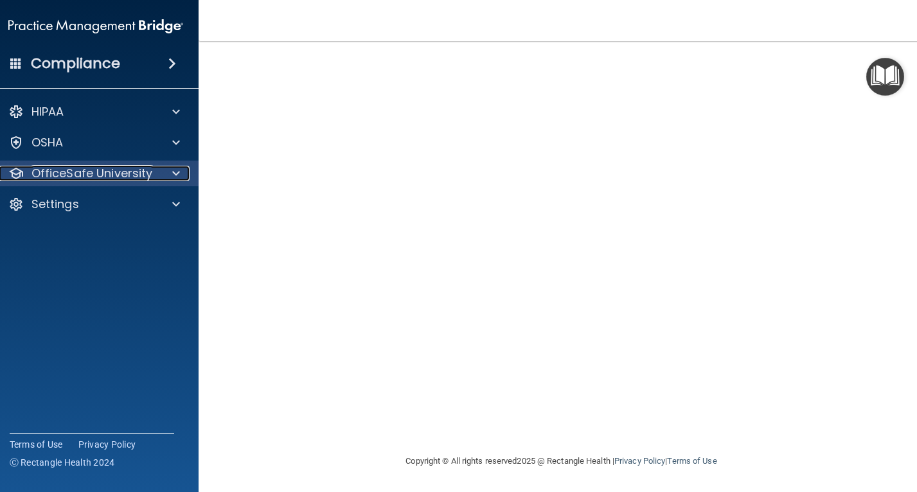
click at [93, 171] on p "OfficeSafe University" at bounding box center [91, 173] width 121 height 15
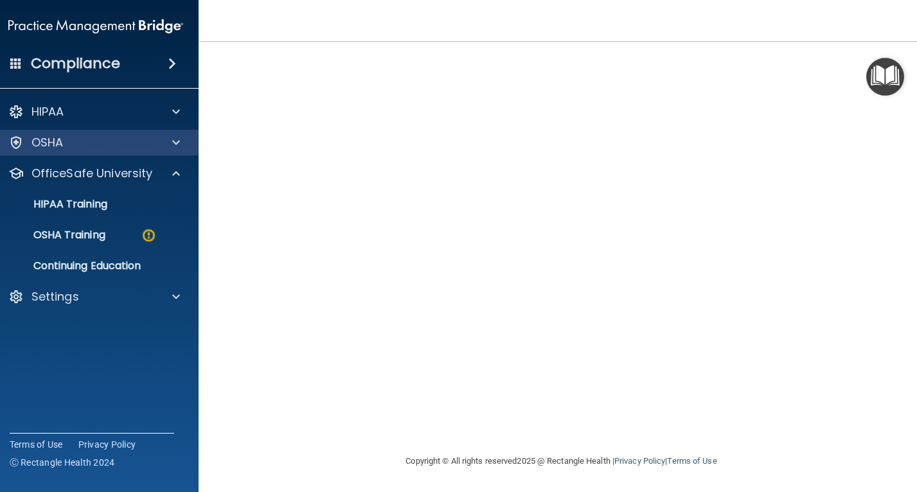
click at [118, 150] on div "OSHA" at bounding box center [96, 143] width 206 height 26
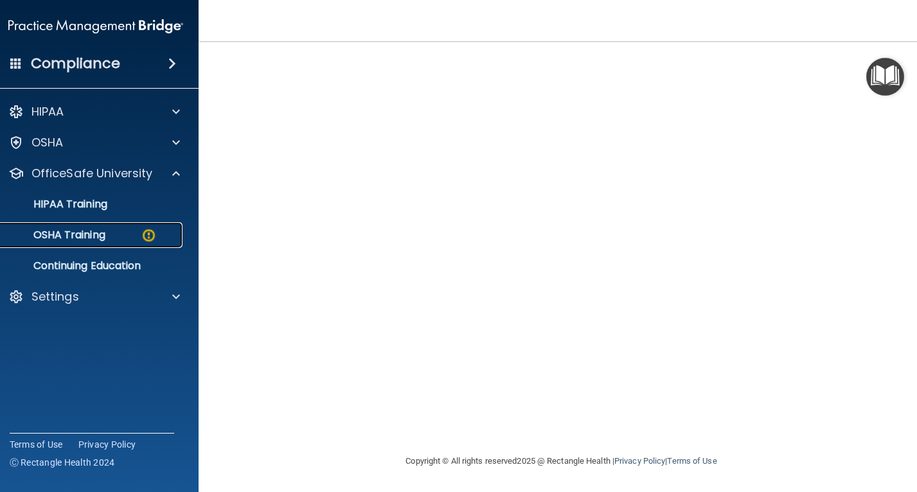
click at [123, 230] on div "OSHA Training" at bounding box center [88, 235] width 175 height 13
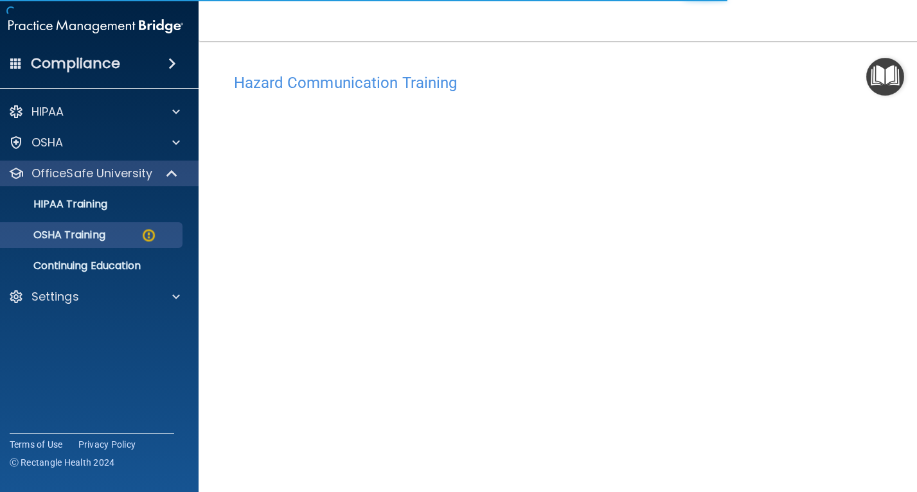
scroll to position [87, 0]
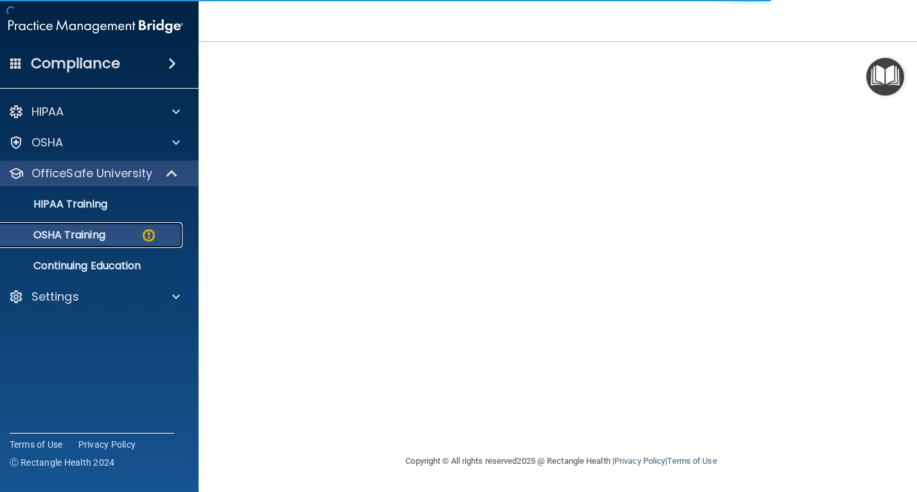
click at [126, 234] on div "OSHA Training" at bounding box center [88, 235] width 175 height 13
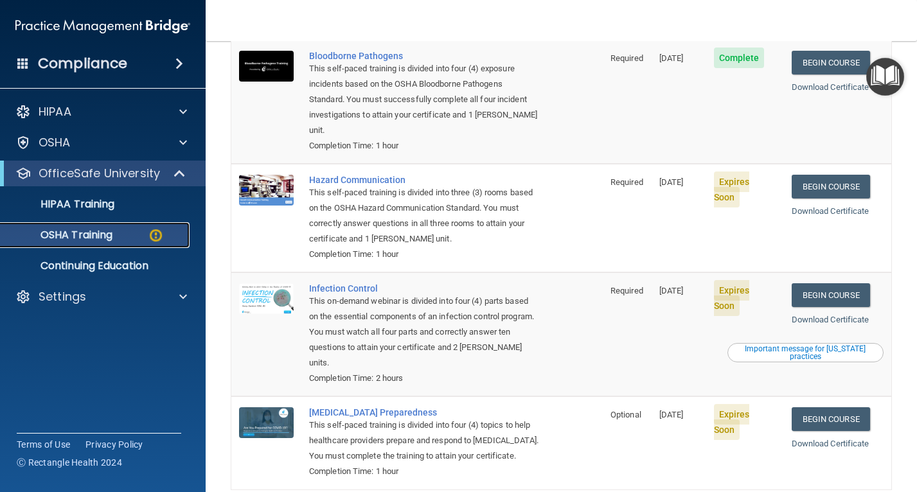
scroll to position [94, 0]
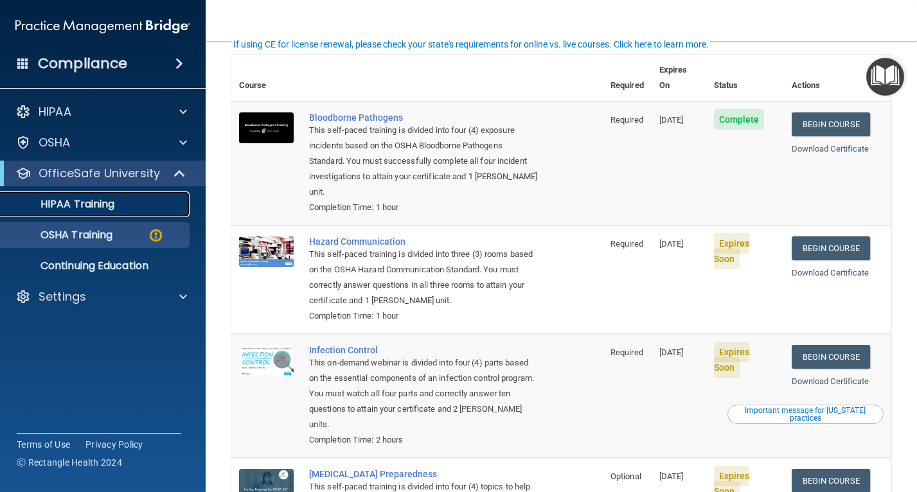
click at [137, 211] on link "HIPAA Training" at bounding box center [88, 204] width 202 height 26
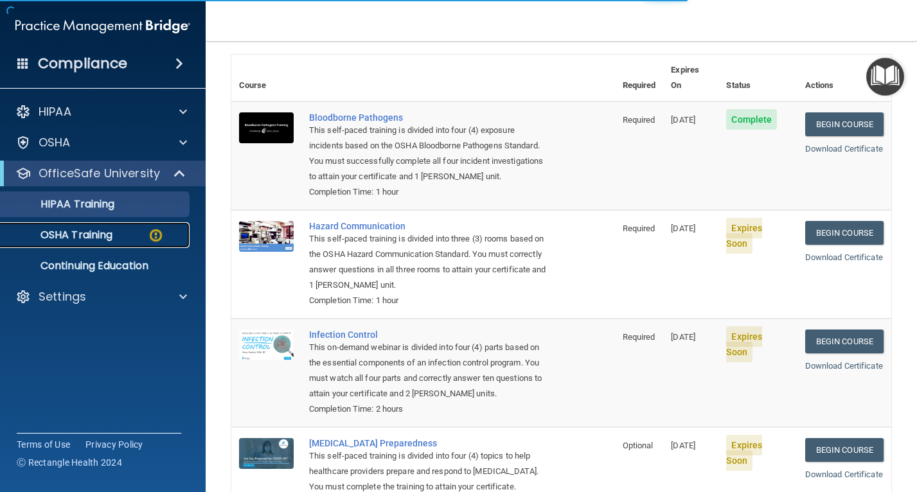
click at [152, 231] on img at bounding box center [156, 235] width 16 height 16
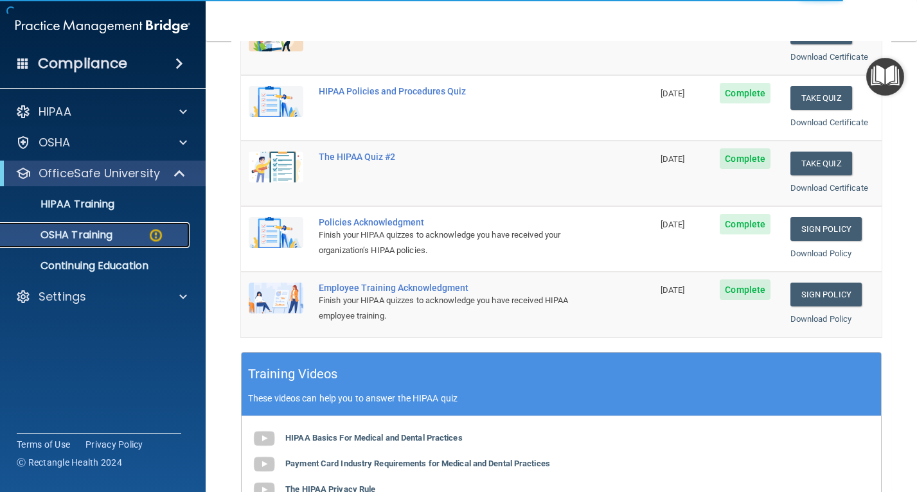
scroll to position [287, 0]
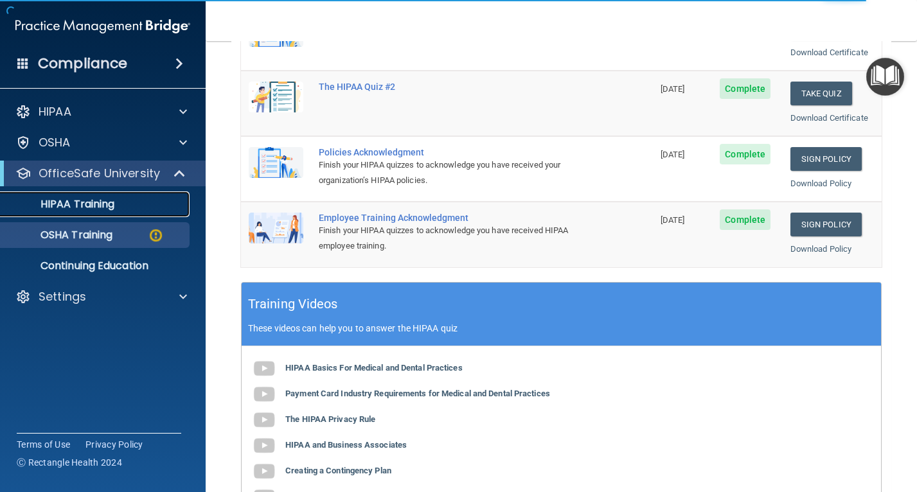
click at [91, 202] on p "HIPAA Training" at bounding box center [61, 204] width 106 height 13
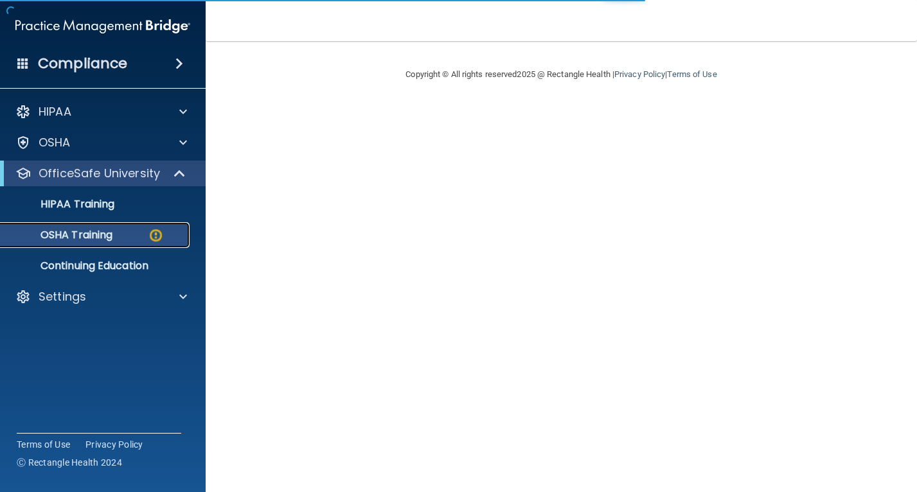
click at [152, 231] on img at bounding box center [156, 235] width 16 height 16
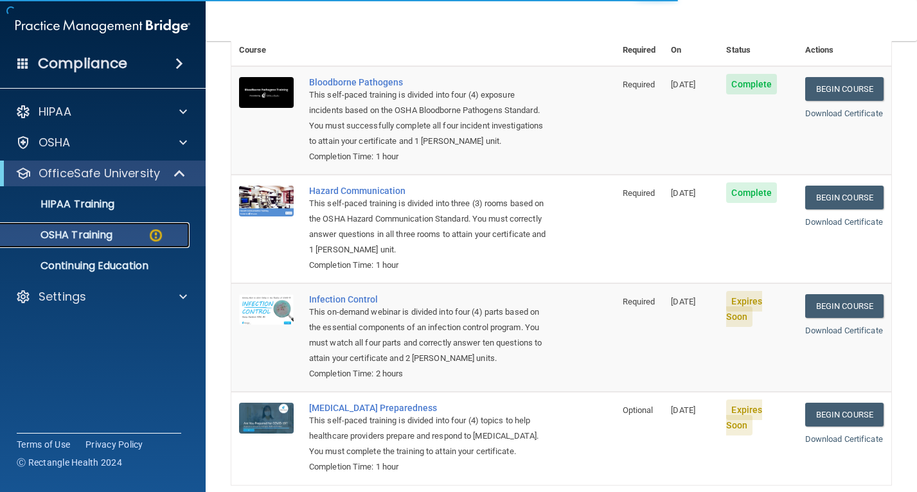
scroll to position [191, 0]
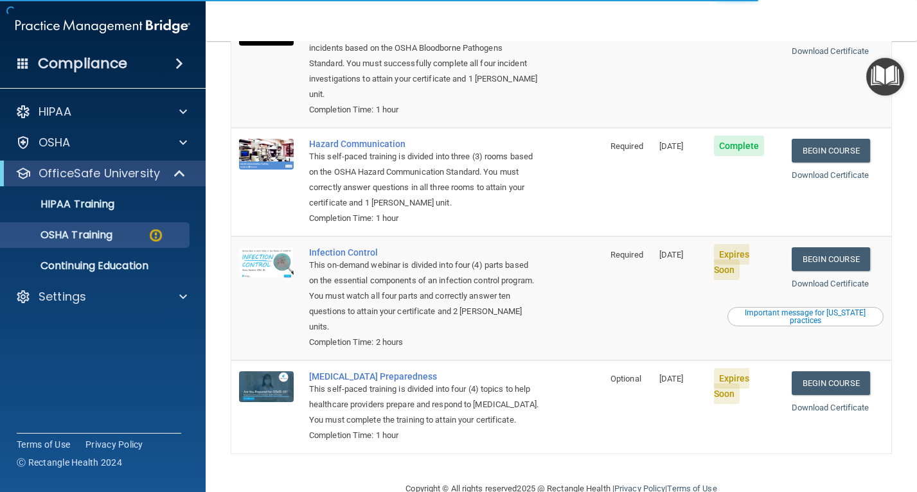
click at [837, 236] on td "Begin Course Download Certificate Important message for [US_STATE] practices" at bounding box center [837, 298] width 107 height 124
click at [840, 247] on link "Begin Course" at bounding box center [831, 259] width 78 height 24
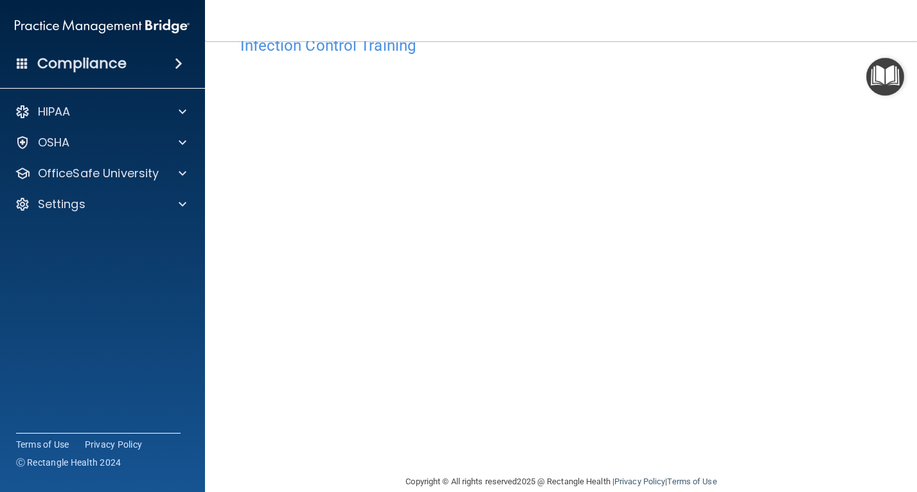
scroll to position [58, 0]
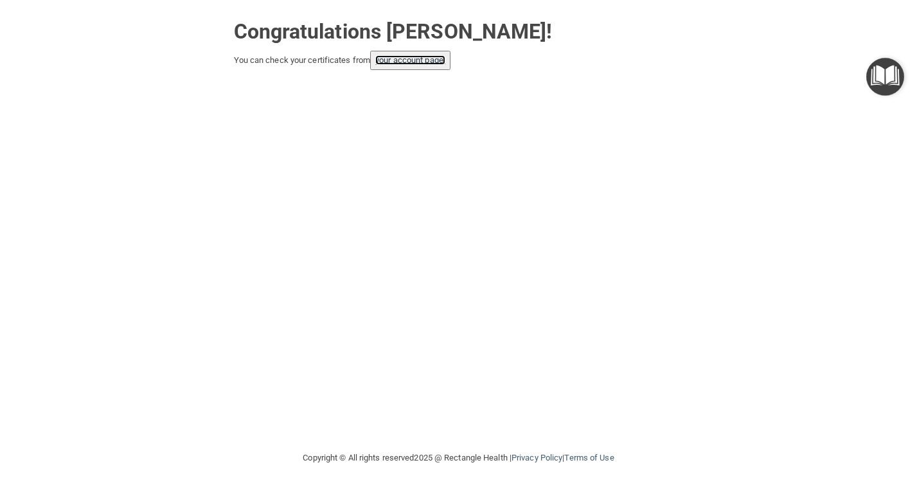
click at [405, 64] on link "your account page!" at bounding box center [410, 60] width 70 height 10
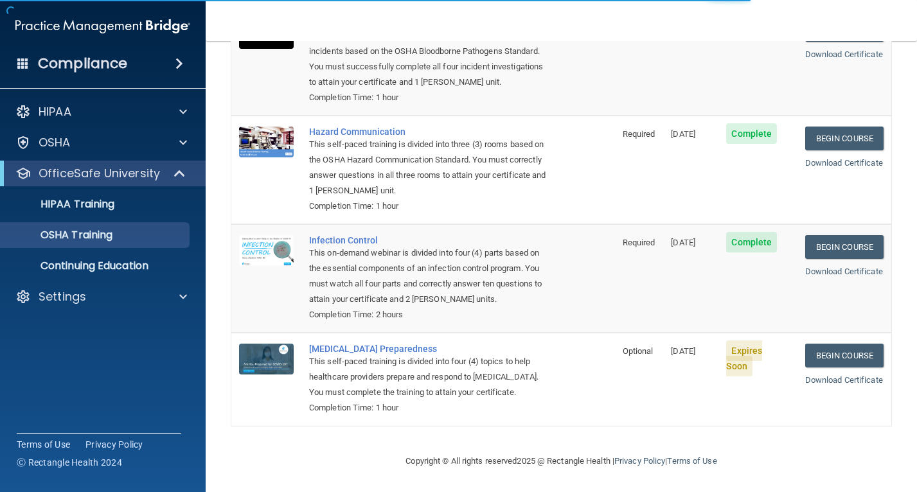
scroll to position [155, 0]
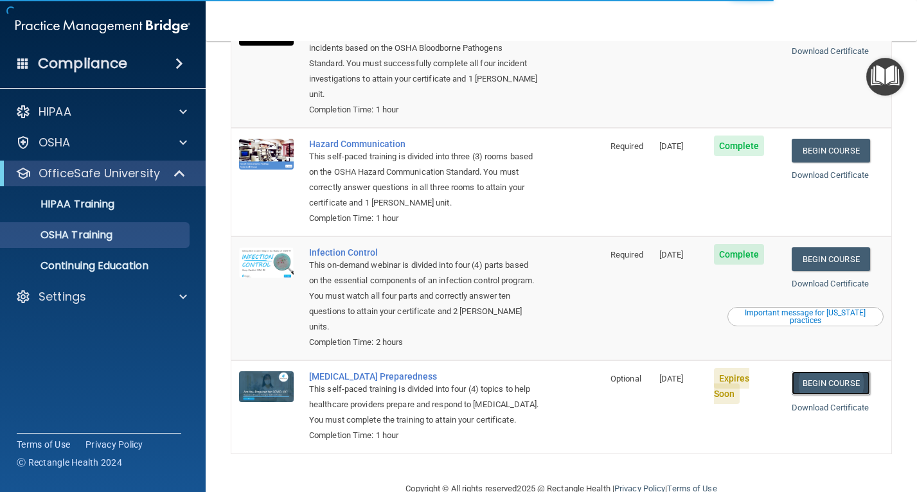
click at [828, 371] on link "Begin Course" at bounding box center [831, 383] width 78 height 24
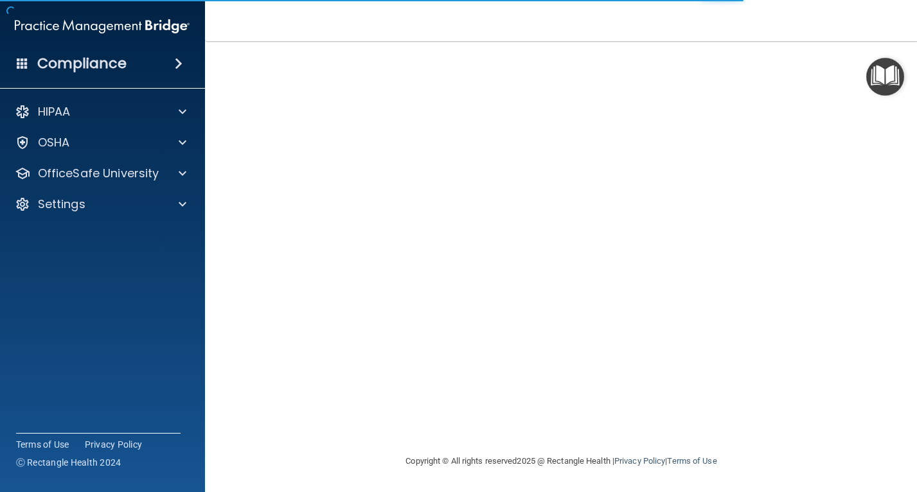
scroll to position [57, 0]
